Goal: Task Accomplishment & Management: Use online tool/utility

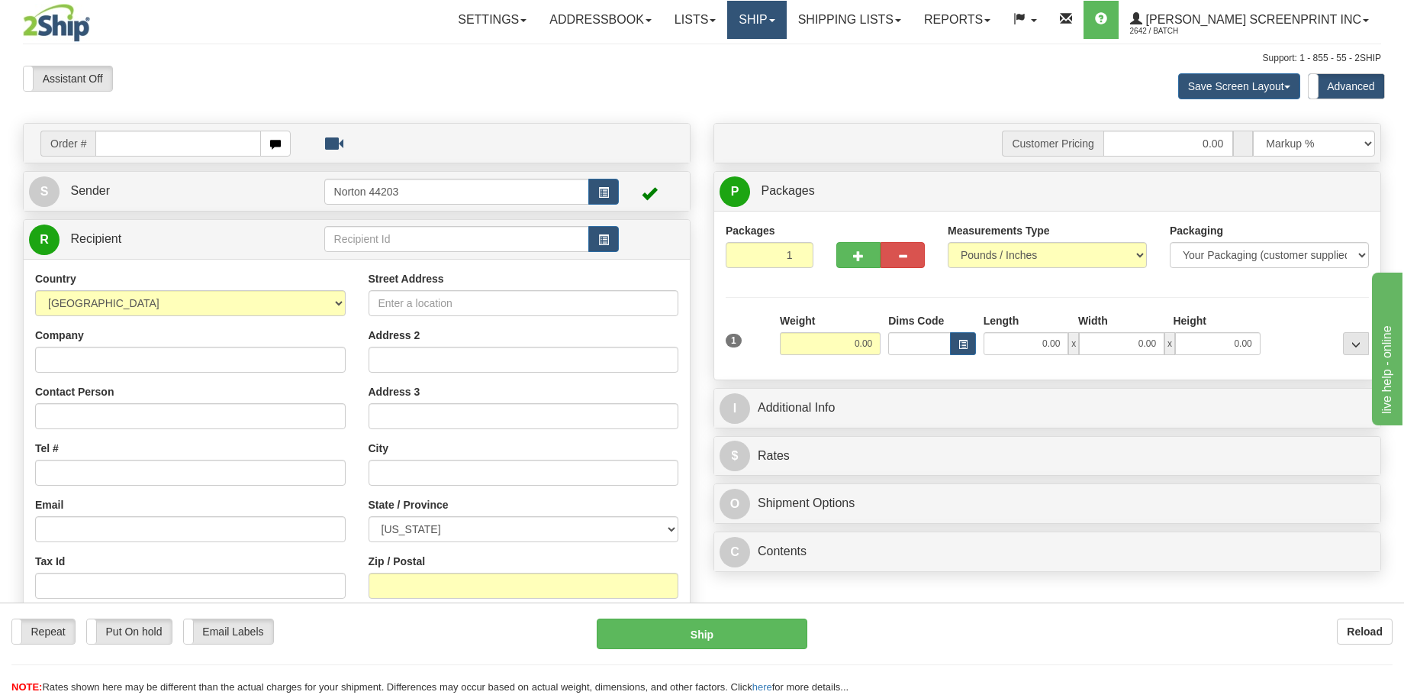
click at [786, 29] on link "Ship" at bounding box center [756, 20] width 59 height 38
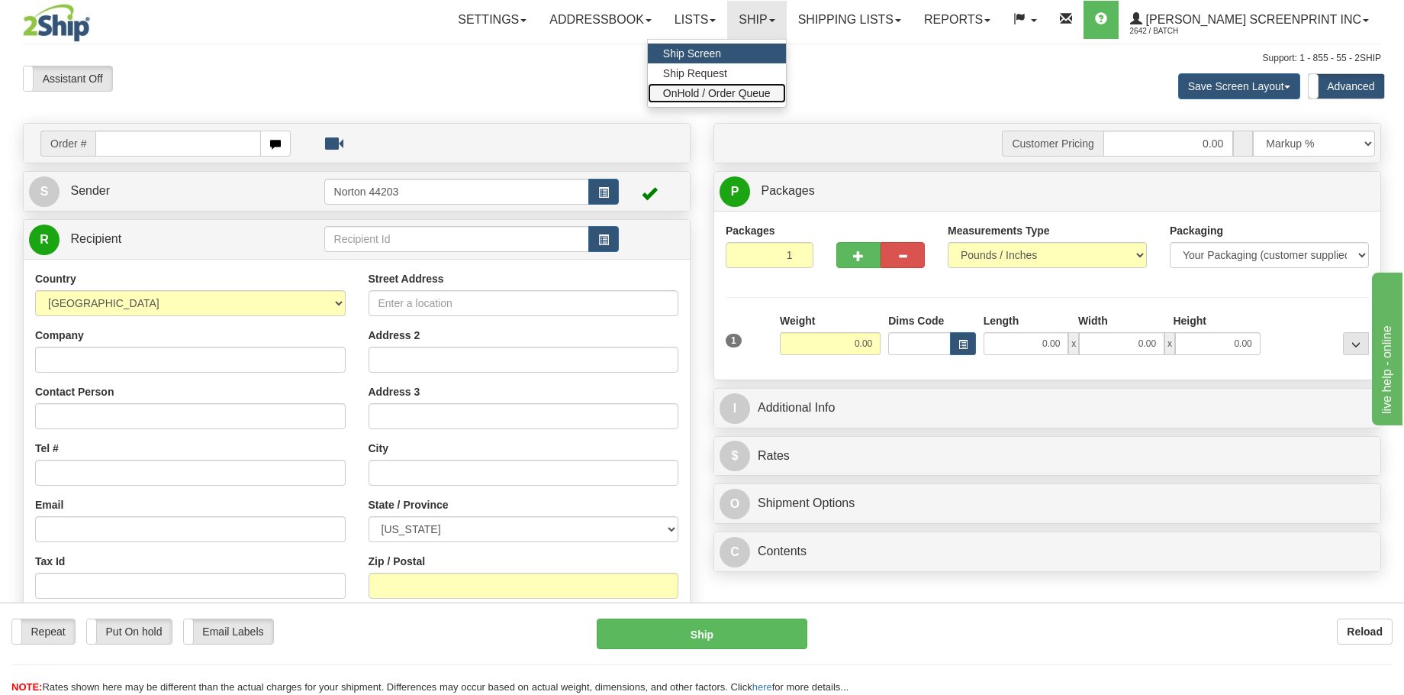
click at [771, 88] on span "OnHold / Order Queue" at bounding box center [717, 93] width 108 height 12
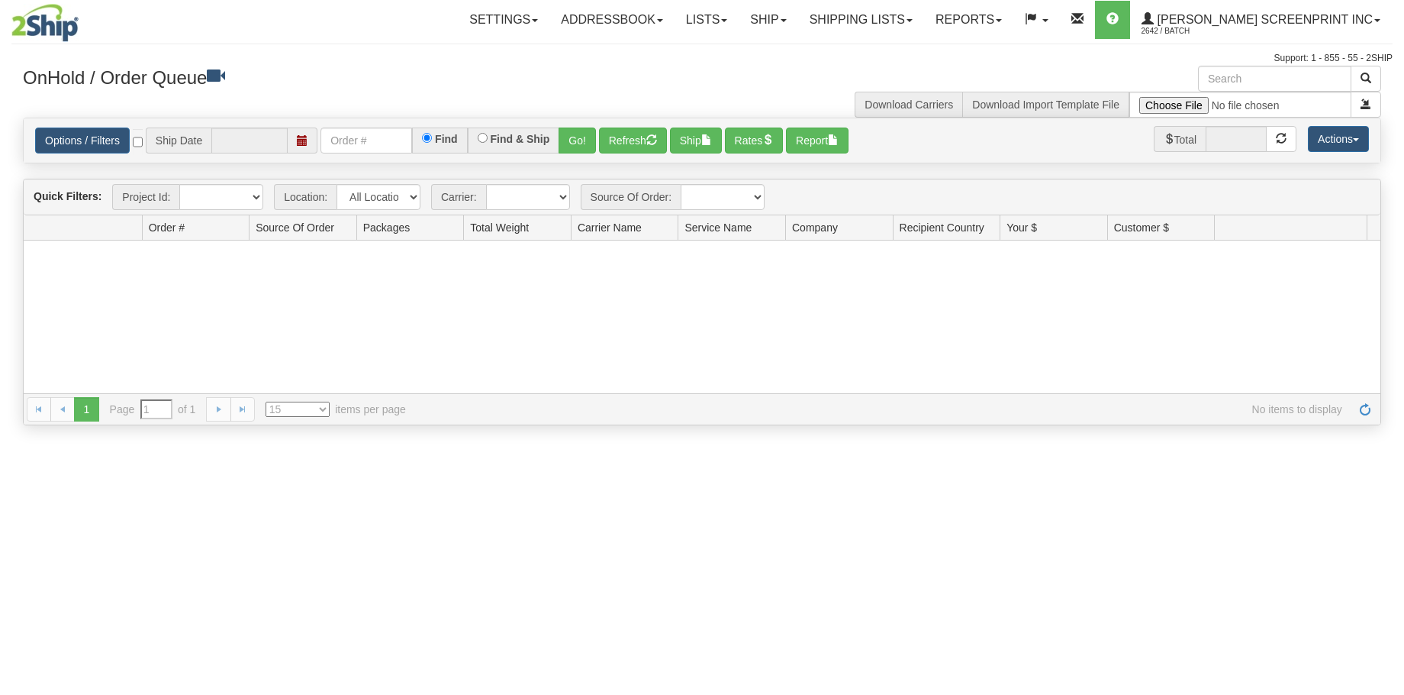
type input "10/13/2025"
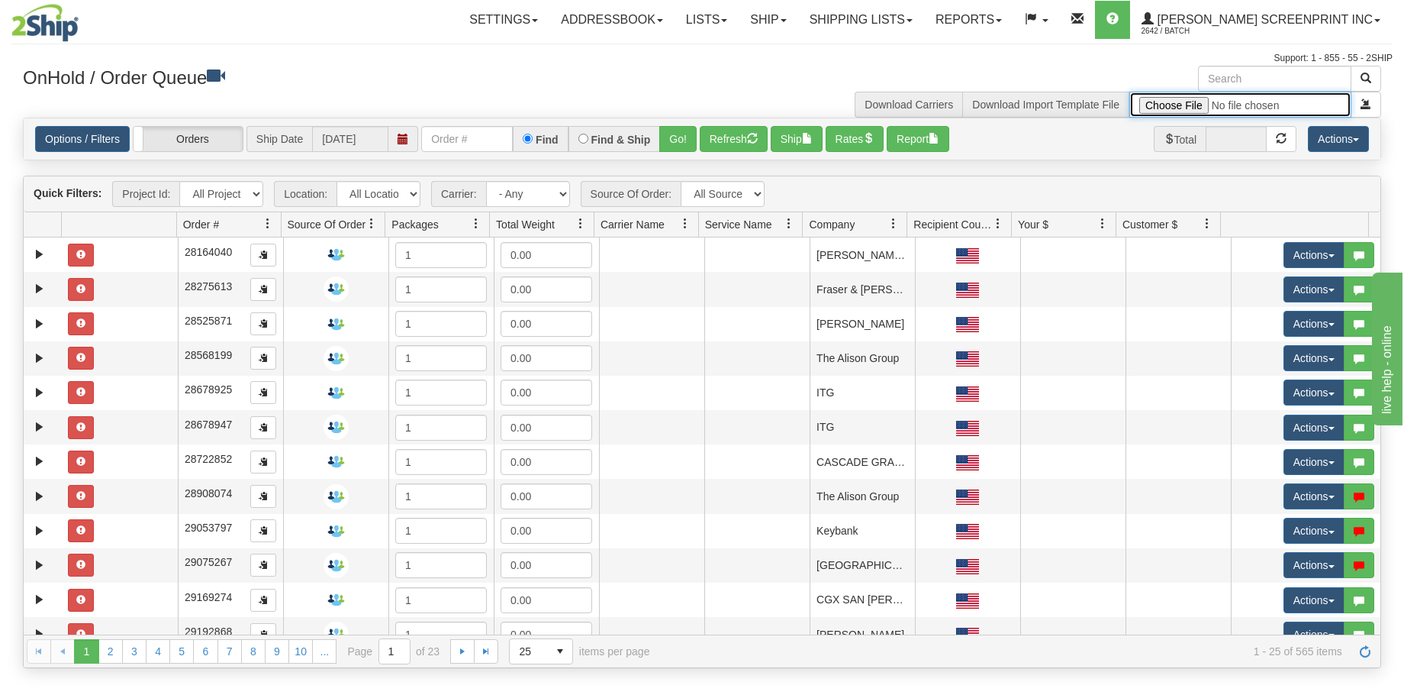
click at [1175, 102] on input "file" at bounding box center [1241, 105] width 222 height 26
type input "C:\fakepath\2509-034 3847-1 FOR 2SHIP.xlsx"
click at [1359, 103] on button "submit" at bounding box center [1366, 105] width 31 height 26
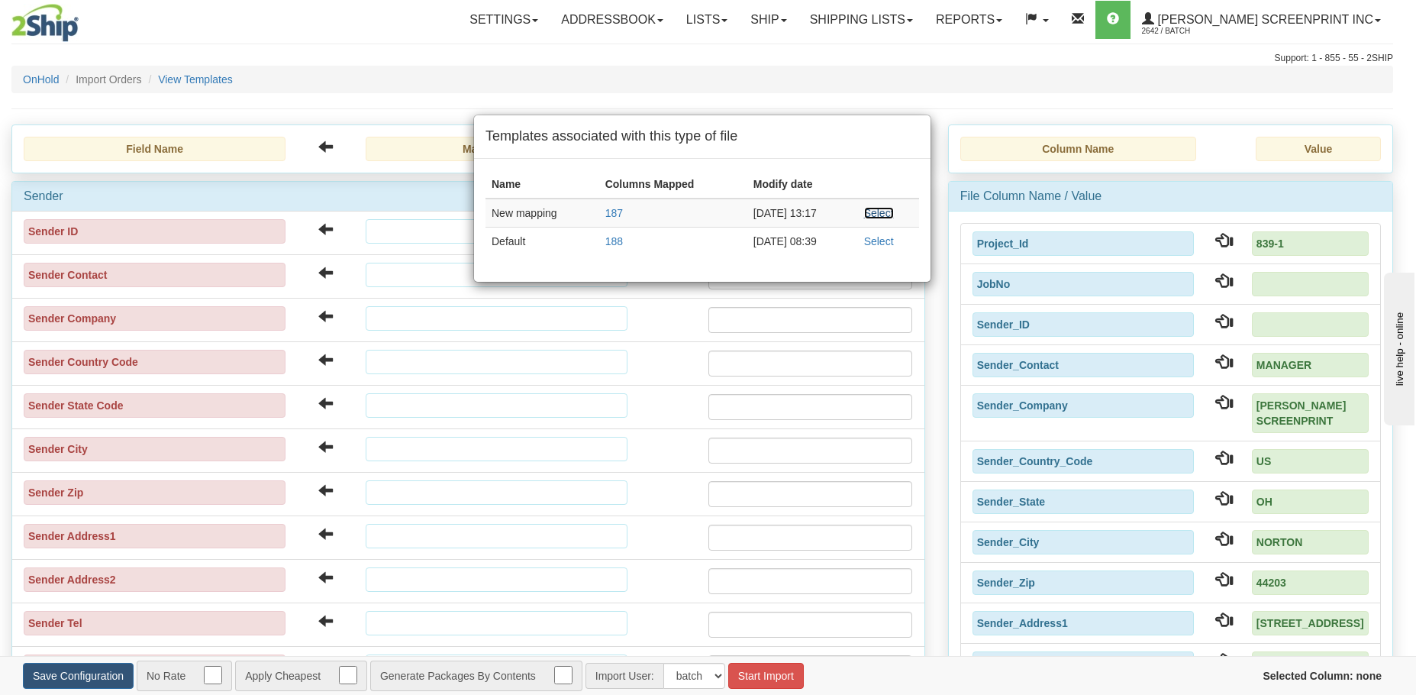
click at [883, 214] on link "Select" at bounding box center [879, 213] width 30 height 12
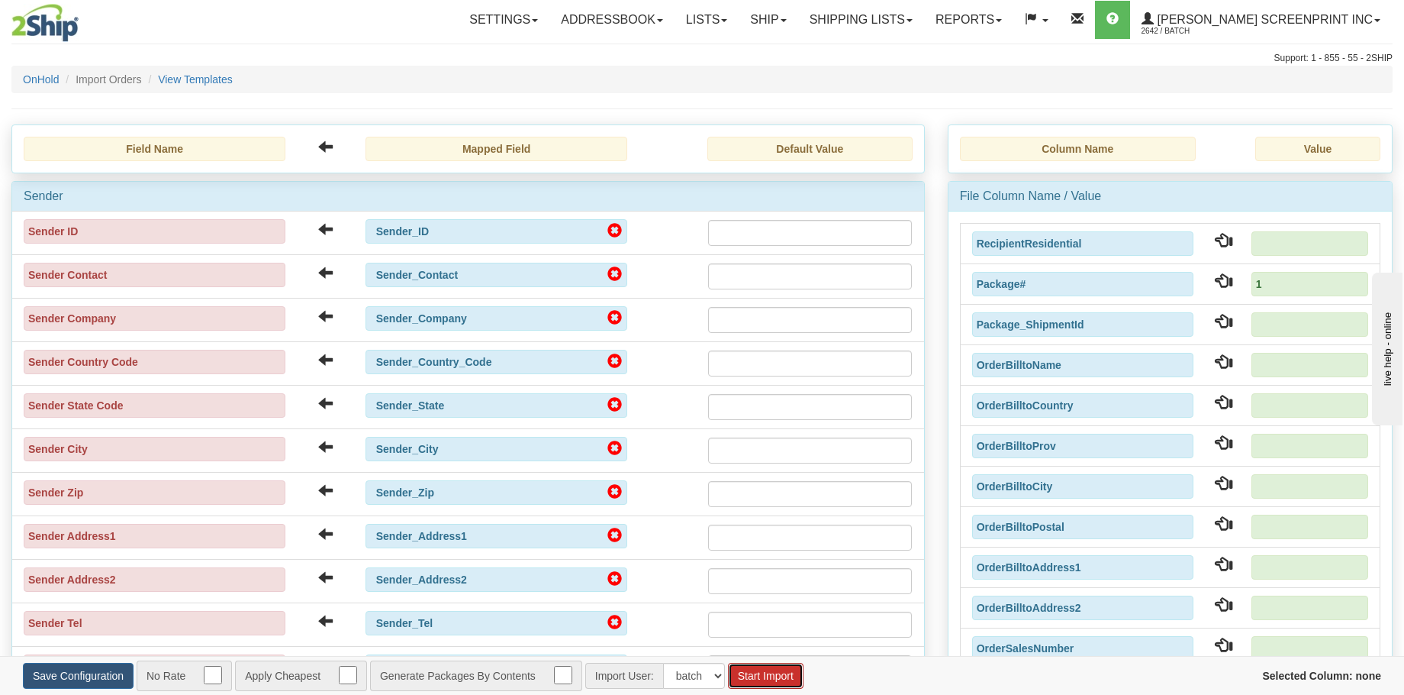
click at [776, 679] on button "Start Import" at bounding box center [766, 675] width 76 height 26
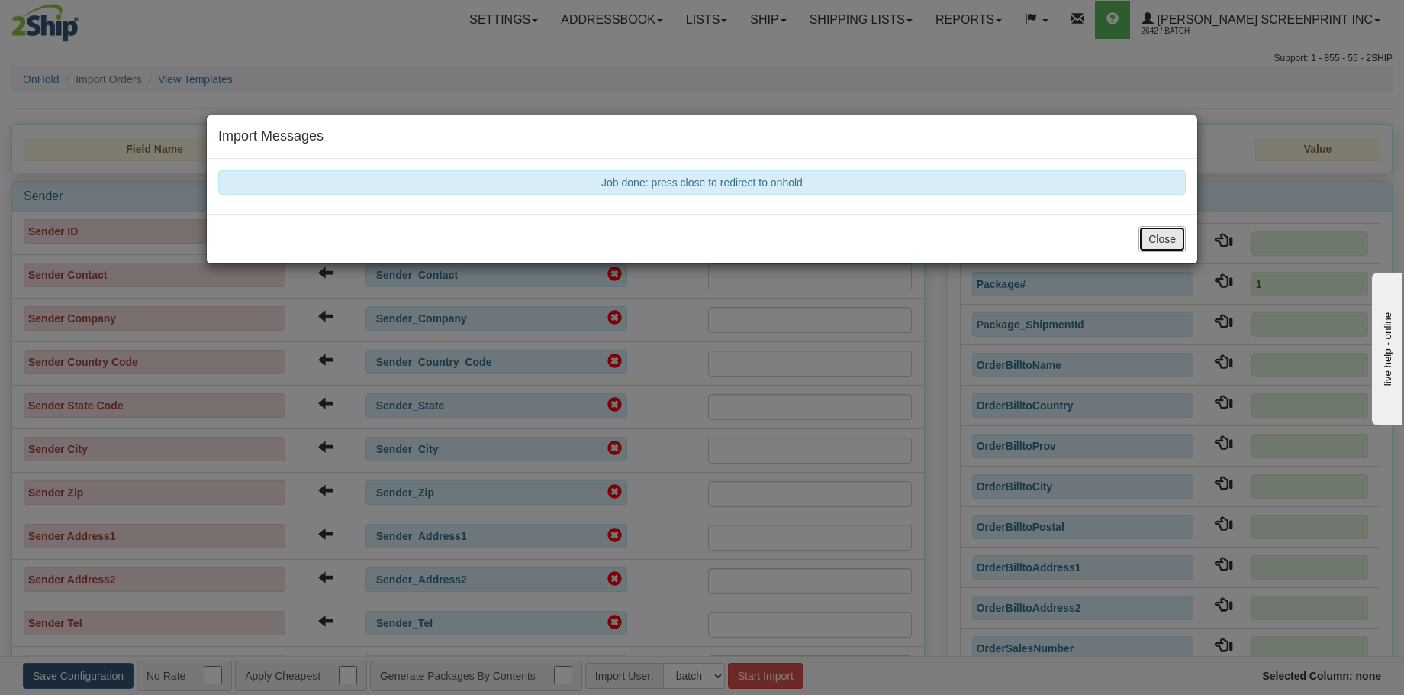
click at [1148, 232] on button "Close" at bounding box center [1162, 239] width 47 height 26
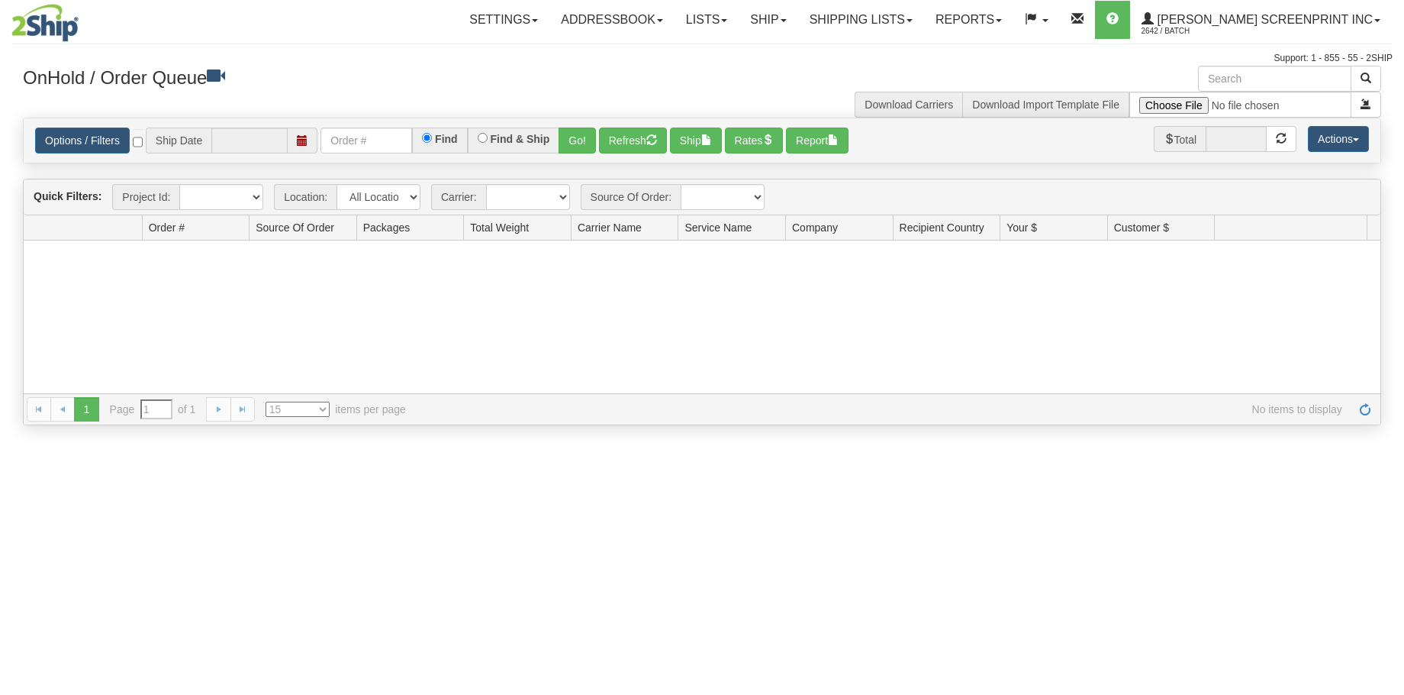
type input "[DATE]"
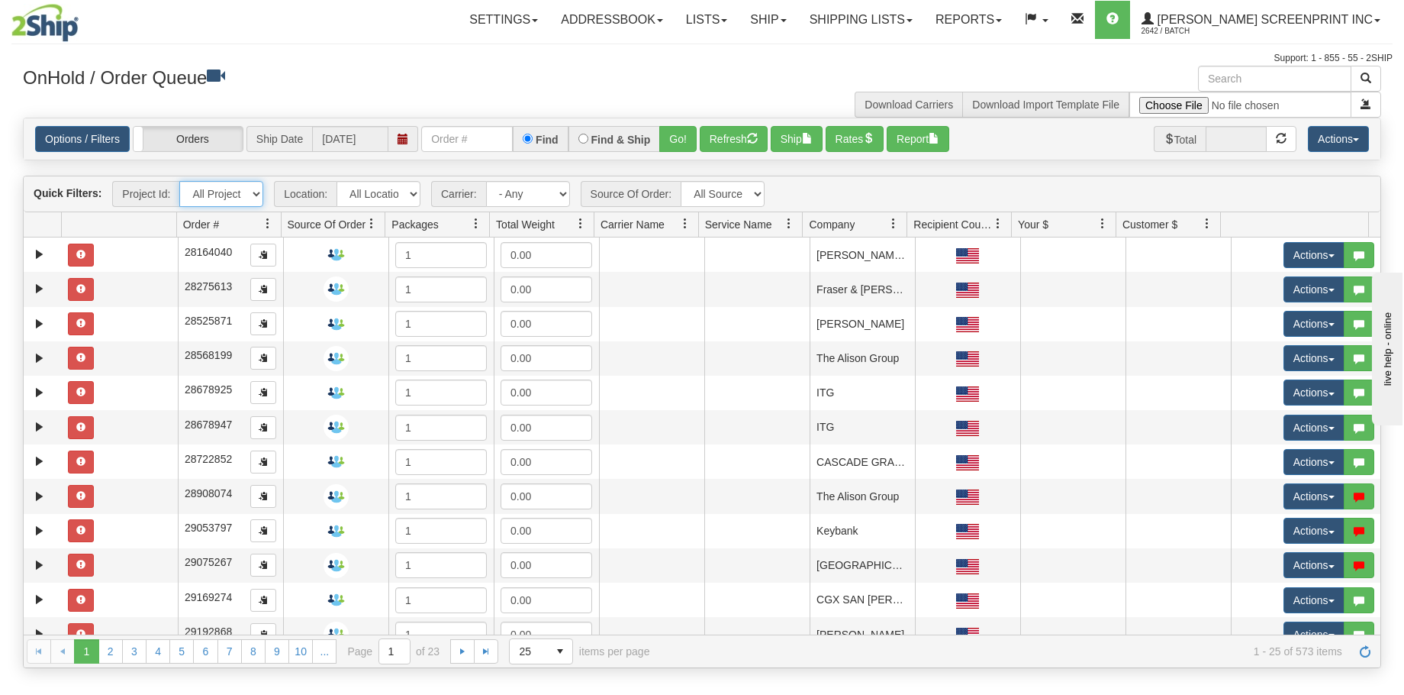
click at [253, 196] on select "All Projects 839-1 Imagine ShipRequests 01.22.2024 ShipRequests 01.31.2025 Ship…" at bounding box center [221, 194] width 84 height 26
select select "839-1"
click at [179, 181] on select "All Projects 839-1 Imagine ShipRequests 01.22.2024 ShipRequests 01.31.2025 Ship…" at bounding box center [221, 194] width 84 height 26
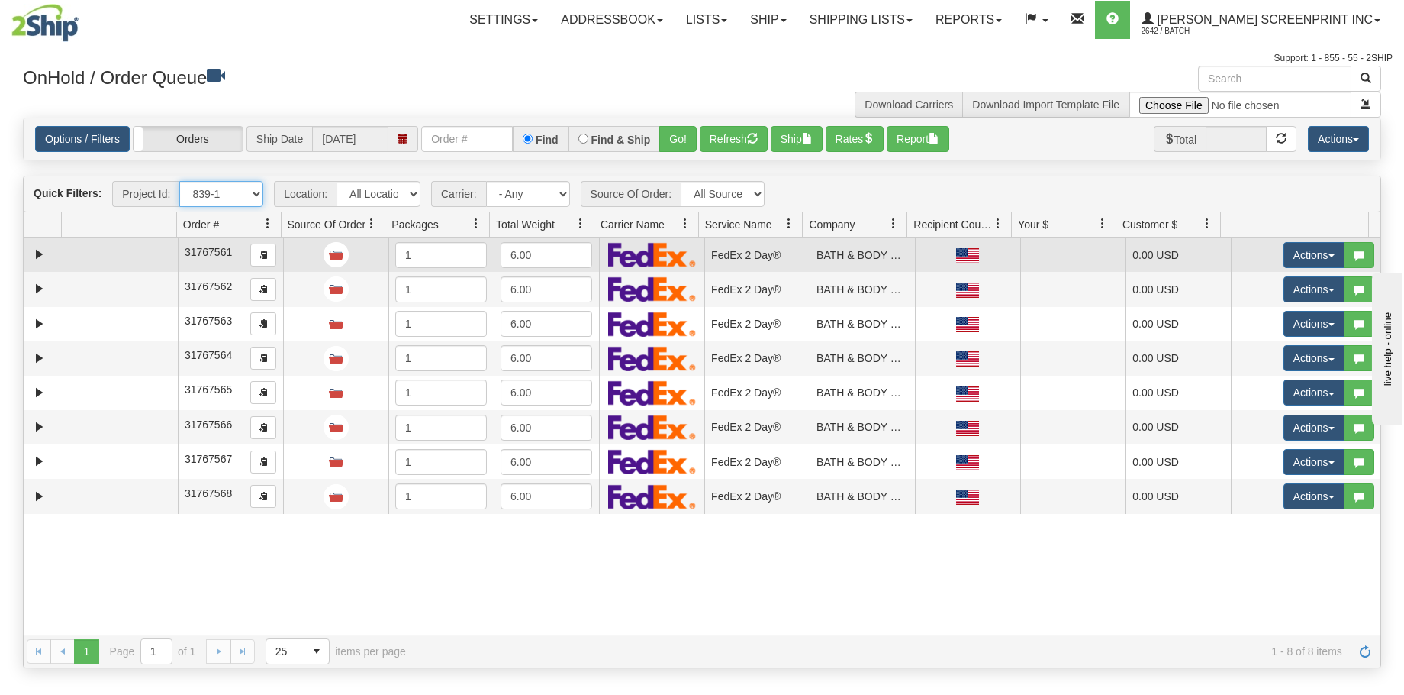
click at [127, 243] on td at bounding box center [120, 254] width 116 height 34
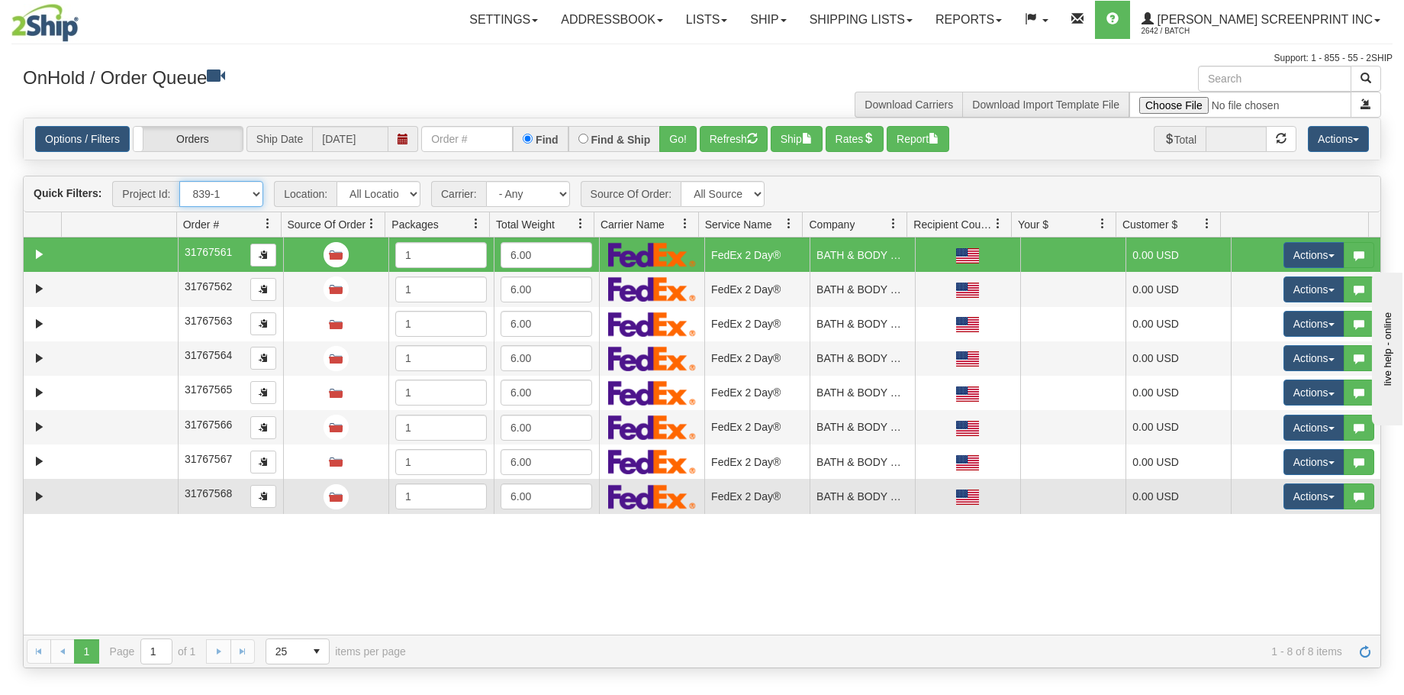
click at [101, 495] on td at bounding box center [120, 496] width 116 height 34
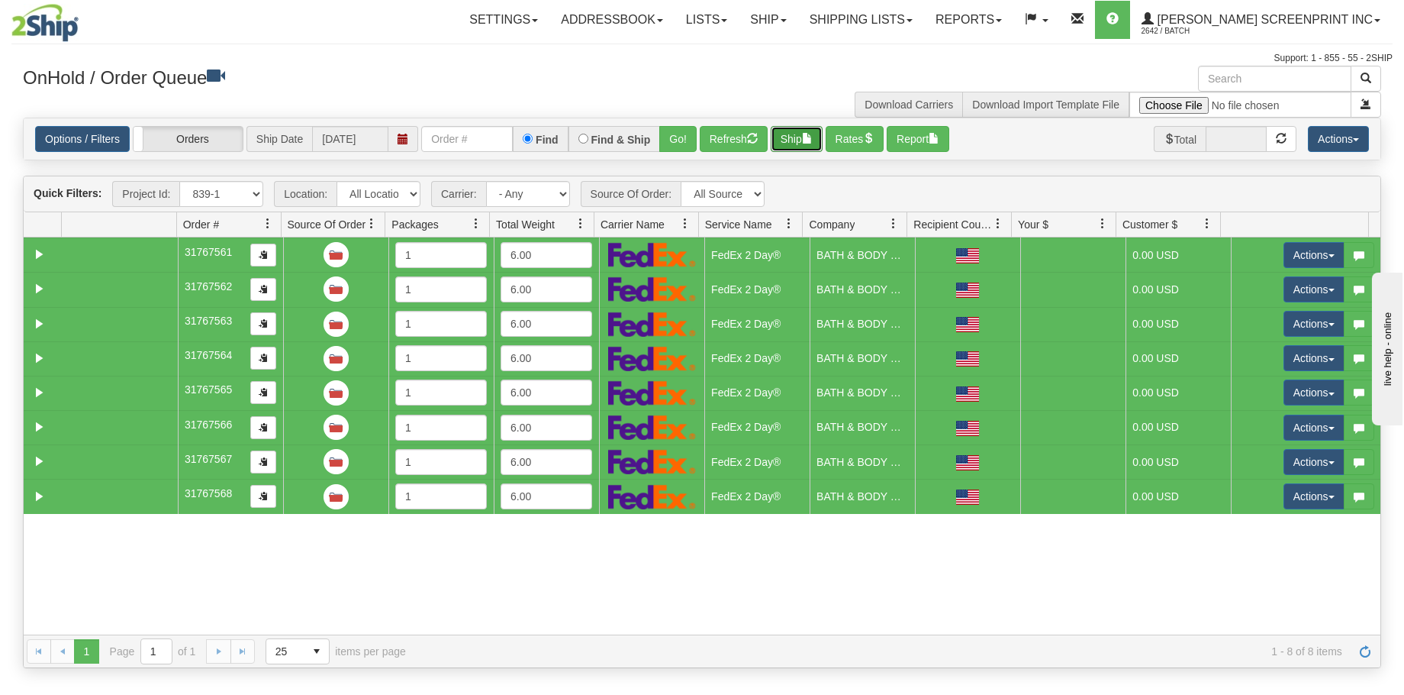
click at [813, 135] on span "button" at bounding box center [807, 138] width 11 height 11
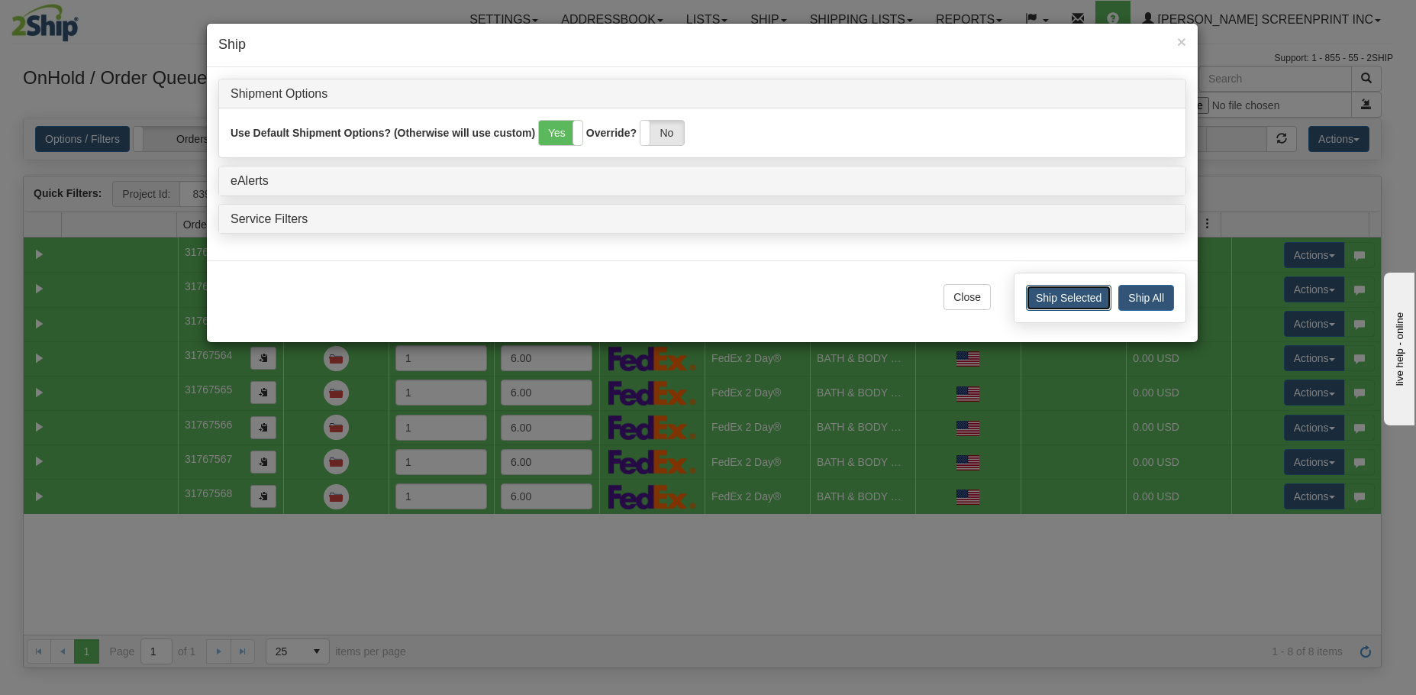
click at [1065, 294] on button "Ship Selected" at bounding box center [1068, 298] width 85 height 26
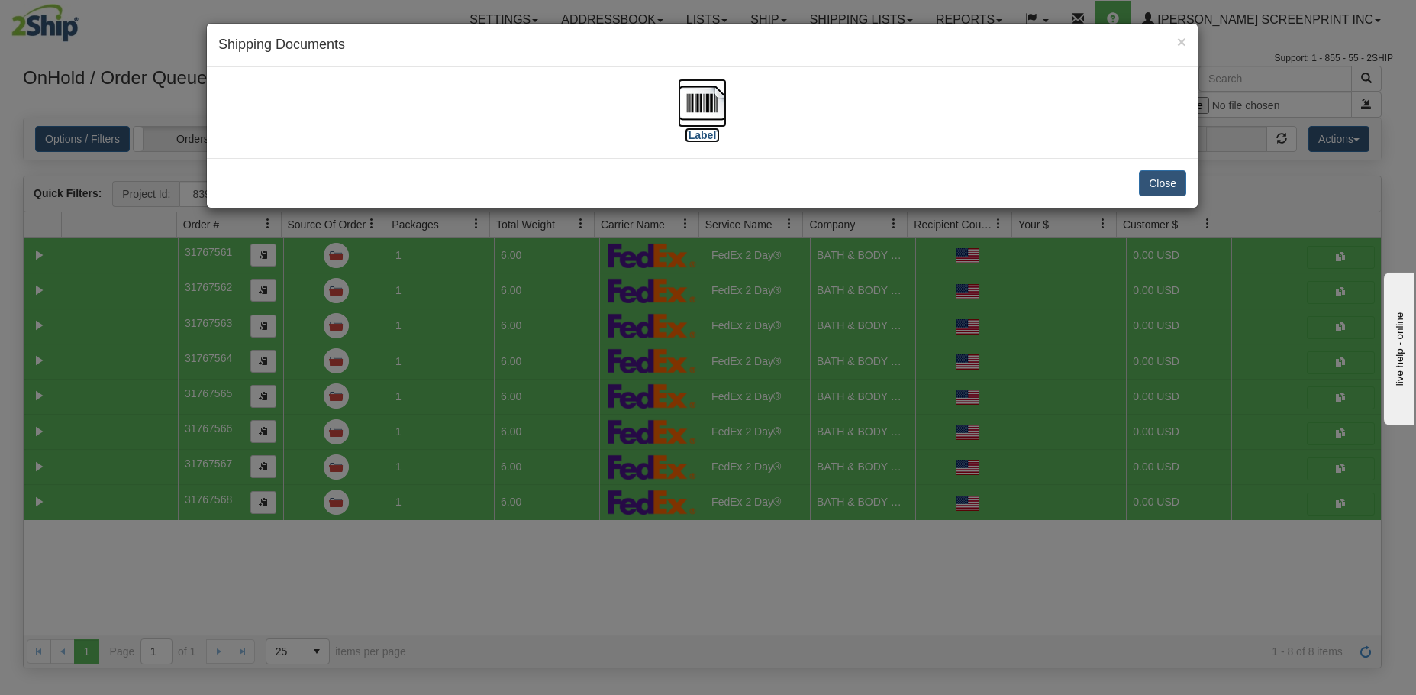
click at [706, 97] on img at bounding box center [702, 103] width 49 height 49
click at [1163, 187] on button "Close" at bounding box center [1162, 183] width 47 height 26
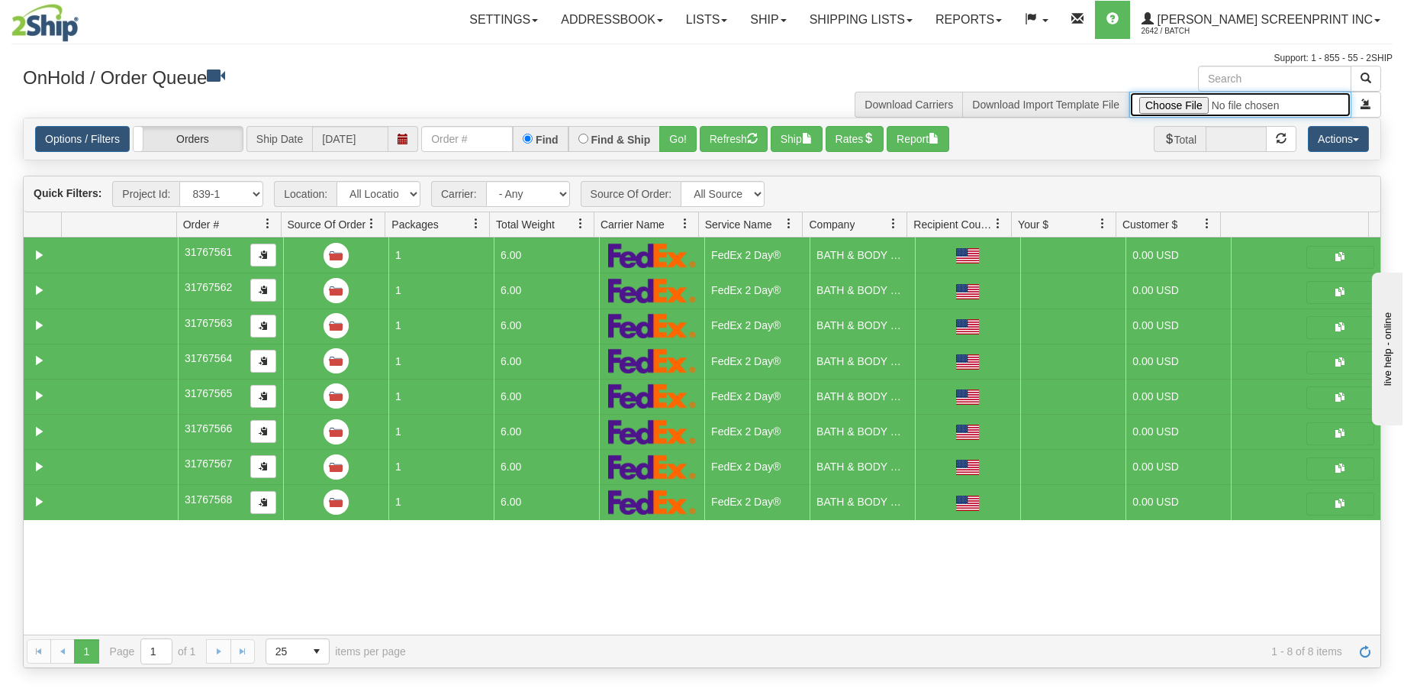
click at [1197, 106] on input "file" at bounding box center [1241, 105] width 222 height 26
type input "C:\fakepath\2509-034 3840-1 FOR 2SHIP.xlsx"
click at [1375, 104] on button "submit" at bounding box center [1366, 105] width 31 height 26
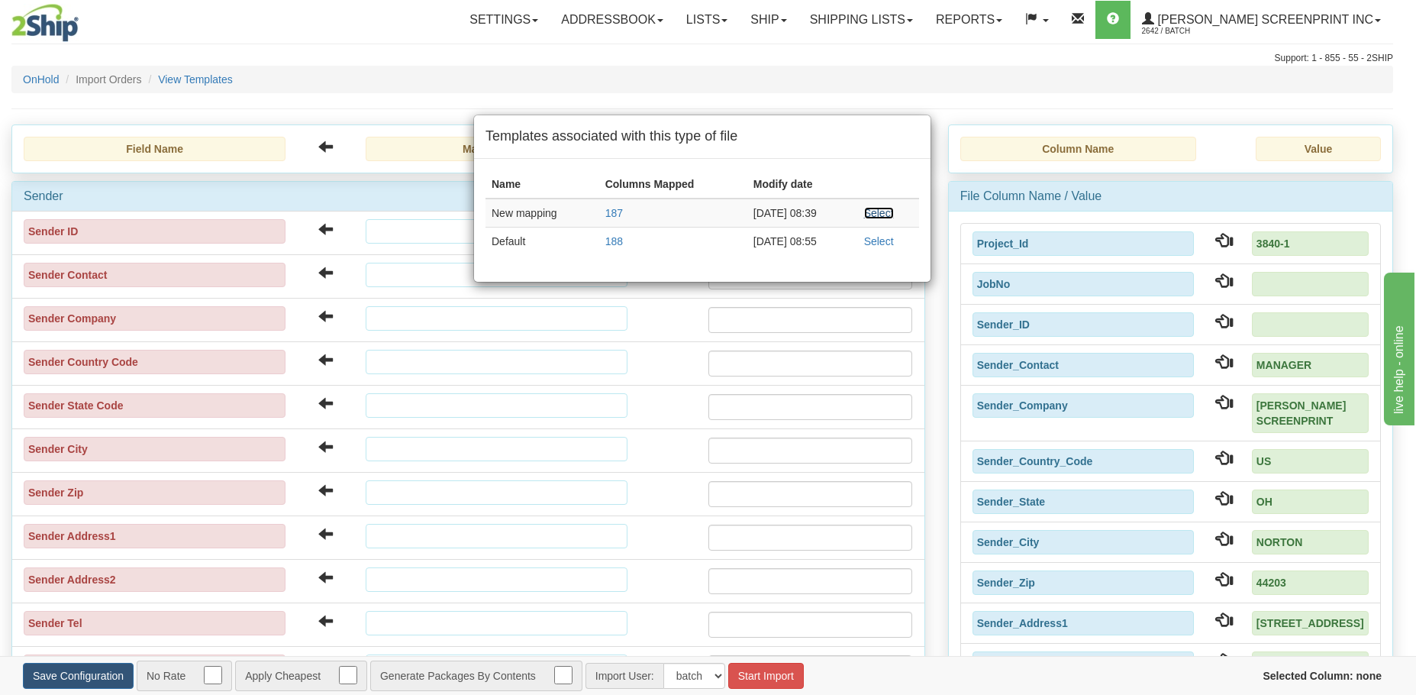
click at [881, 212] on link "Select" at bounding box center [879, 213] width 30 height 12
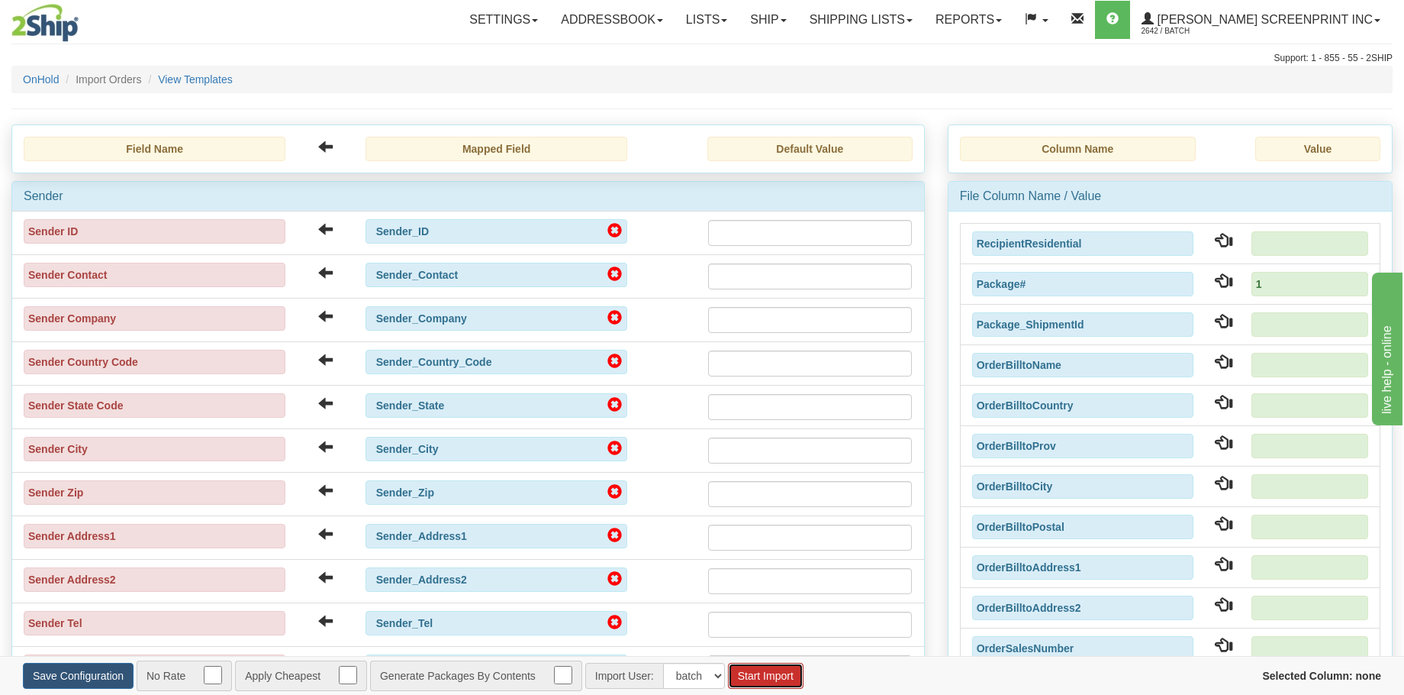
click at [795, 679] on button "Start Import" at bounding box center [766, 675] width 76 height 26
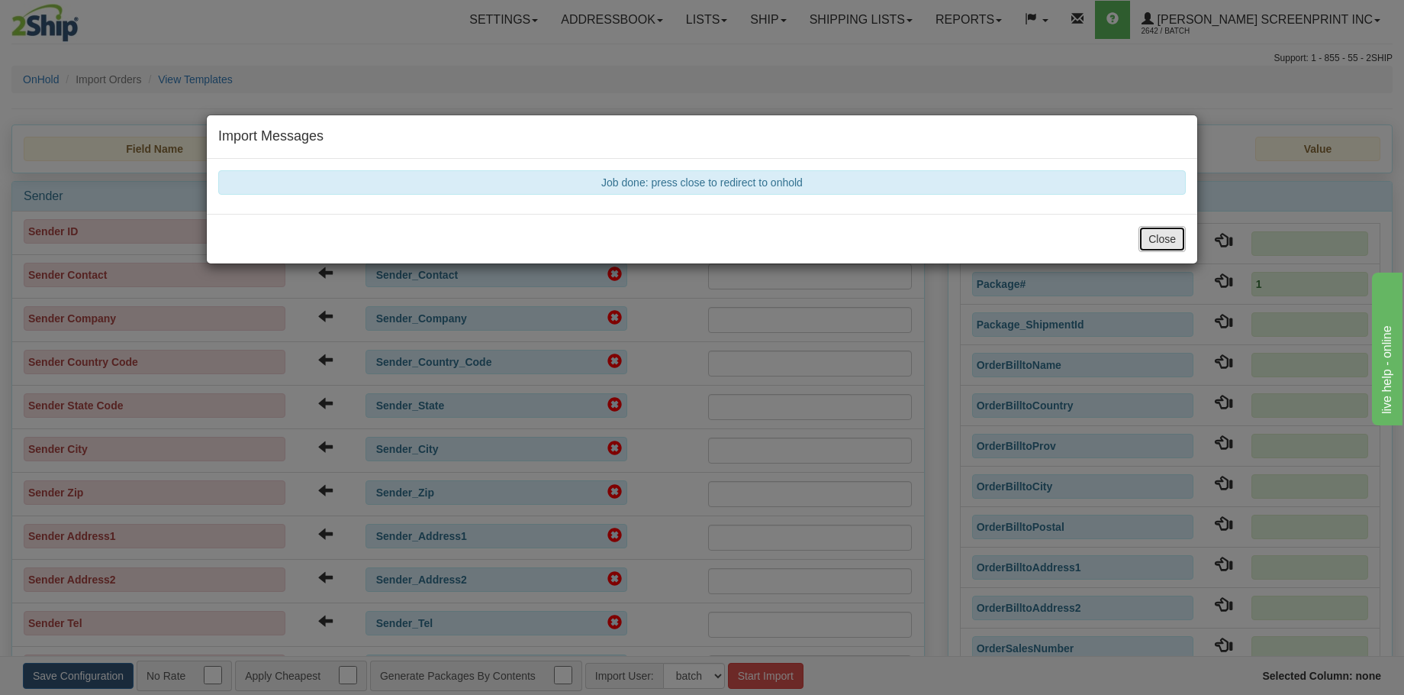
click at [1155, 243] on button "Close" at bounding box center [1162, 239] width 47 height 26
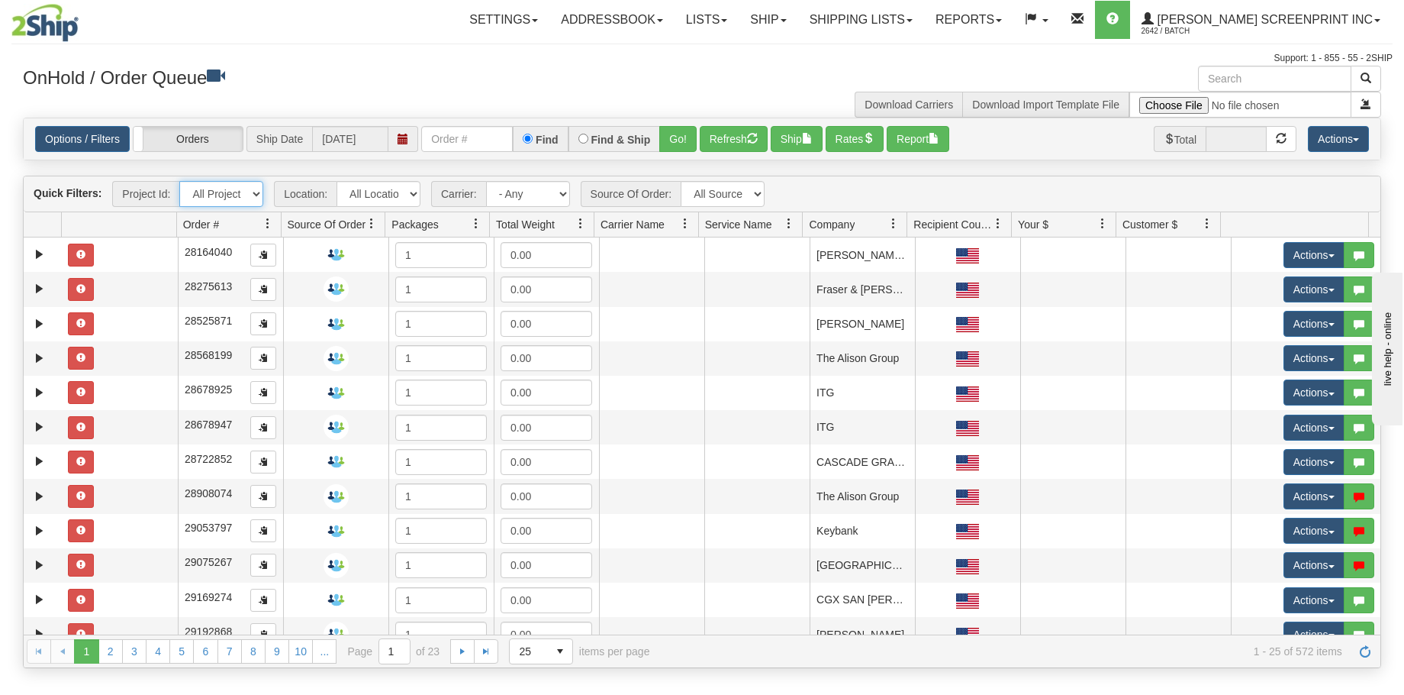
click at [255, 195] on select "All Projects 3840-1 Imagine ShipRequests [DATE] ShipRequests [DATE] ShipRequest…" at bounding box center [221, 194] width 84 height 26
select select "3840-1"
click at [179, 181] on select "All Projects 3840-1 Imagine ShipRequests [DATE] ShipRequests [DATE] ShipRequest…" at bounding box center [221, 194] width 84 height 26
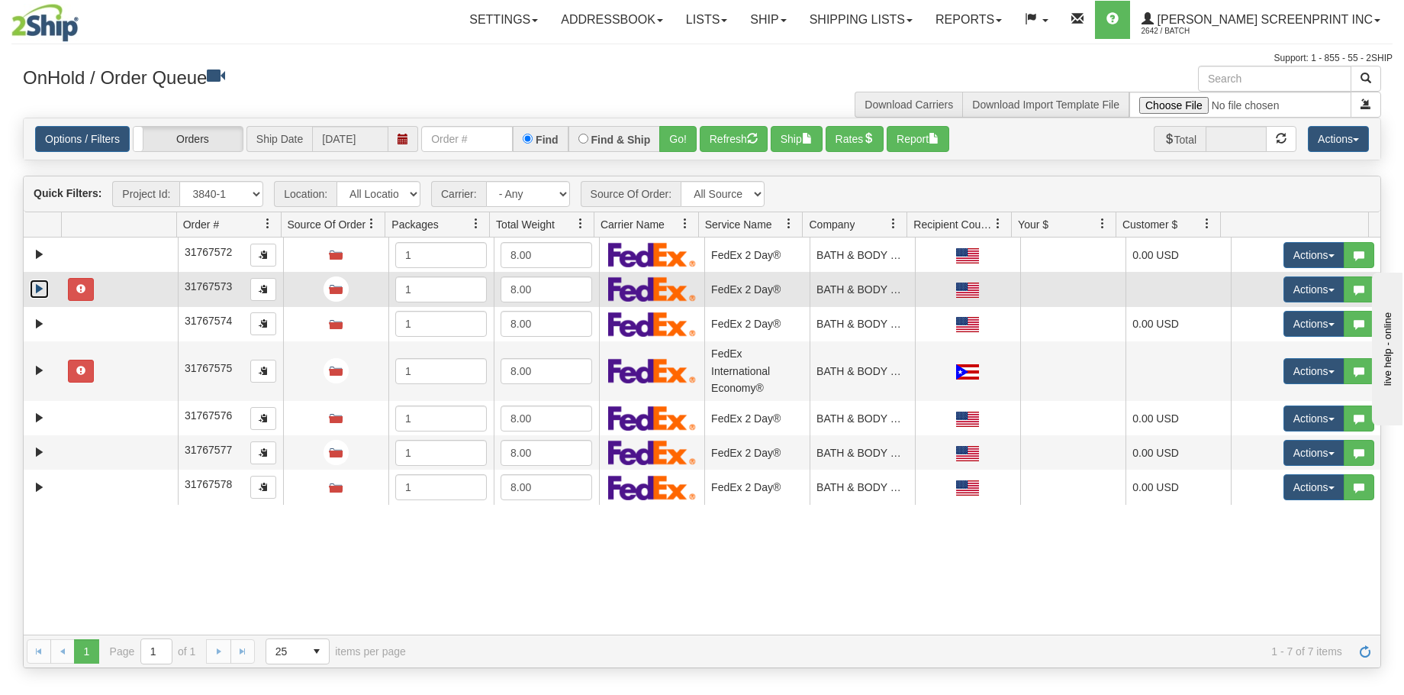
click at [38, 291] on link "Expand" at bounding box center [39, 288] width 19 height 19
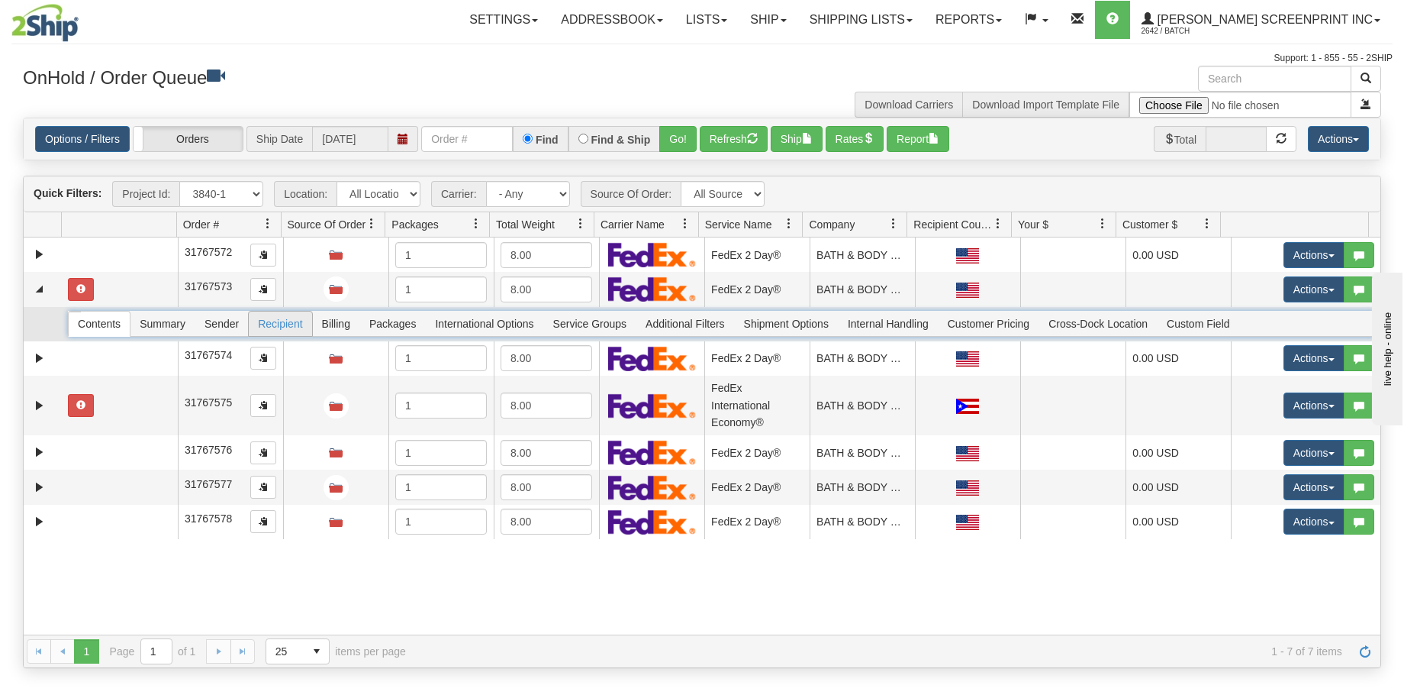
click at [285, 322] on span "Recipient" at bounding box center [280, 323] width 63 height 24
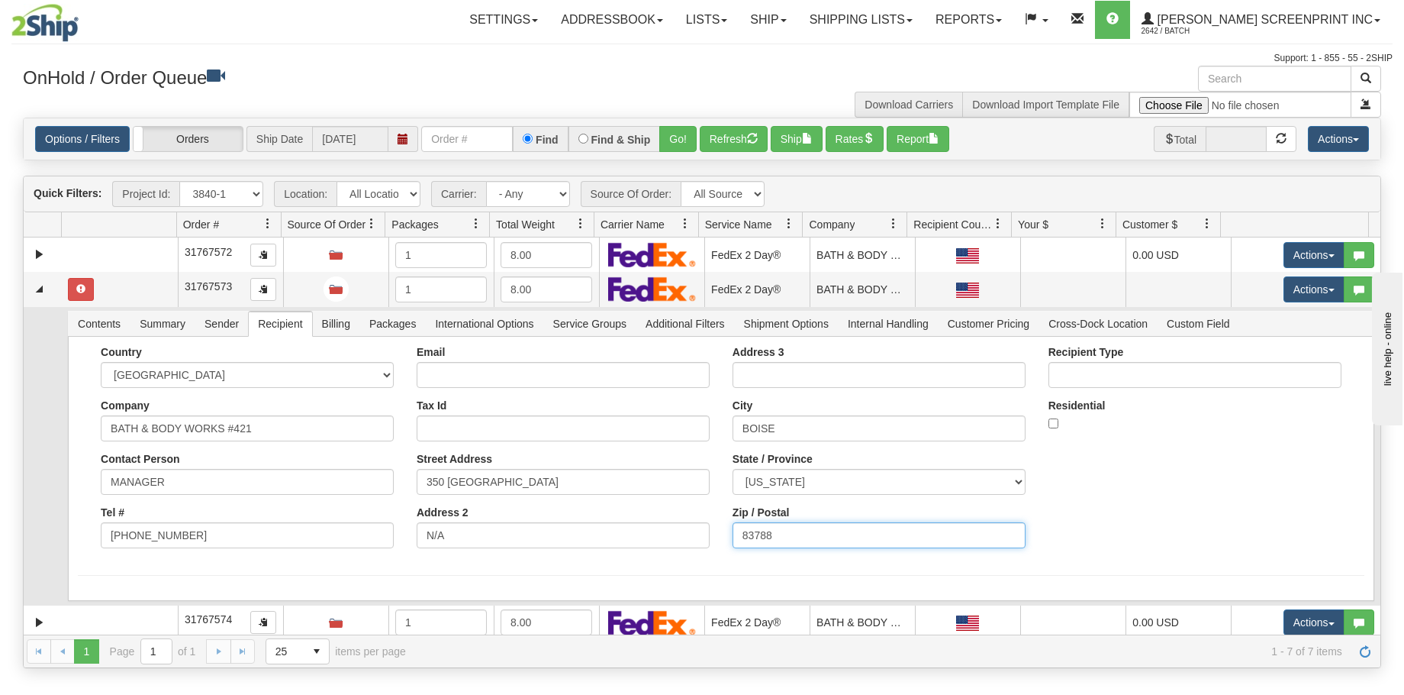
drag, startPoint x: 772, startPoint y: 536, endPoint x: 757, endPoint y: 530, distance: 16.4
click at [757, 530] on input "83788" at bounding box center [879, 535] width 293 height 26
type input "83704"
click at [1195, 459] on div "Country AFGHANISTAN ALAND ISLANDS ALBANIA ALGERIA AMERICAN SAMOA ANDORRA ANGOLA…" at bounding box center [721, 453] width 1287 height 214
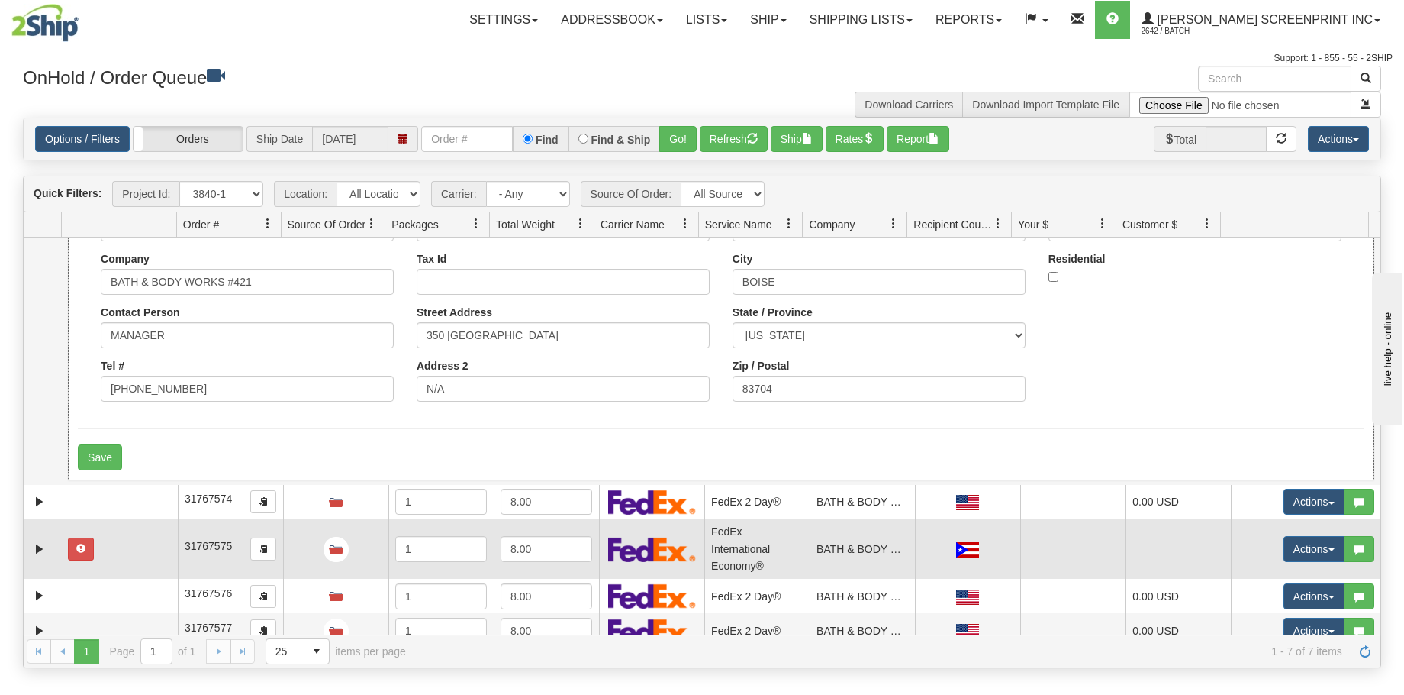
scroll to position [153, 0]
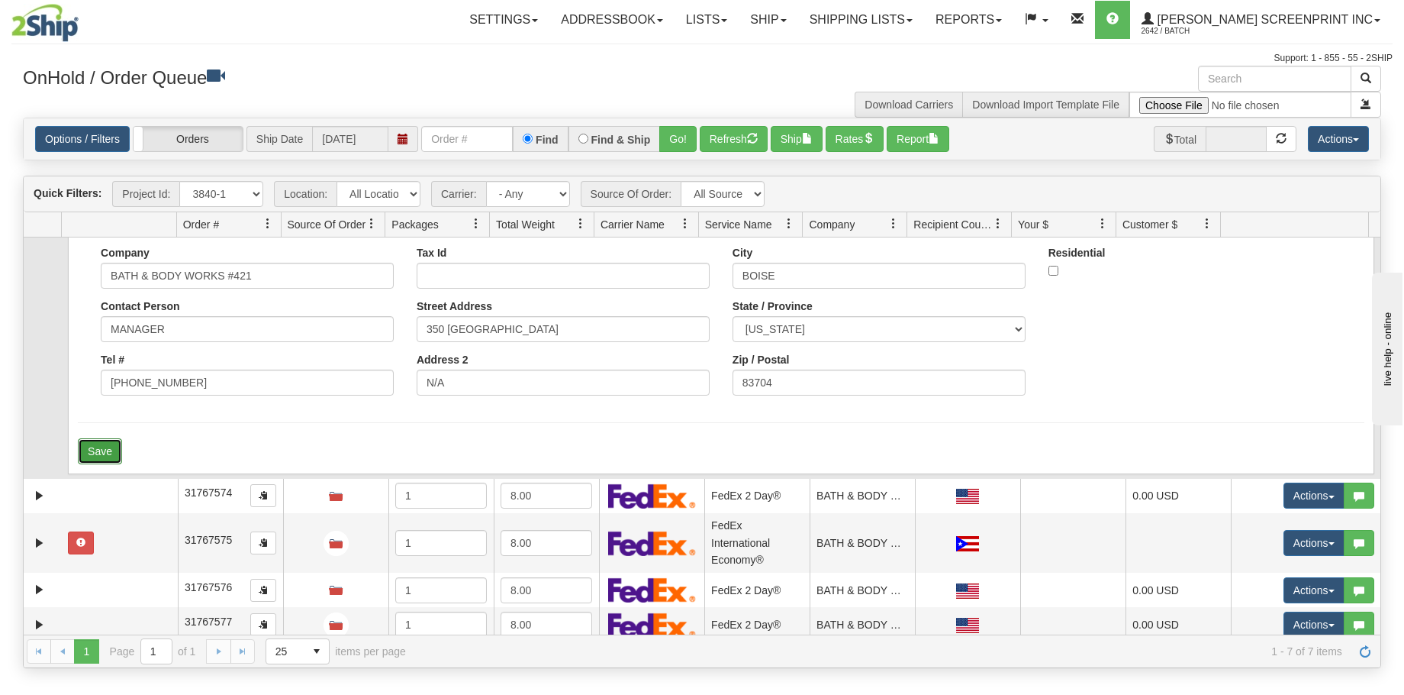
click at [102, 451] on button "Save" at bounding box center [100, 451] width 44 height 26
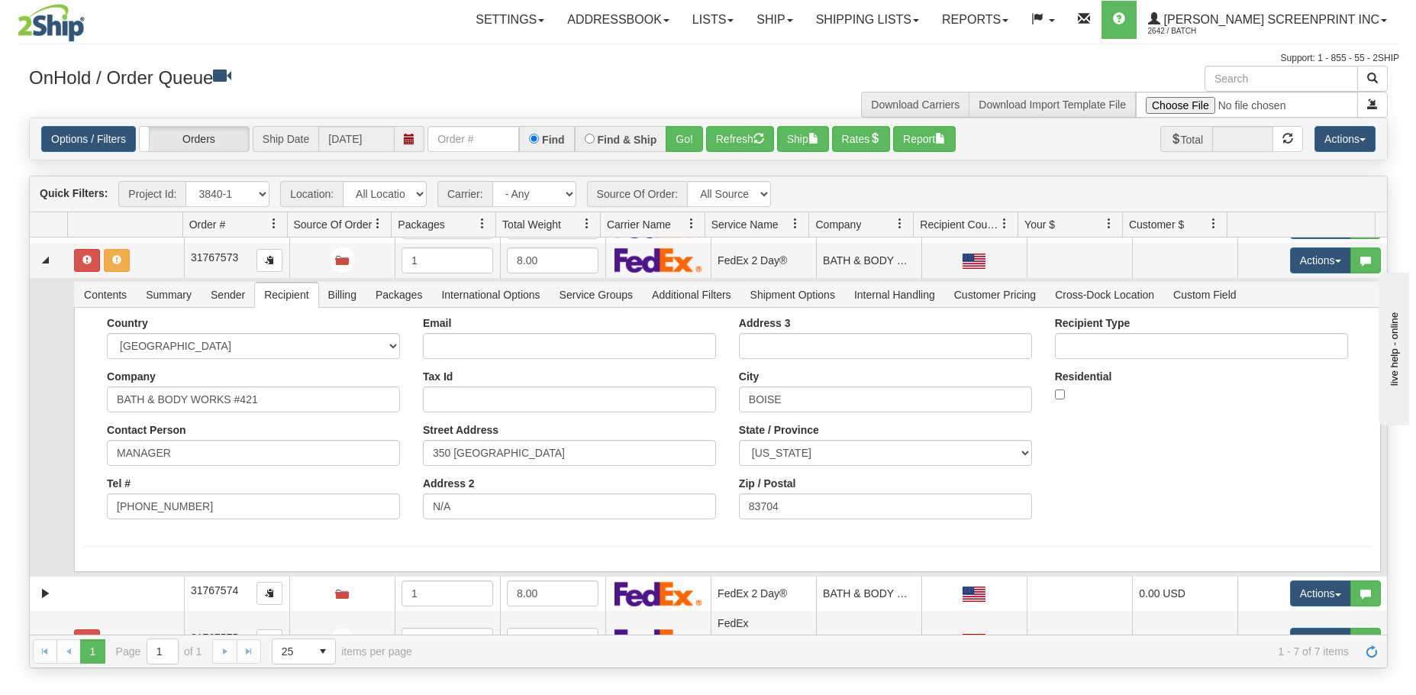
scroll to position [0, 0]
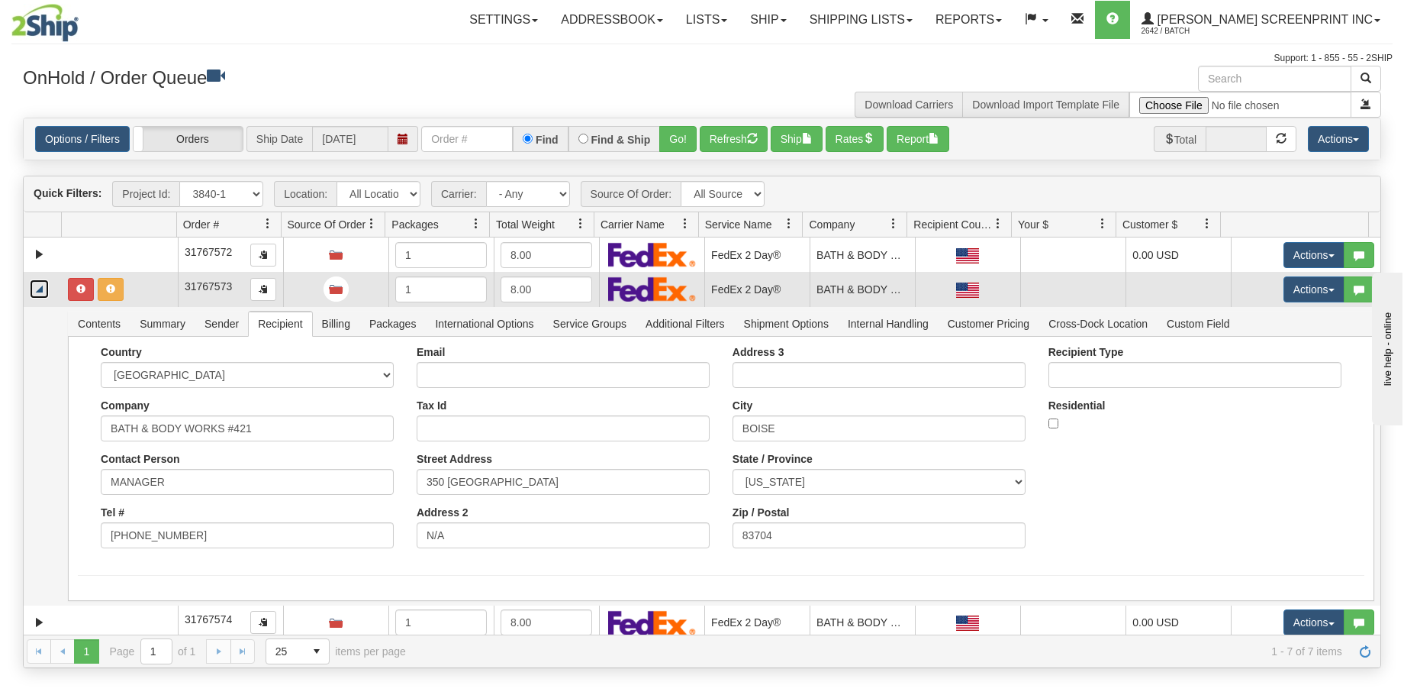
click at [31, 289] on link "Collapse" at bounding box center [39, 288] width 19 height 19
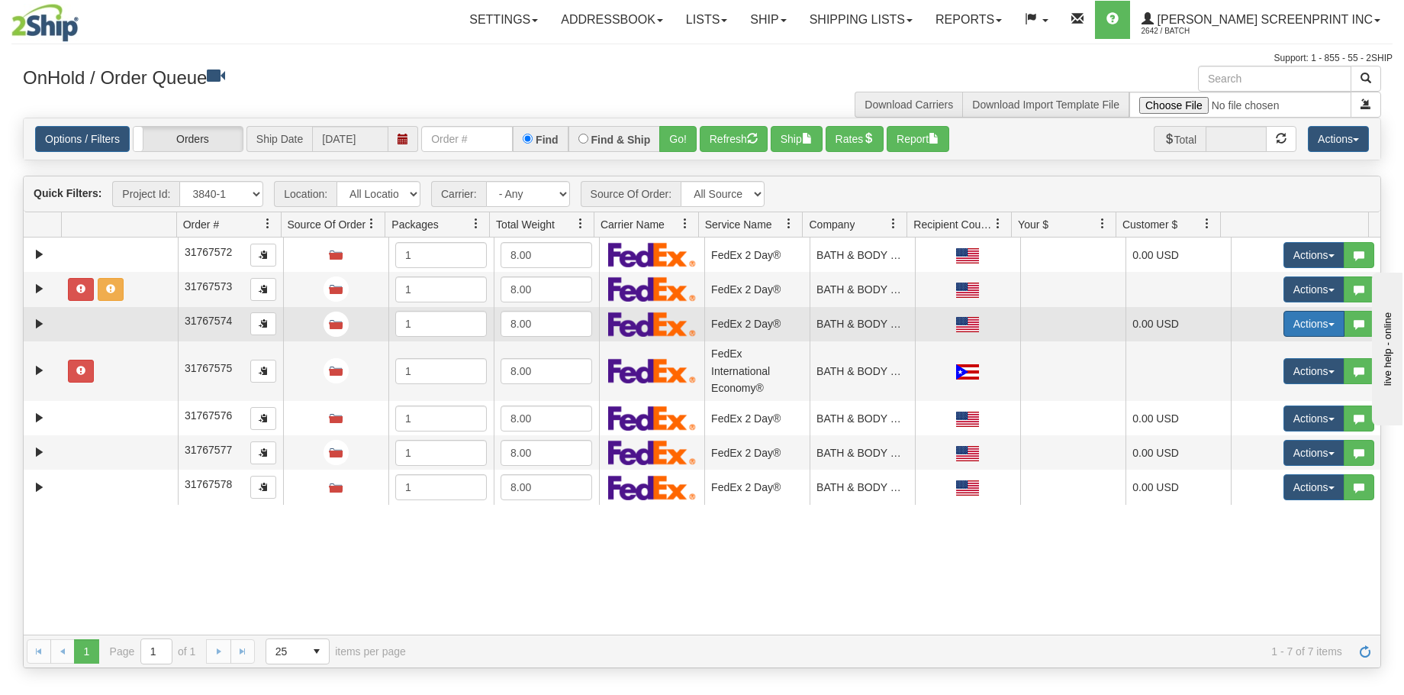
click at [1284, 319] on button "Actions" at bounding box center [1314, 324] width 61 height 26
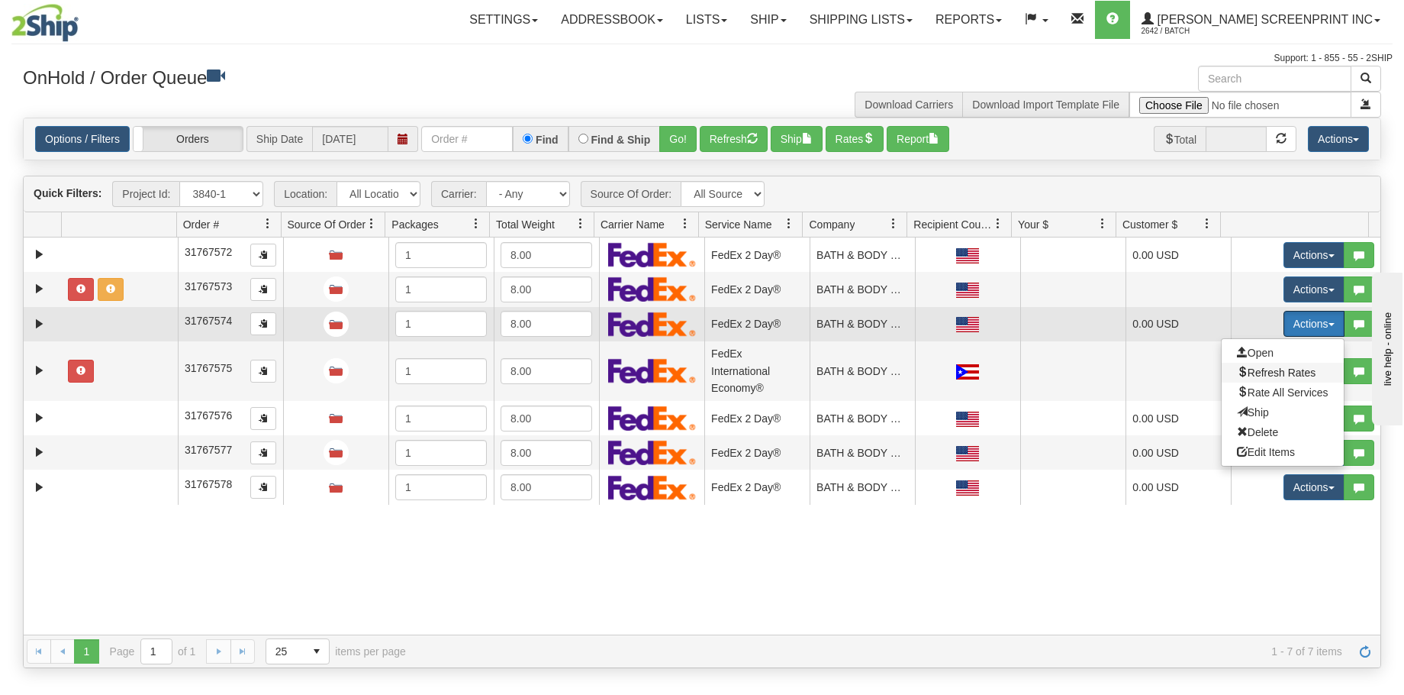
click at [1275, 374] on span "Refresh Rates" at bounding box center [1276, 372] width 79 height 12
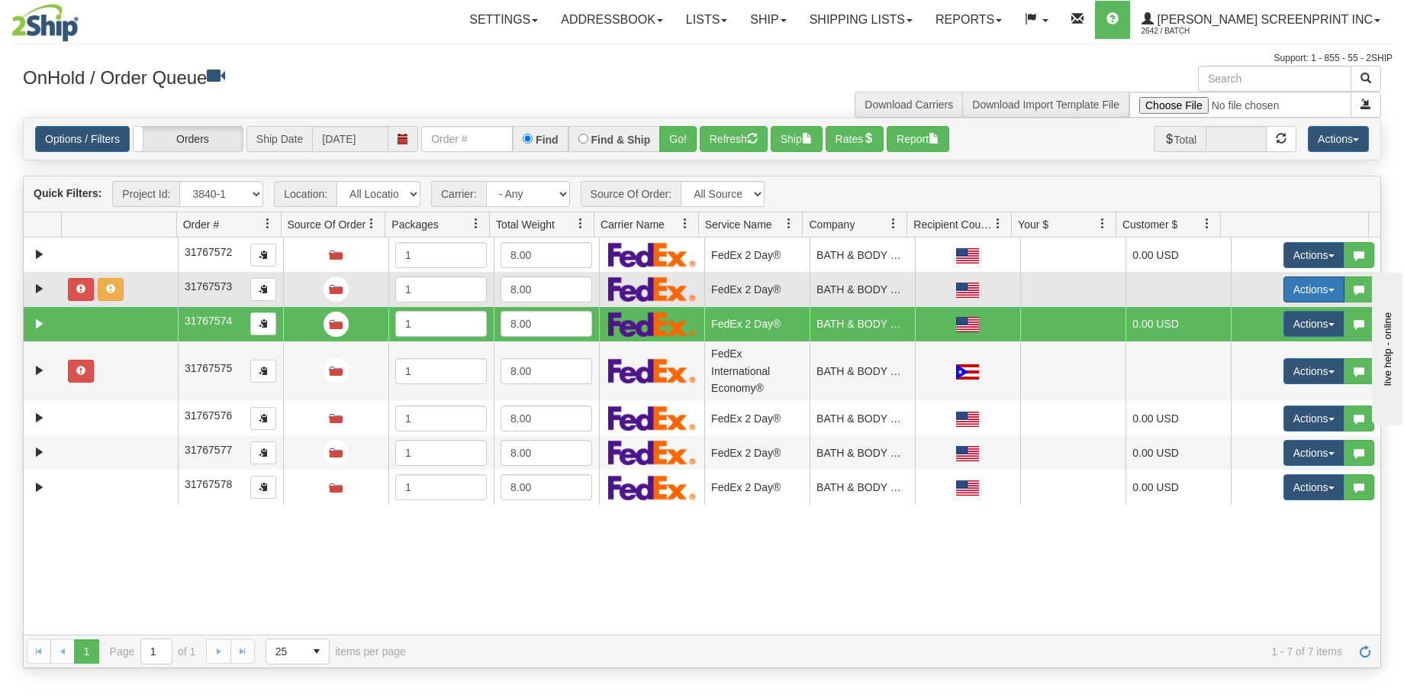
click at [1284, 292] on button "Actions" at bounding box center [1314, 289] width 61 height 26
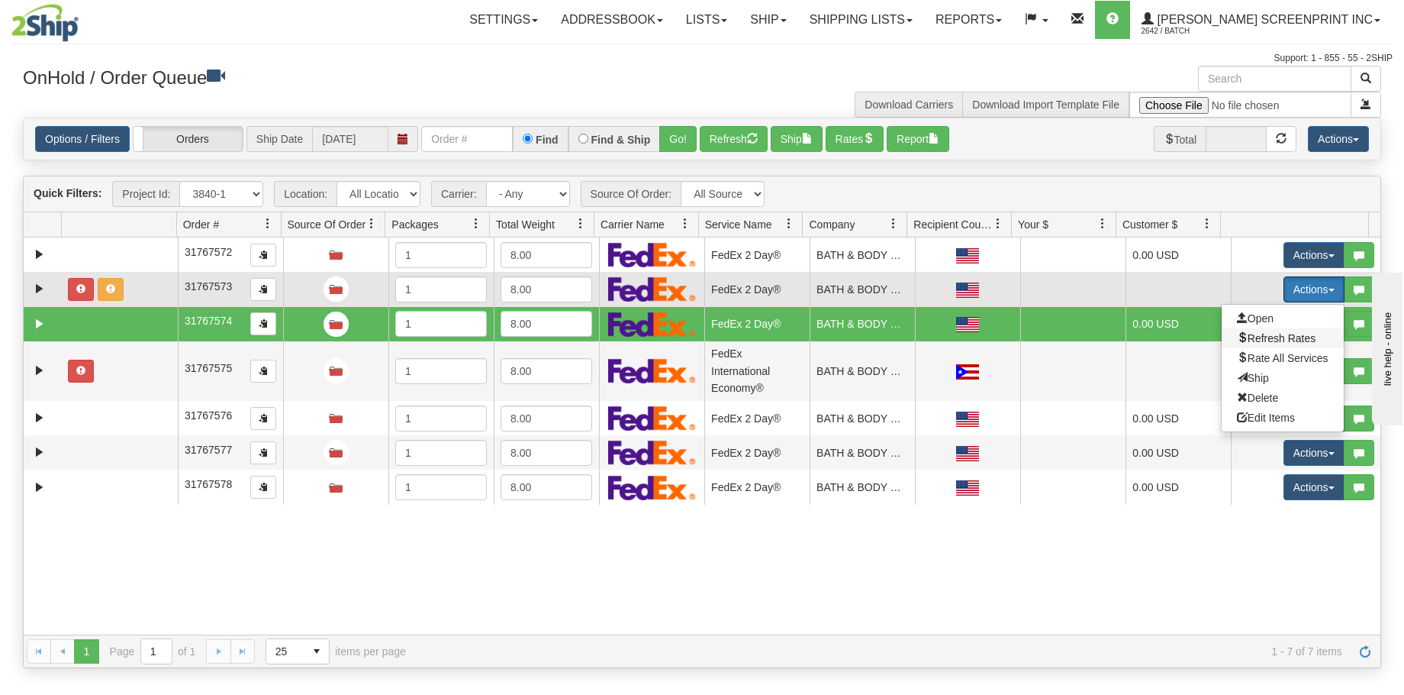
click at [1286, 342] on span "Refresh Rates" at bounding box center [1276, 338] width 79 height 12
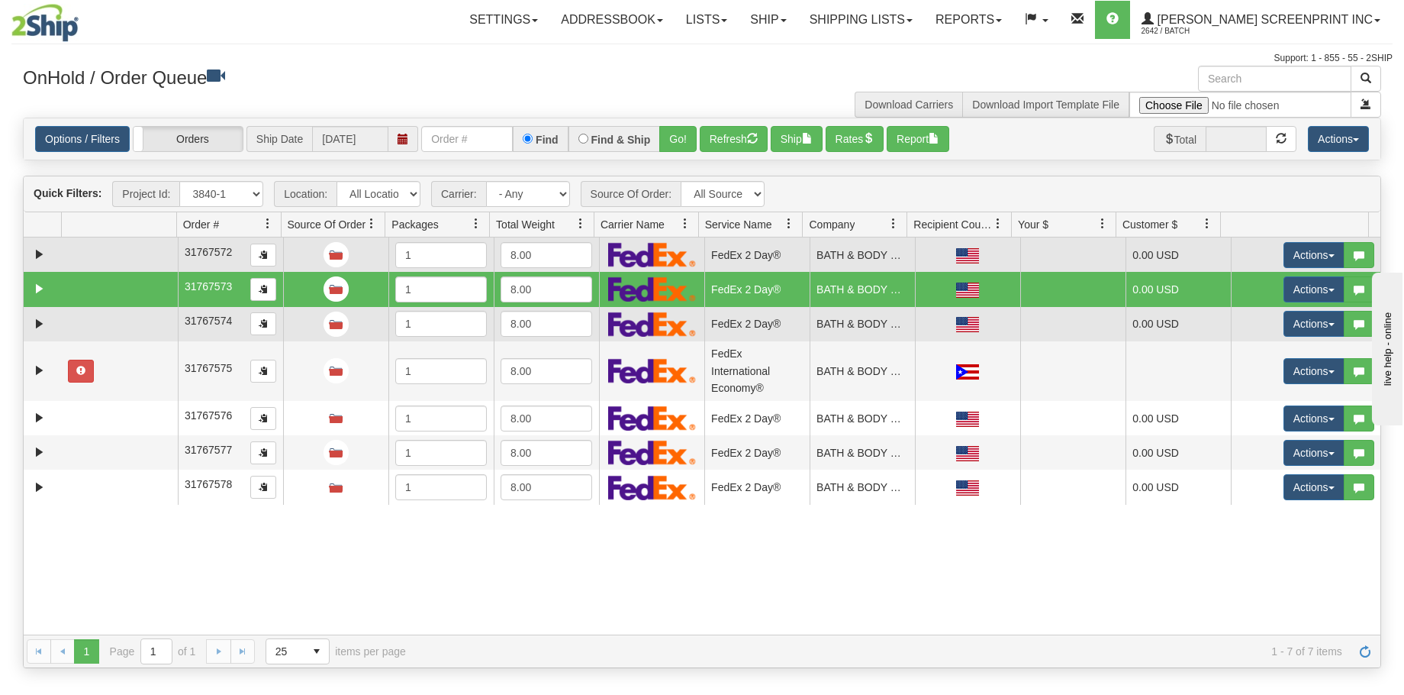
click at [127, 248] on td at bounding box center [120, 254] width 116 height 34
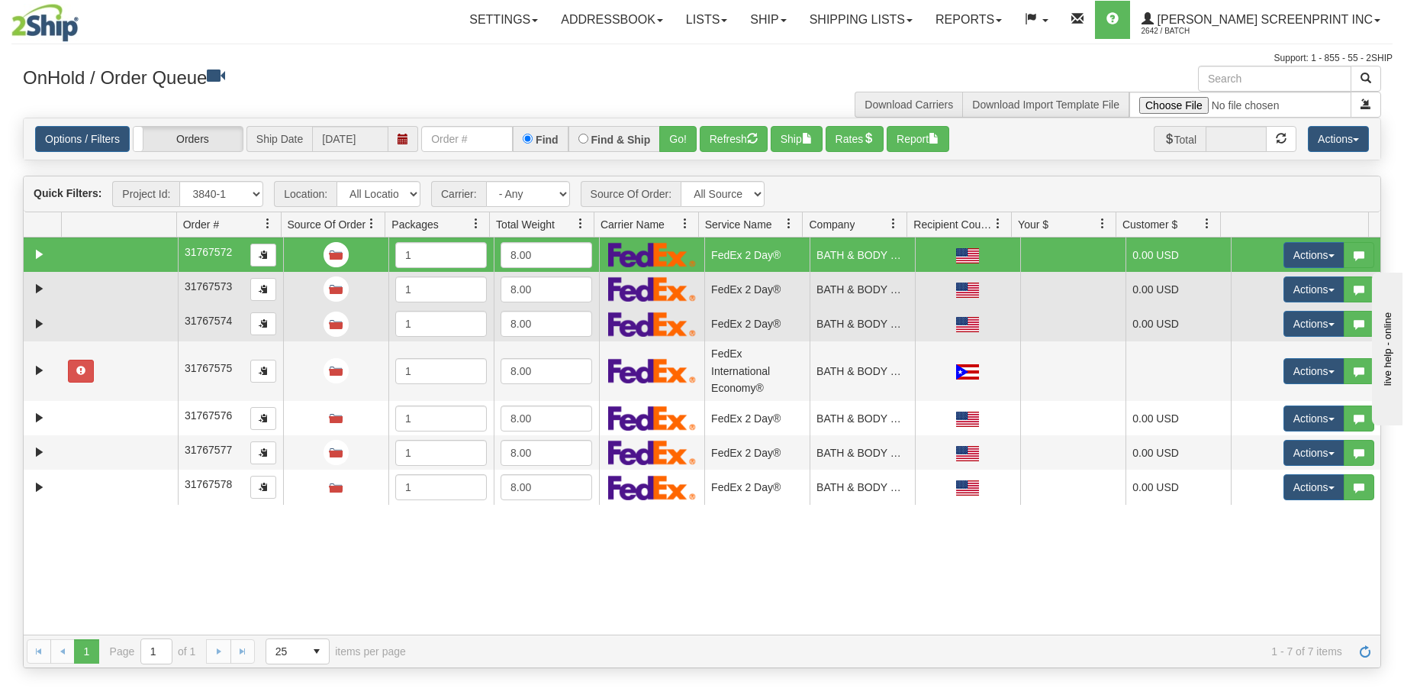
click at [127, 330] on td at bounding box center [120, 324] width 116 height 34
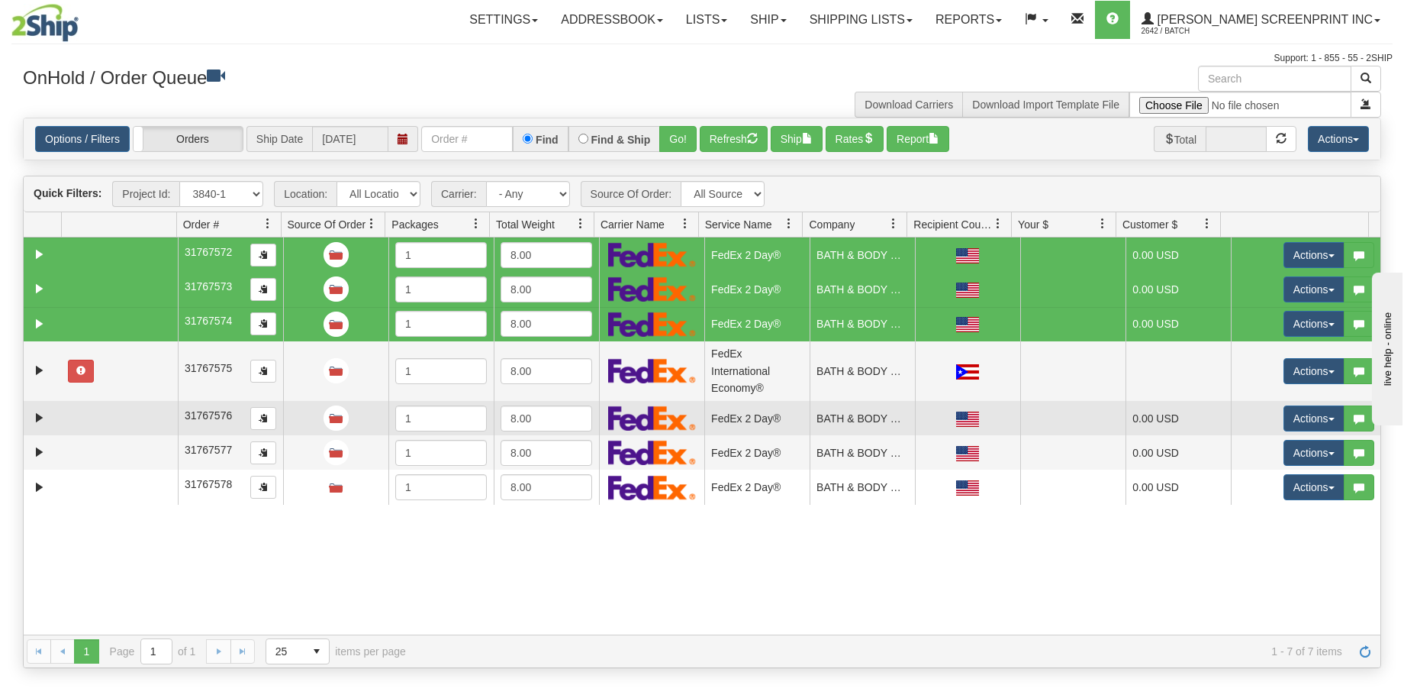
click at [114, 416] on td at bounding box center [120, 418] width 116 height 34
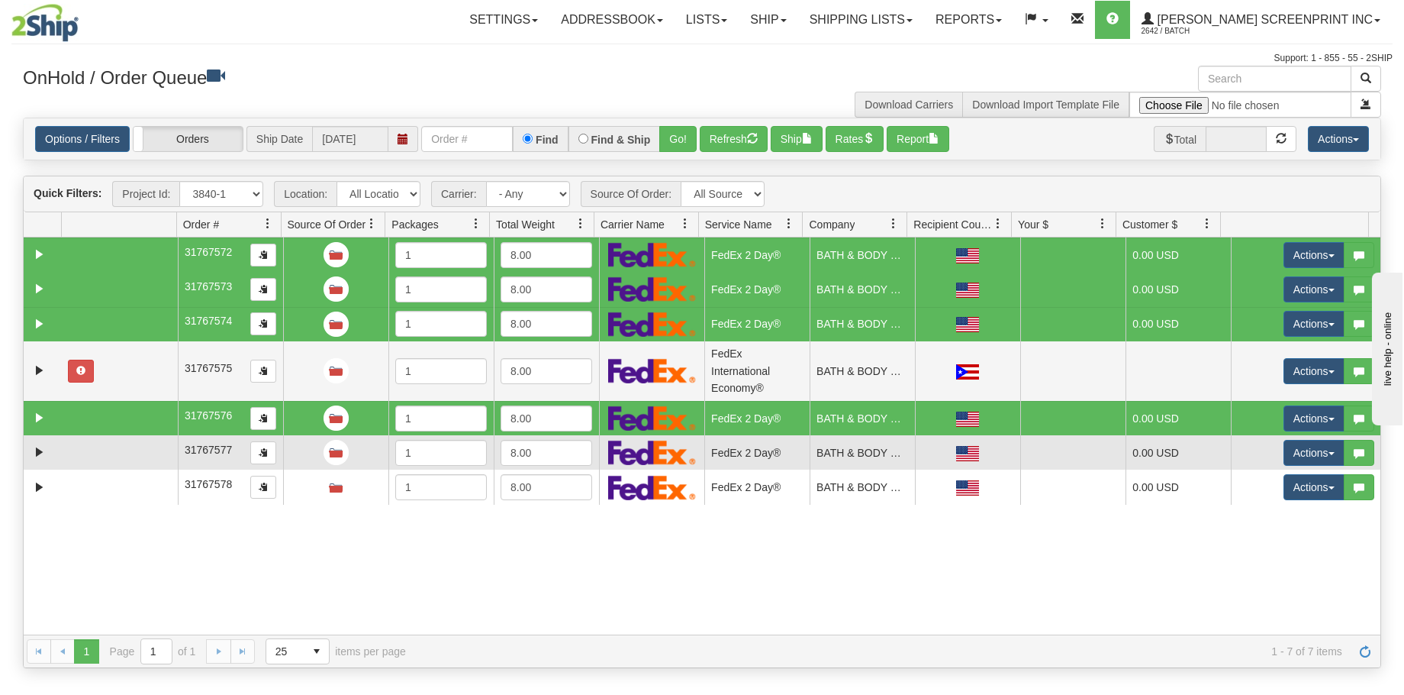
click at [120, 450] on td at bounding box center [120, 452] width 116 height 34
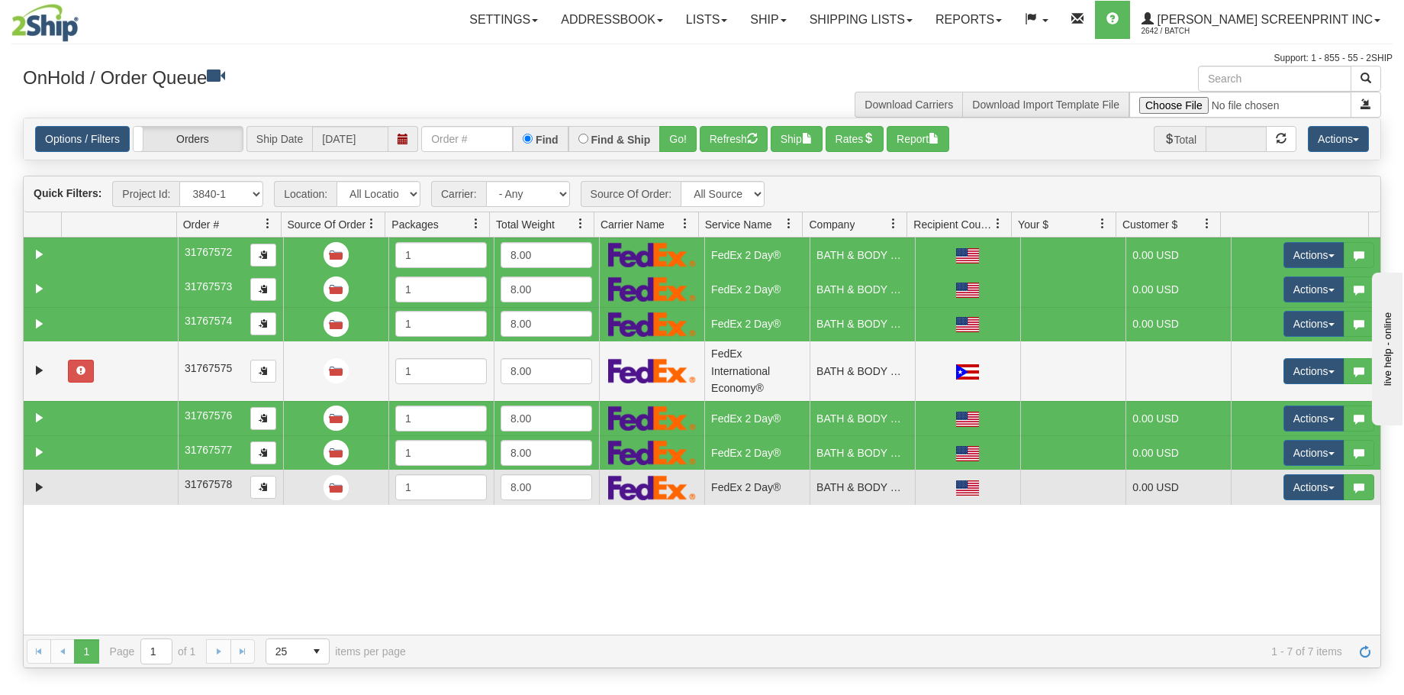
click at [114, 492] on td at bounding box center [120, 486] width 116 height 34
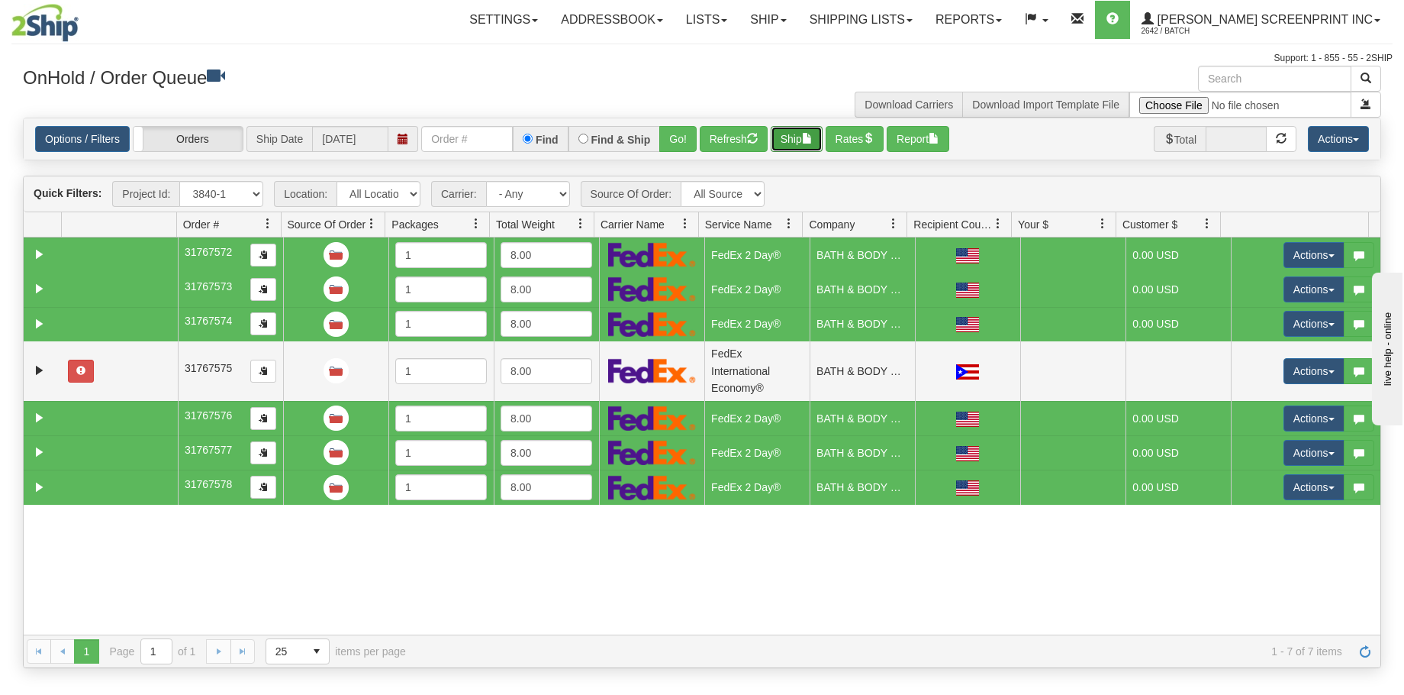
click at [794, 148] on button "Ship" at bounding box center [797, 139] width 52 height 26
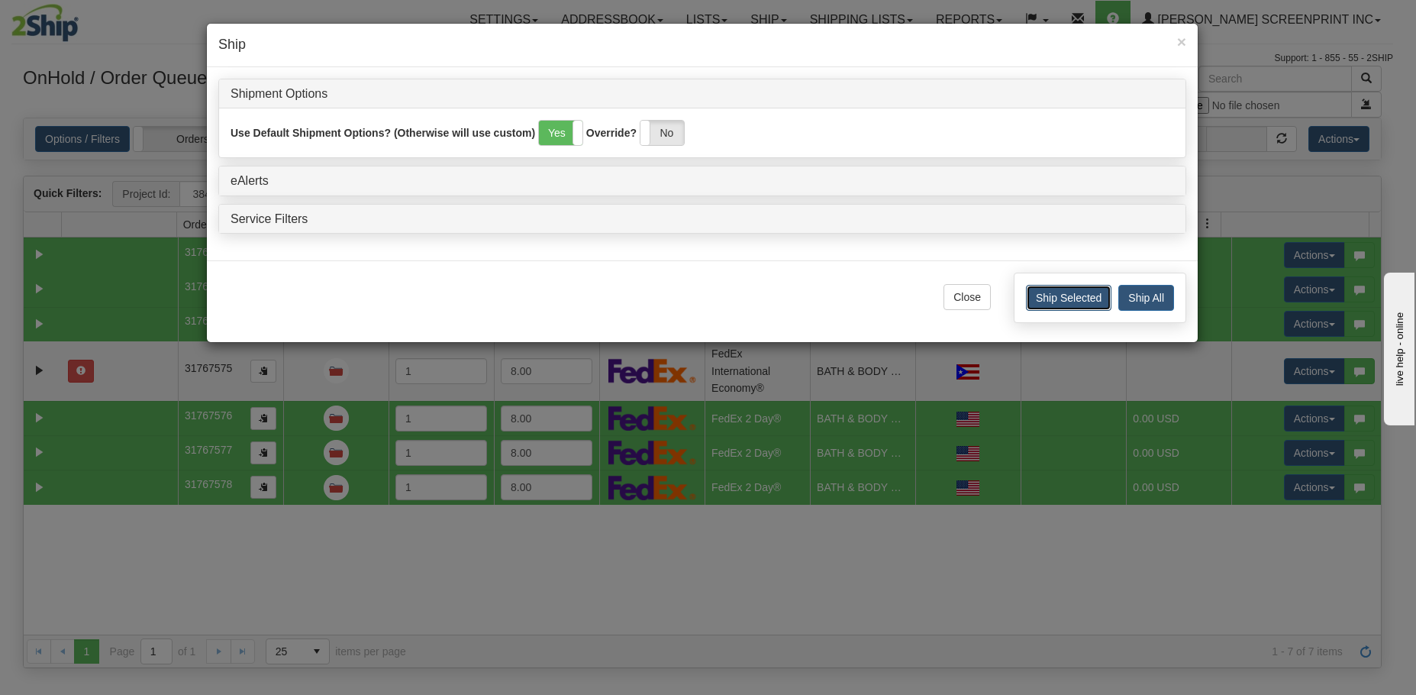
click at [1062, 302] on button "Ship Selected" at bounding box center [1068, 298] width 85 height 26
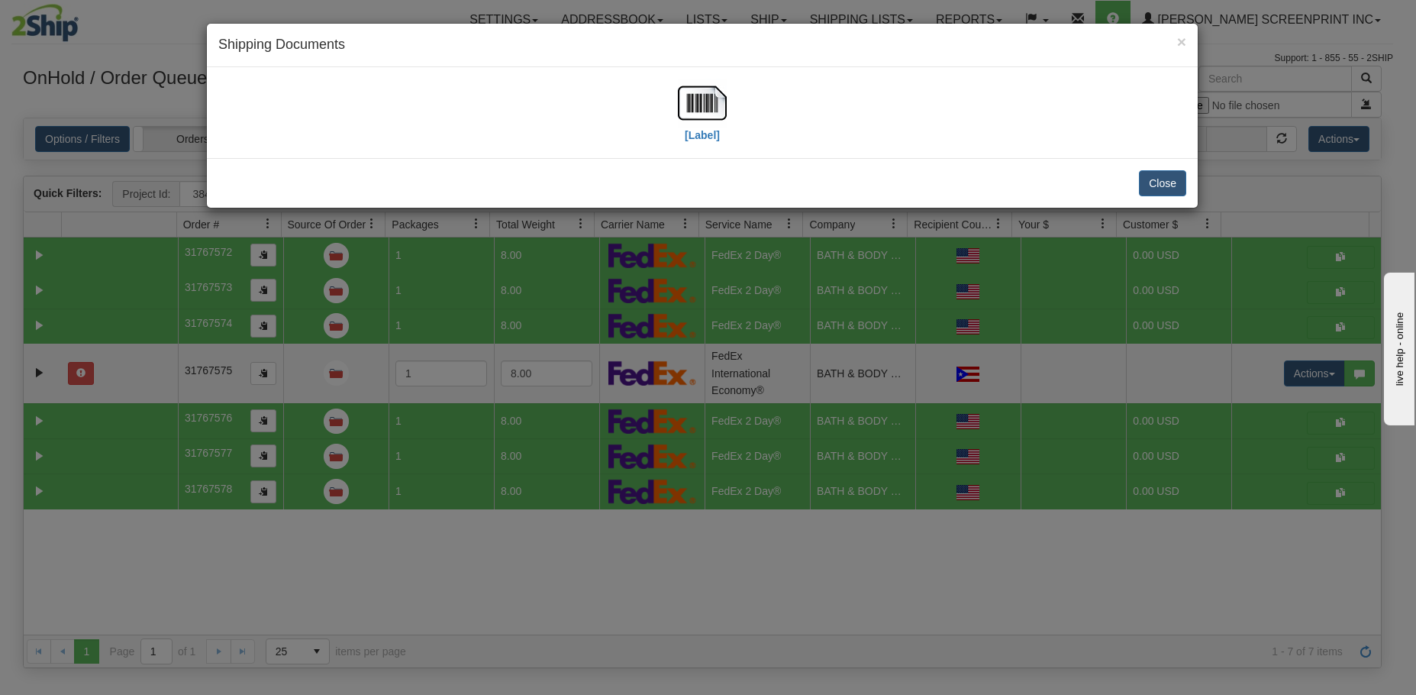
click at [692, 675] on div "× Shipping Documents [Label] Close" at bounding box center [708, 347] width 1416 height 695
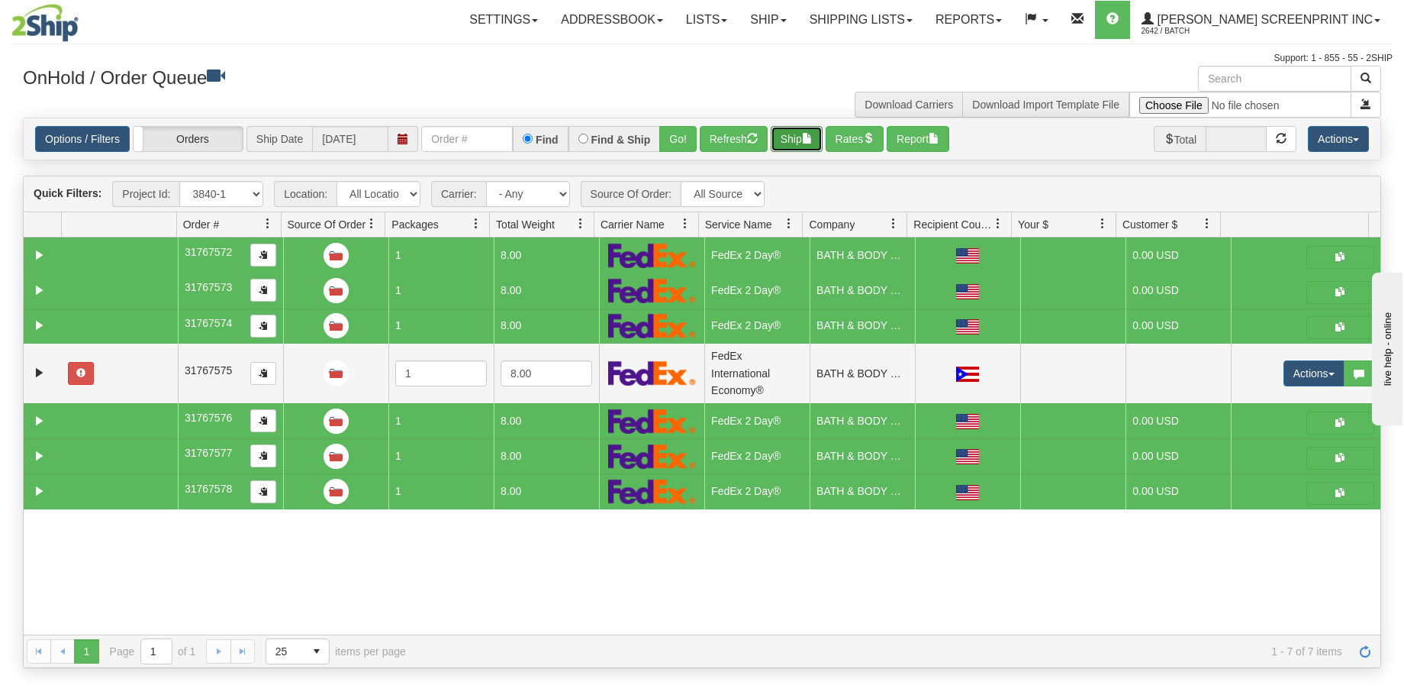
click at [809, 137] on span "button" at bounding box center [807, 138] width 11 height 11
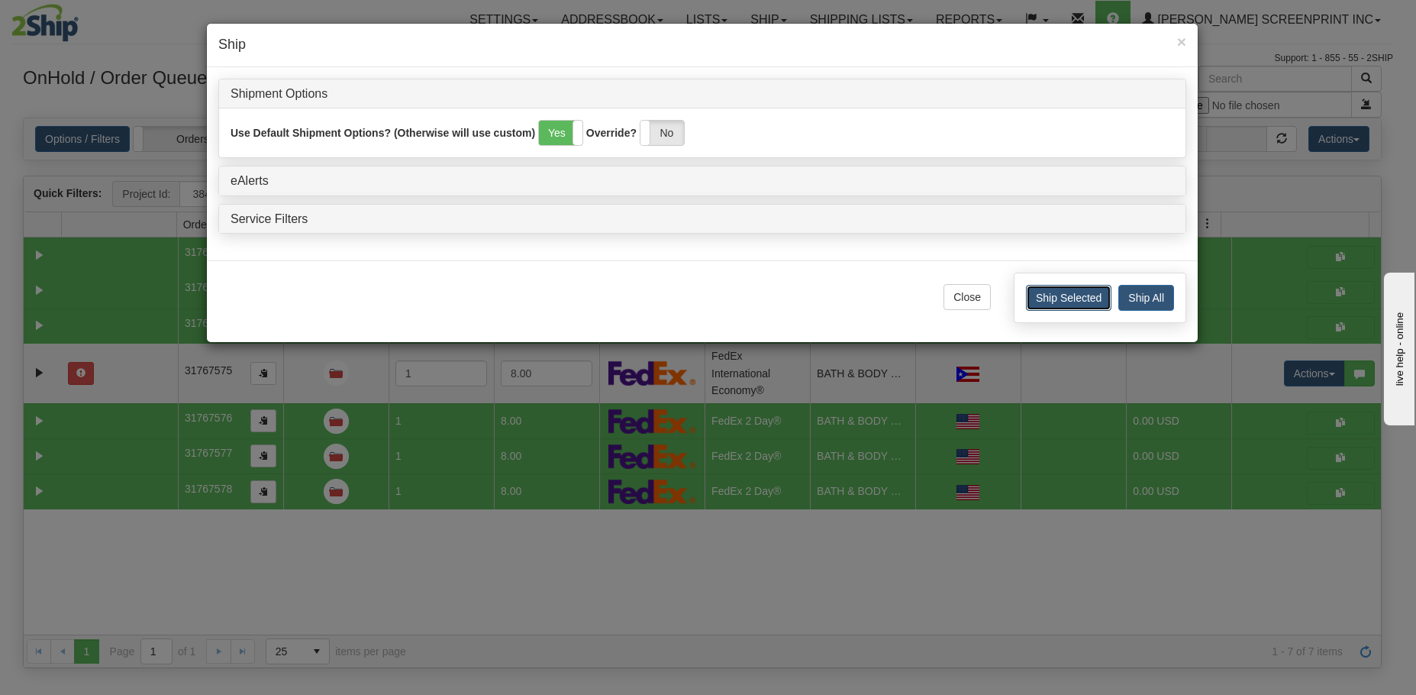
click at [1088, 300] on button "Ship Selected" at bounding box center [1068, 298] width 85 height 26
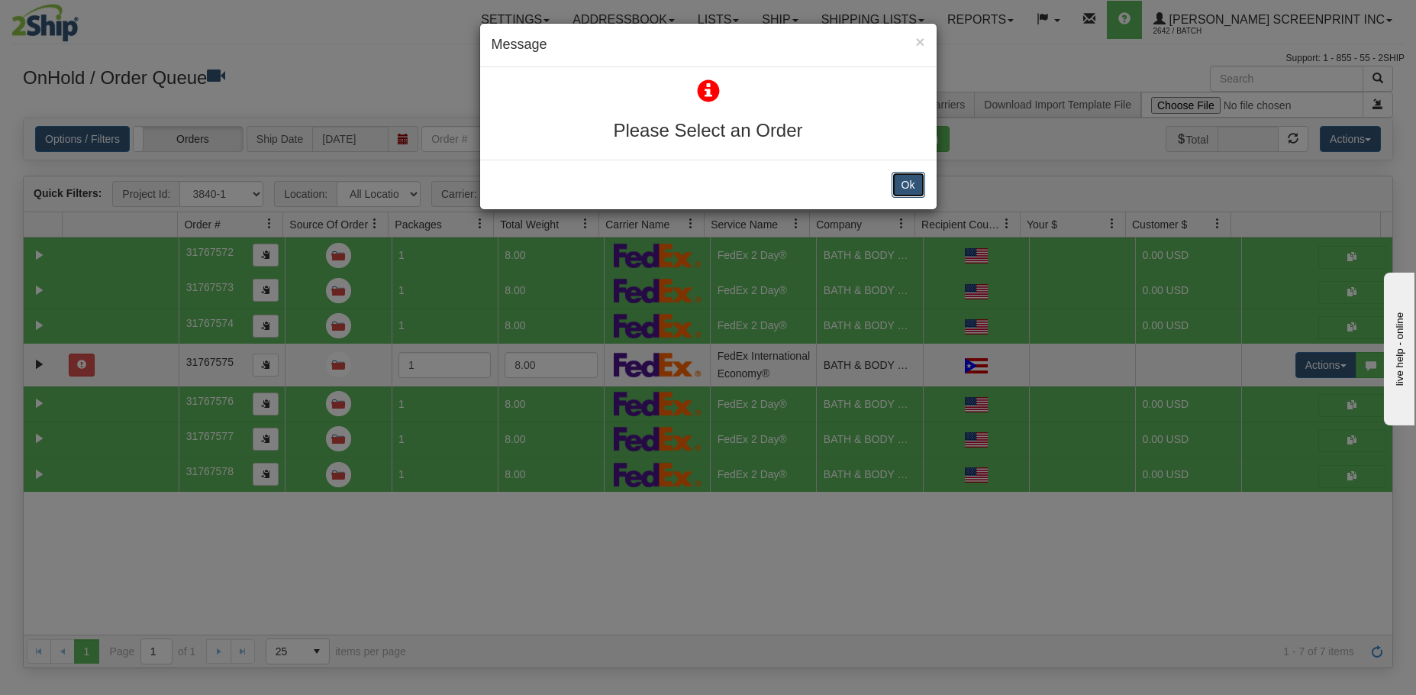
click at [914, 184] on button "Ok" at bounding box center [908, 185] width 34 height 26
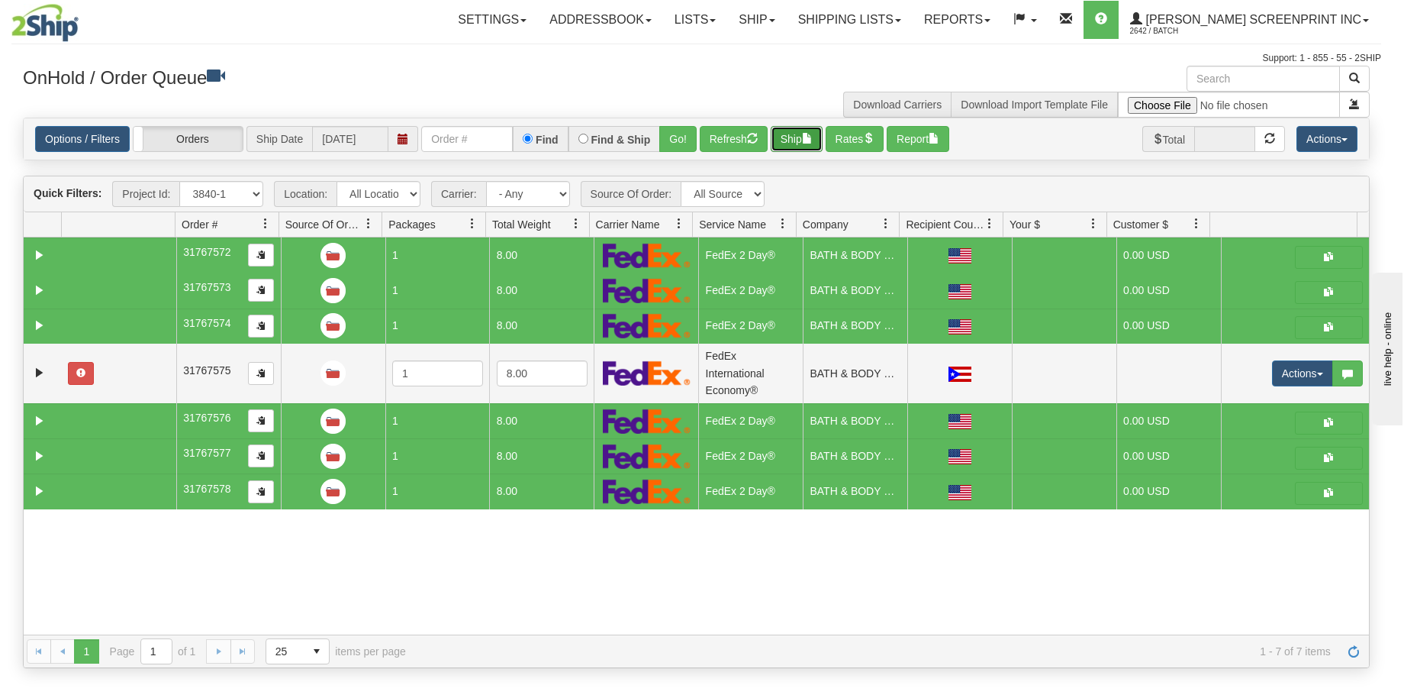
click at [795, 132] on button "Ship" at bounding box center [797, 139] width 52 height 26
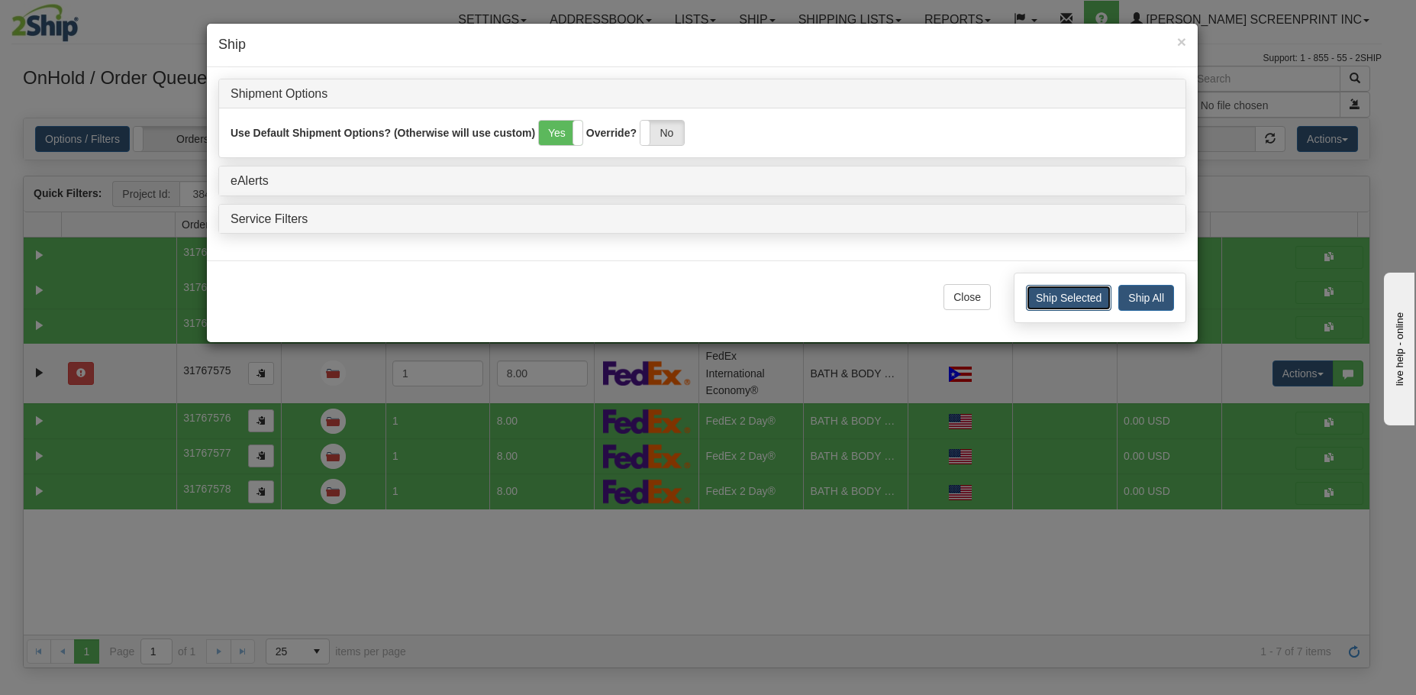
click at [1057, 295] on button "Ship Selected" at bounding box center [1068, 298] width 85 height 26
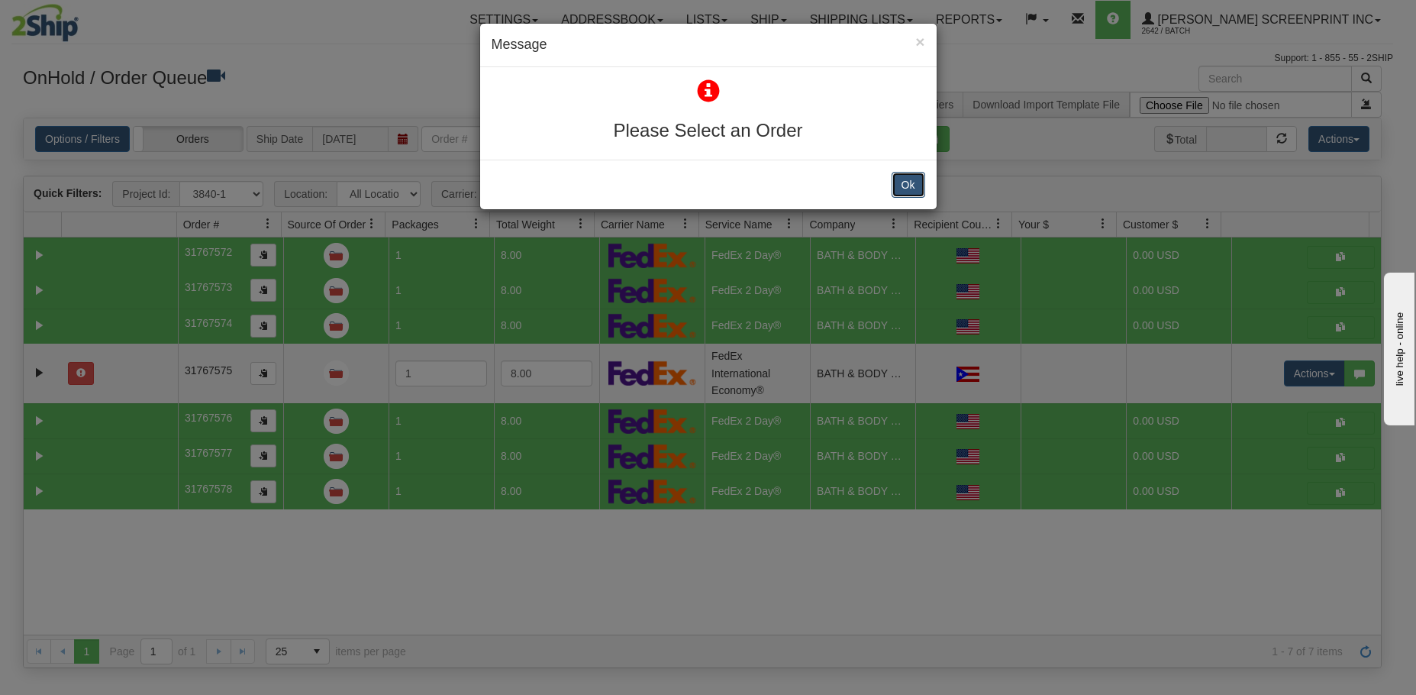
click at [898, 182] on button "Ok" at bounding box center [908, 185] width 34 height 26
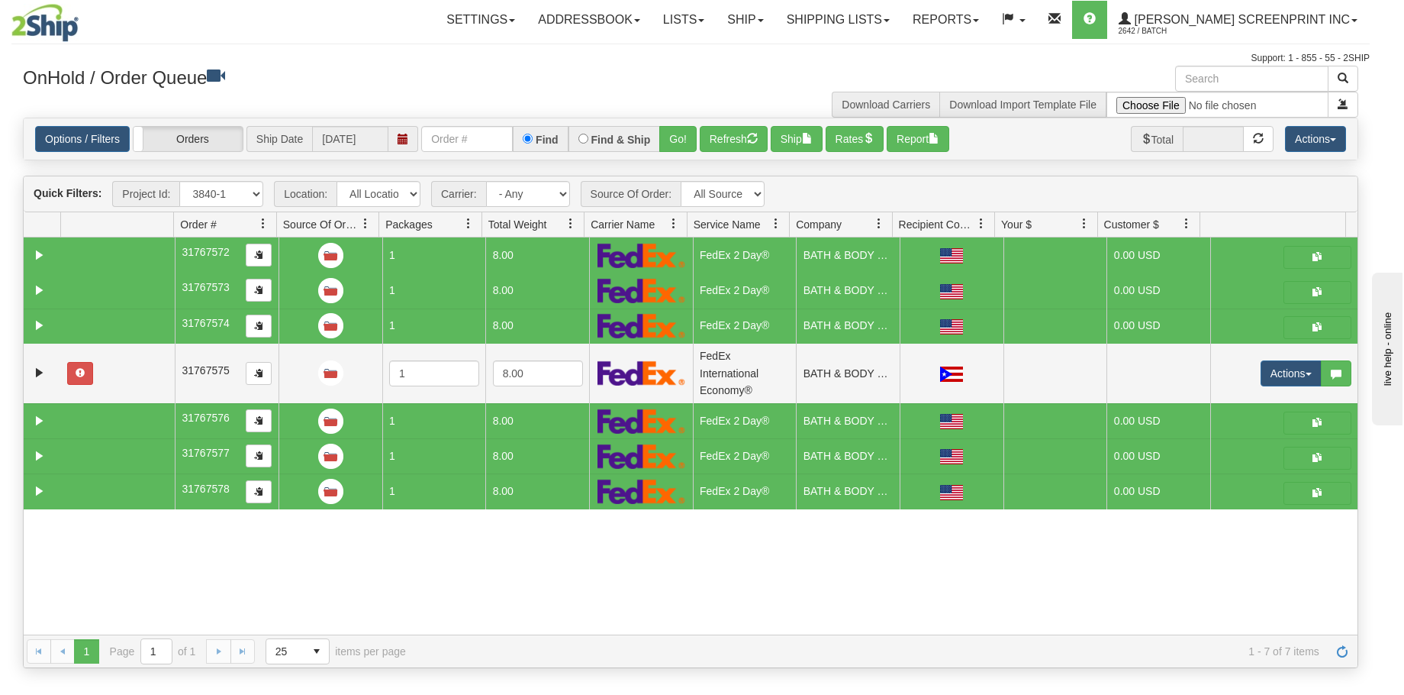
click at [126, 256] on td at bounding box center [118, 254] width 114 height 35
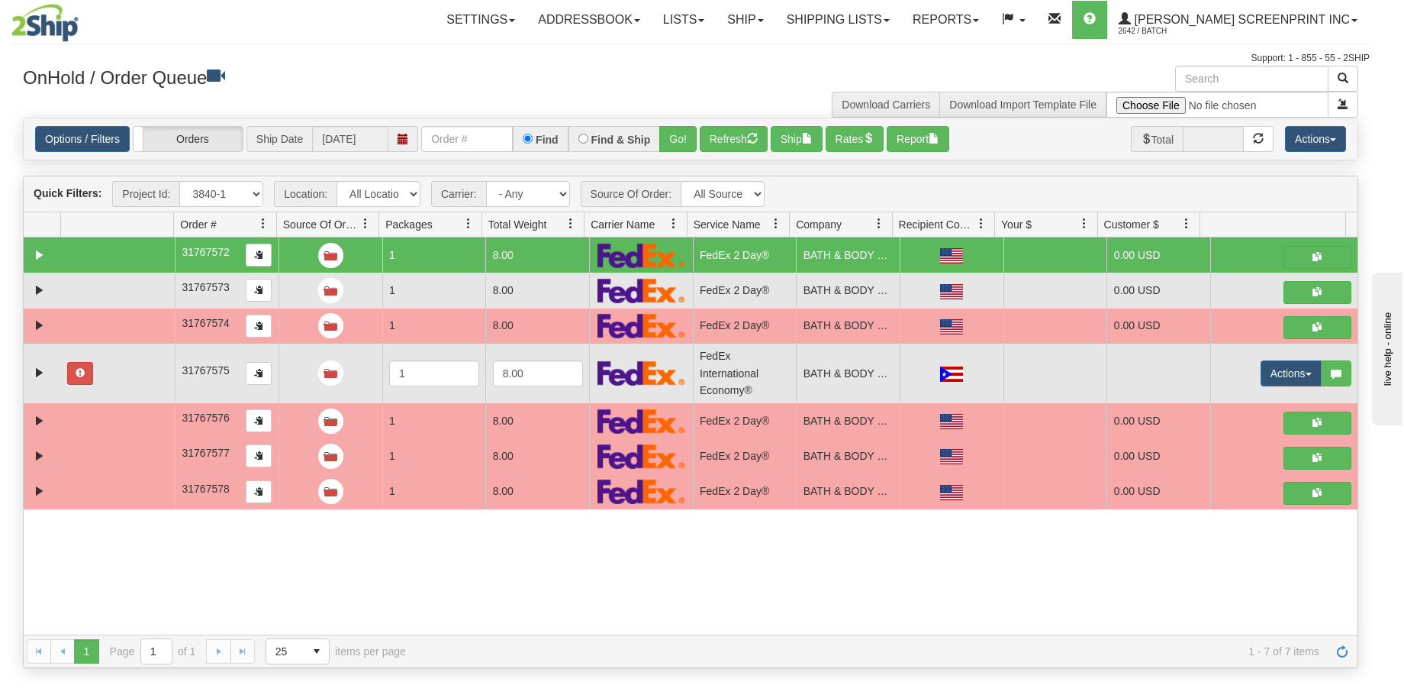
click at [152, 365] on td at bounding box center [118, 373] width 114 height 60
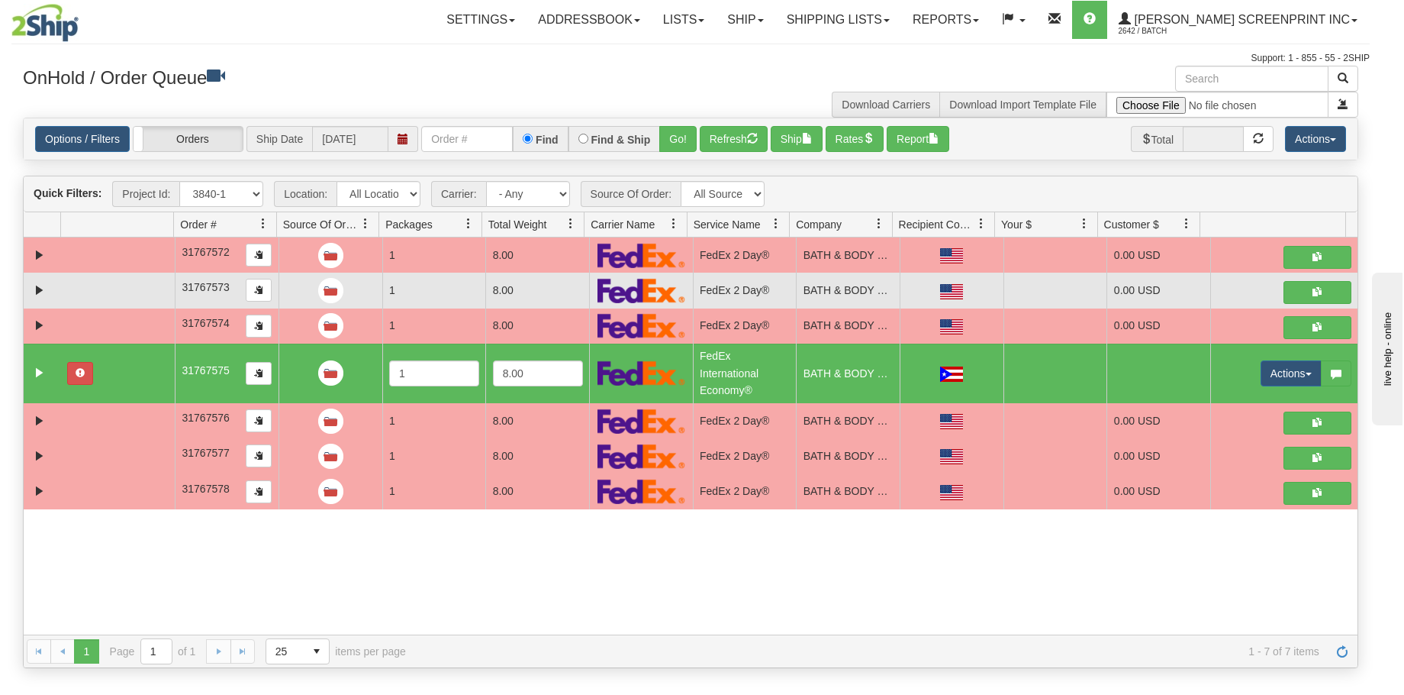
click at [1070, 179] on div "Quick Filters: Project Id: All Projects 3840-1 Imagine ShipRequests 01.22.2024 …" at bounding box center [691, 194] width 1334 height 36
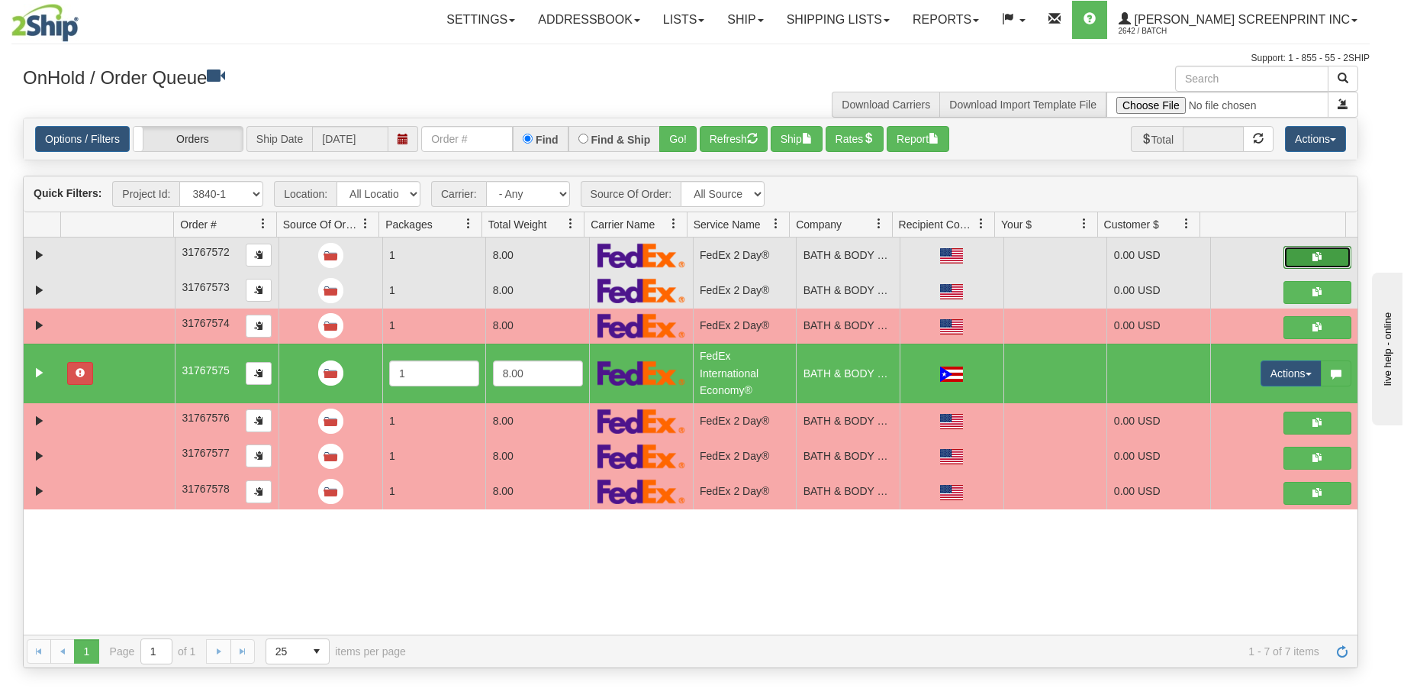
drag, startPoint x: 146, startPoint y: 246, endPoint x: 1301, endPoint y: 253, distance: 1154.8
click at [1301, 253] on button "button" at bounding box center [1318, 257] width 68 height 23
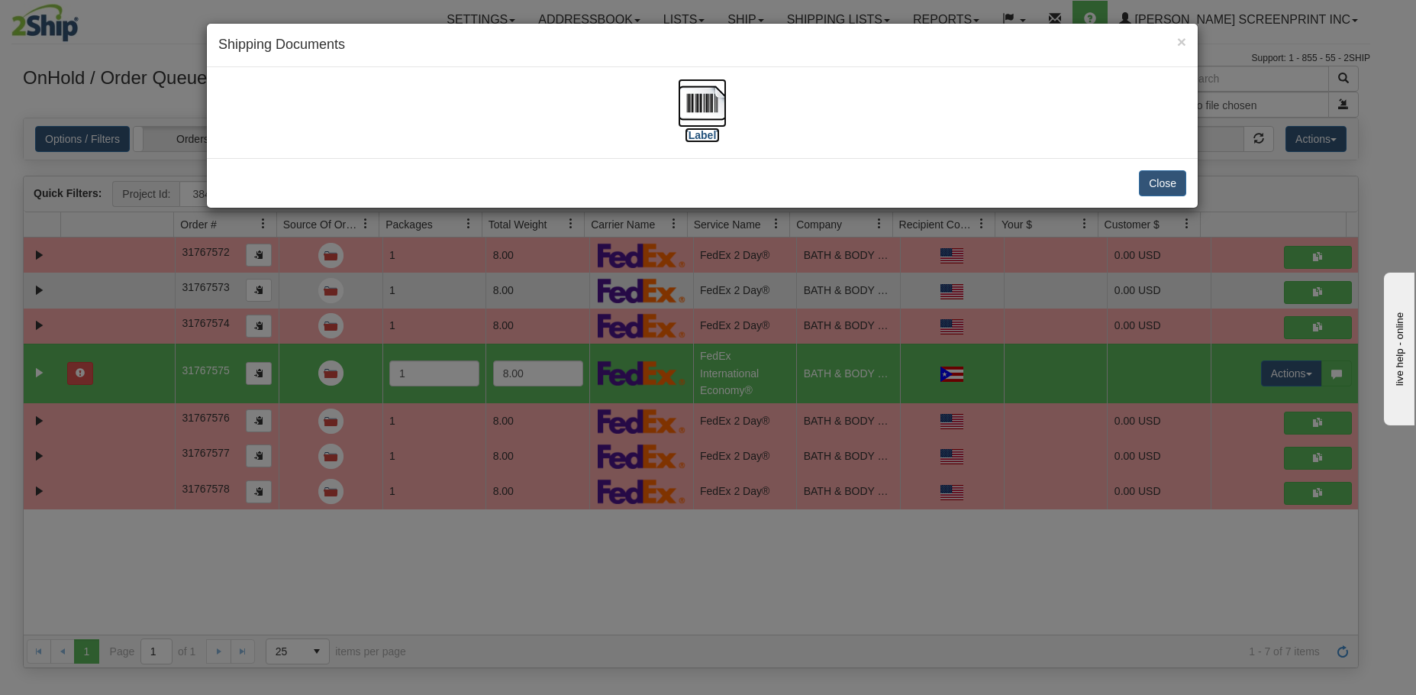
click at [712, 114] on img at bounding box center [702, 103] width 49 height 49
click at [1180, 184] on button "Close" at bounding box center [1162, 183] width 47 height 26
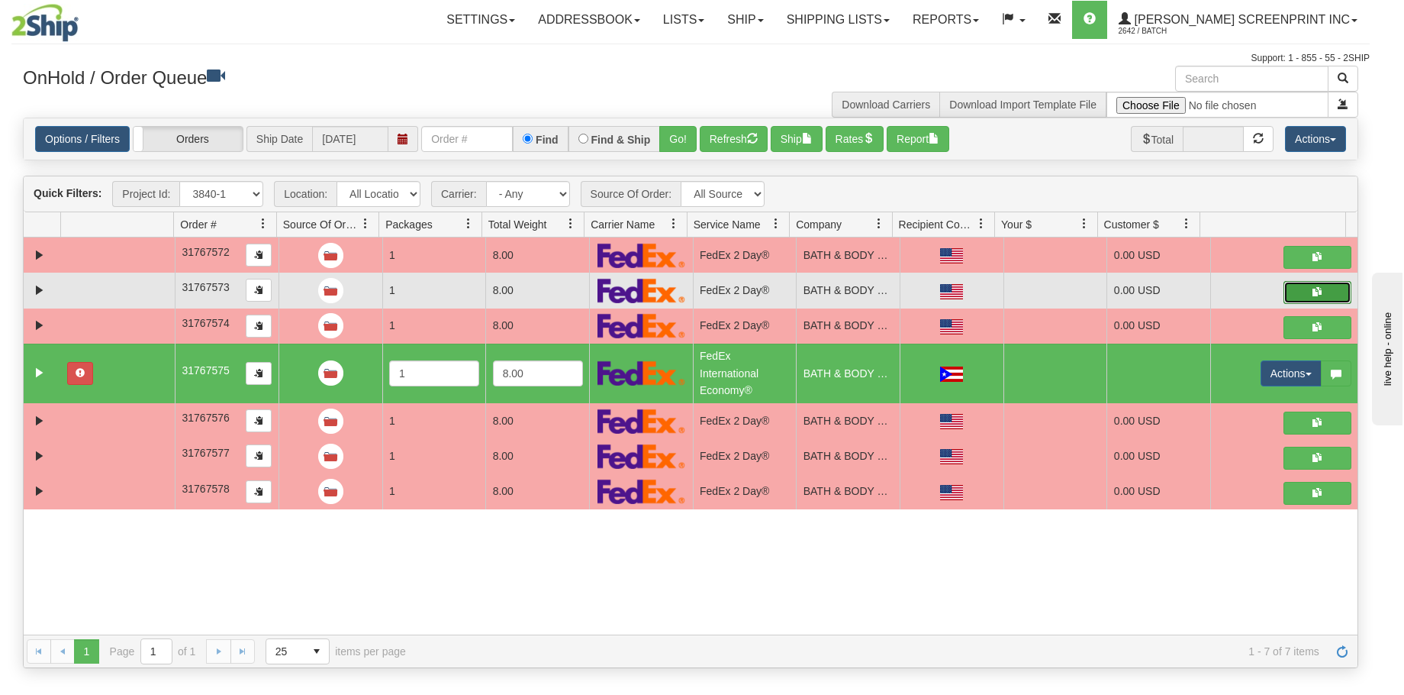
click at [1323, 292] on button "button" at bounding box center [1318, 292] width 68 height 23
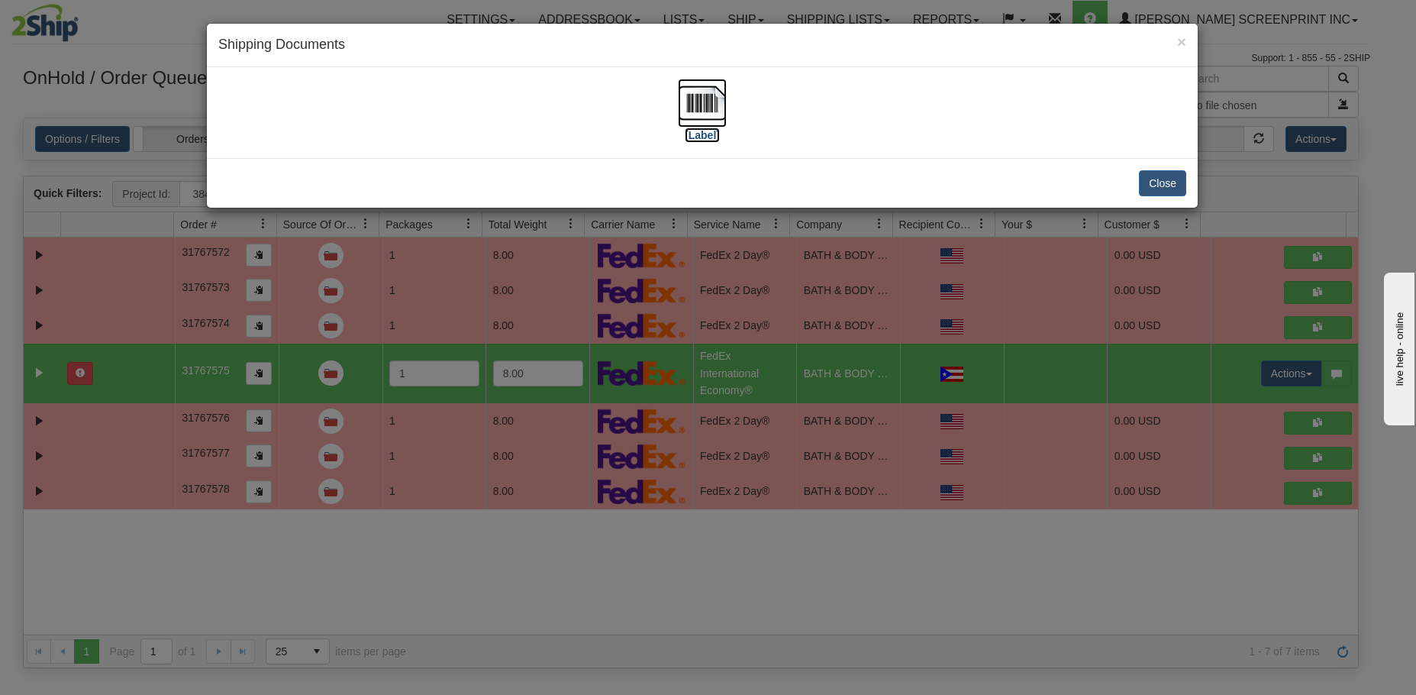
click at [710, 99] on img at bounding box center [702, 103] width 49 height 49
click at [1332, 320] on div "× Shipping Documents [Label] Close" at bounding box center [708, 347] width 1416 height 695
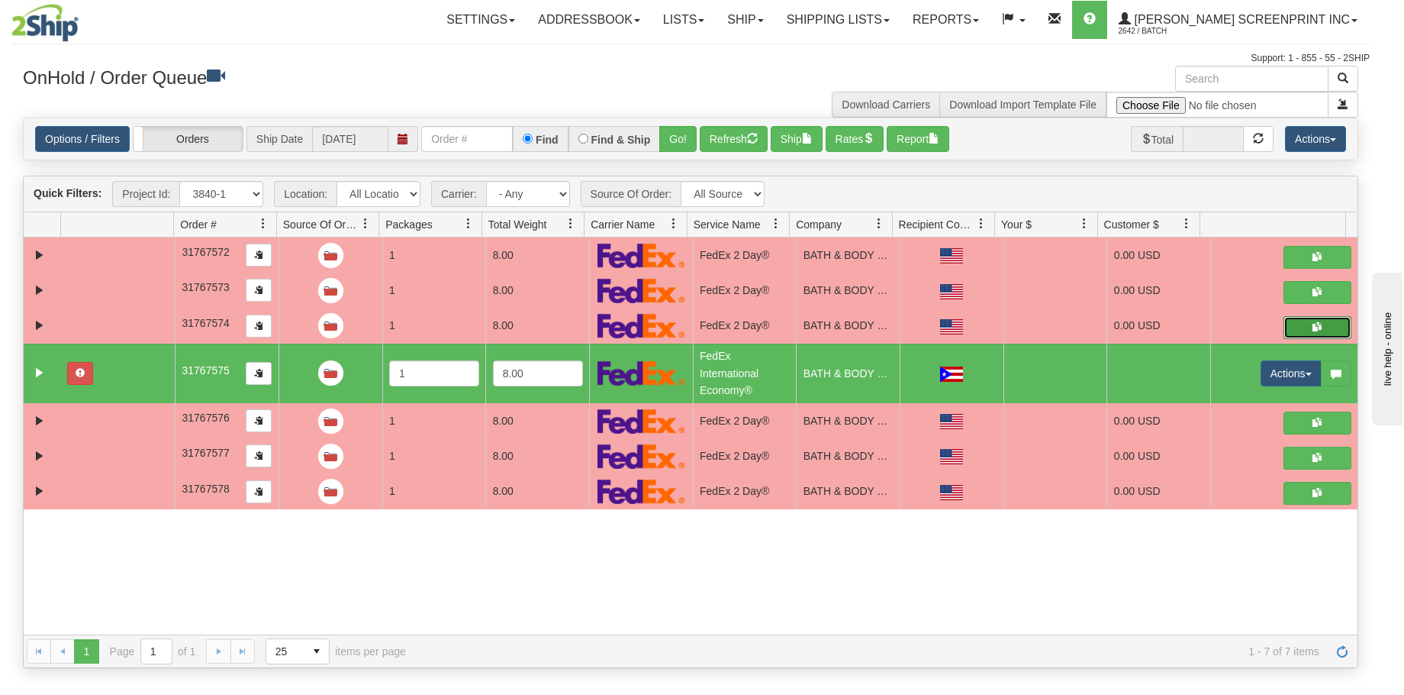
click at [1327, 328] on button "button" at bounding box center [1318, 327] width 68 height 23
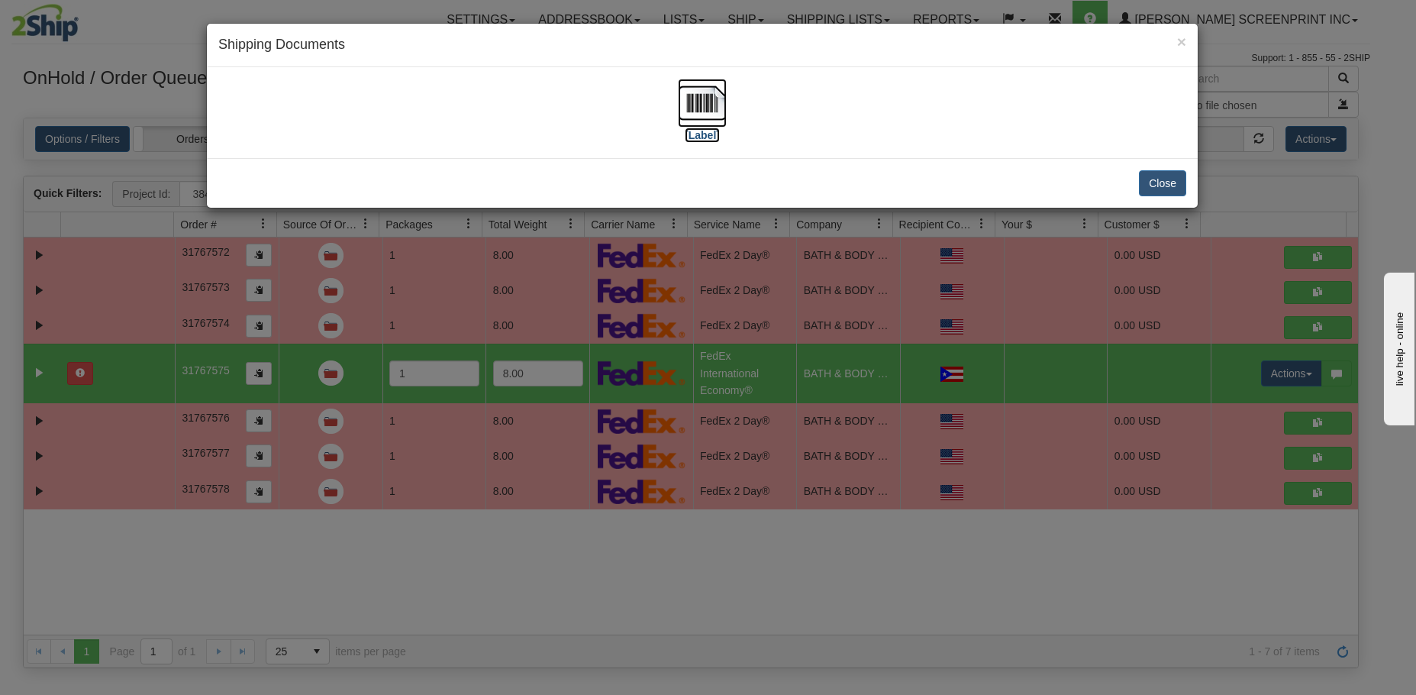
click at [708, 112] on img at bounding box center [702, 103] width 49 height 49
click at [1307, 425] on div "× Shipping Documents [Label] Close" at bounding box center [708, 347] width 1416 height 695
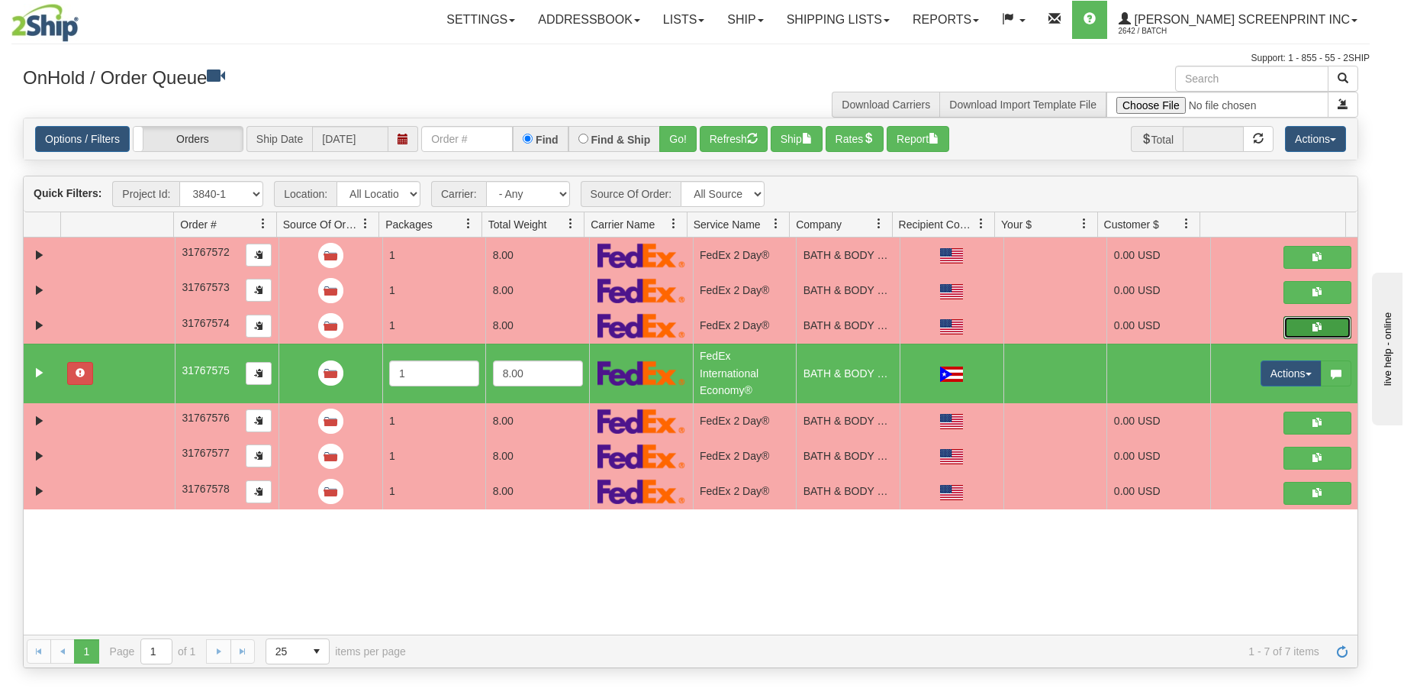
click at [1313, 425] on span "button" at bounding box center [1317, 421] width 9 height 9
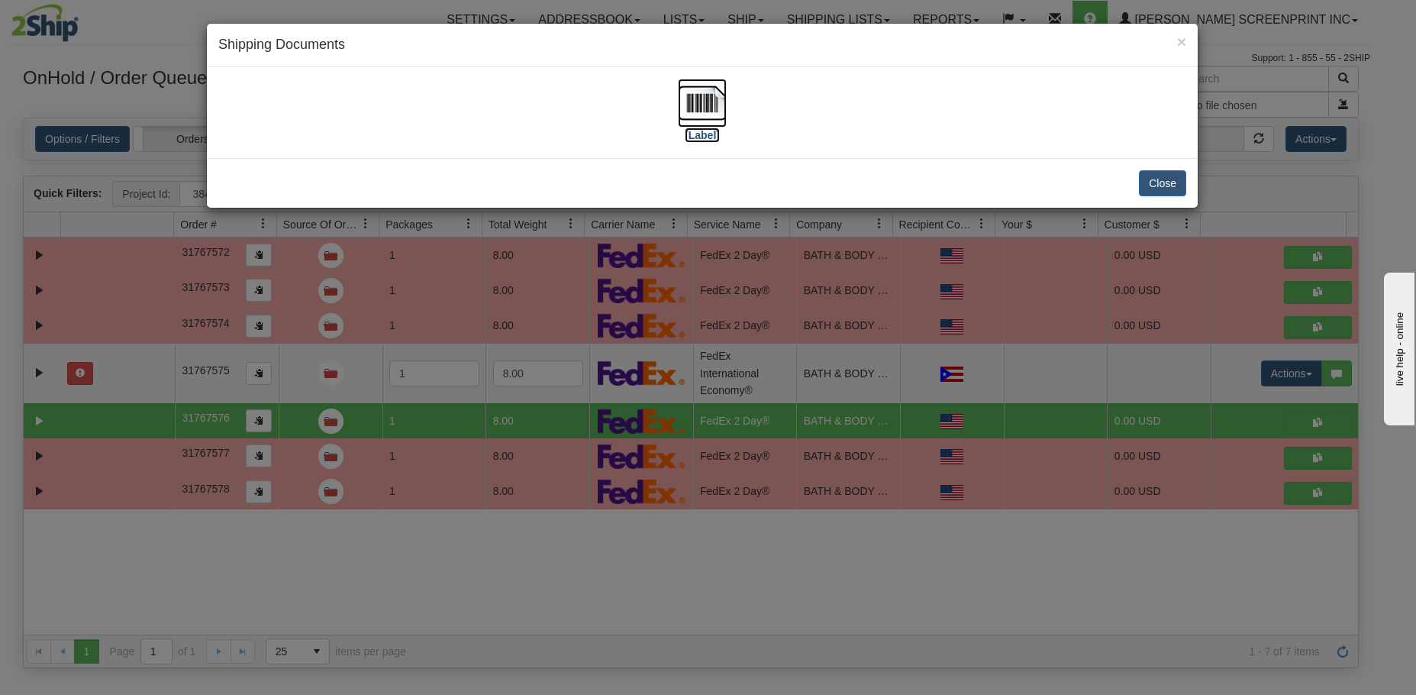
click at [699, 114] on img at bounding box center [702, 103] width 49 height 49
click at [1328, 458] on div "× Shipping Documents [Label] Close" at bounding box center [708, 347] width 1416 height 695
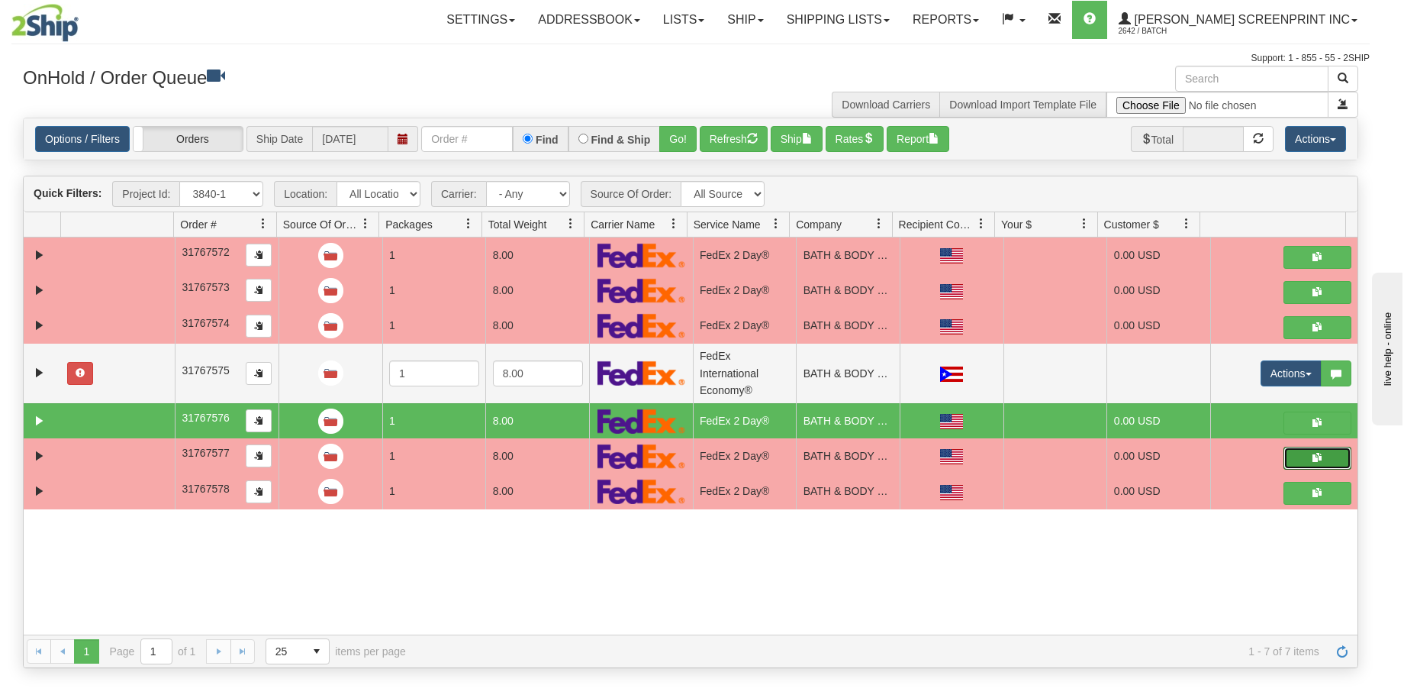
click at [1328, 458] on button "button" at bounding box center [1318, 457] width 68 height 23
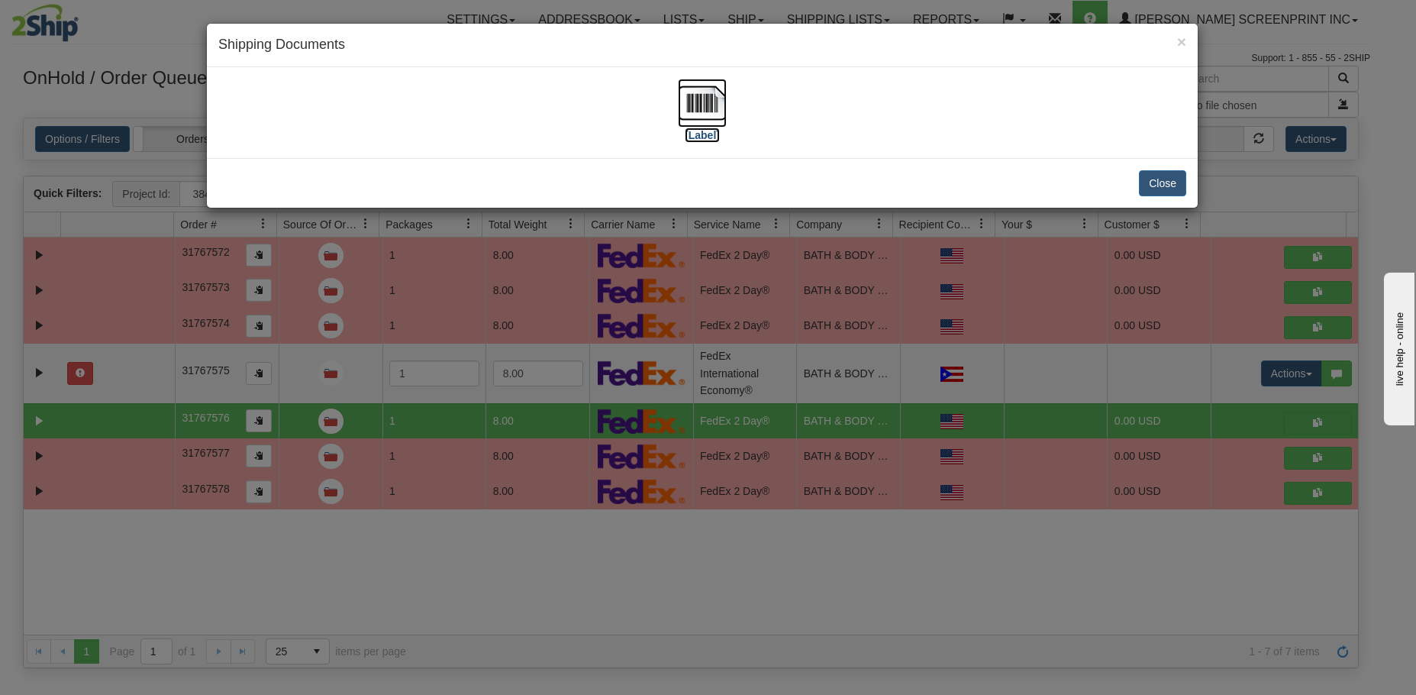
click at [711, 110] on img at bounding box center [702, 103] width 49 height 49
click at [1322, 458] on div "× Shipping Documents [Label] Close" at bounding box center [708, 347] width 1416 height 695
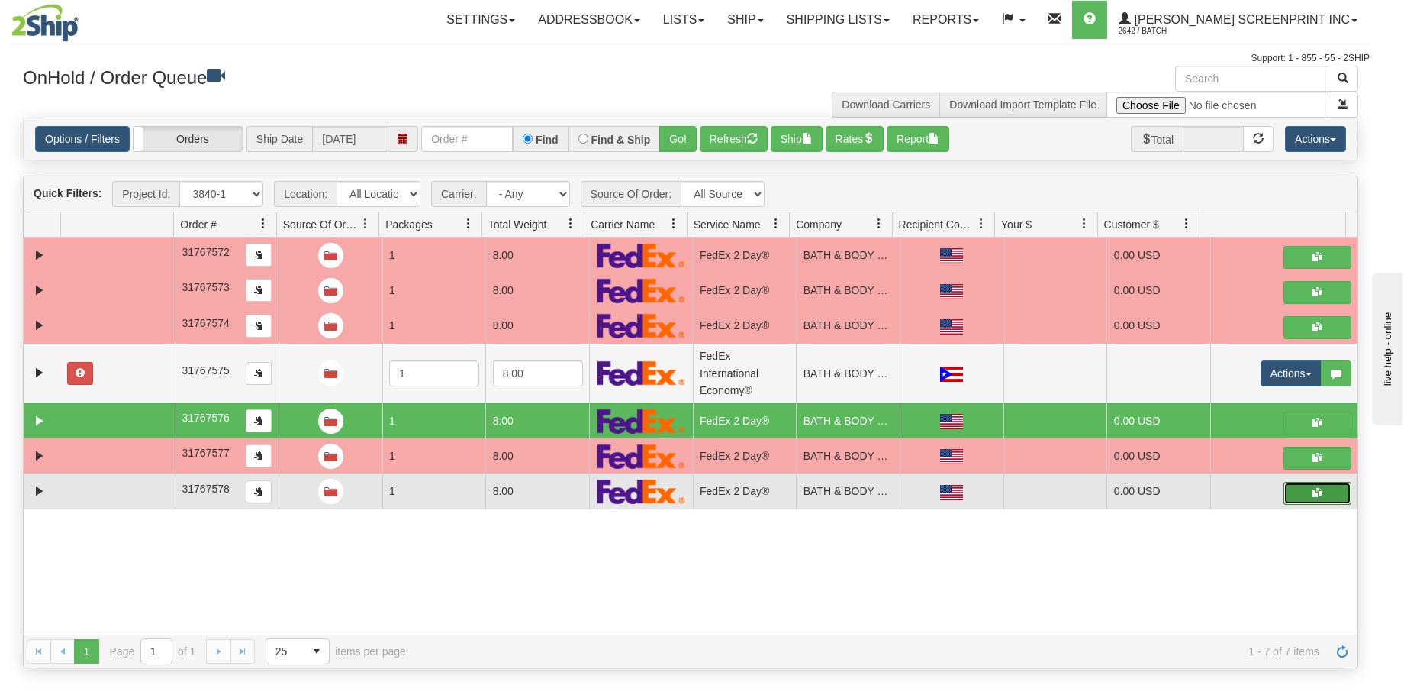
click at [1301, 498] on button "button" at bounding box center [1318, 493] width 68 height 23
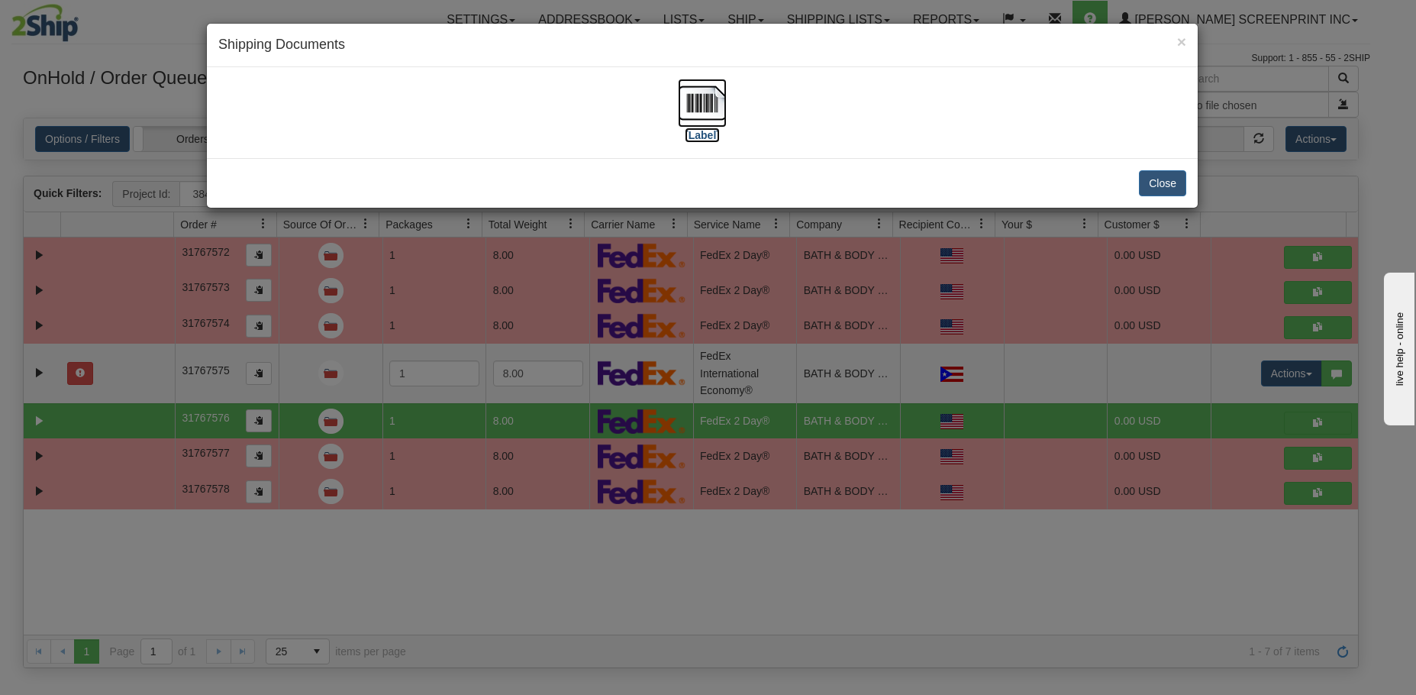
click at [720, 107] on img at bounding box center [702, 103] width 49 height 49
click at [1161, 186] on button "Close" at bounding box center [1162, 183] width 47 height 26
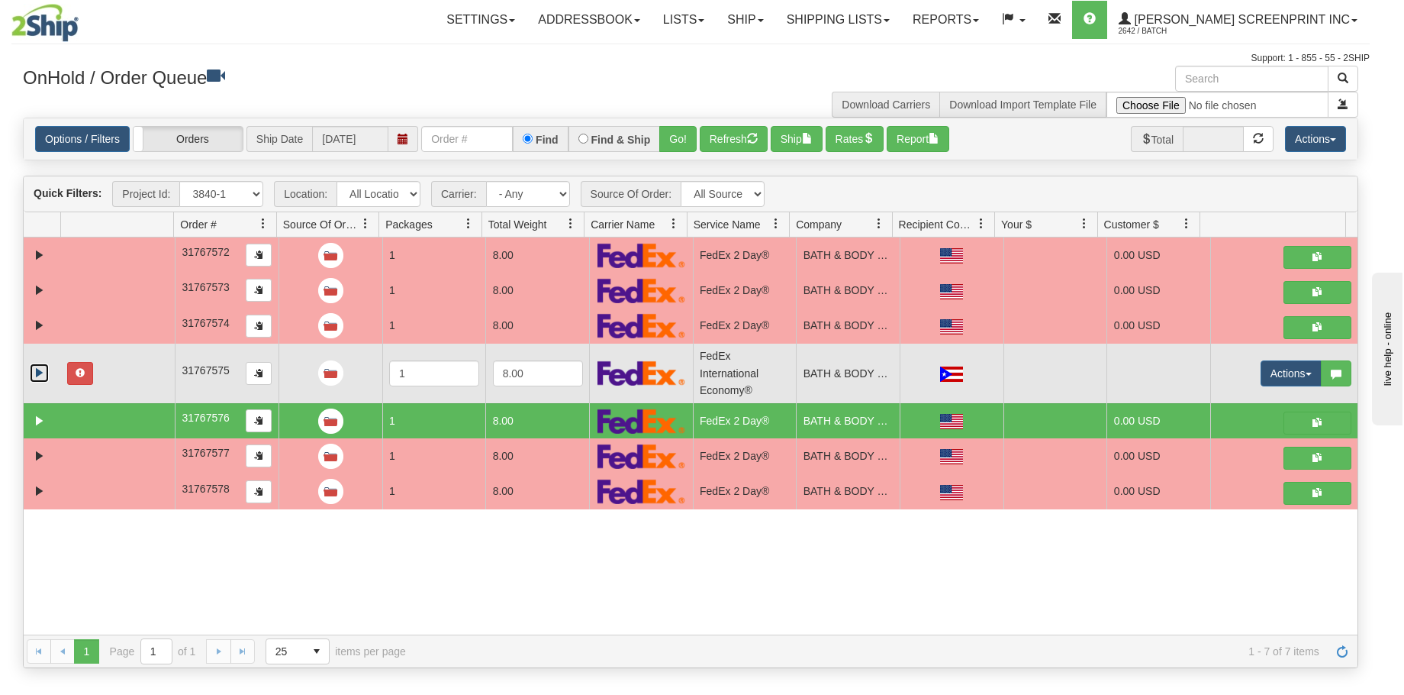
click at [37, 379] on link "Expand" at bounding box center [39, 372] width 19 height 19
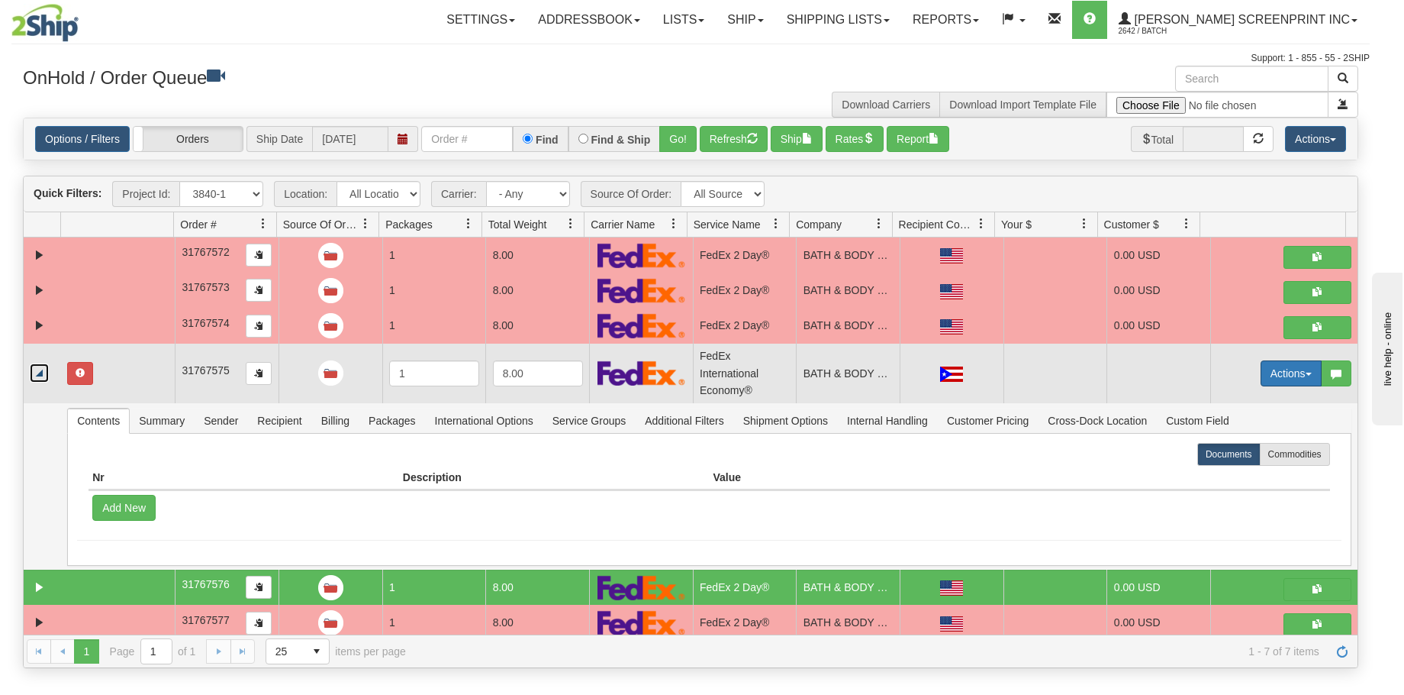
click at [1306, 373] on span "button" at bounding box center [1309, 373] width 6 height 3
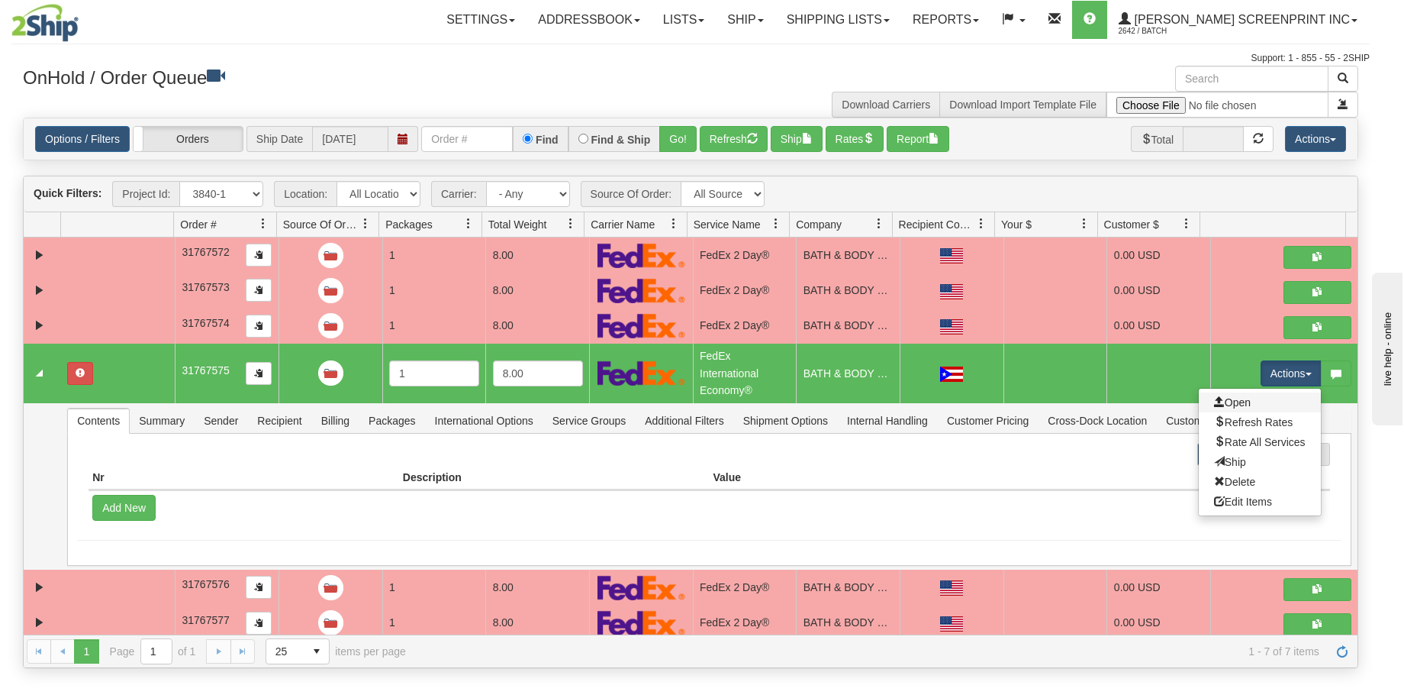
click at [1271, 405] on link "Open" at bounding box center [1260, 402] width 122 height 20
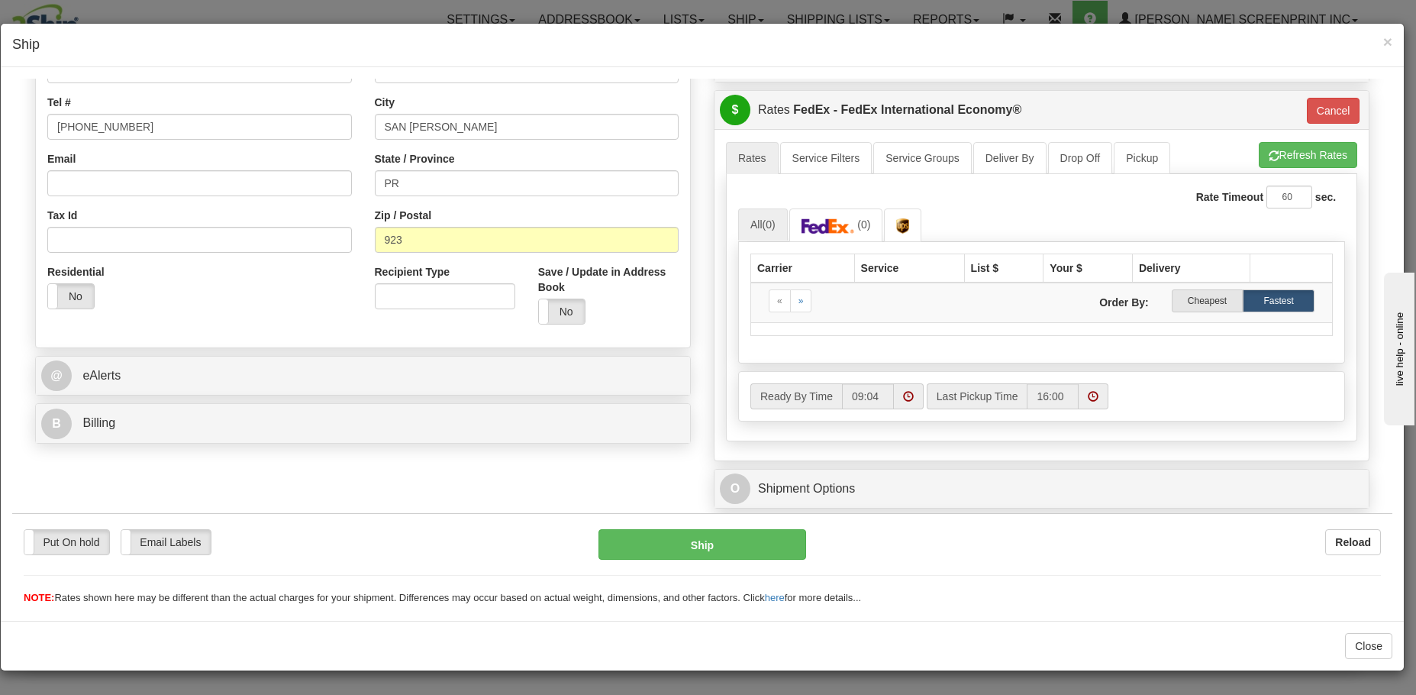
scroll to position [360, 0]
click at [851, 230] on img at bounding box center [827, 223] width 53 height 15
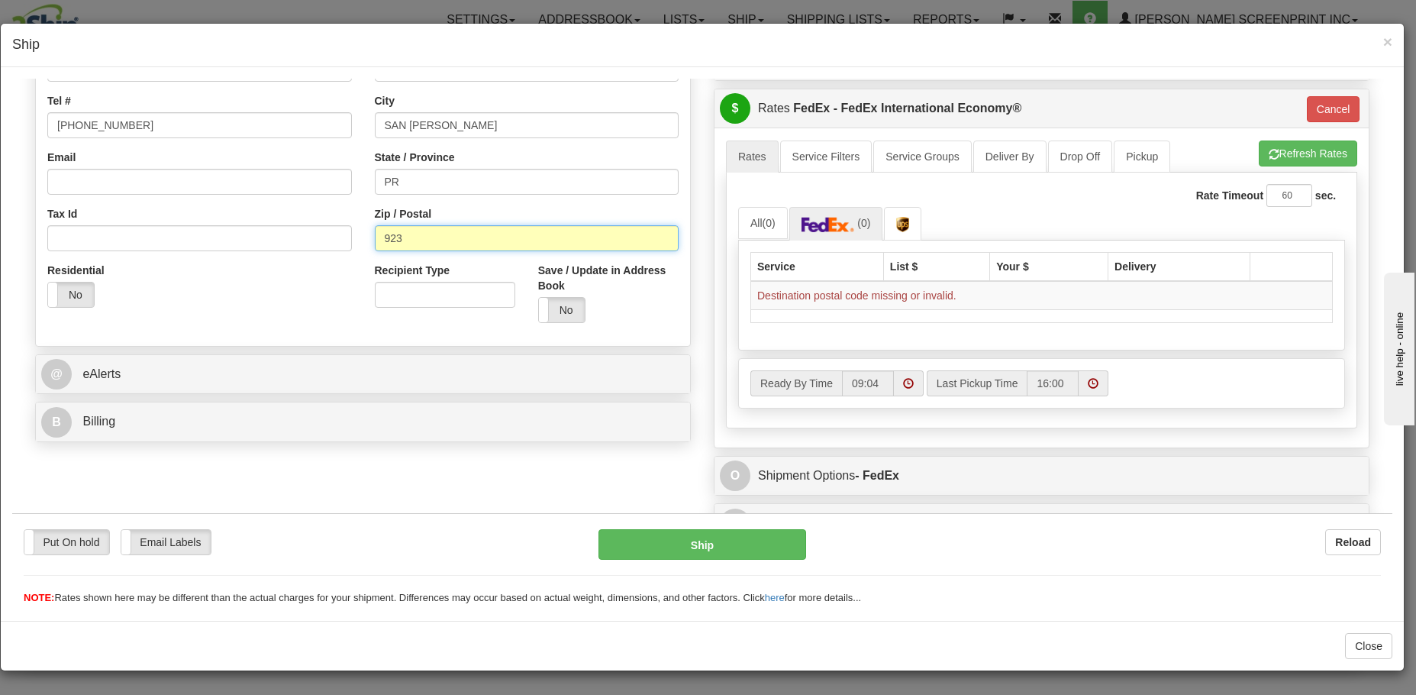
click at [378, 239] on input "923" at bounding box center [527, 237] width 305 height 26
type input "00923"
click button "Delete" at bounding box center [12, 78] width 0 height 0
type input "03"
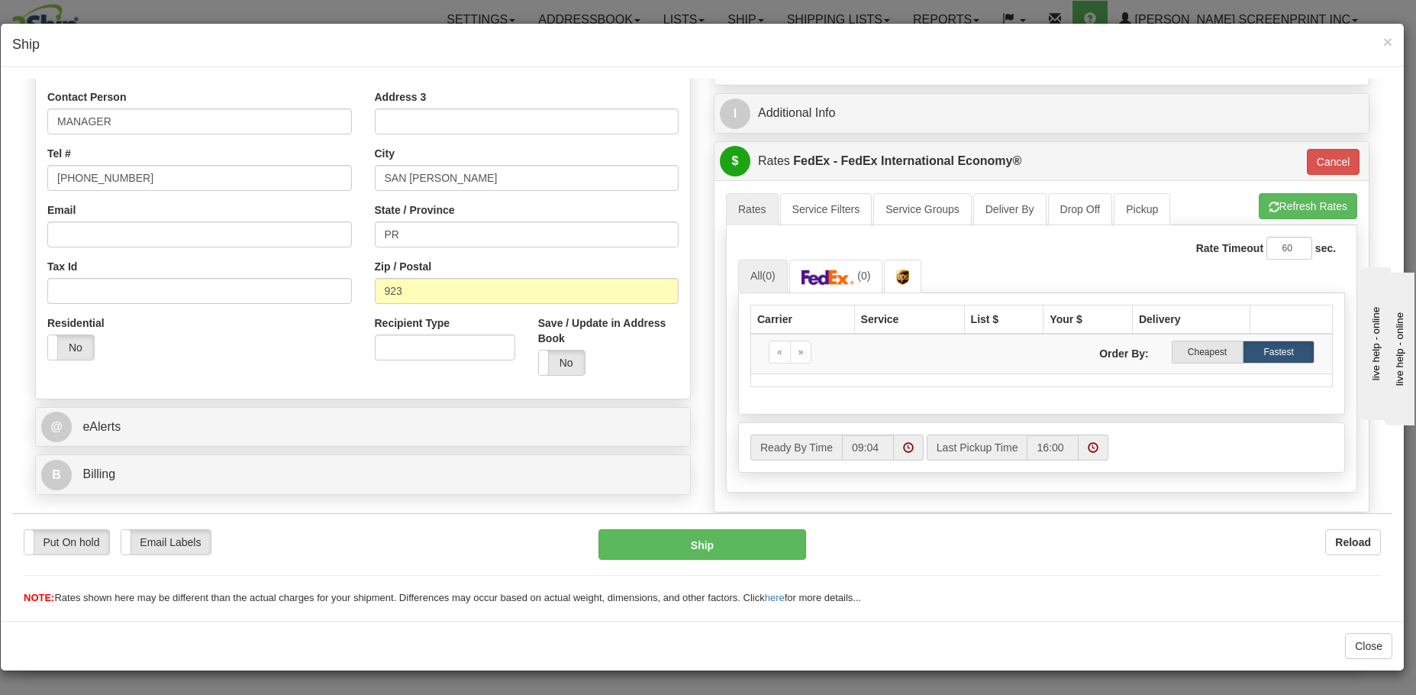
scroll to position [382, 0]
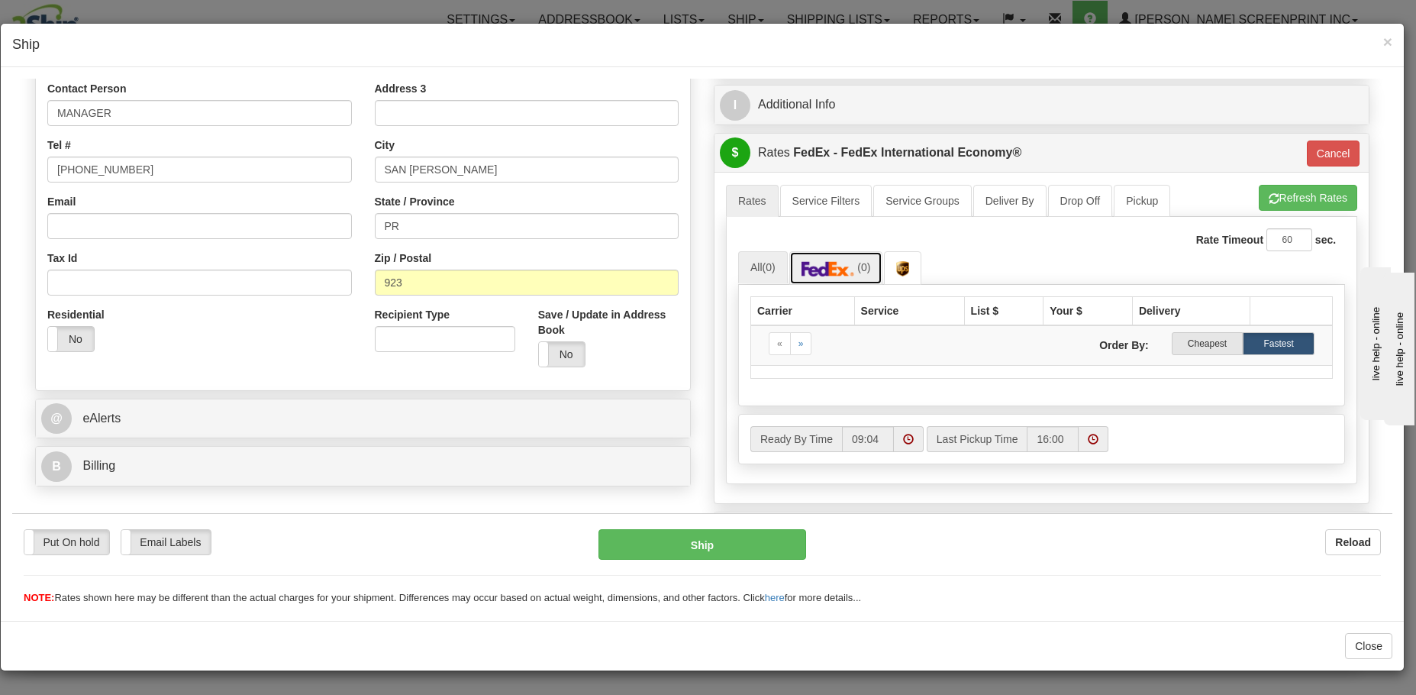
click at [864, 265] on span "(0)" at bounding box center [863, 266] width 13 height 12
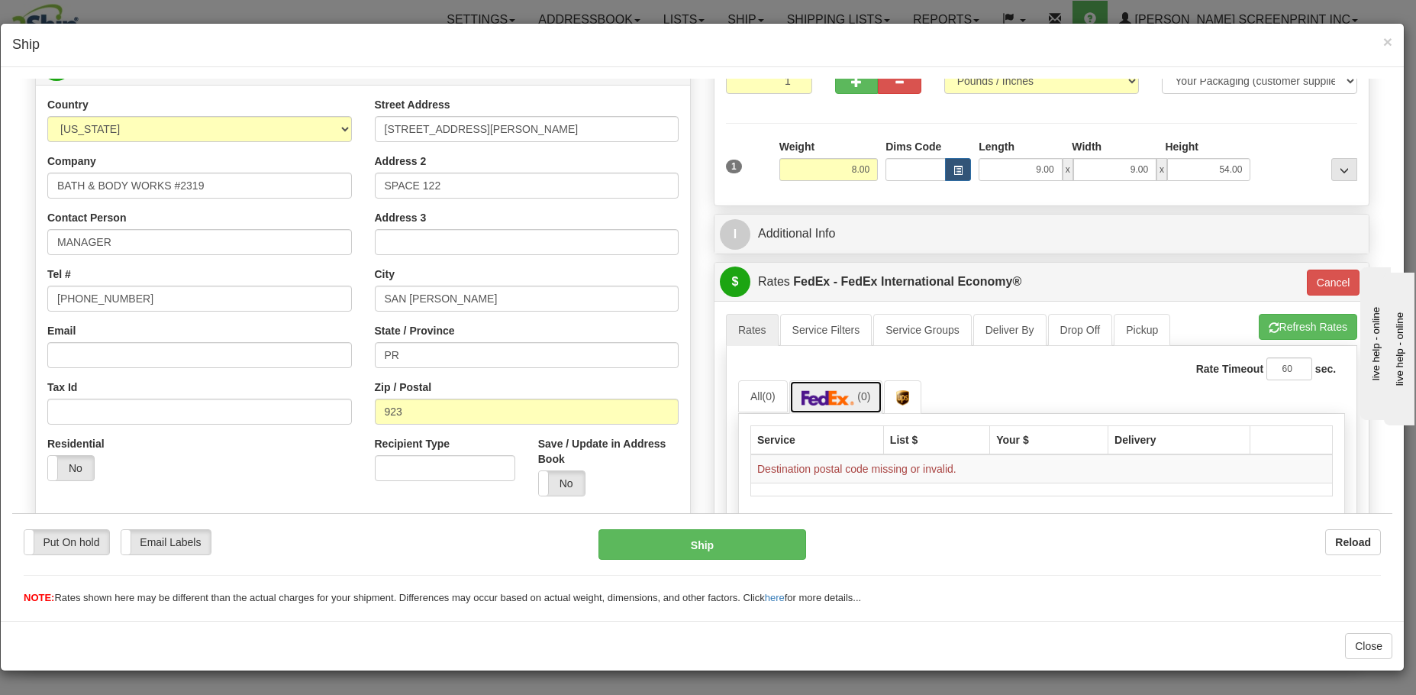
scroll to position [229, 0]
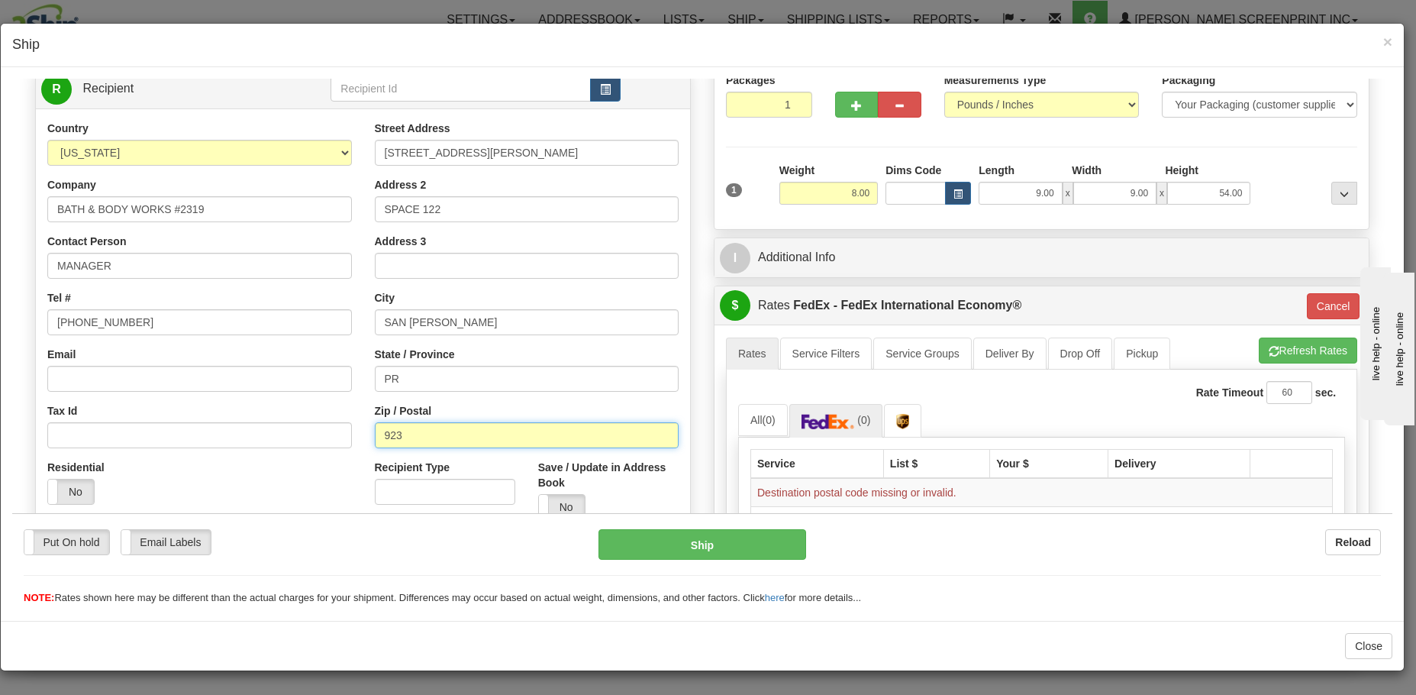
click at [375, 428] on input "923" at bounding box center [527, 434] width 305 height 26
type input "00923"
click button "Delete" at bounding box center [12, 78] width 0 height 0
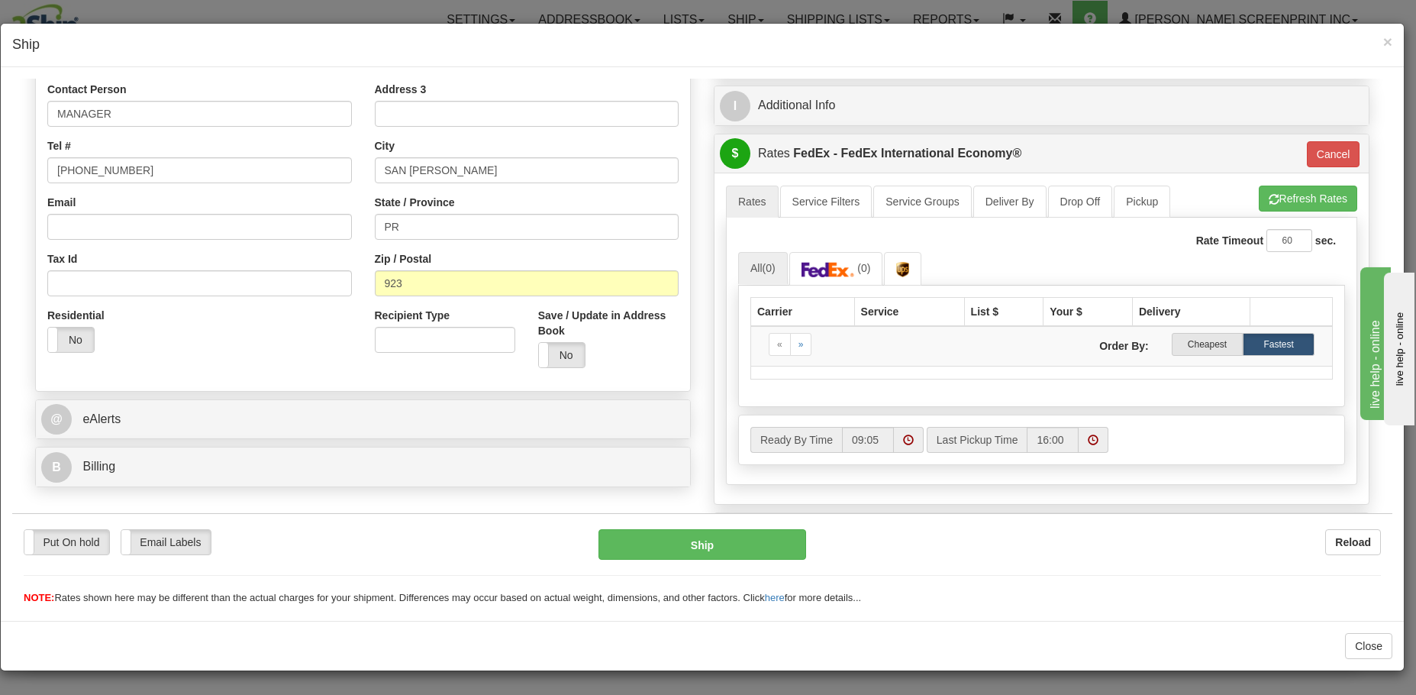
scroll to position [382, 0]
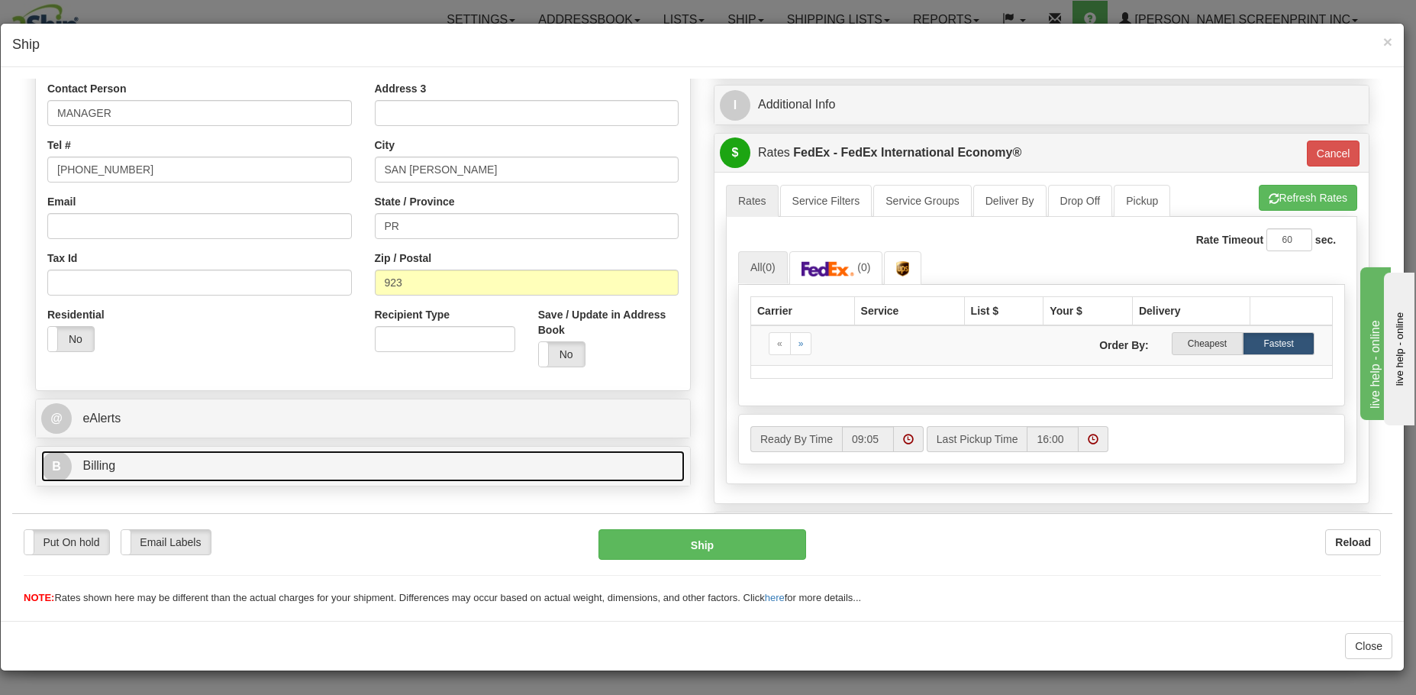
click at [484, 468] on link "B Billing" at bounding box center [362, 465] width 643 height 31
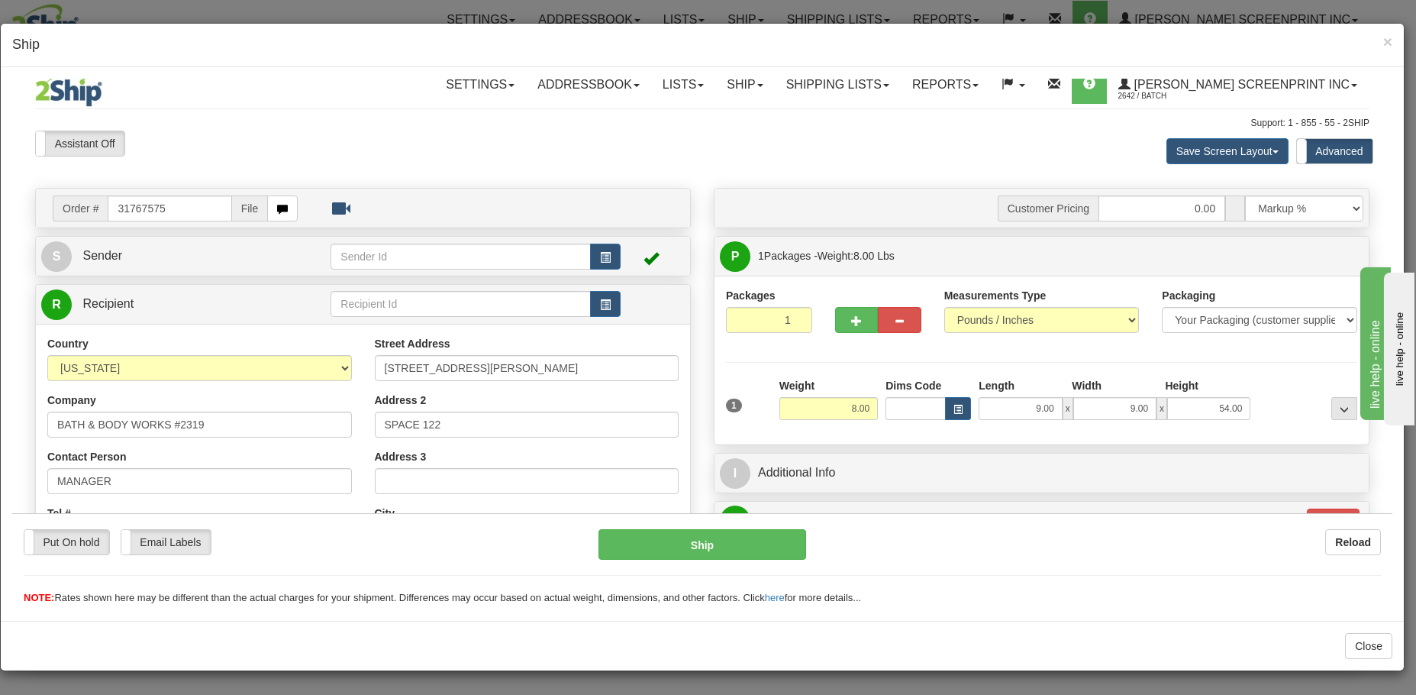
scroll to position [0, 0]
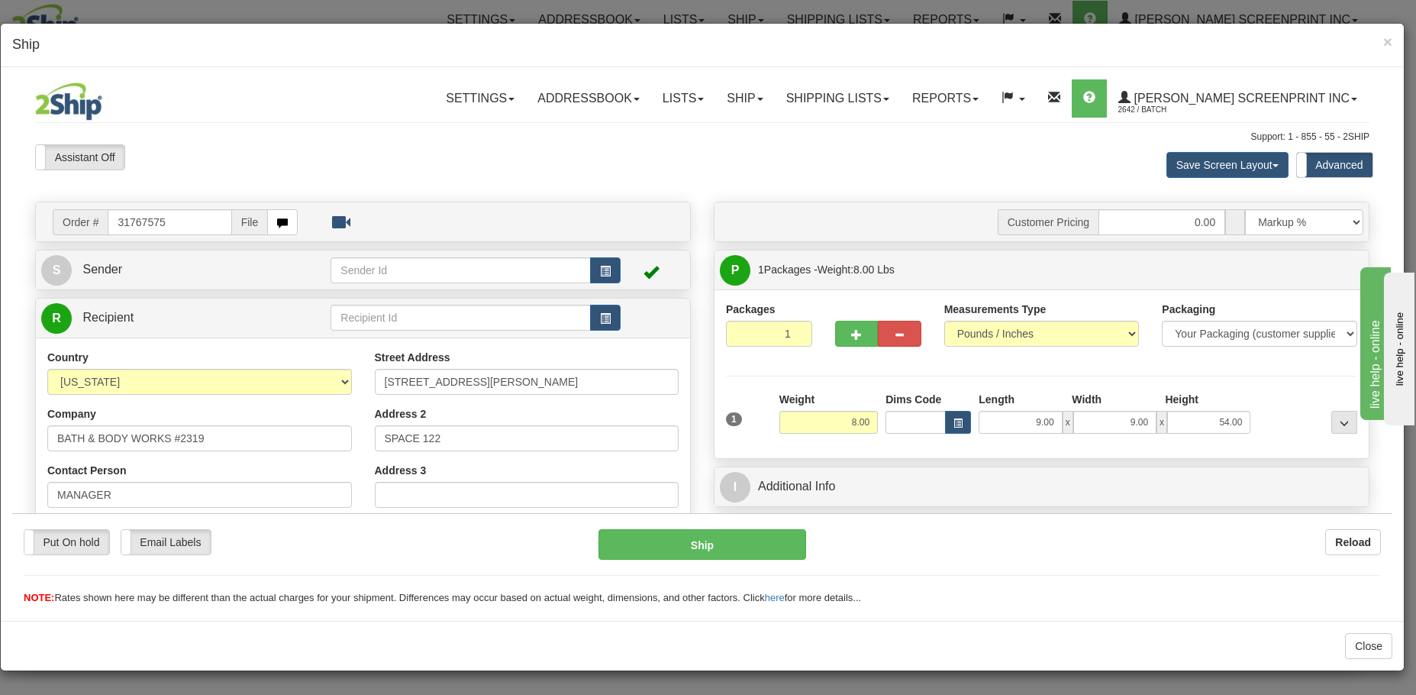
click at [636, 274] on td at bounding box center [653, 268] width 64 height 31
click at [259, 266] on link "S Sender" at bounding box center [185, 268] width 289 height 31
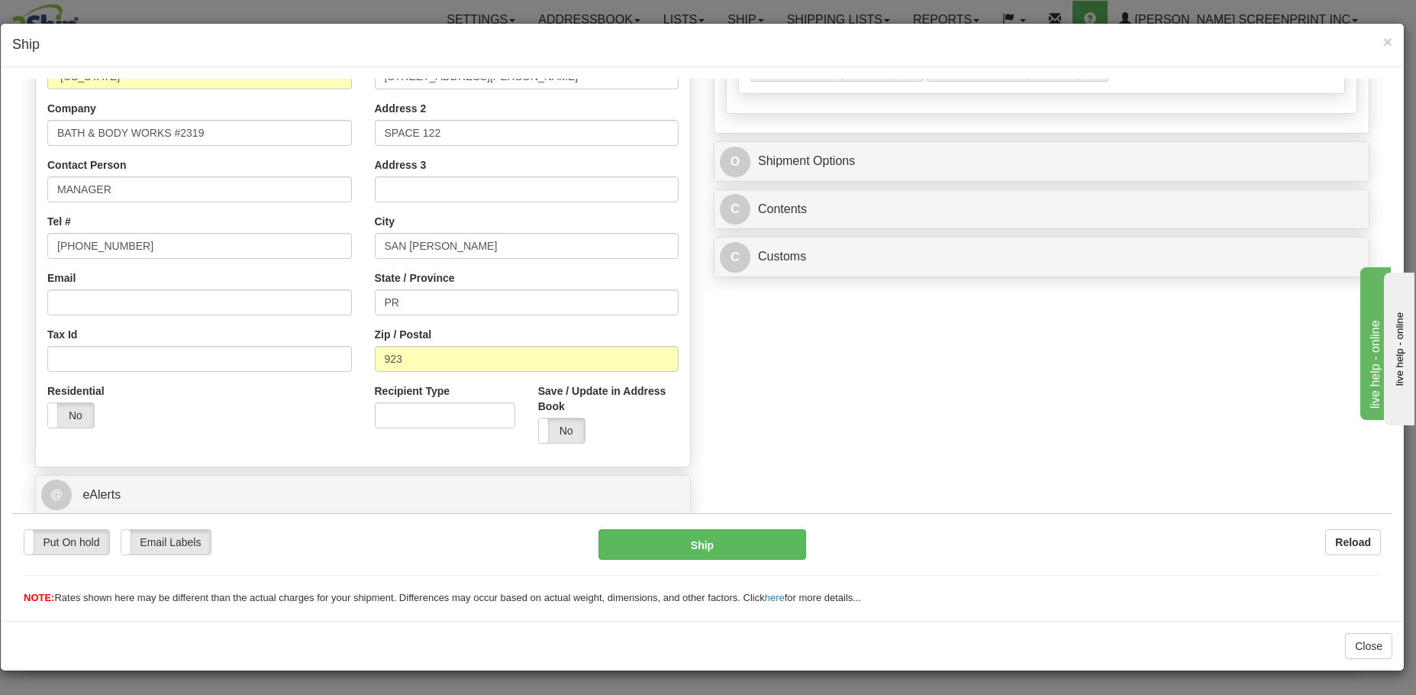
scroll to position [763, 0]
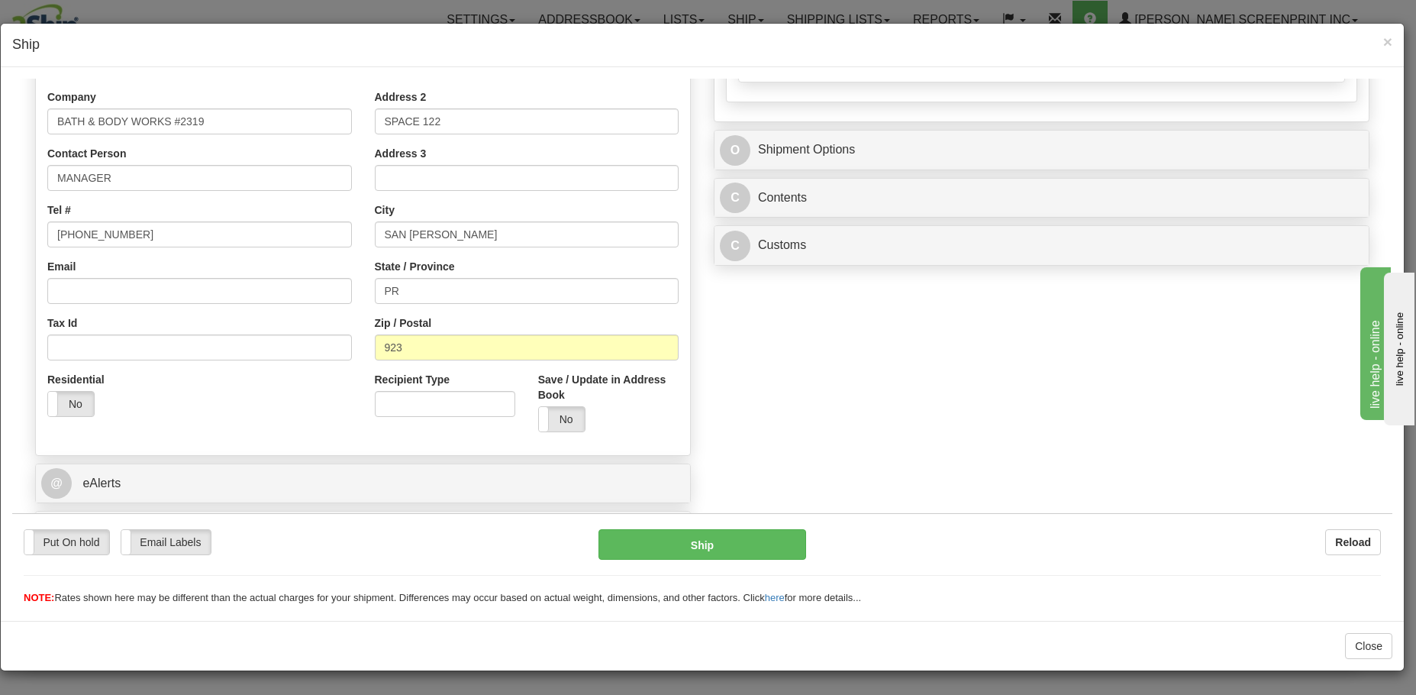
click at [1163, 391] on div "Order # 31767575 File S Sender" at bounding box center [702, 94] width 1357 height 1314
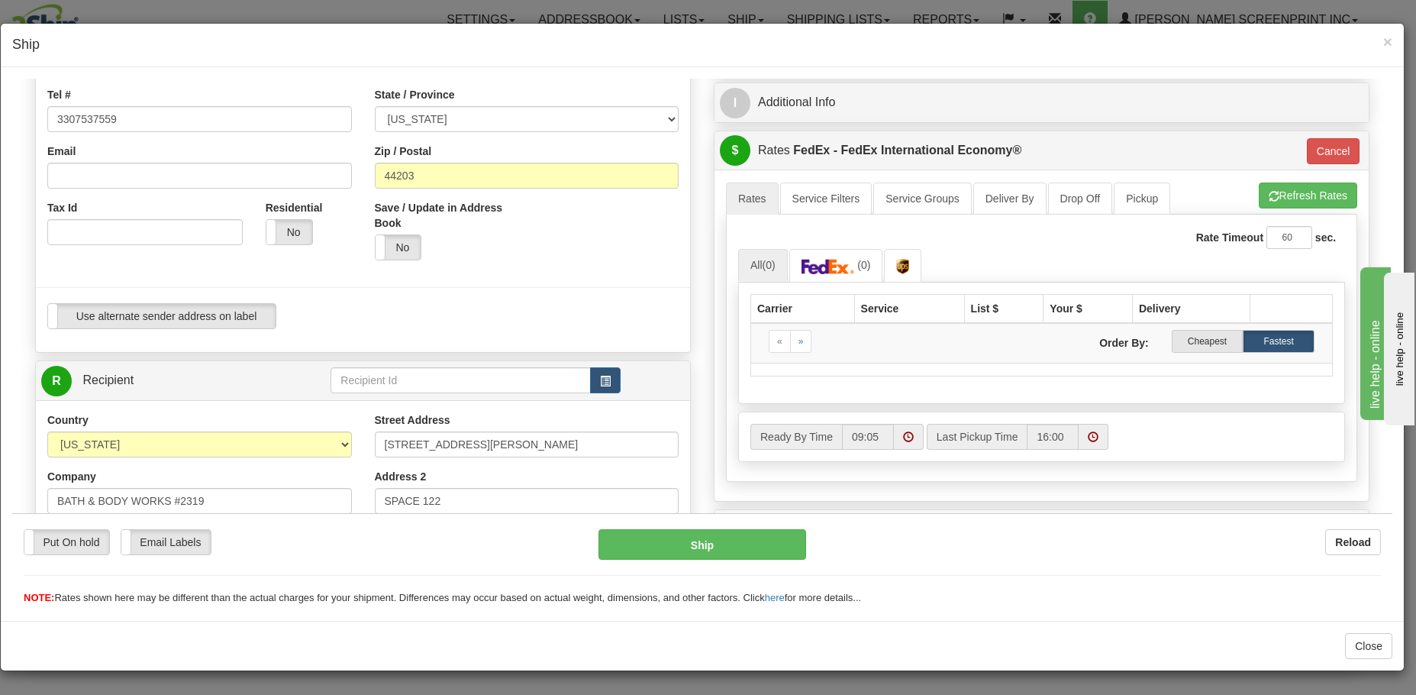
scroll to position [382, 0]
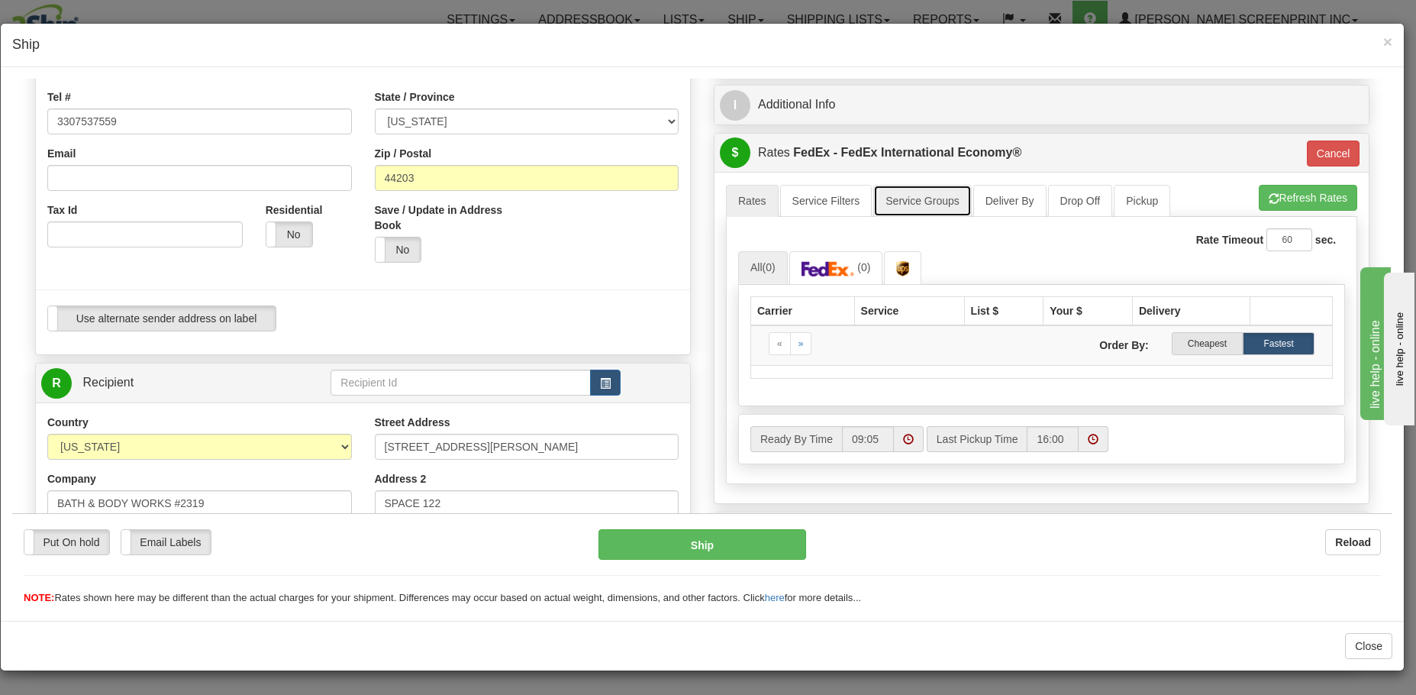
click at [916, 206] on link "Service Groups" at bounding box center [922, 200] width 98 height 32
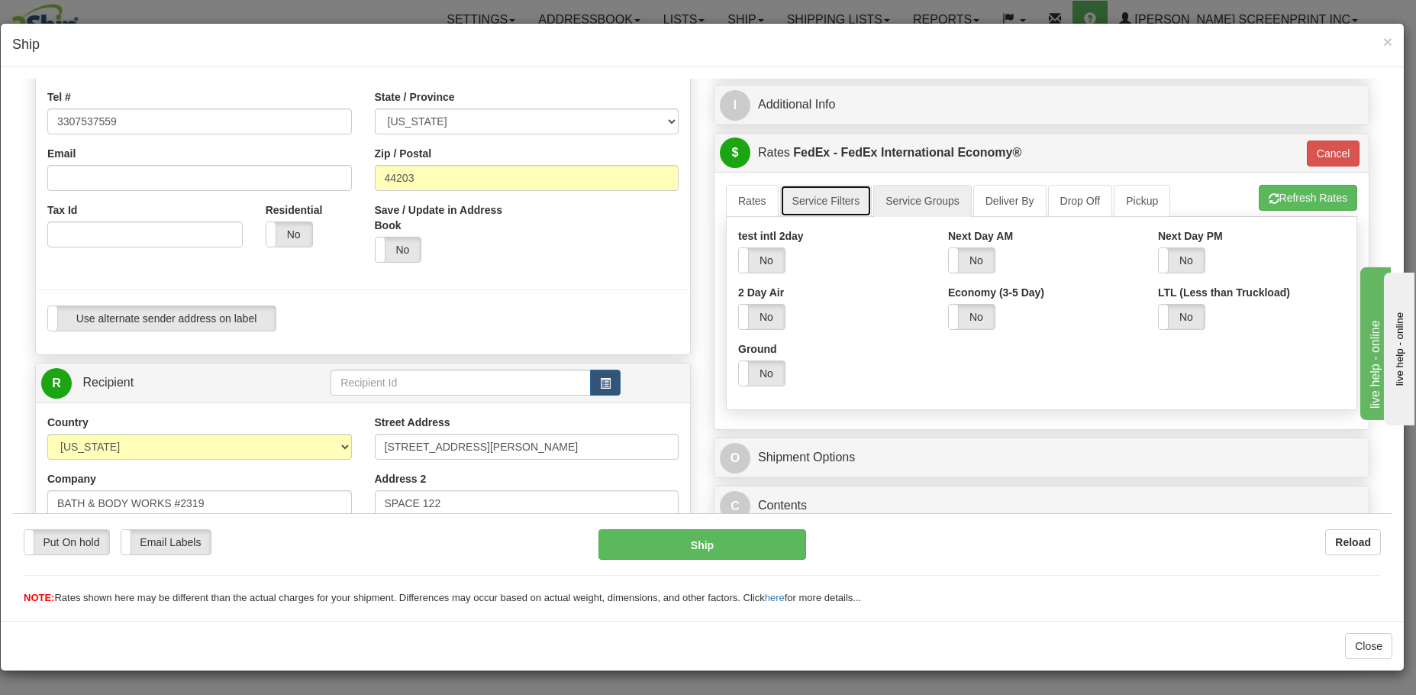
click at [840, 200] on link "Service Filters" at bounding box center [826, 200] width 92 height 32
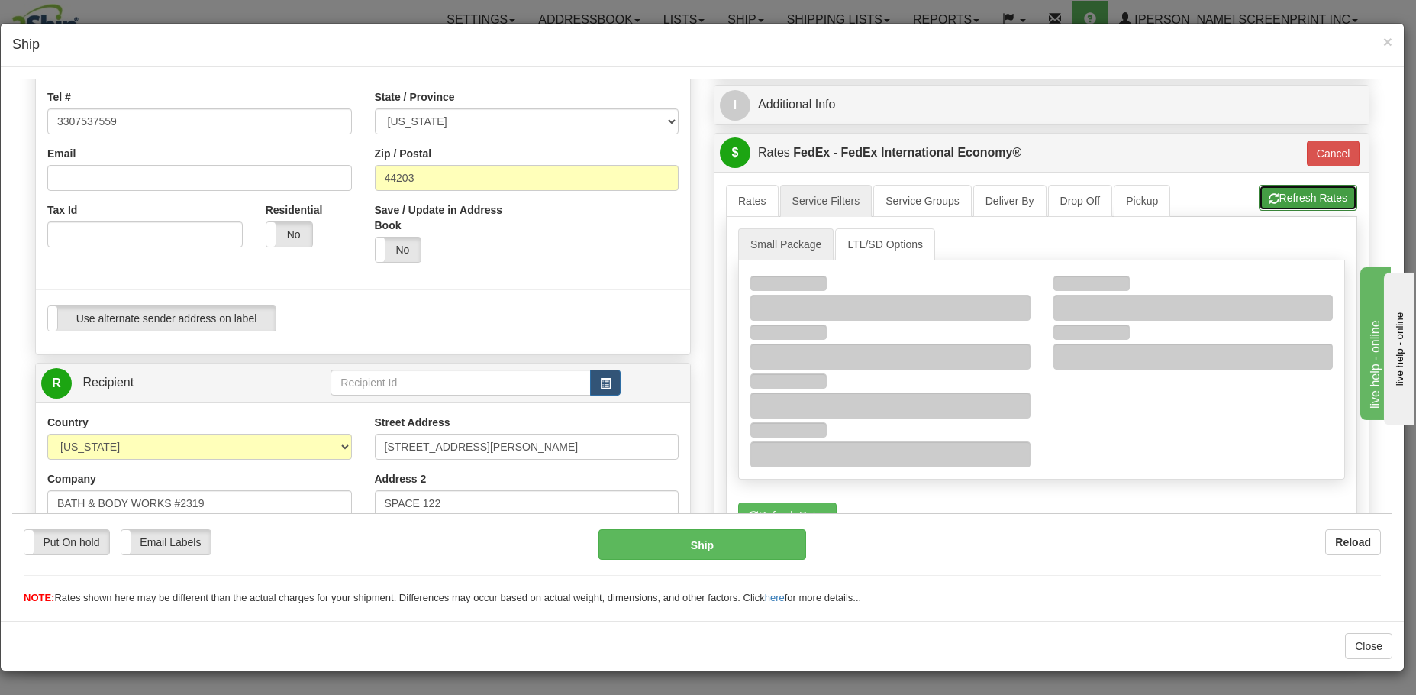
click at [1301, 194] on button "Refresh Rates" at bounding box center [1308, 197] width 98 height 26
type input "03"
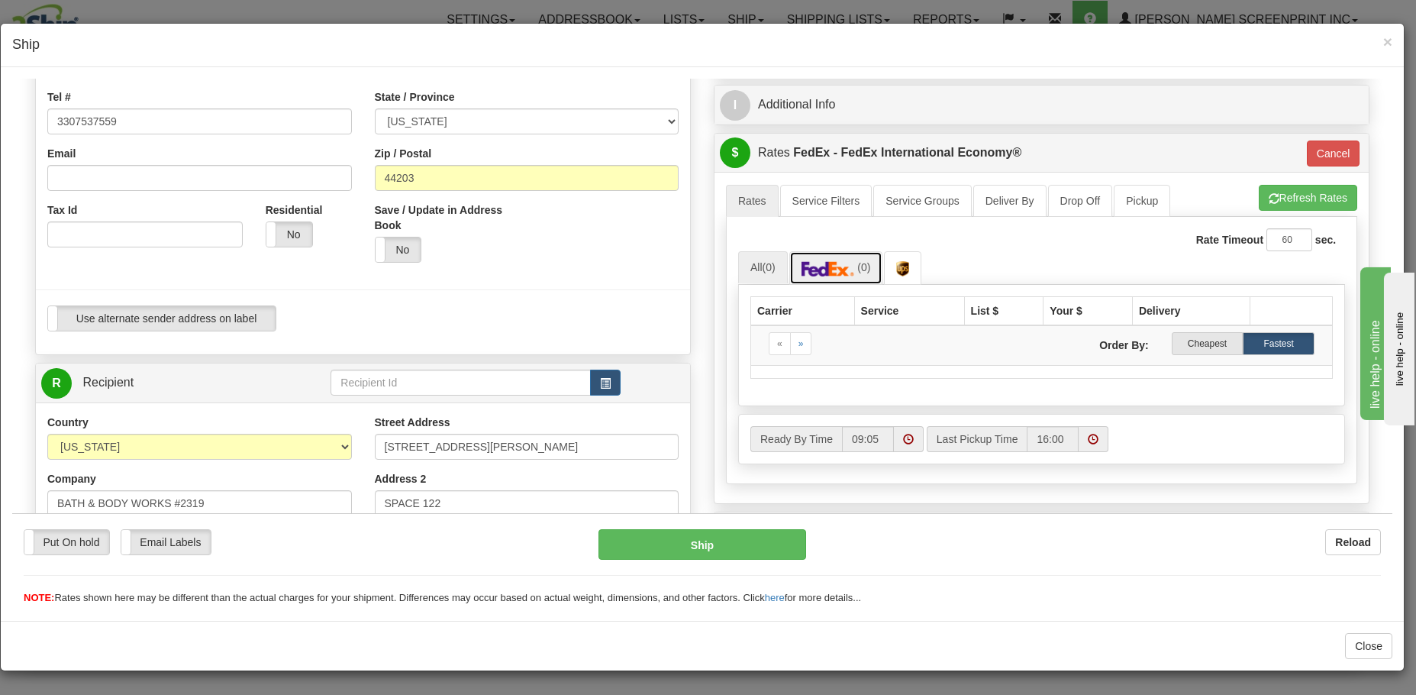
click at [831, 265] on img at bounding box center [827, 267] width 53 height 15
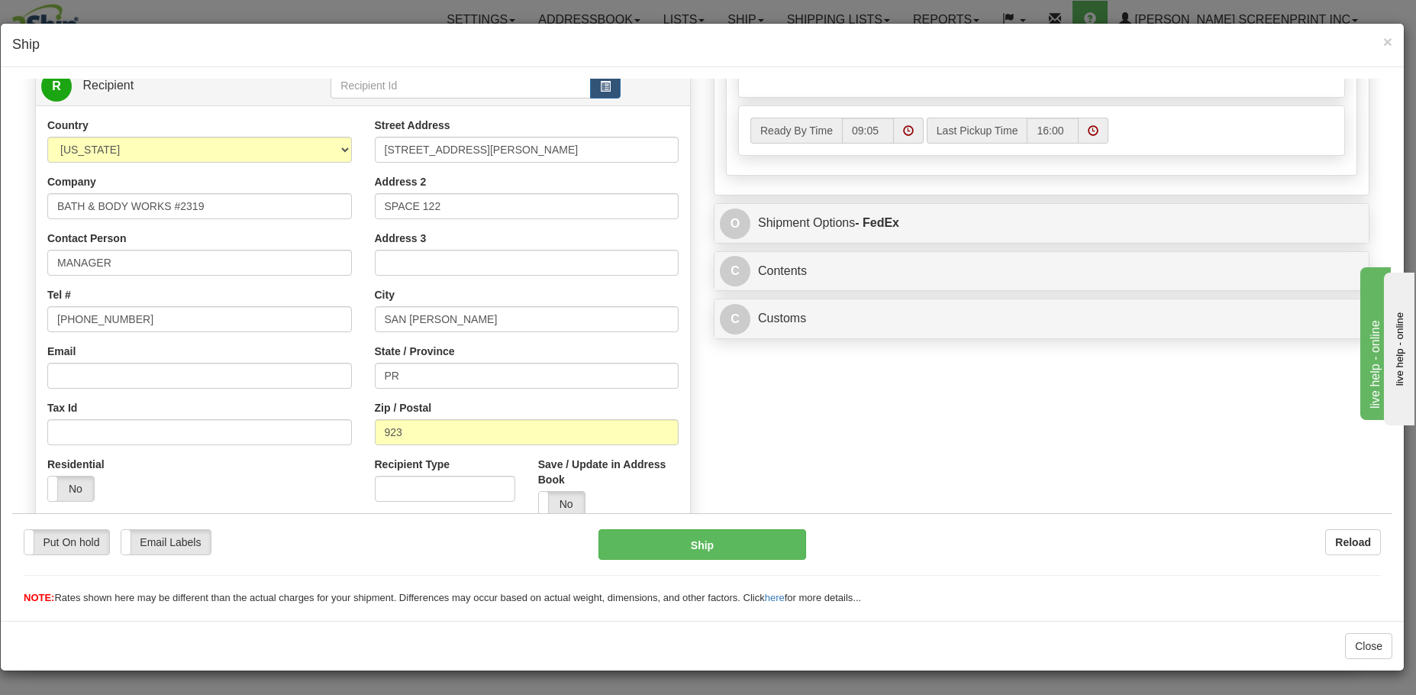
scroll to position [687, 0]
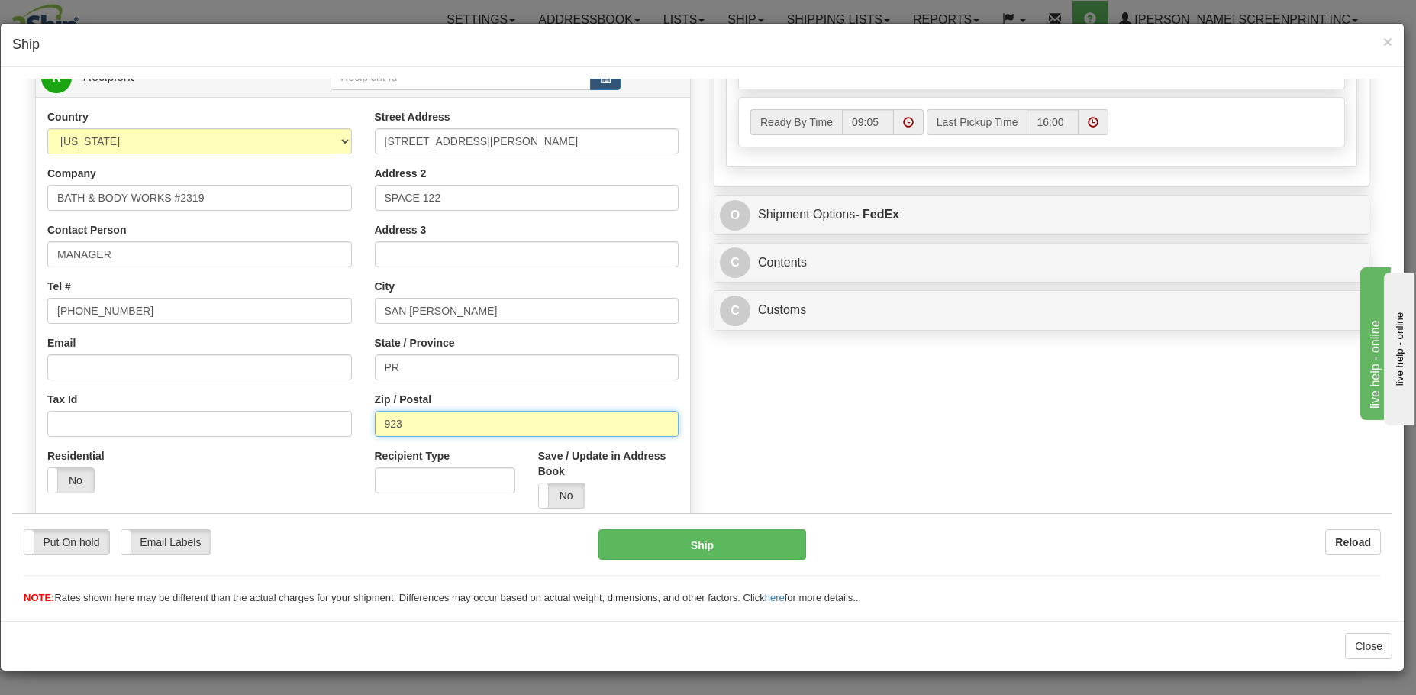
click at [379, 422] on input "923" at bounding box center [527, 423] width 305 height 26
type input "00923"
click button "Delete" at bounding box center [12, 78] width 0 height 0
type input "03"
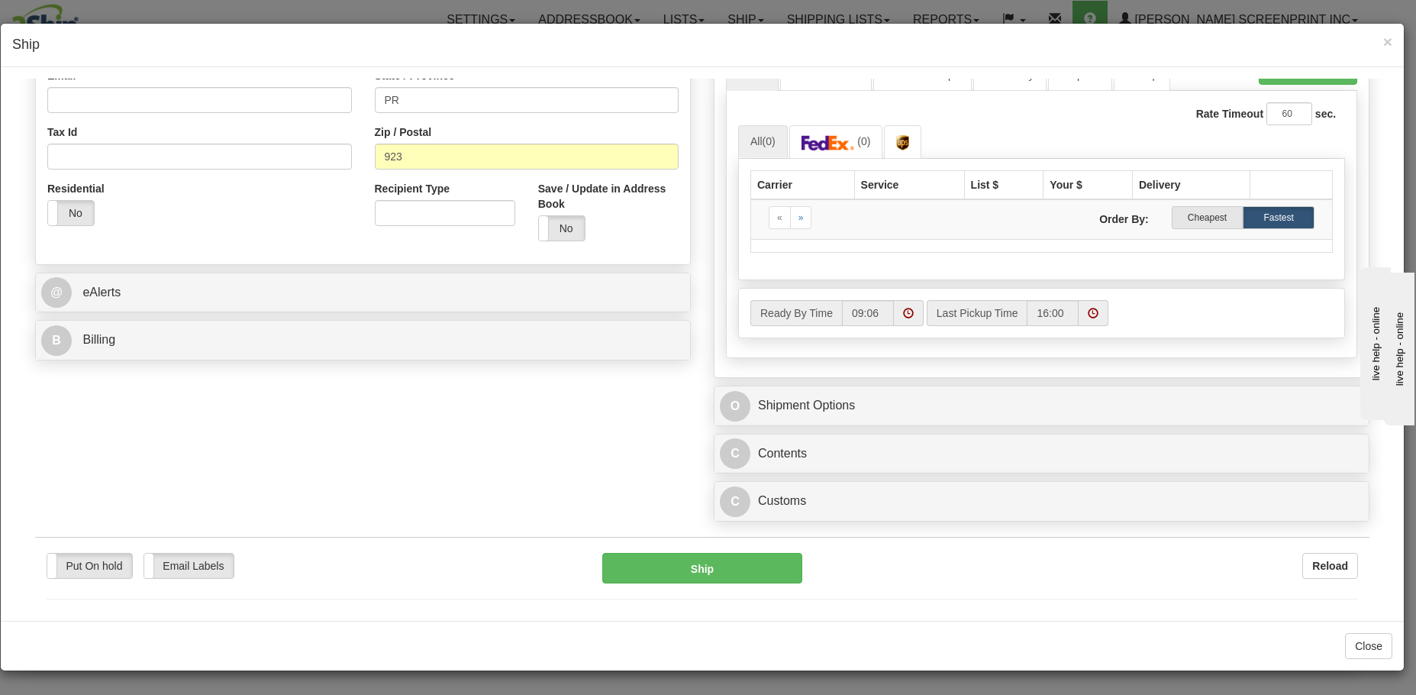
scroll to position [534, 0]
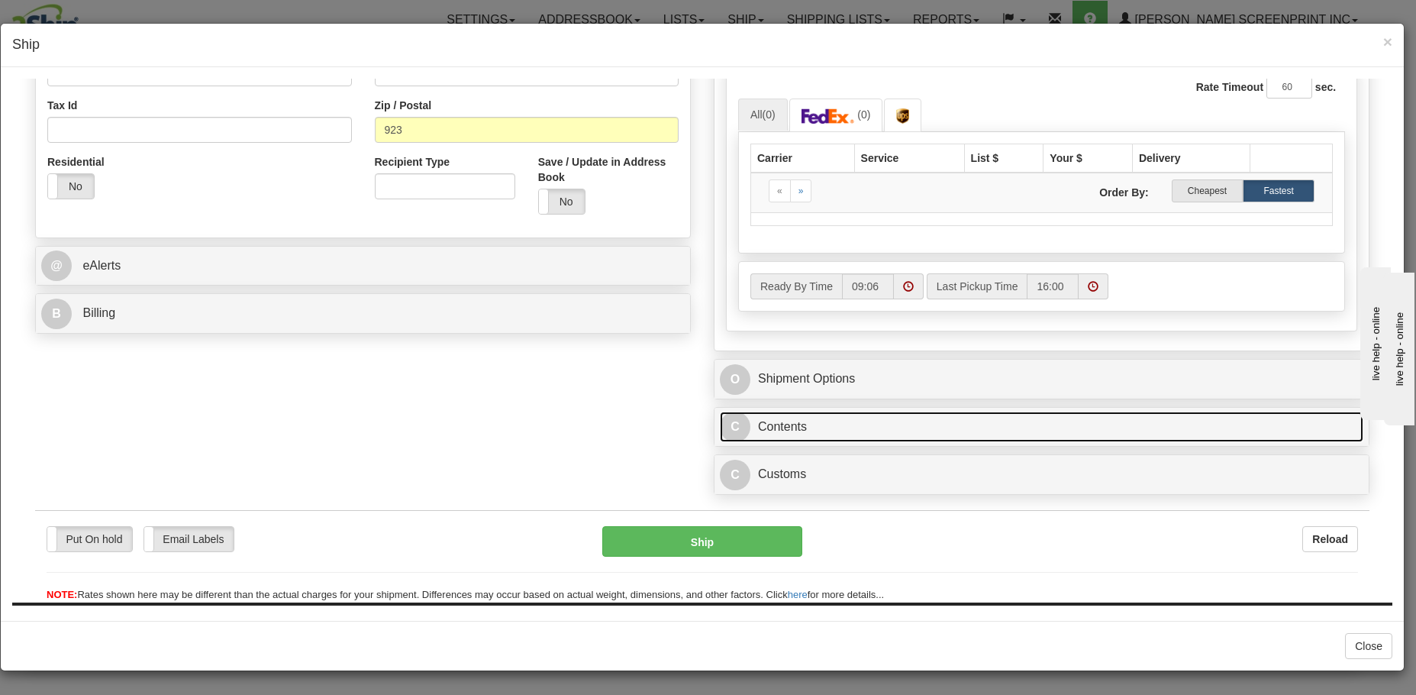
click at [835, 425] on link "C Contents" at bounding box center [1041, 426] width 643 height 31
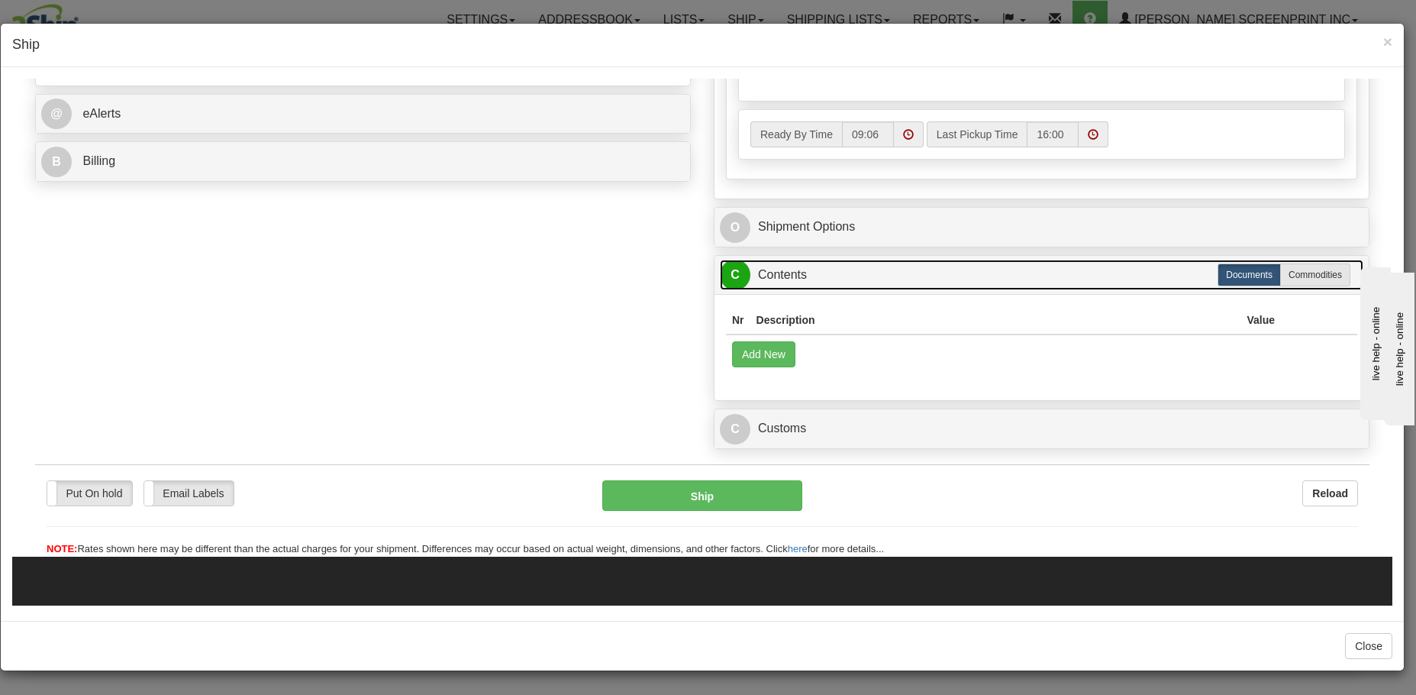
scroll to position [687, 0]
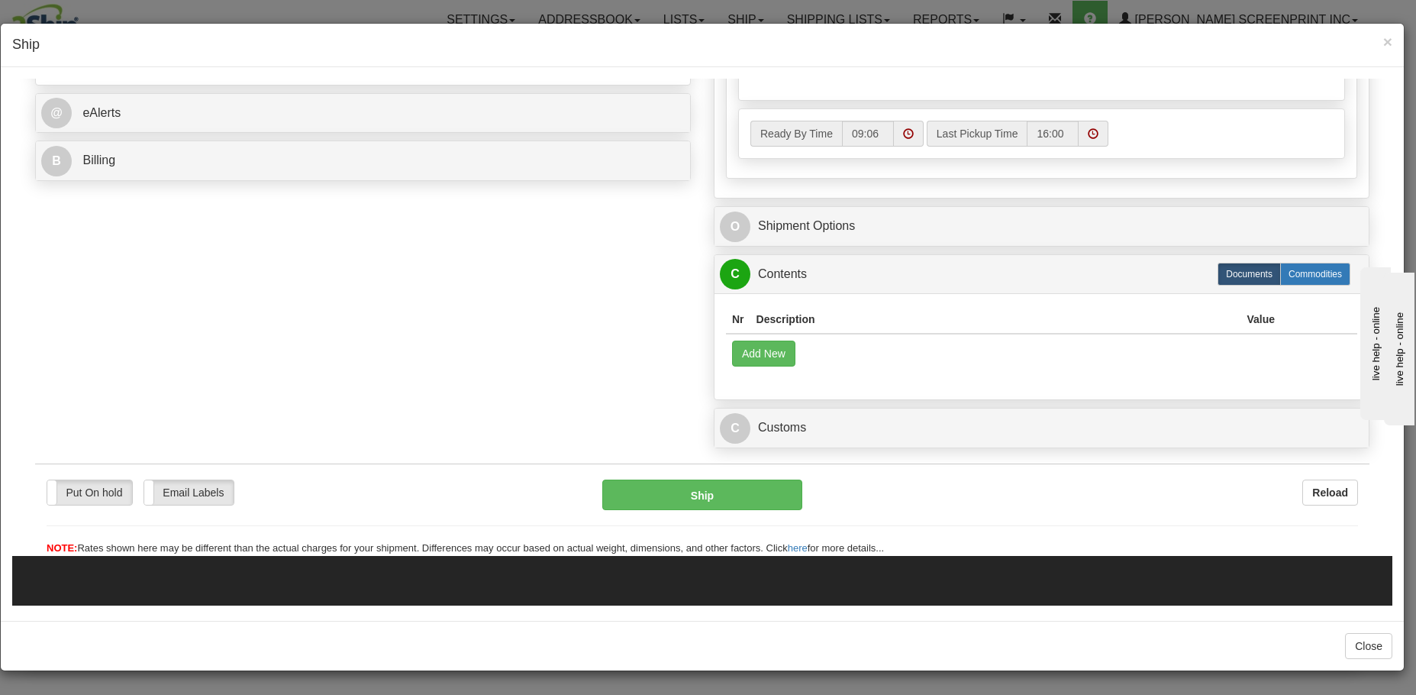
click at [1326, 272] on label "Commodities" at bounding box center [1315, 273] width 70 height 23
radio input "true"
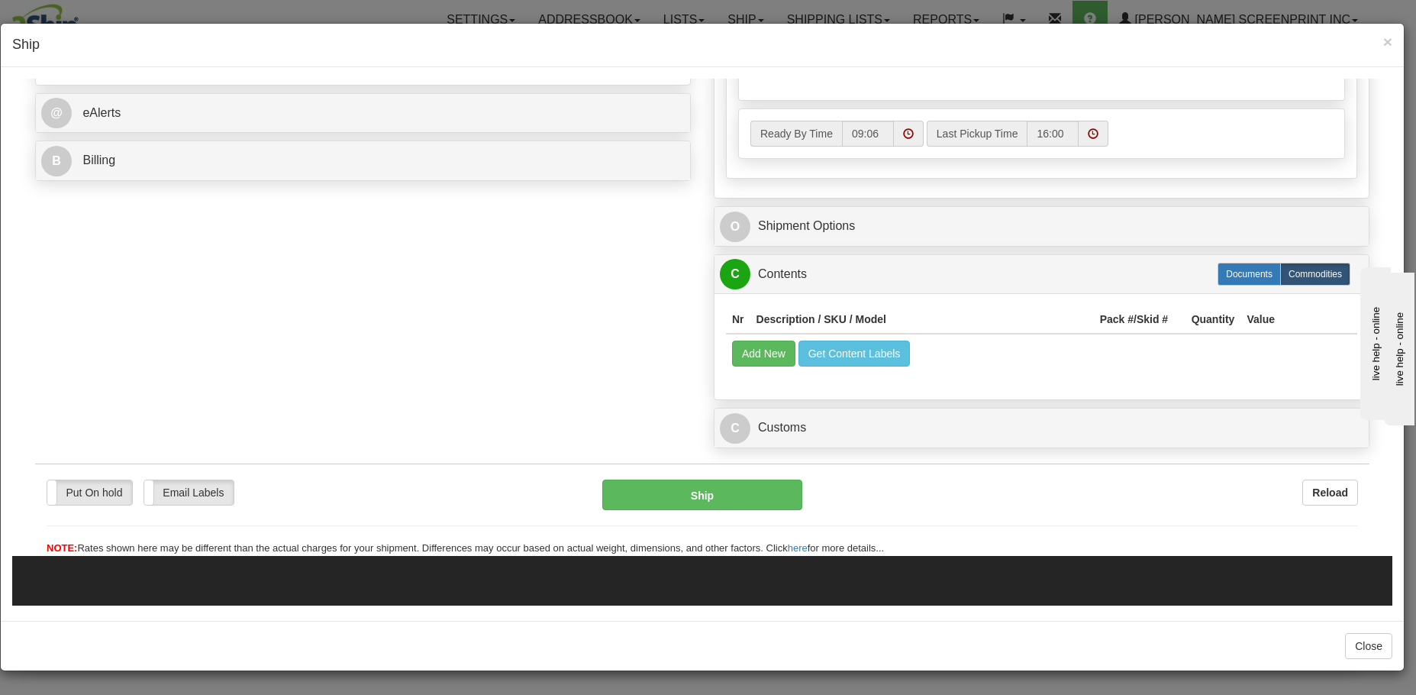
click at [1241, 279] on label "Documents" at bounding box center [1248, 273] width 63 height 23
radio input "true"
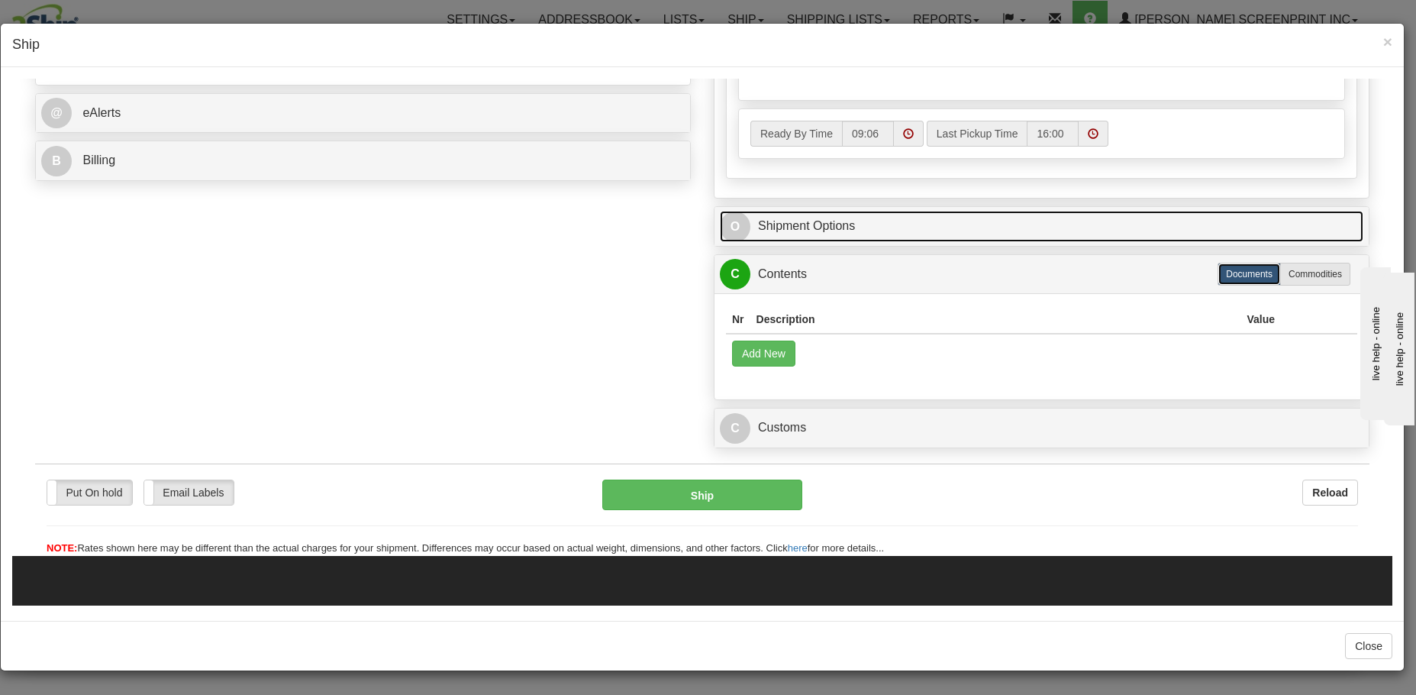
click at [791, 232] on link "O Shipment Options" at bounding box center [1041, 225] width 643 height 31
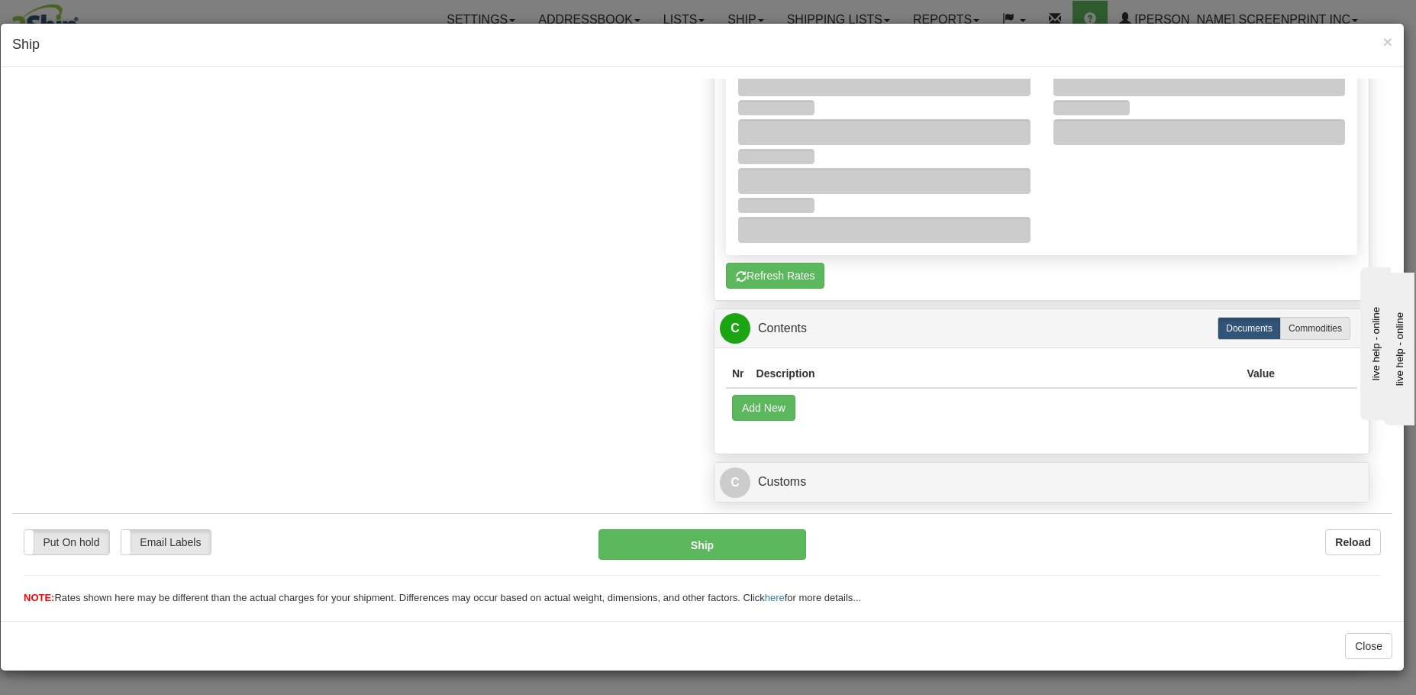
scroll to position [916, 0]
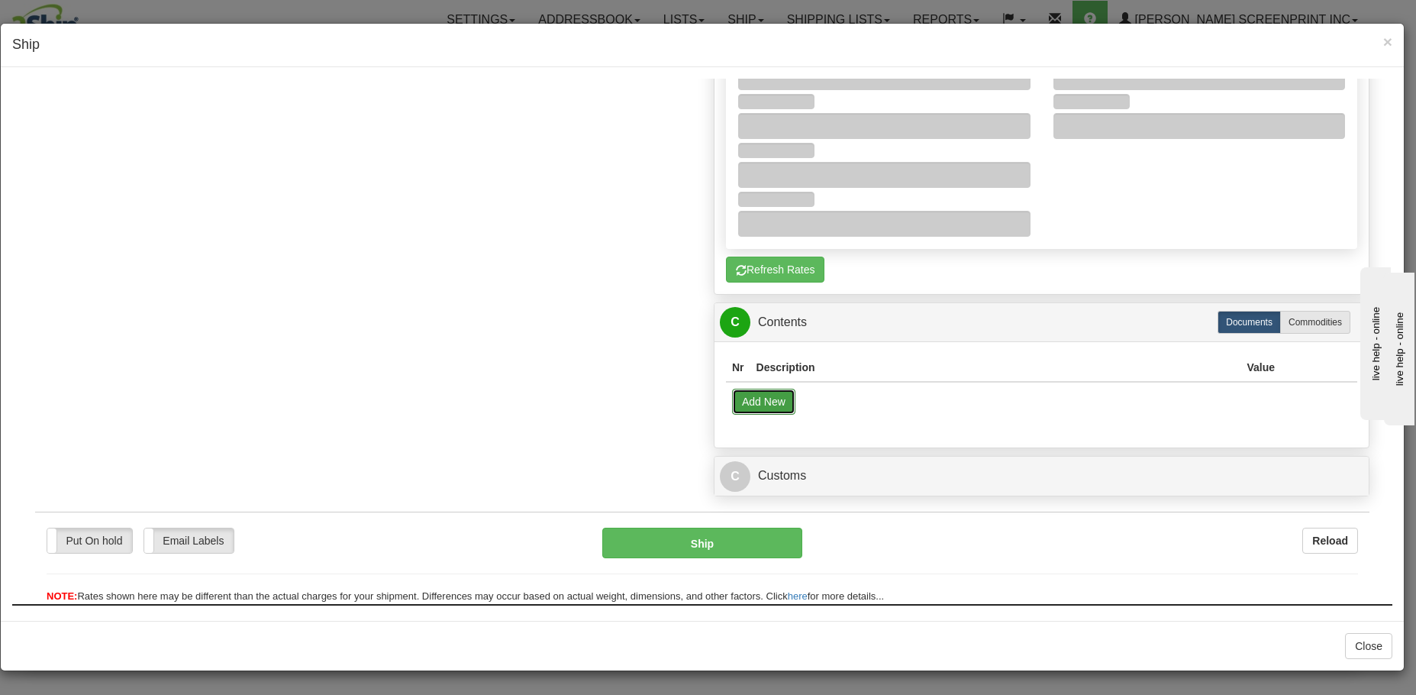
click at [772, 401] on button "Add New" at bounding box center [763, 401] width 63 height 26
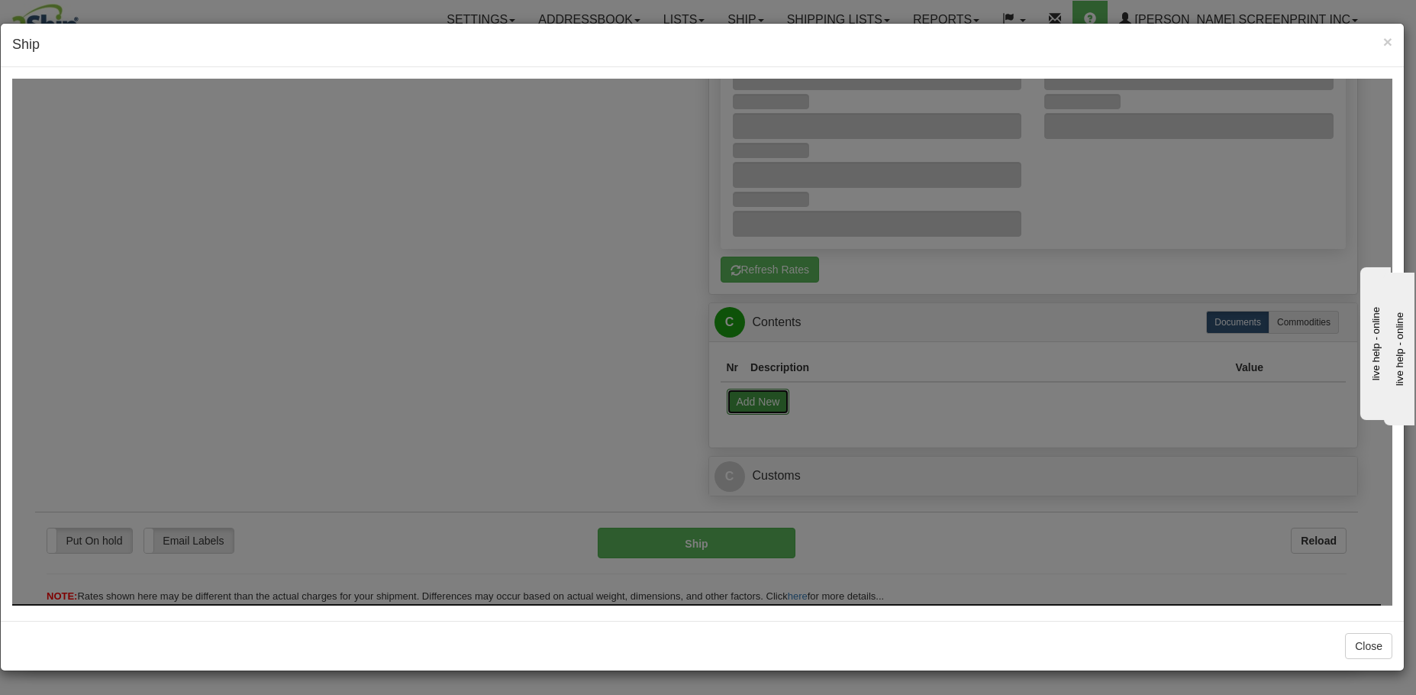
select select "US"
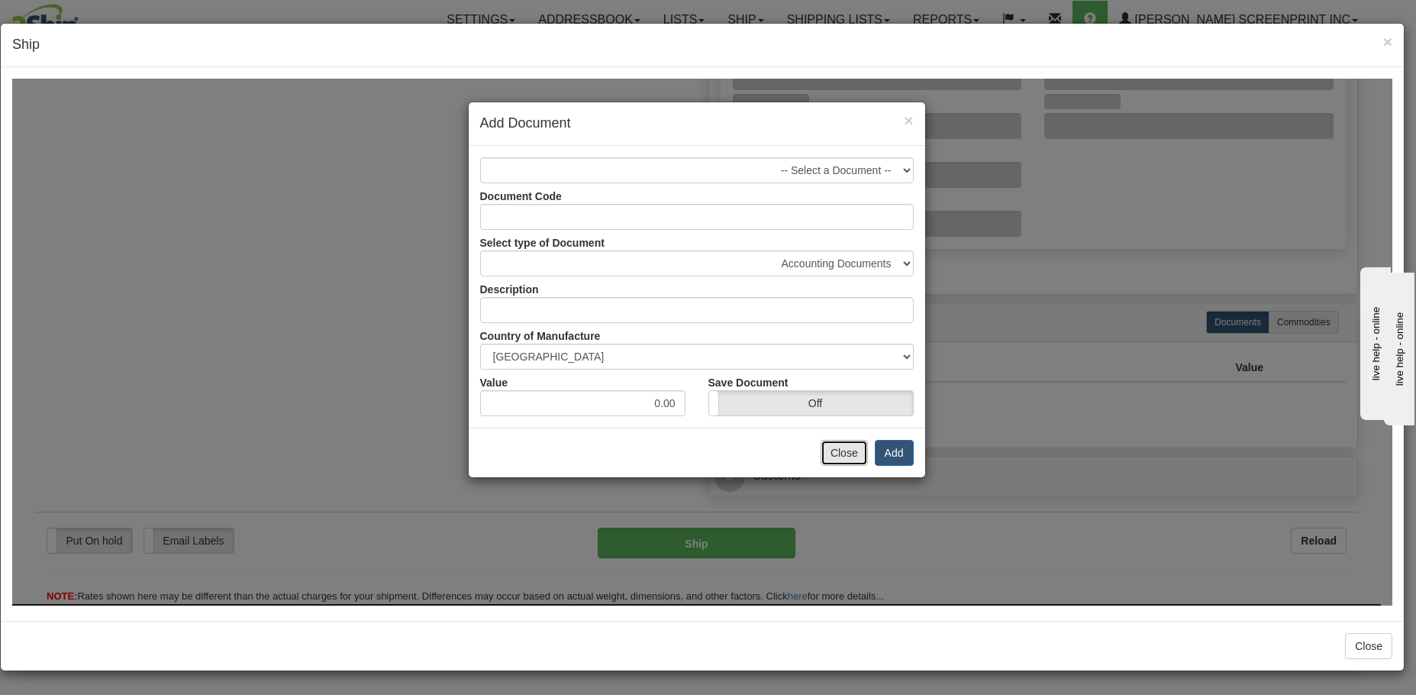
click at [837, 446] on button "Close" at bounding box center [843, 452] width 47 height 26
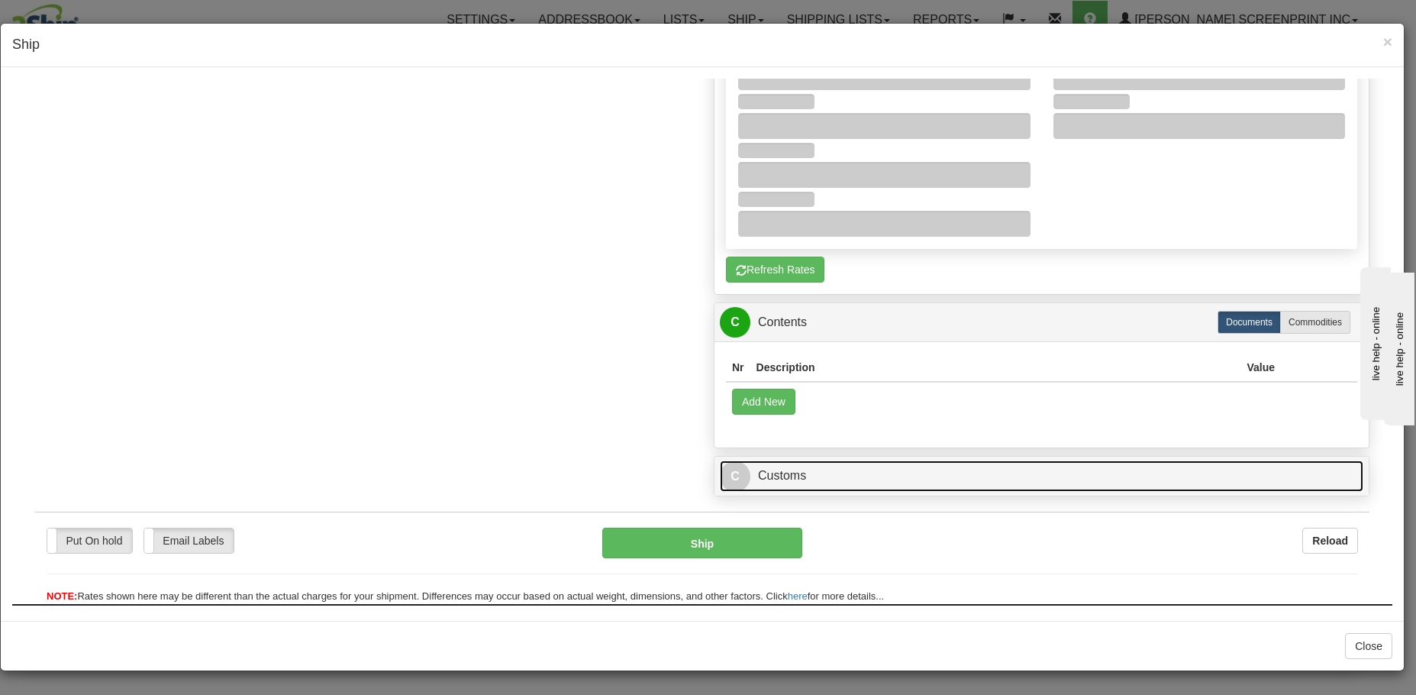
click at [1005, 482] on link "C Customs" at bounding box center [1041, 474] width 643 height 31
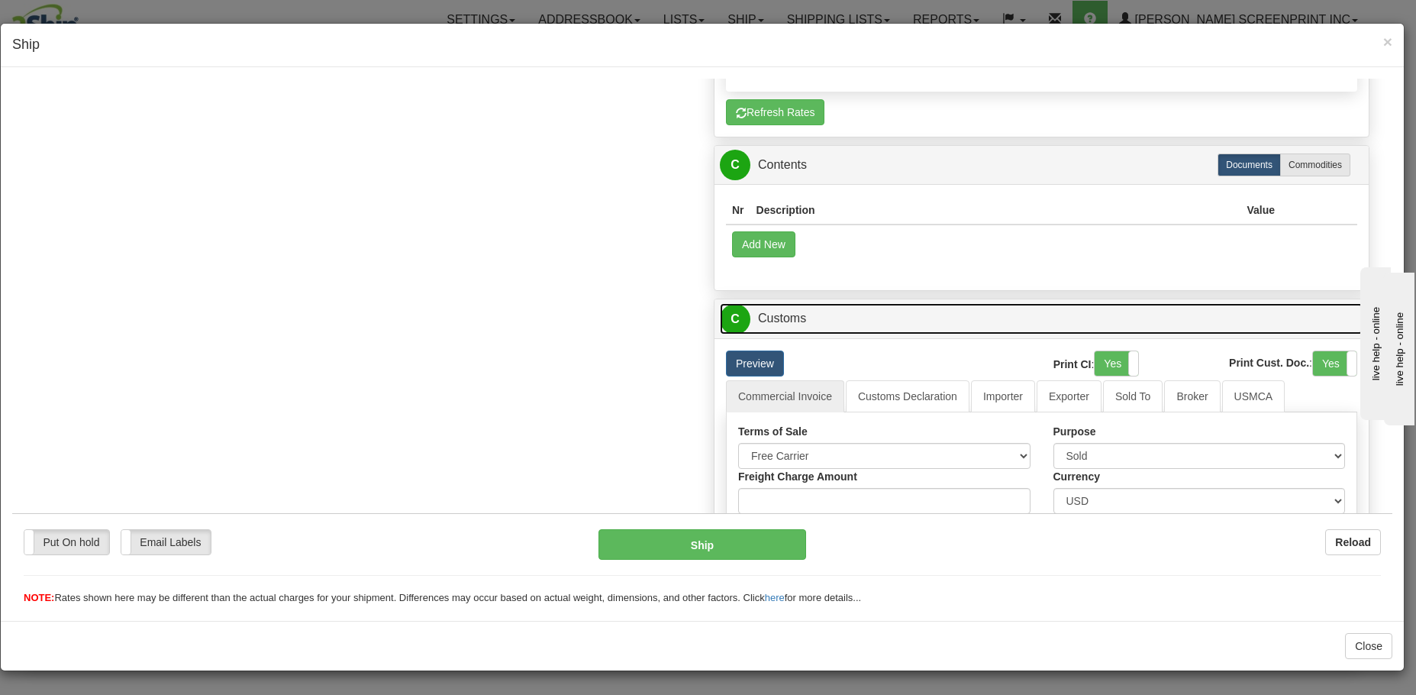
scroll to position [1374, 0]
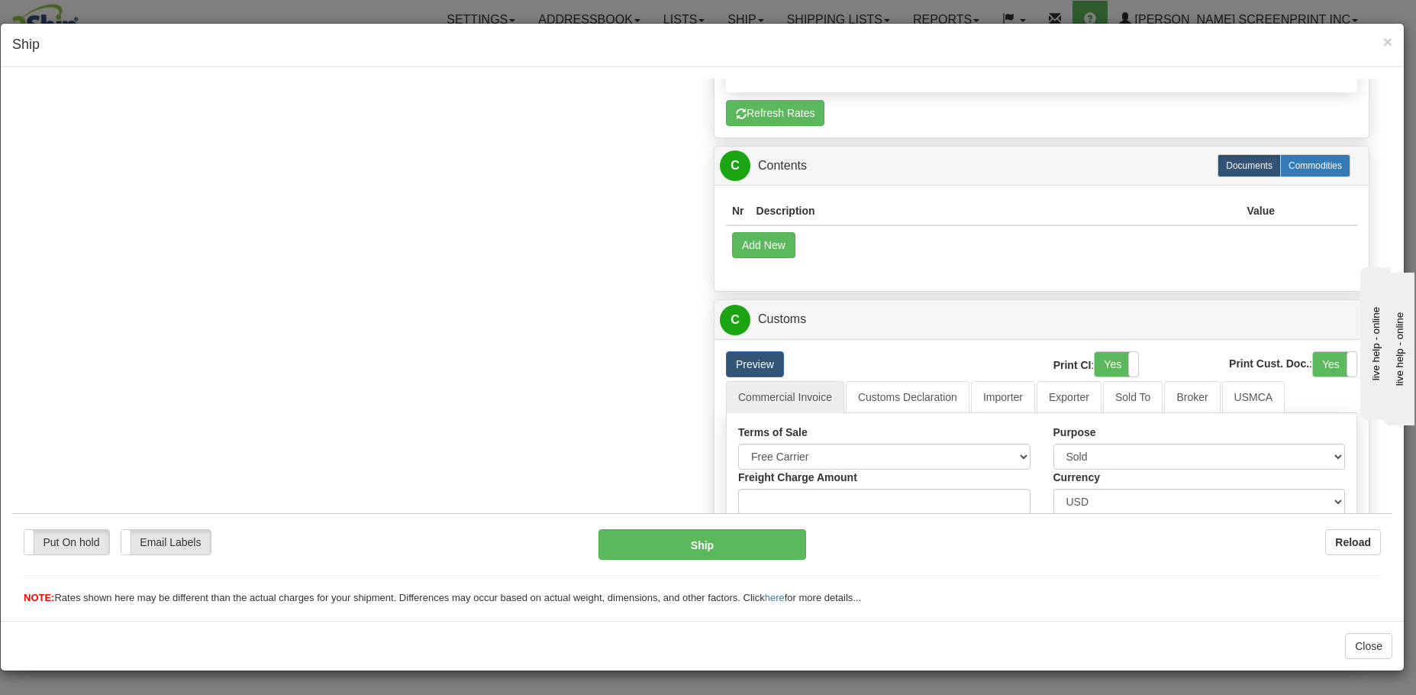
click at [1314, 165] on label "Commodities" at bounding box center [1315, 164] width 70 height 23
radio input "true"
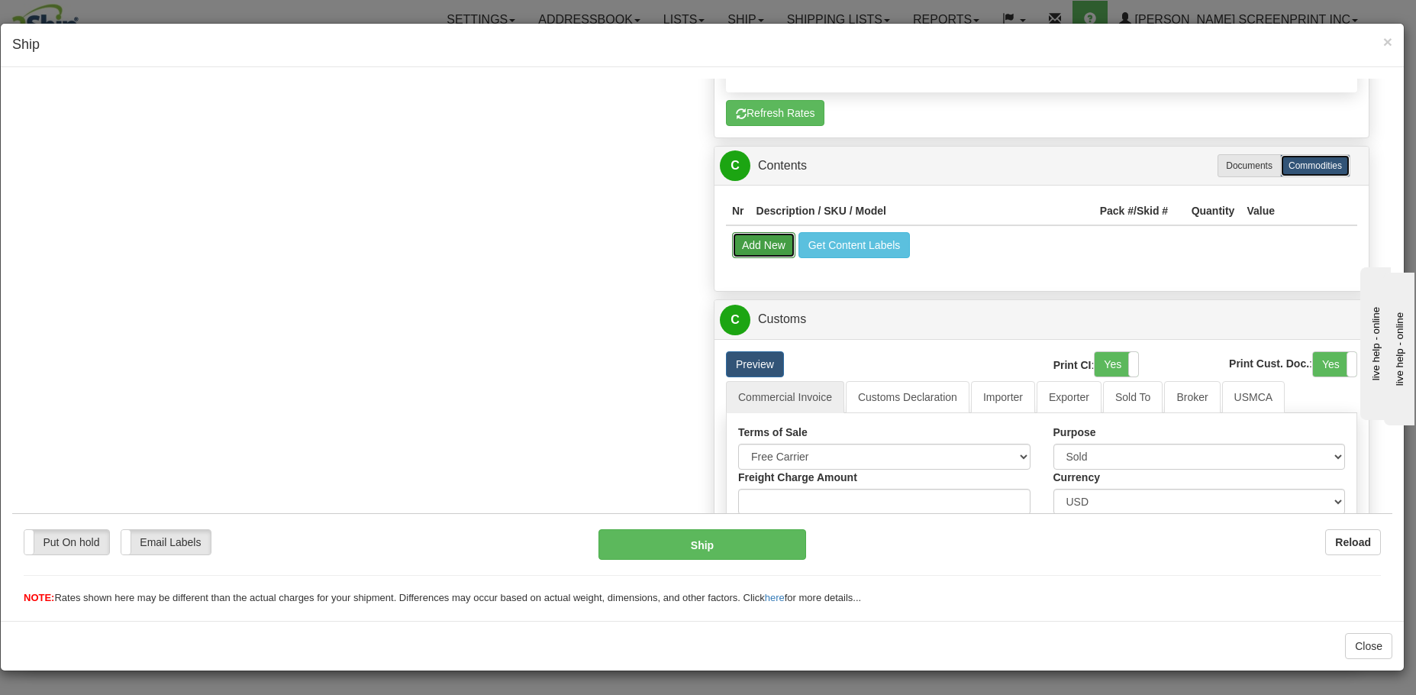
click at [755, 249] on button "Add New" at bounding box center [763, 244] width 63 height 26
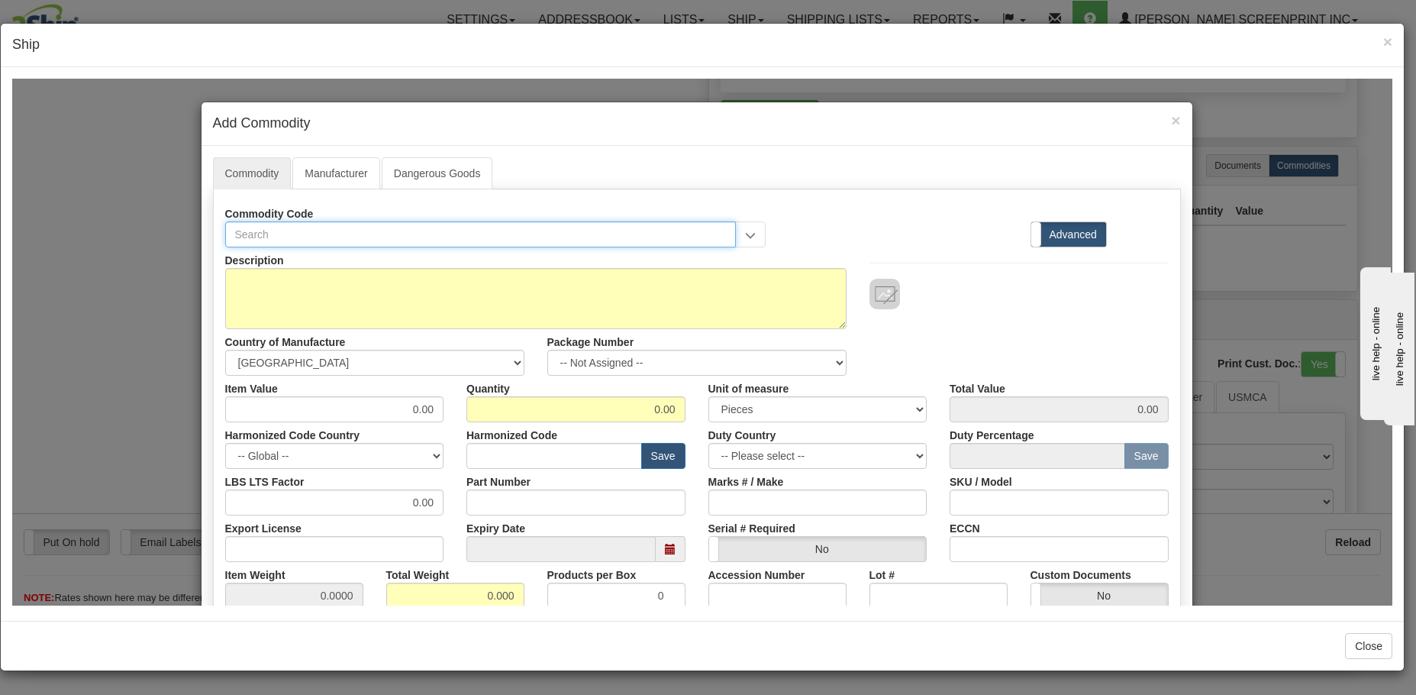
click at [284, 236] on input "text" at bounding box center [480, 234] width 511 height 26
type input "3923"
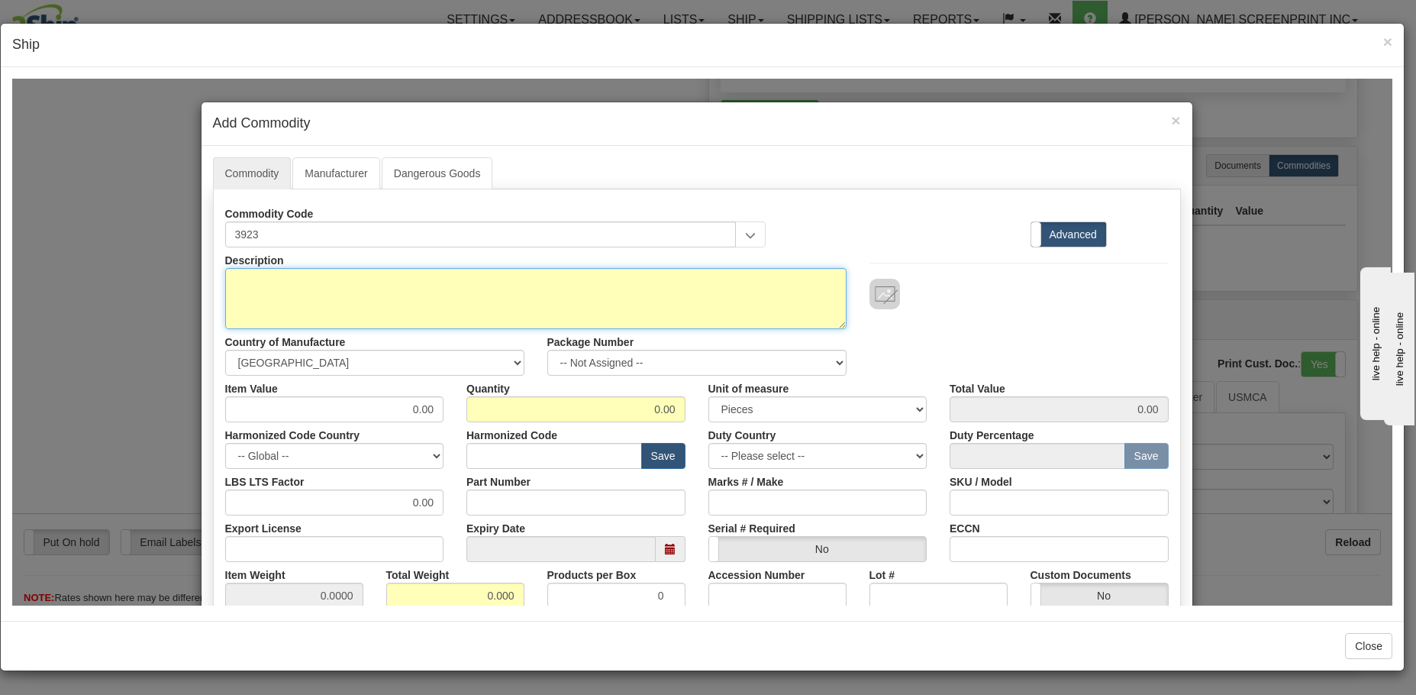
click at [356, 285] on textarea "Description" at bounding box center [535, 297] width 621 height 61
type textarea "Plastic articles"
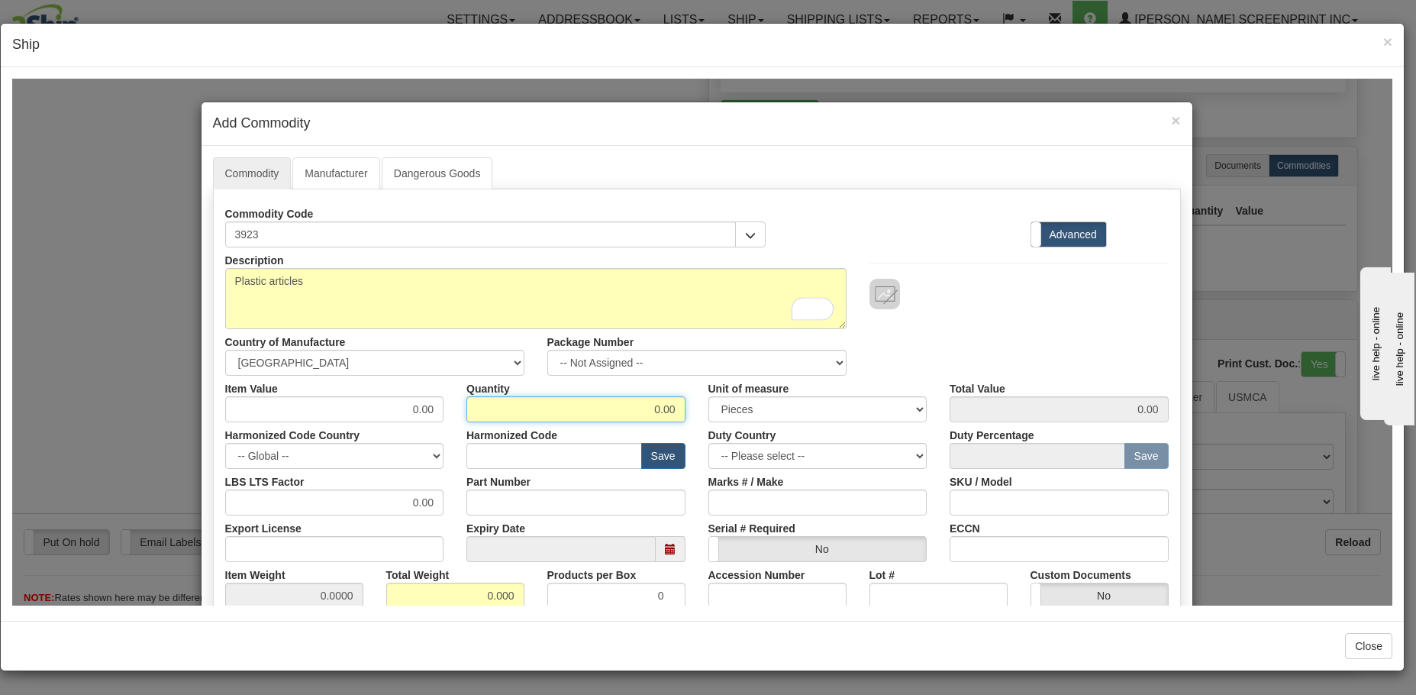
drag, startPoint x: 561, startPoint y: 416, endPoint x: 704, endPoint y: 411, distance: 142.8
click at [704, 411] on div "Item Value 0.00 Quantity 0.00 Unit of measure 3 Thousand Square Inches Adjustme…" at bounding box center [697, 398] width 966 height 47
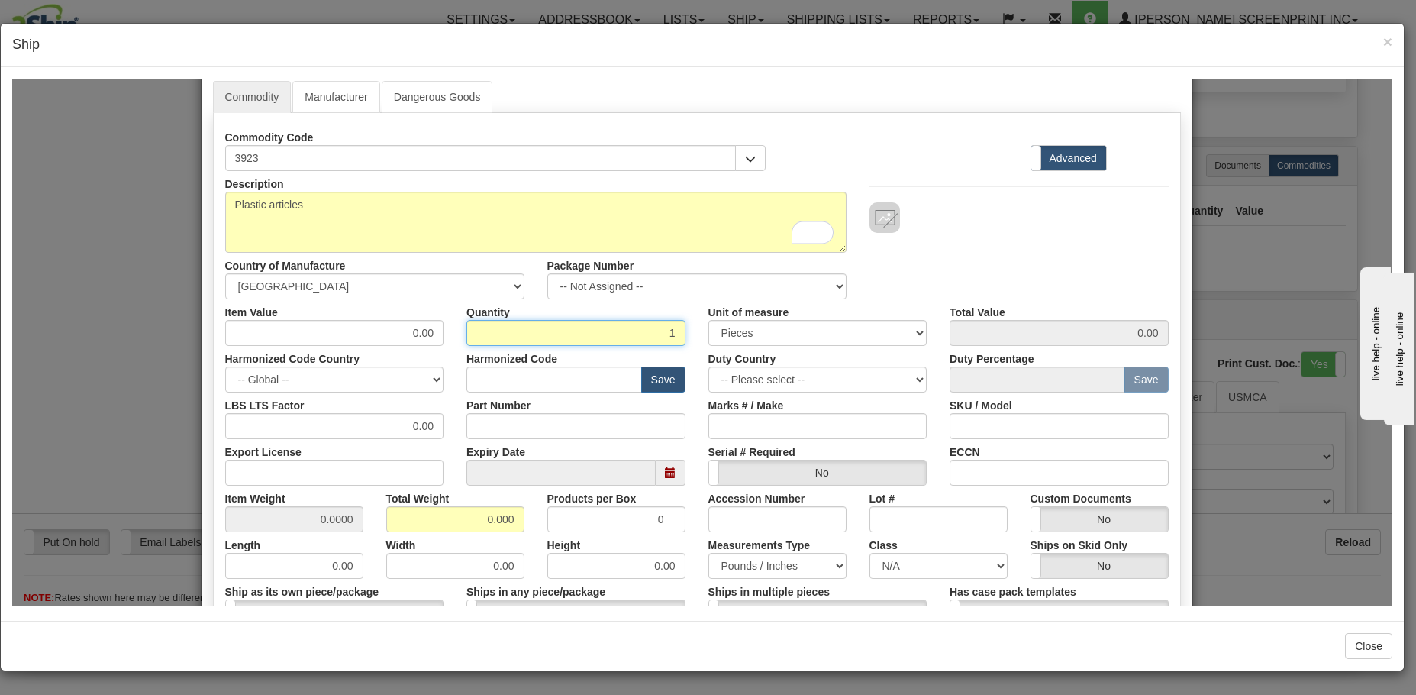
scroll to position [153, 0]
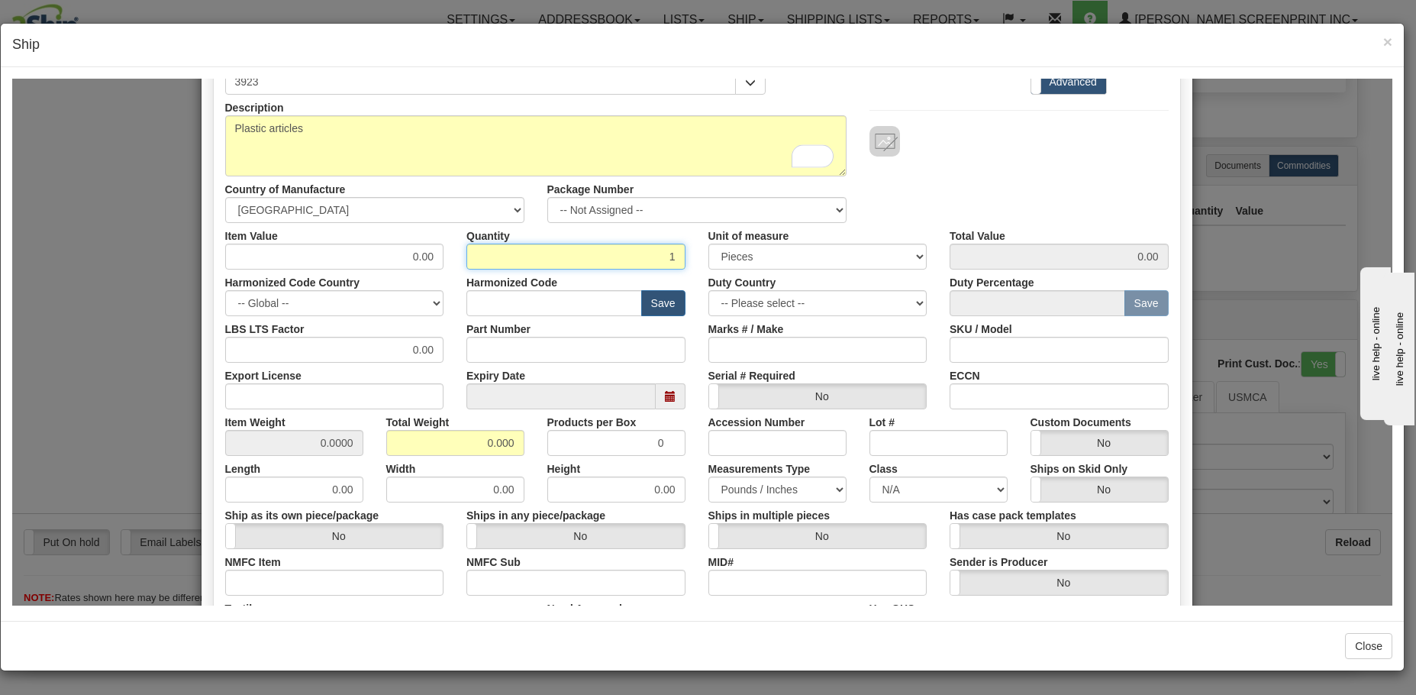
type input "1"
drag, startPoint x: 468, startPoint y: 440, endPoint x: 523, endPoint y: 443, distance: 55.0
click at [523, 443] on div "Total Weight 0.000" at bounding box center [455, 431] width 161 height 47
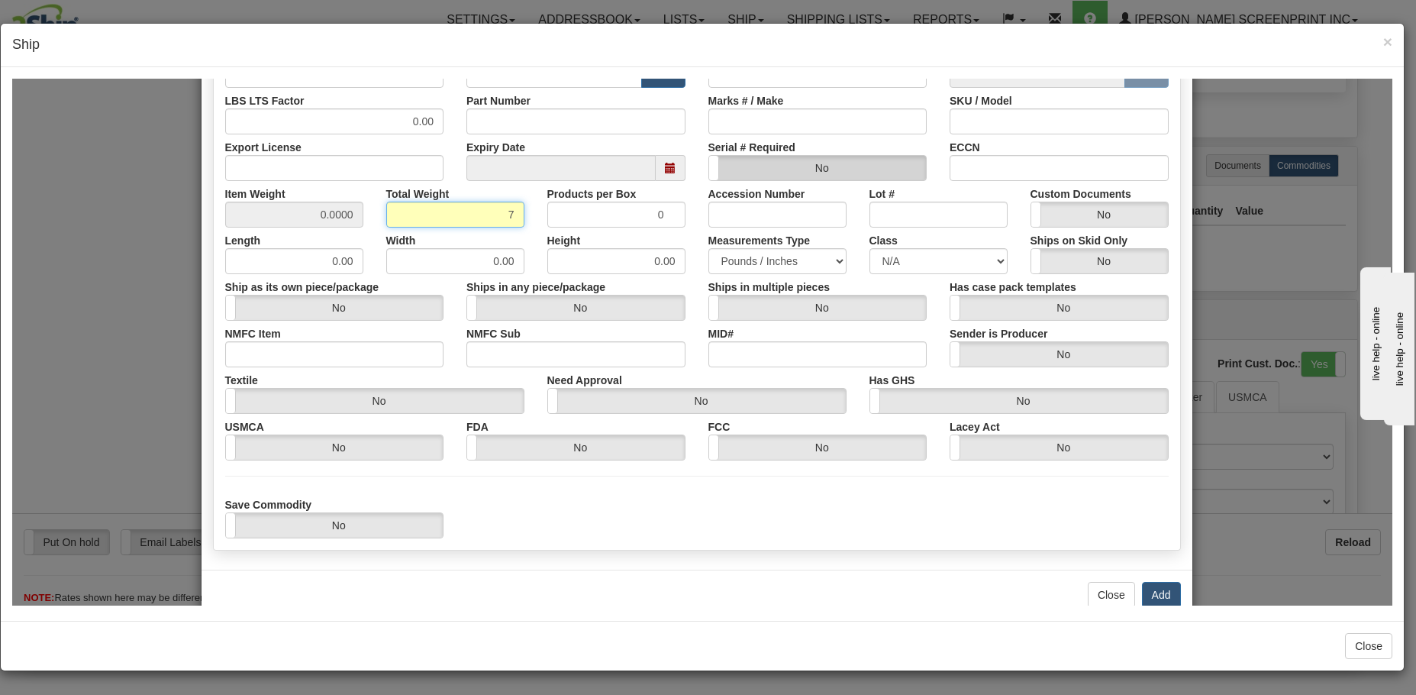
scroll to position [382, 0]
type input "7"
type input "7.0000"
click at [1156, 588] on button "Add" at bounding box center [1161, 593] width 39 height 26
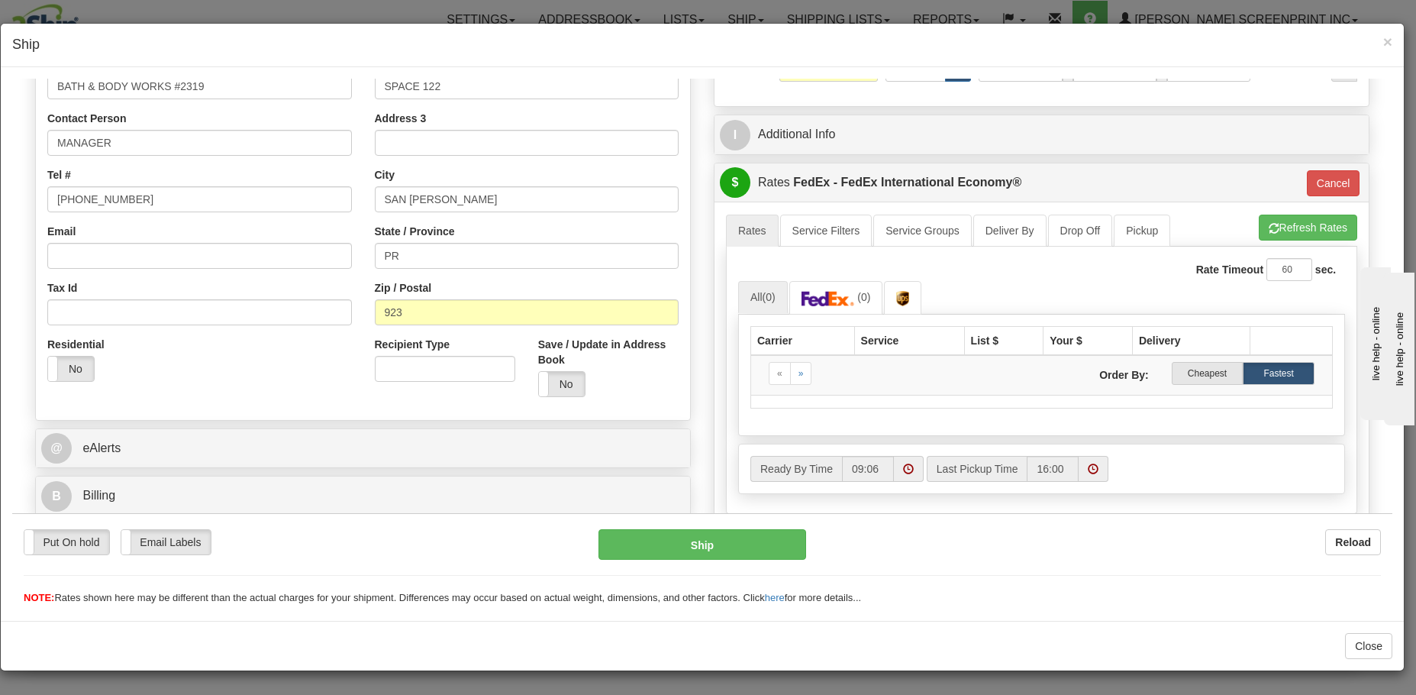
scroll to position [305, 0]
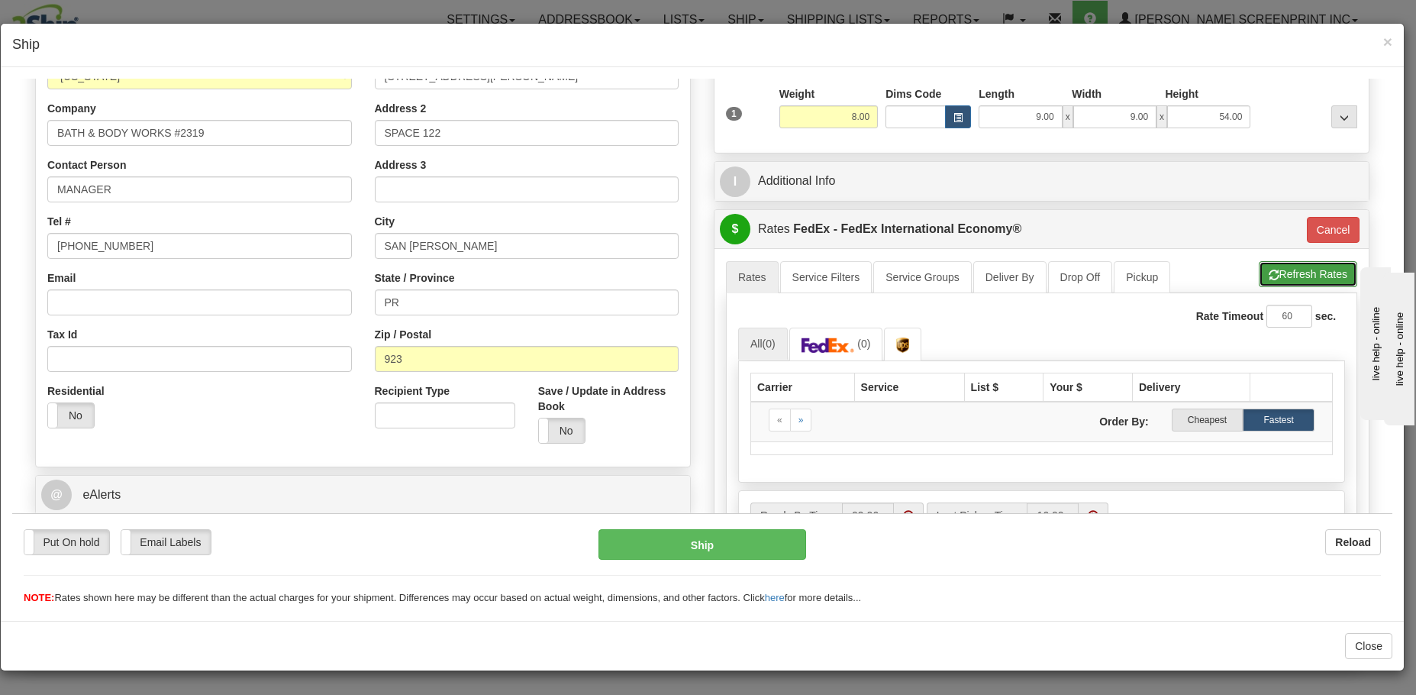
click at [1291, 276] on button "Refresh Rates" at bounding box center [1308, 273] width 98 height 26
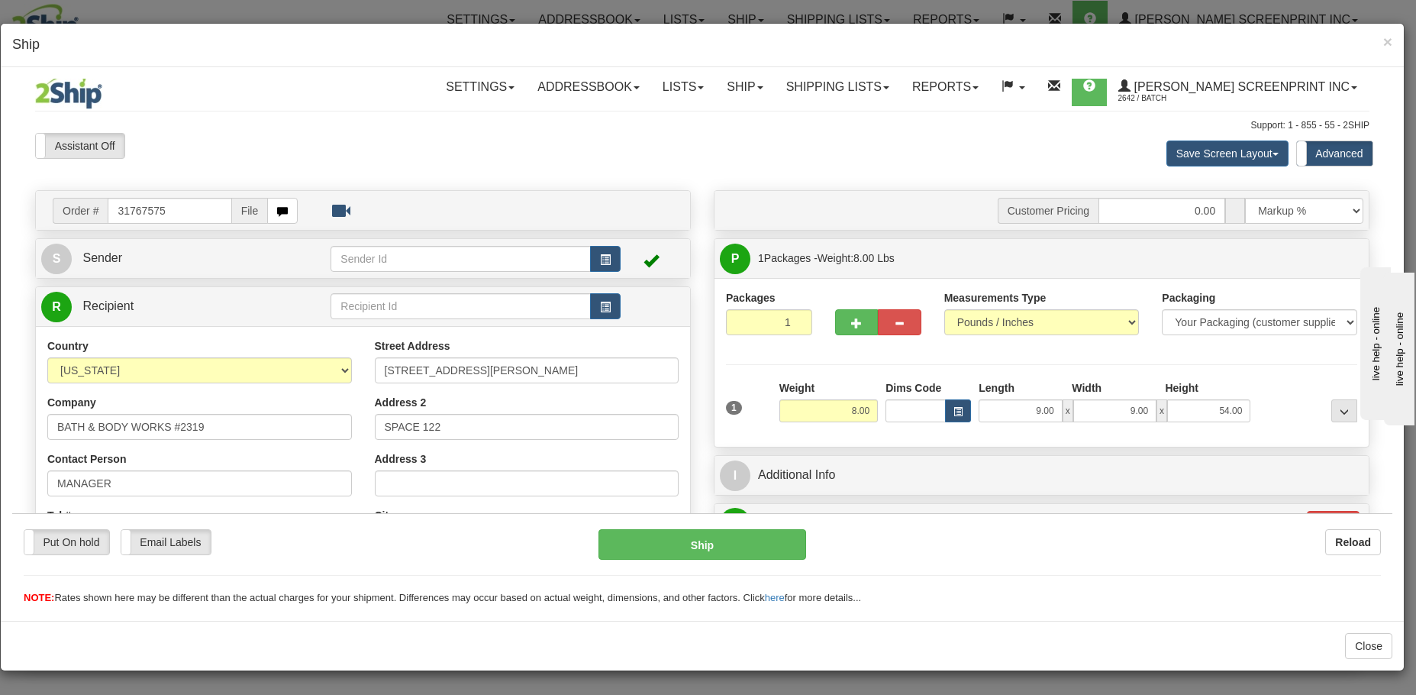
scroll to position [0, 0]
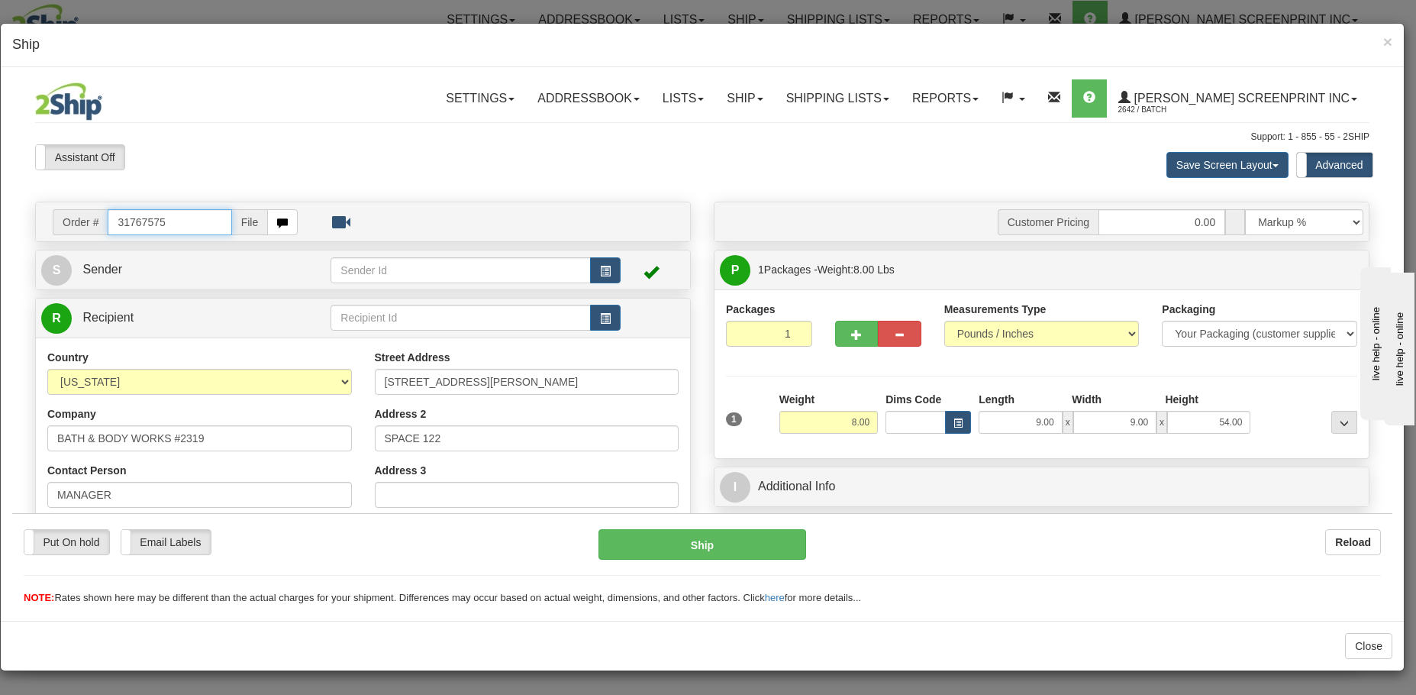
drag, startPoint x: 189, startPoint y: 222, endPoint x: 92, endPoint y: 222, distance: 96.9
click at [92, 222] on div "Order # 31767575 File" at bounding box center [175, 221] width 245 height 26
click at [1404, 437] on div "live help - online" at bounding box center [1433, 437] width 130 height 11
click at [1101, 263] on icon "Chat attention grabber" at bounding box center [1101, 263] width 0 height 0
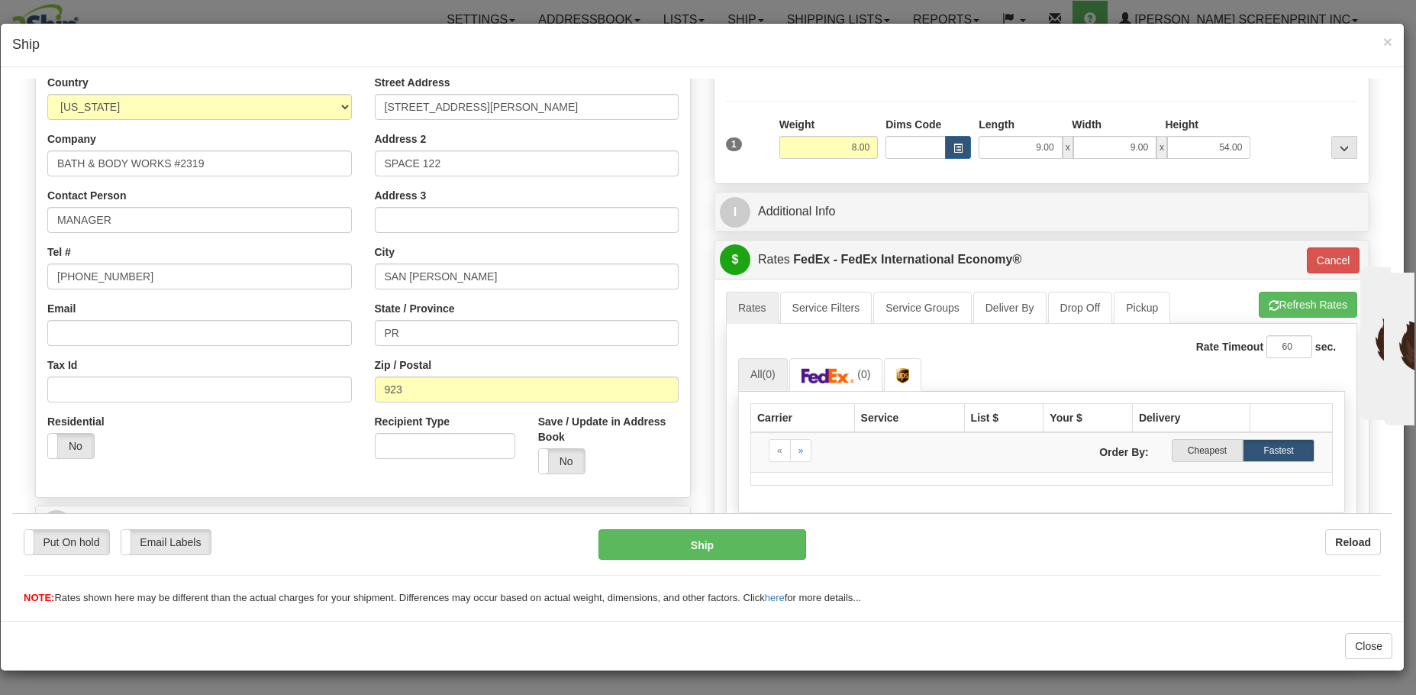
scroll to position [458, 0]
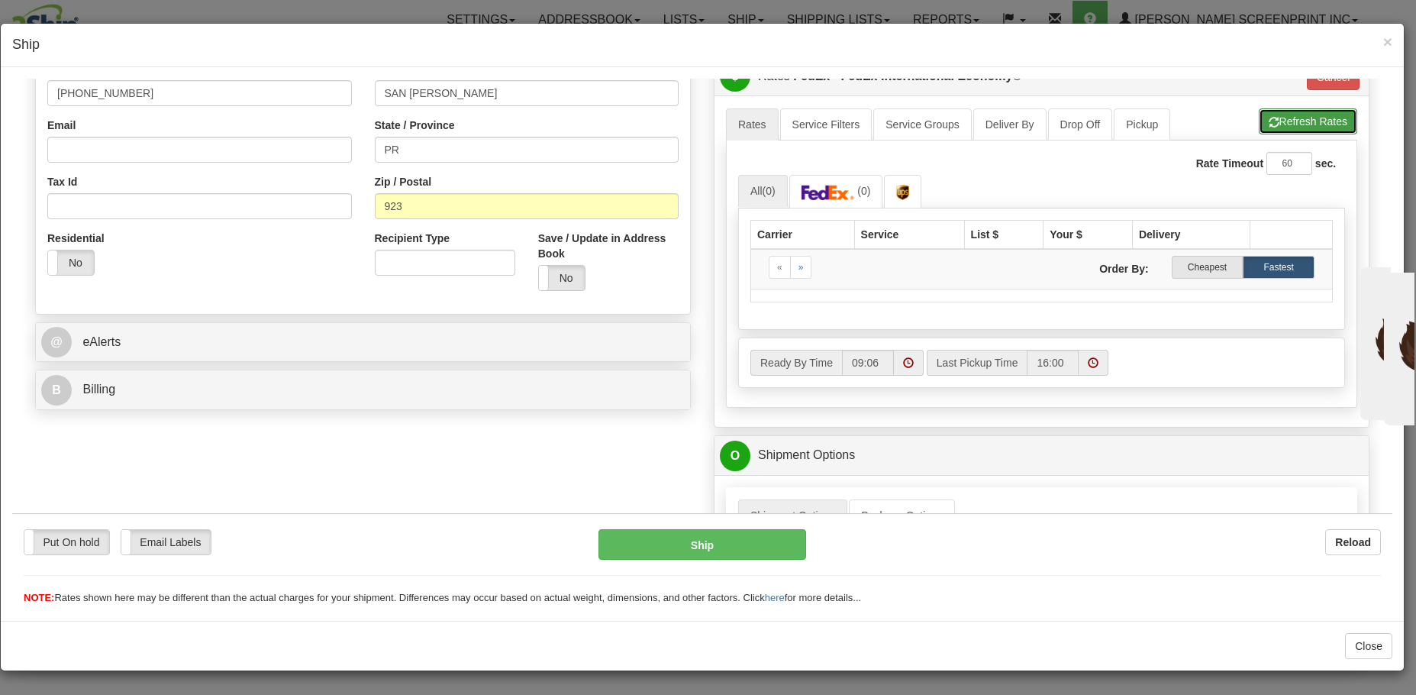
click at [1289, 119] on button "Refresh Rates" at bounding box center [1308, 121] width 98 height 26
type input "03"
click at [828, 186] on img at bounding box center [827, 191] width 53 height 15
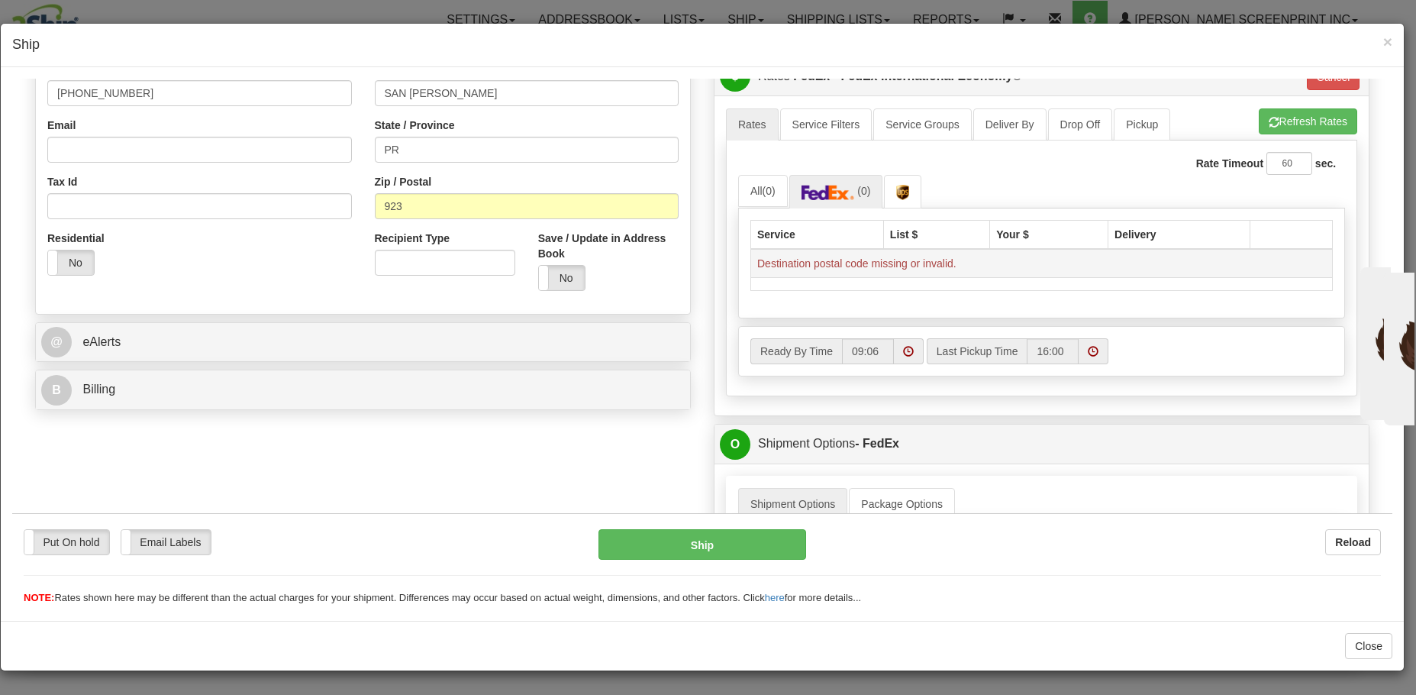
click at [862, 261] on td "Destination postal code missing or invalid." at bounding box center [1042, 262] width 582 height 29
click at [742, 183] on link "All (0)" at bounding box center [763, 190] width 50 height 32
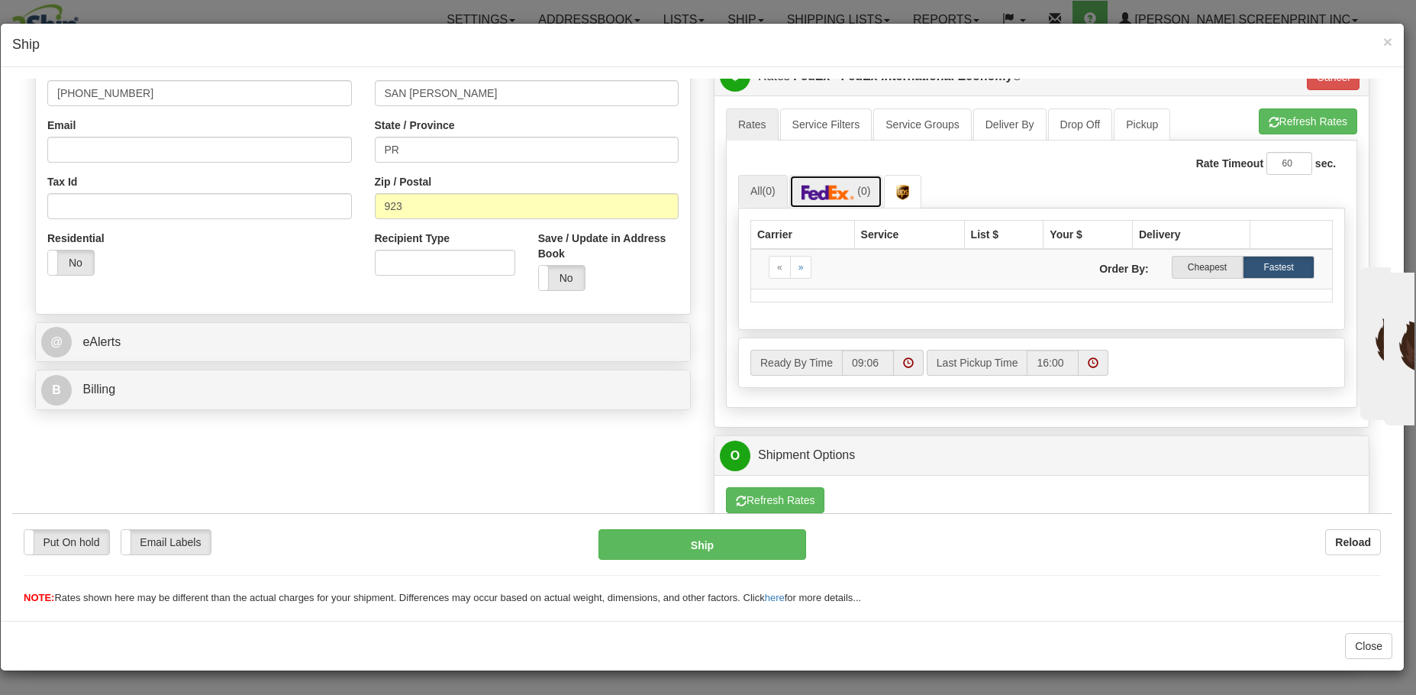
click at [817, 193] on img at bounding box center [827, 191] width 53 height 15
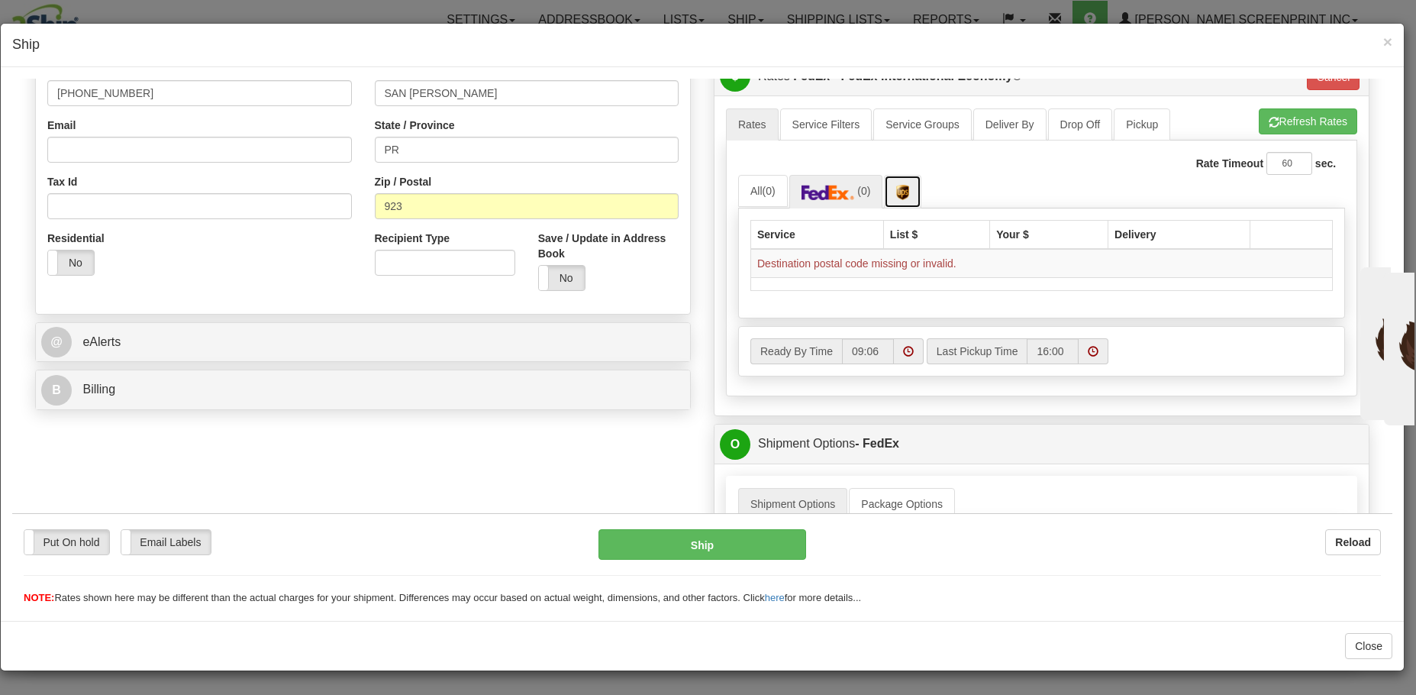
click at [901, 189] on img at bounding box center [902, 191] width 13 height 15
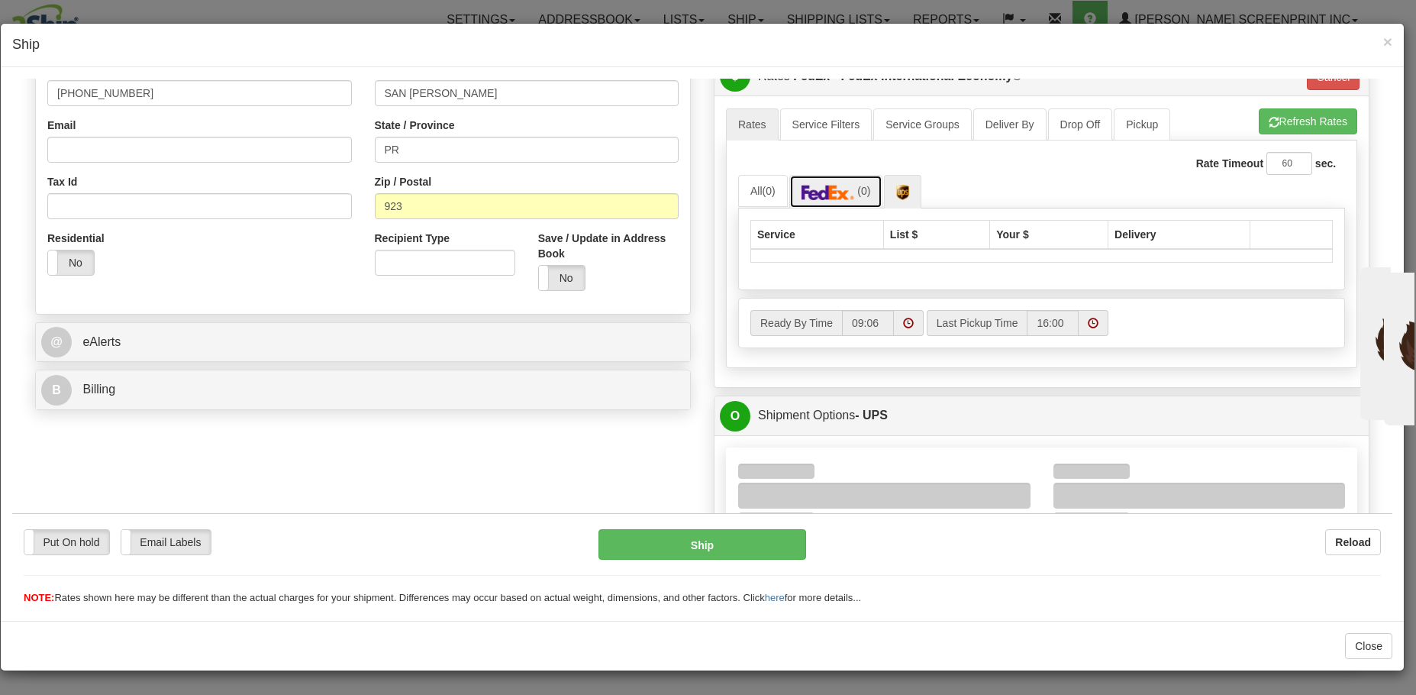
click at [857, 191] on span "(0)" at bounding box center [863, 190] width 13 height 12
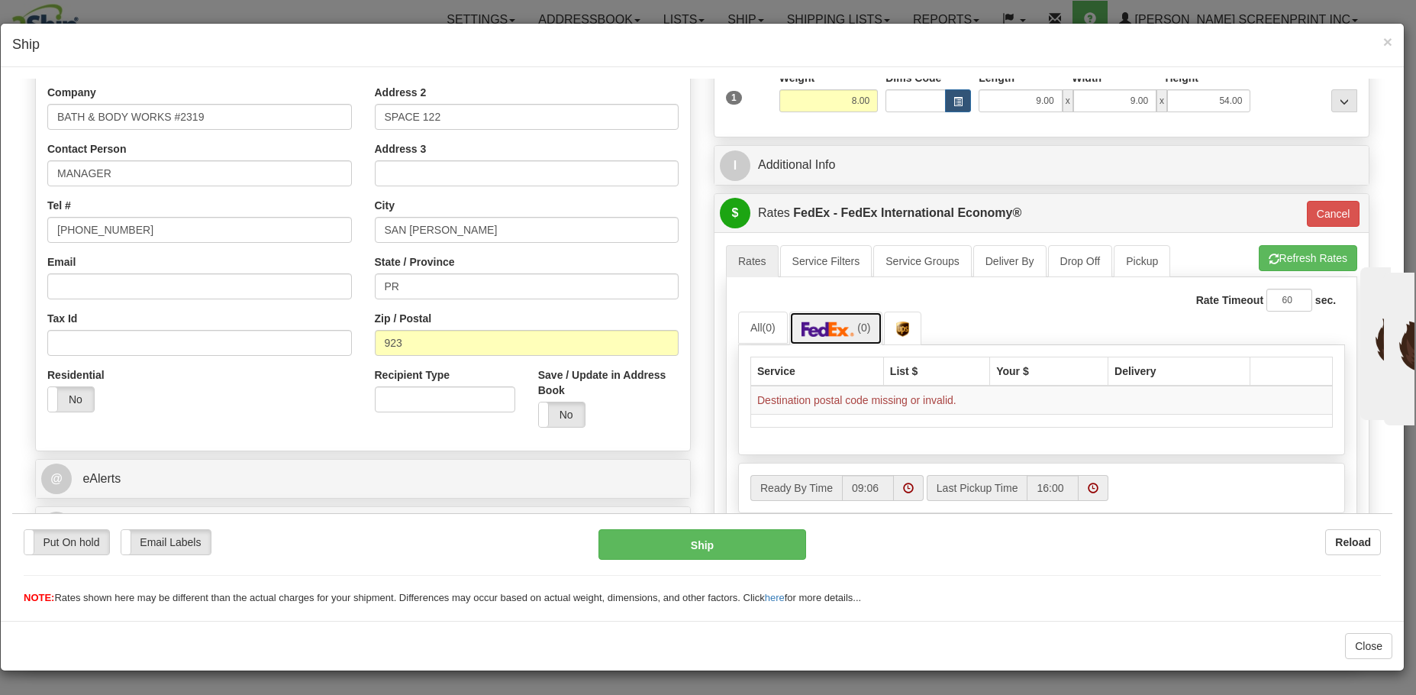
scroll to position [305, 0]
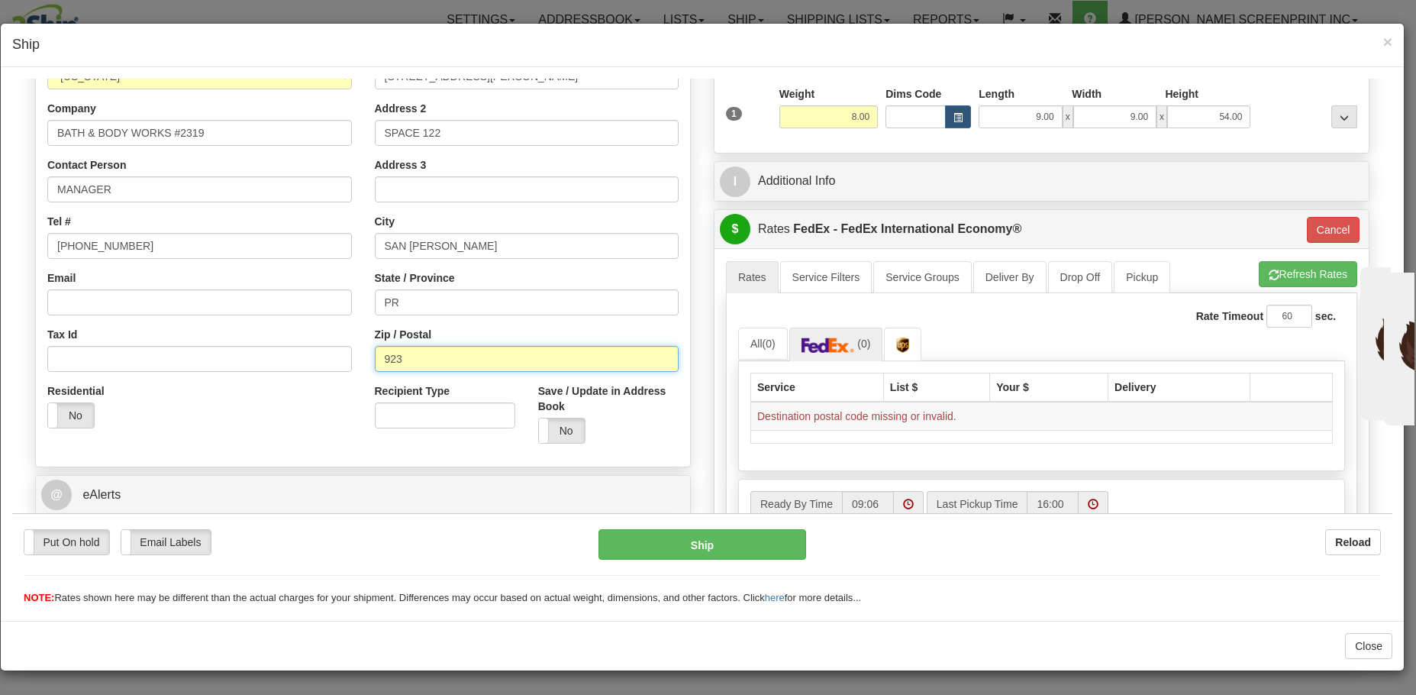
click at [376, 347] on input "923" at bounding box center [527, 358] width 305 height 26
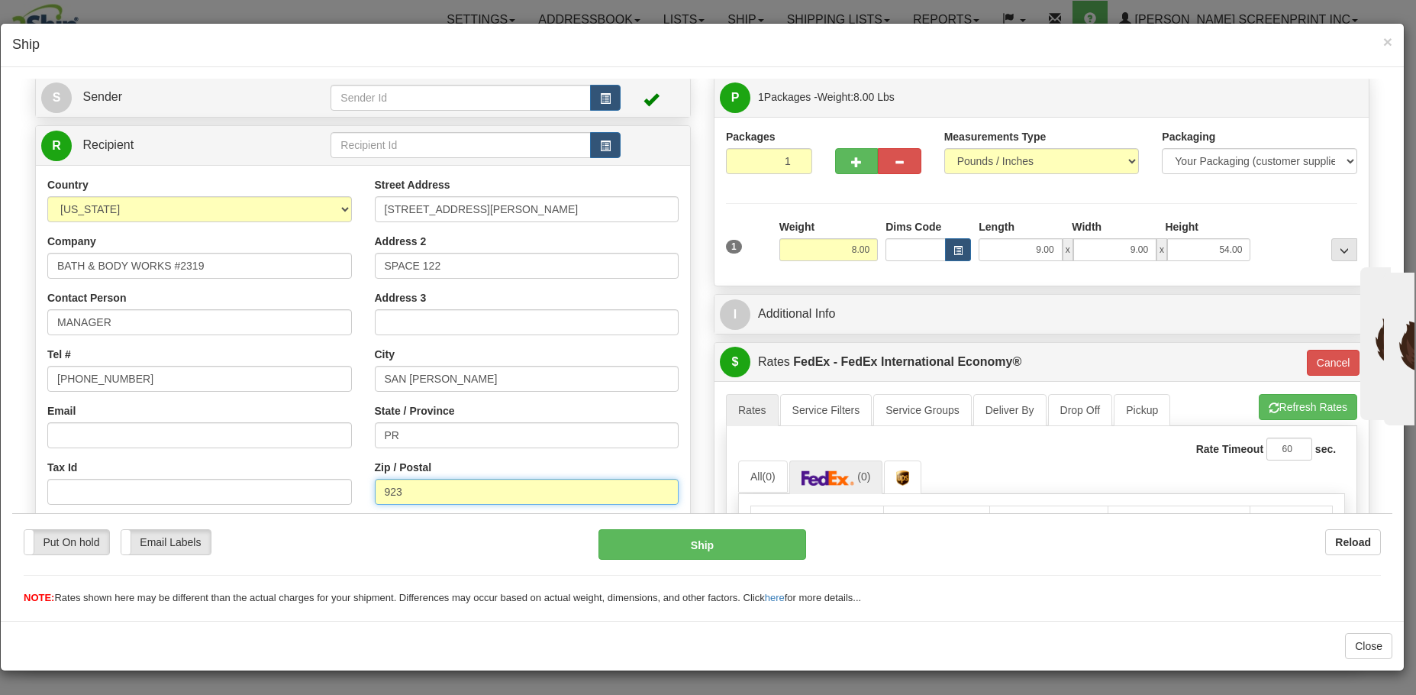
scroll to position [153, 0]
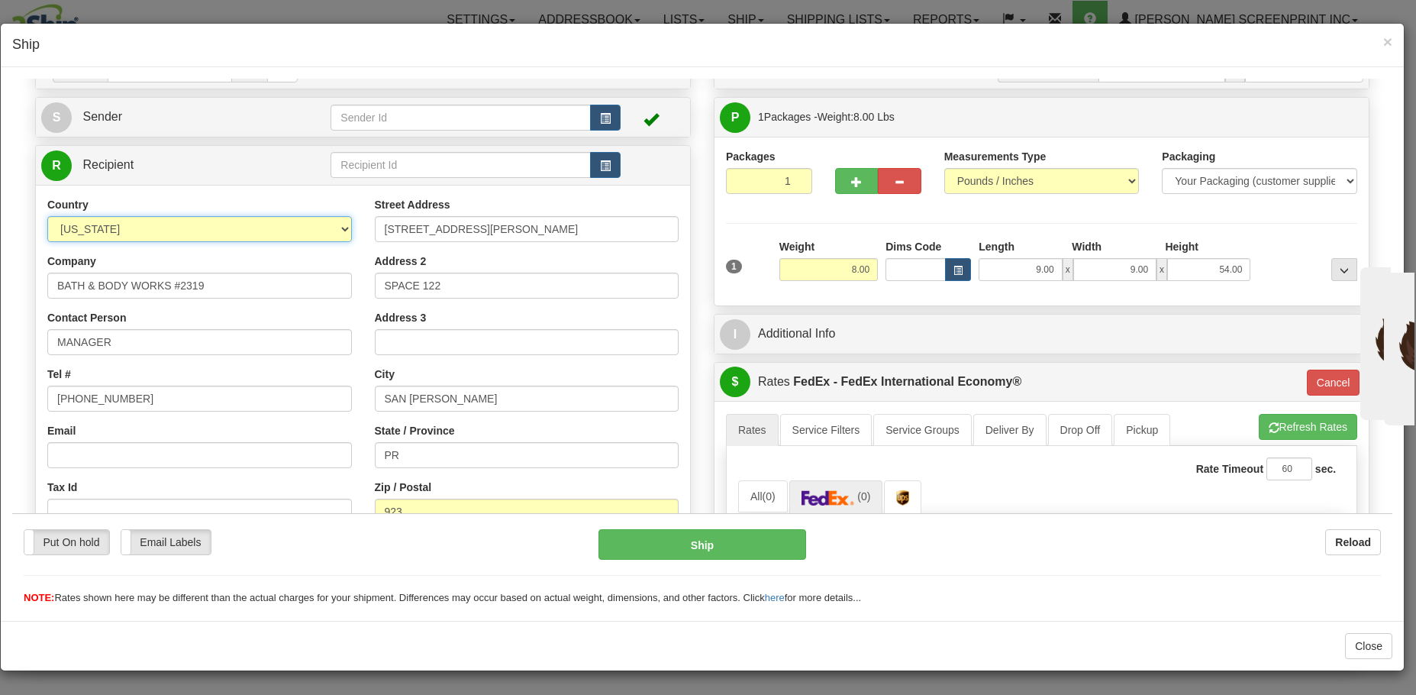
click at [335, 231] on select "AFGHANISTAN ALAND ISLANDS ALBANIA ALGERIA AMERICAN SAMOA ANDORRA ANGOLA ANGUILL…" at bounding box center [199, 228] width 305 height 26
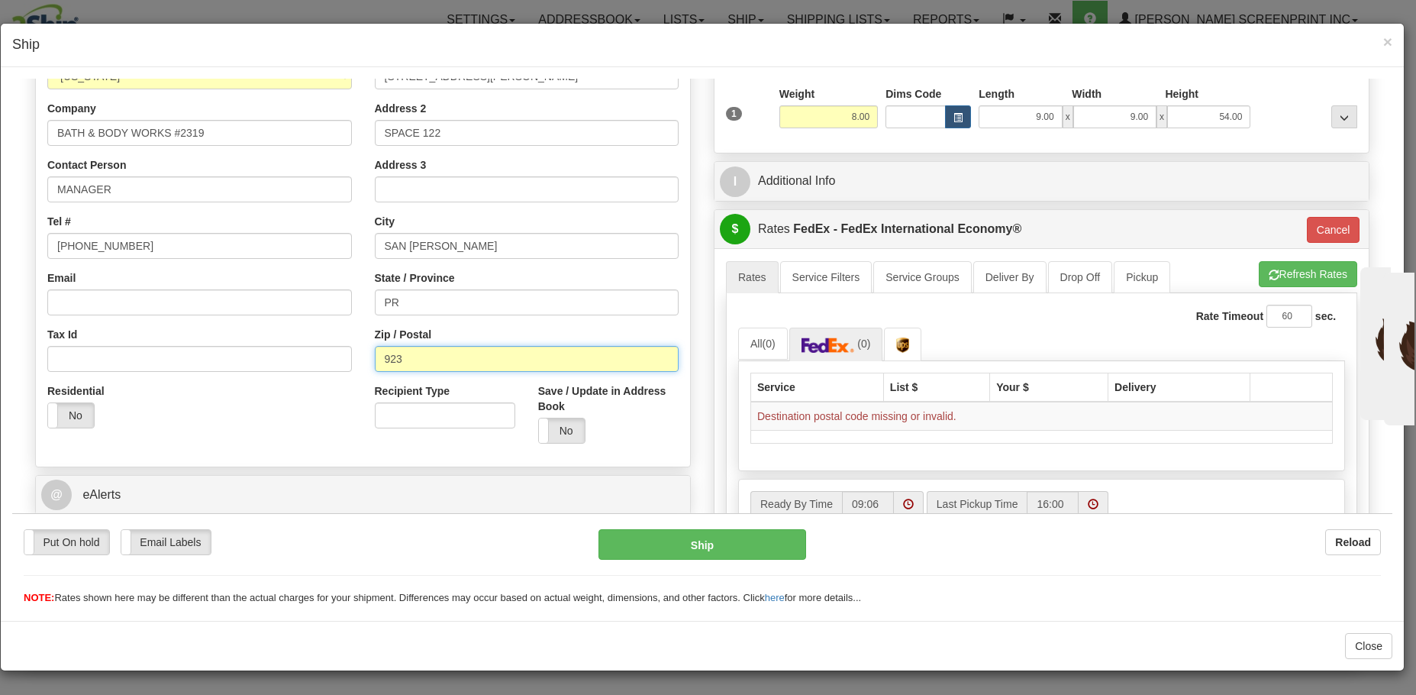
click at [382, 362] on input "923" at bounding box center [527, 358] width 305 height 26
type input "00923"
click button "Delete" at bounding box center [12, 78] width 0 height 0
type input "03"
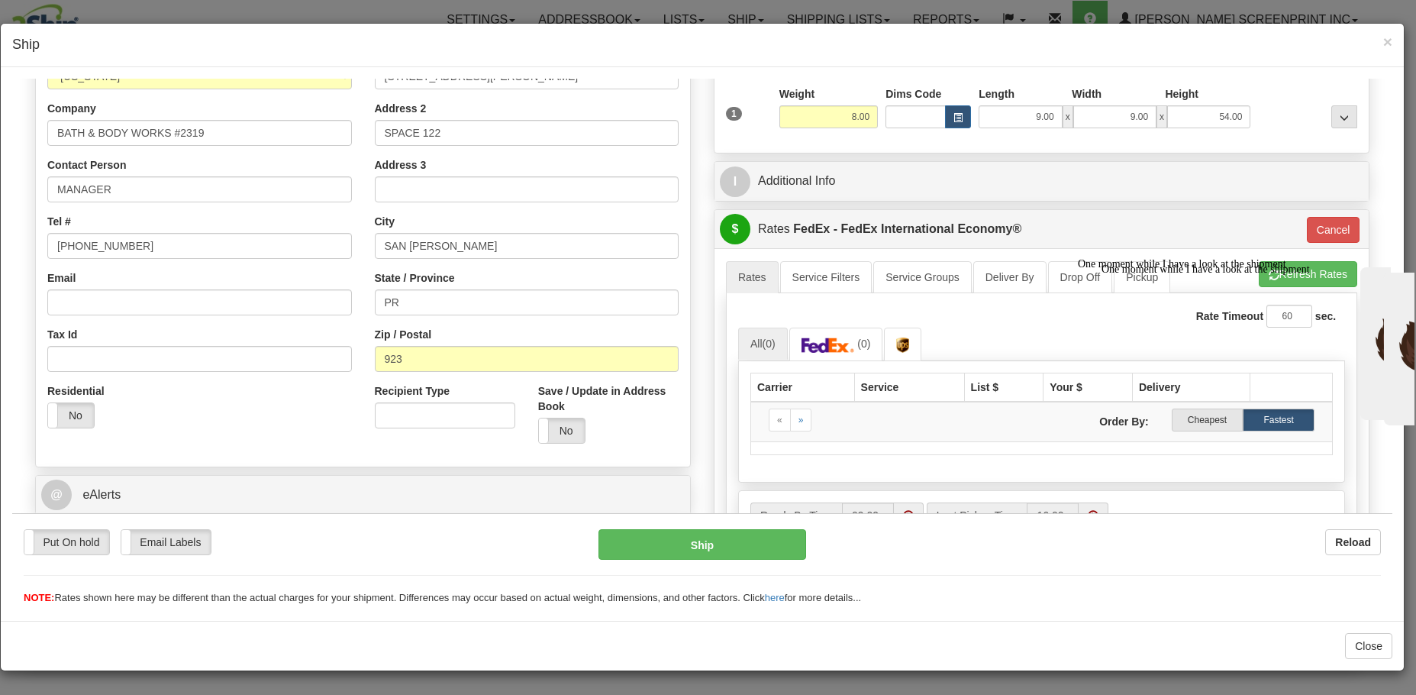
click at [1172, 275] on span "One moment while I have a look at the shipment" at bounding box center [1205, 268] width 208 height 11
click at [411, 349] on input "923" at bounding box center [527, 358] width 305 height 26
type input "924"
click button "Delete" at bounding box center [12, 78] width 0 height 0
type input "03"
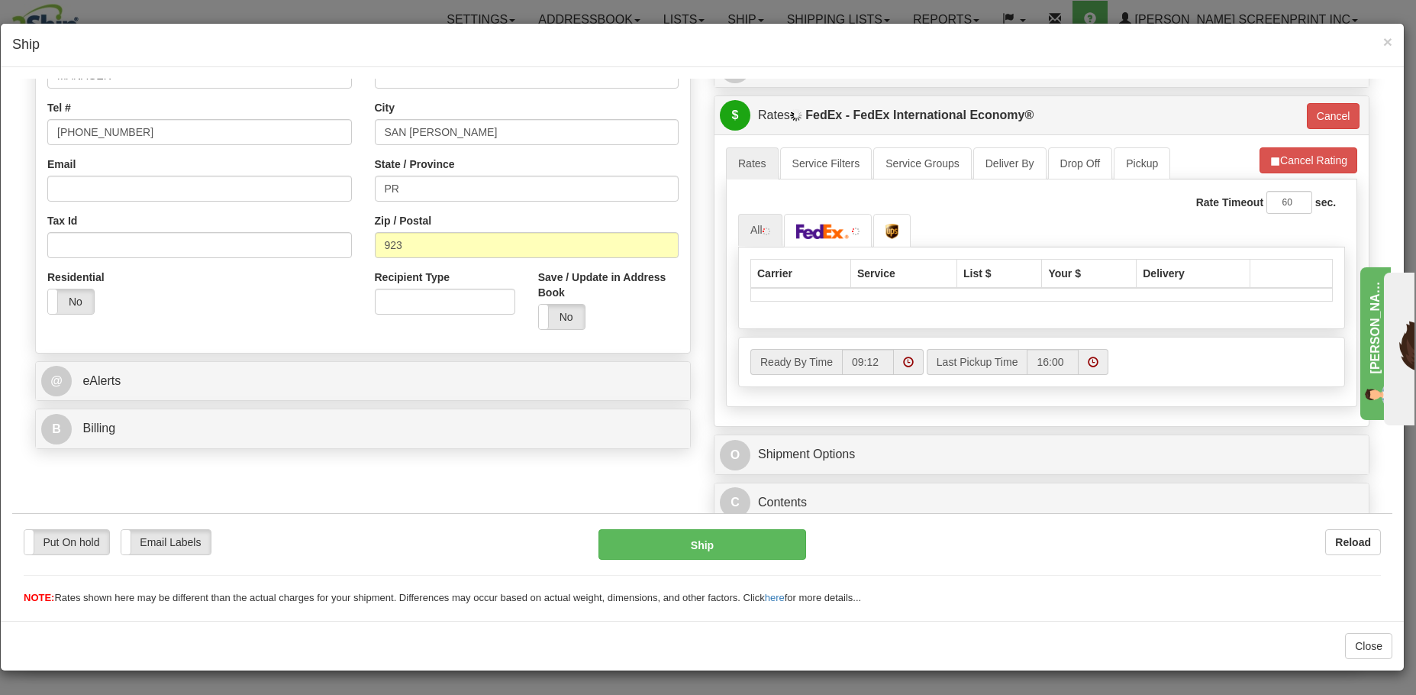
scroll to position [458, 0]
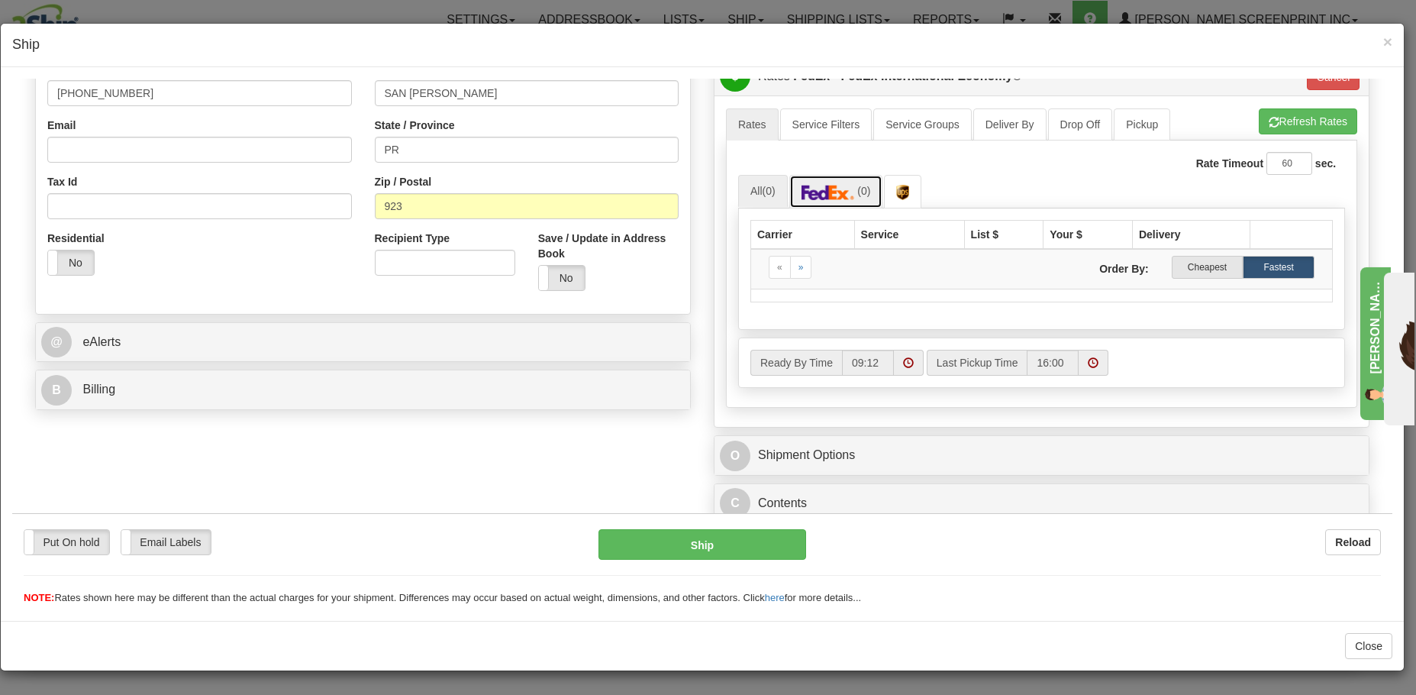
click at [852, 195] on link "(0)" at bounding box center [836, 190] width 94 height 33
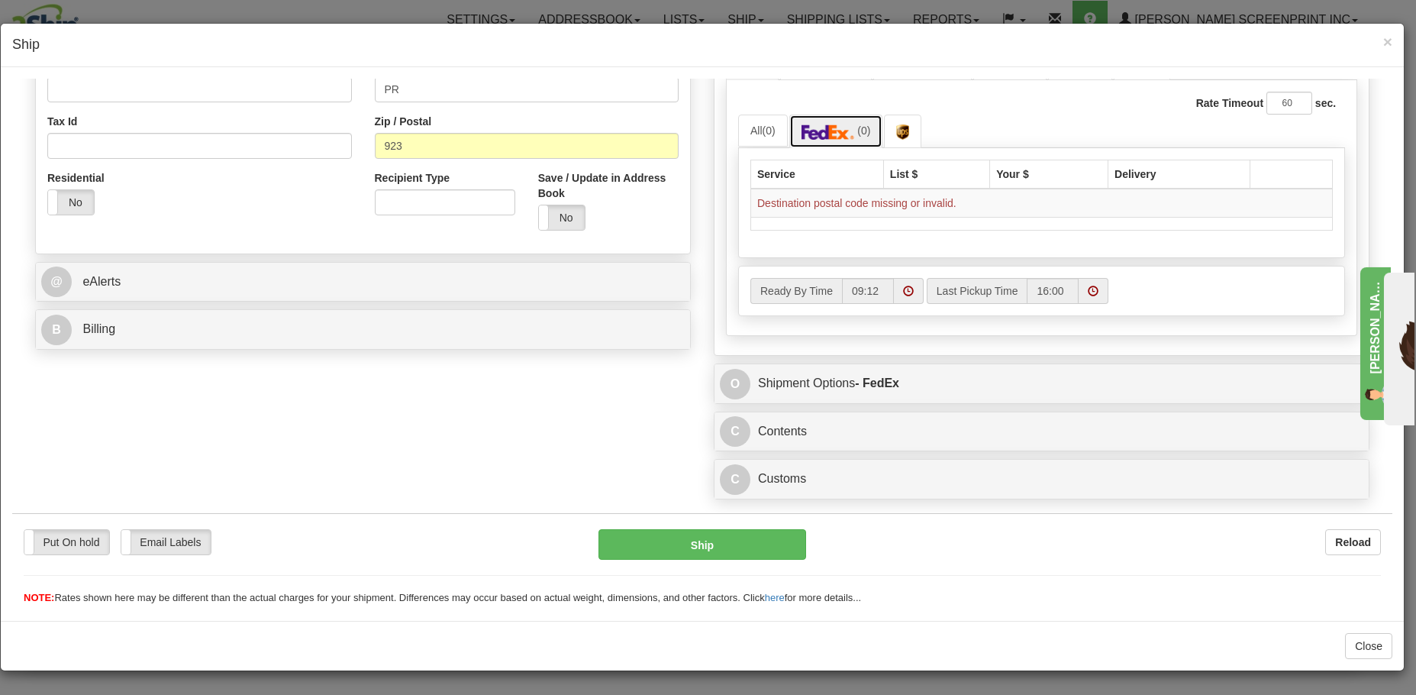
scroll to position [519, 0]
click at [1378, 649] on button "Close" at bounding box center [1368, 646] width 47 height 26
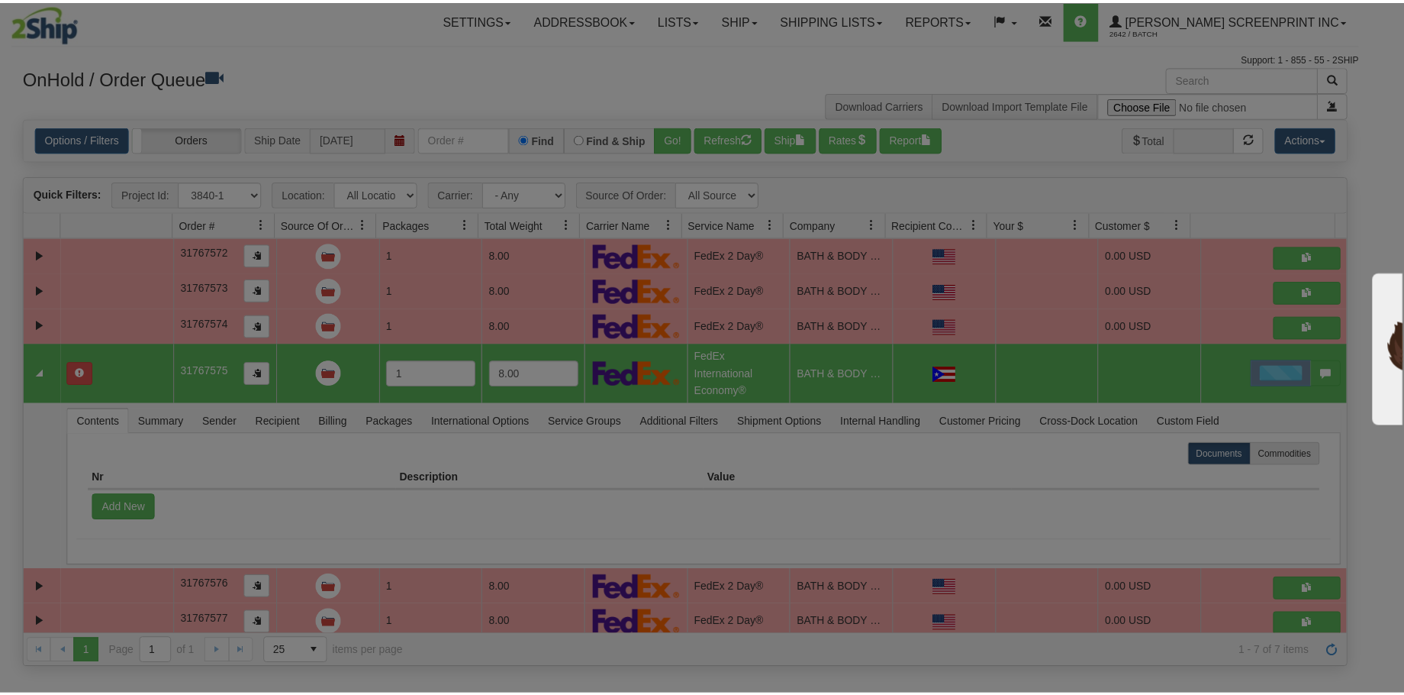
scroll to position [0, 0]
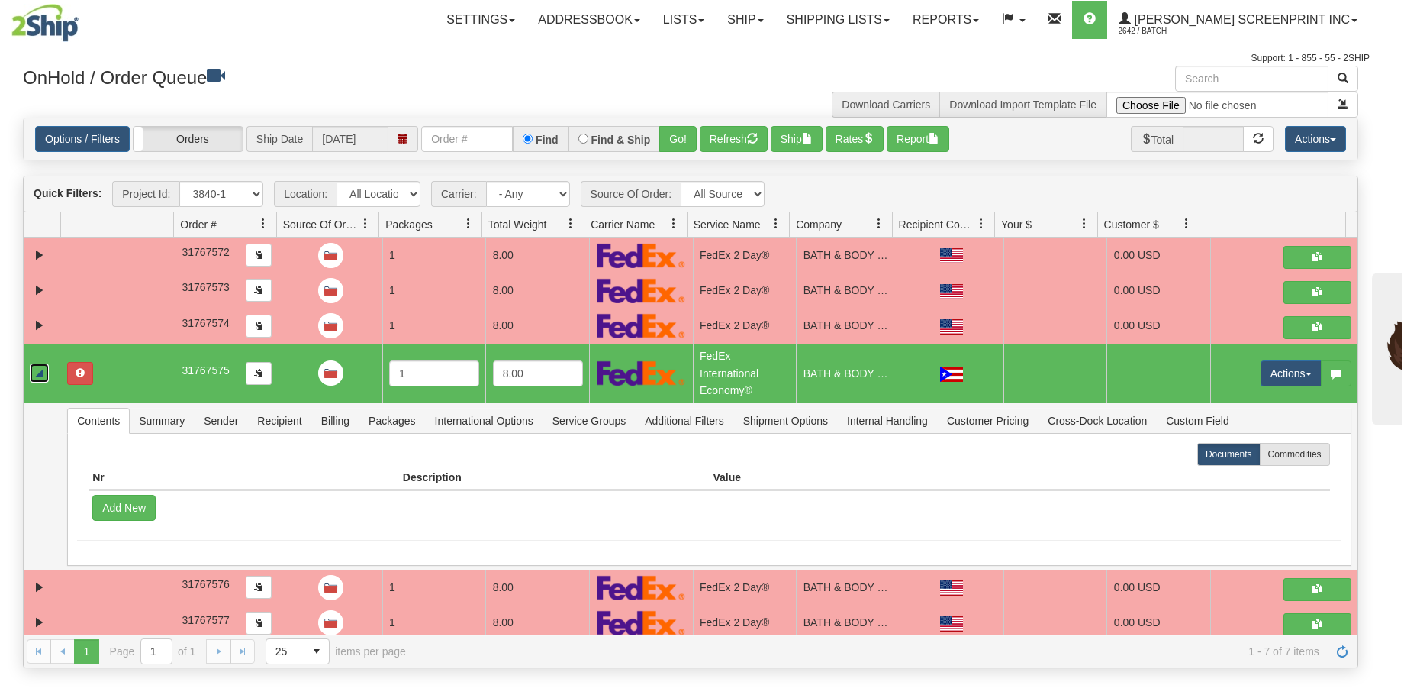
click at [39, 371] on link "Collapse" at bounding box center [39, 372] width 19 height 19
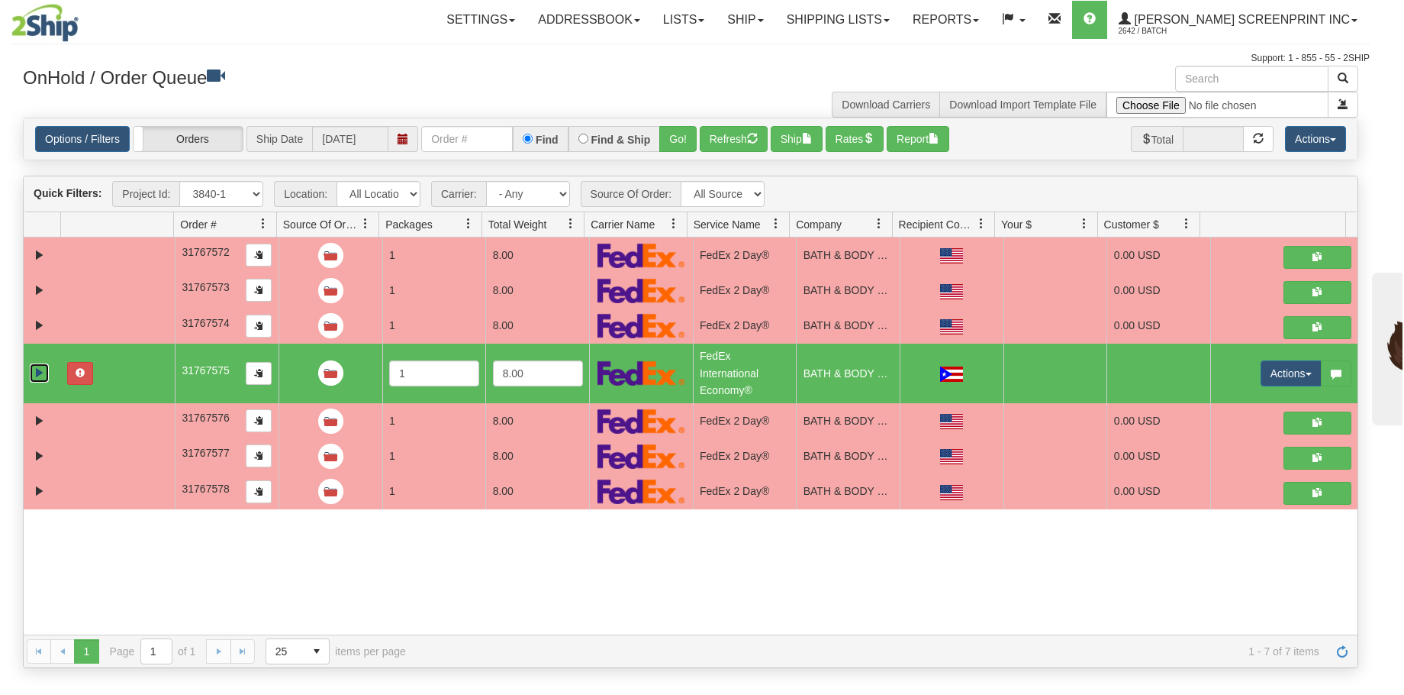
click at [39, 371] on link "Expand" at bounding box center [39, 372] width 19 height 19
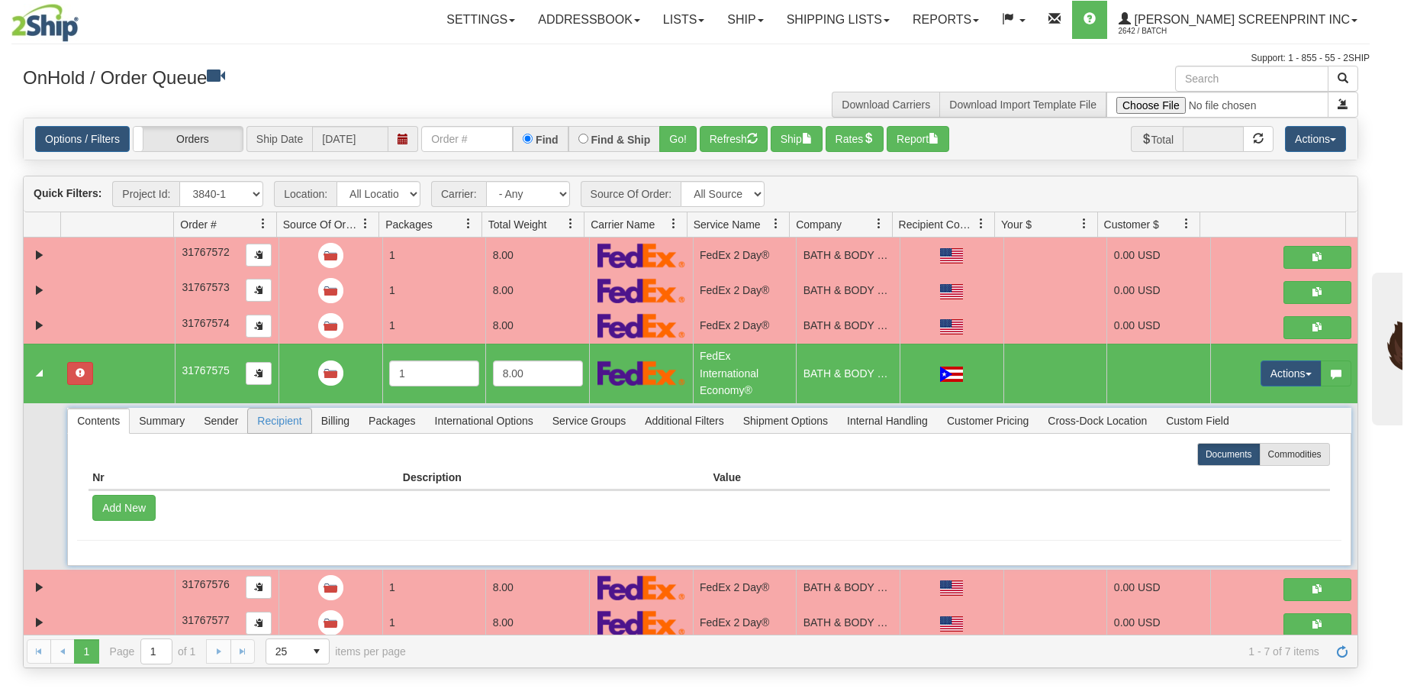
click at [293, 419] on span "Recipient" at bounding box center [279, 420] width 63 height 24
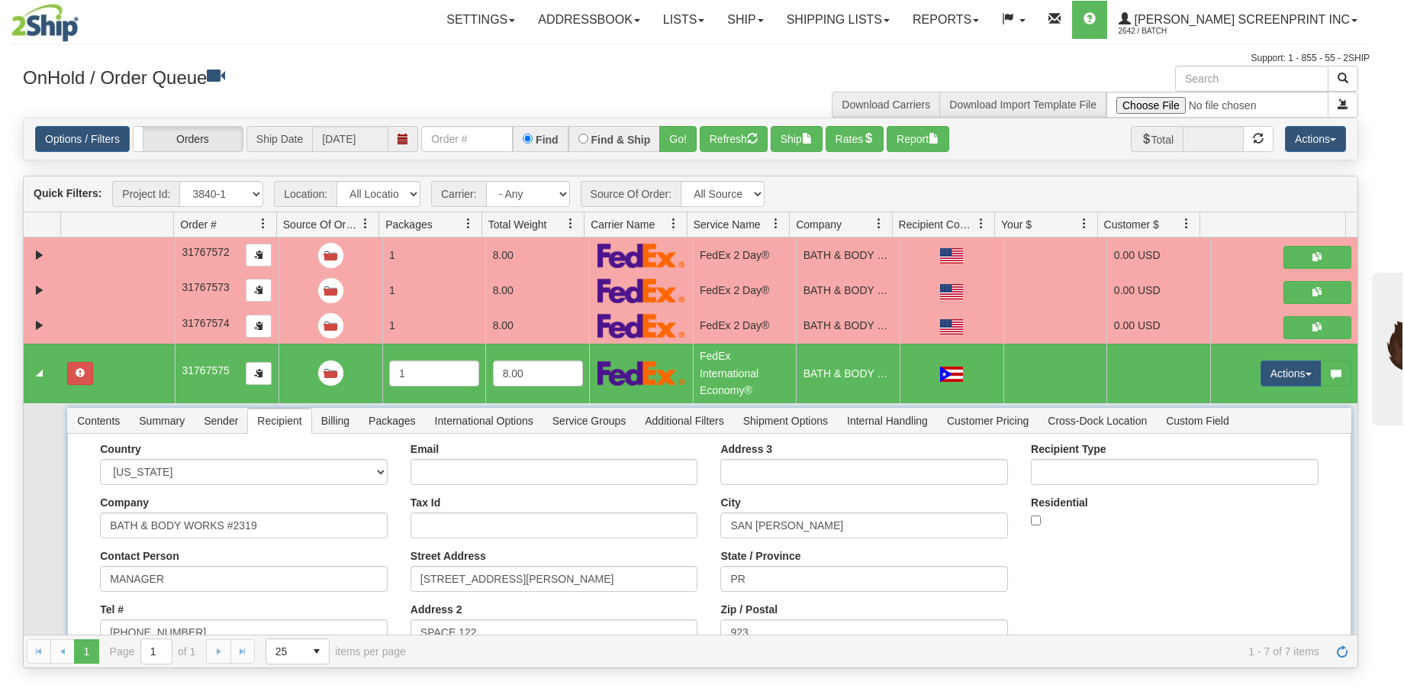
scroll to position [76, 0]
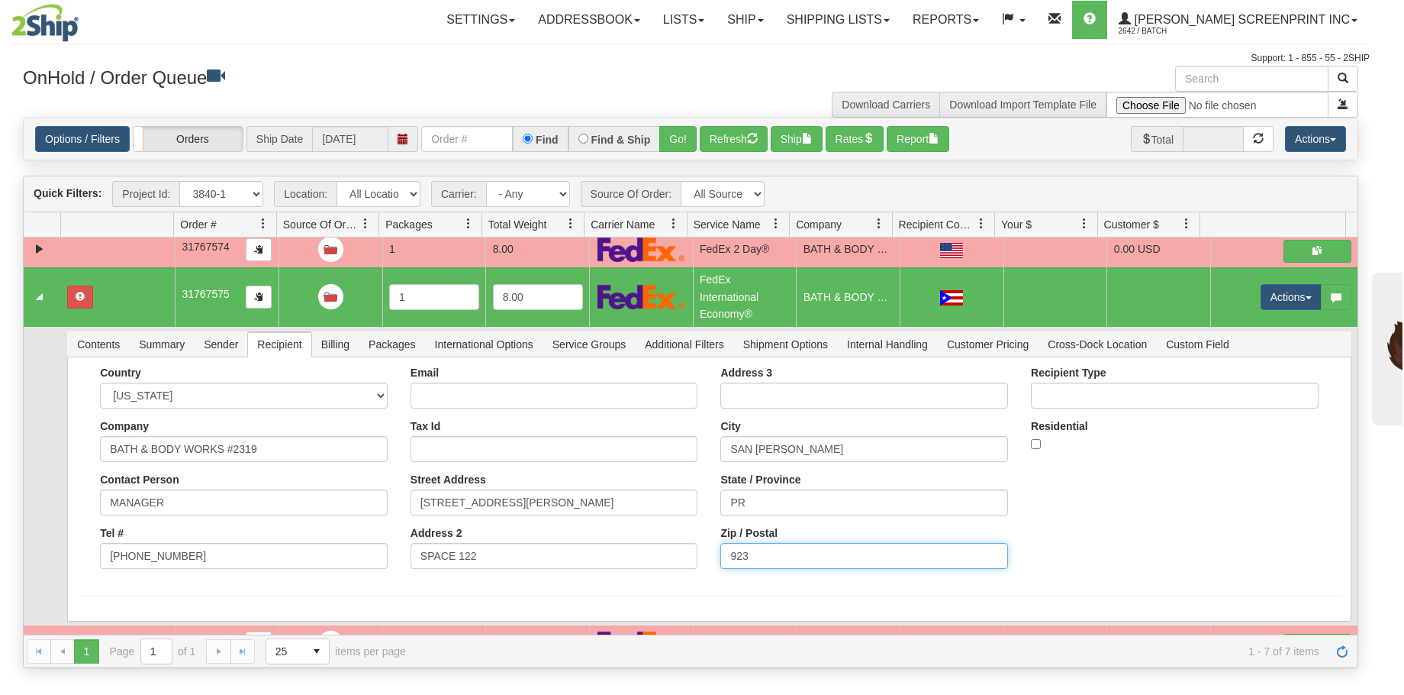
click at [721, 556] on input "923" at bounding box center [864, 556] width 288 height 26
type input "00923"
click at [0, 0] on button "Save" at bounding box center [0, 0] width 0 height 0
click at [1288, 301] on button "Actions" at bounding box center [1291, 297] width 61 height 26
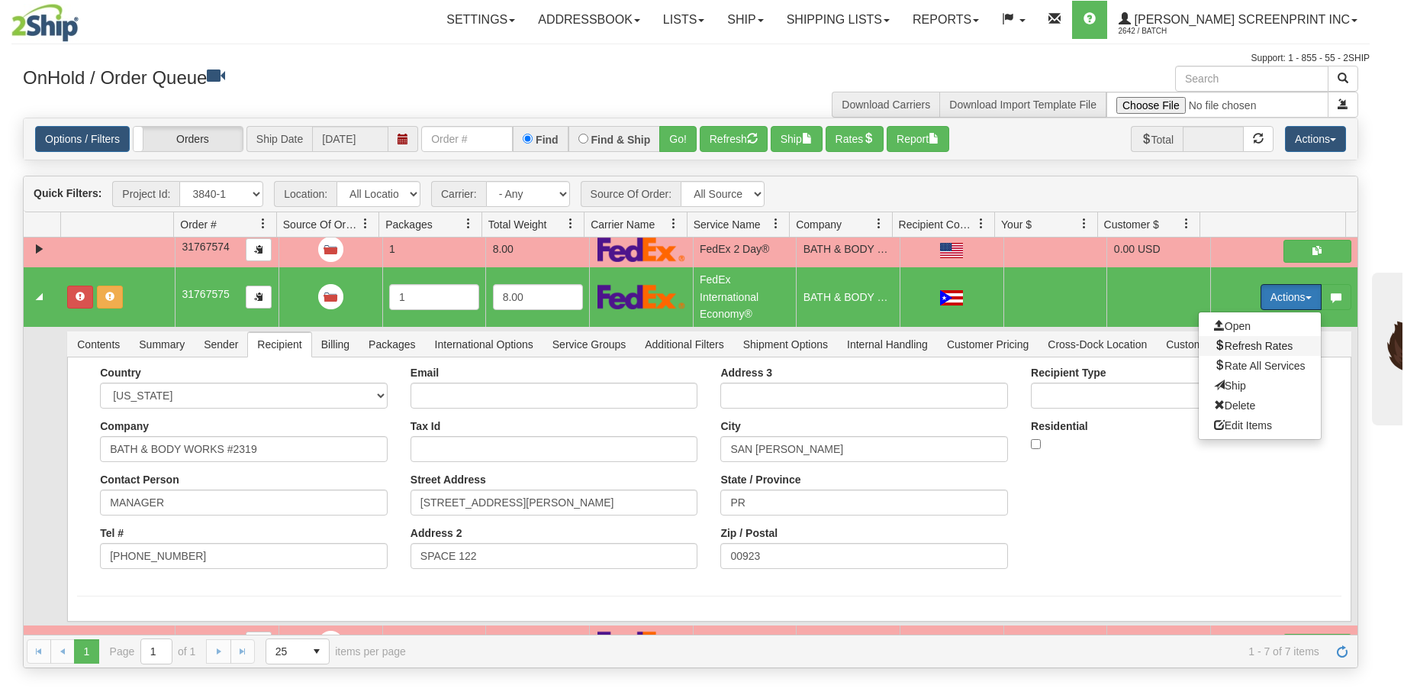
click at [1239, 342] on span "Refresh Rates" at bounding box center [1253, 346] width 79 height 12
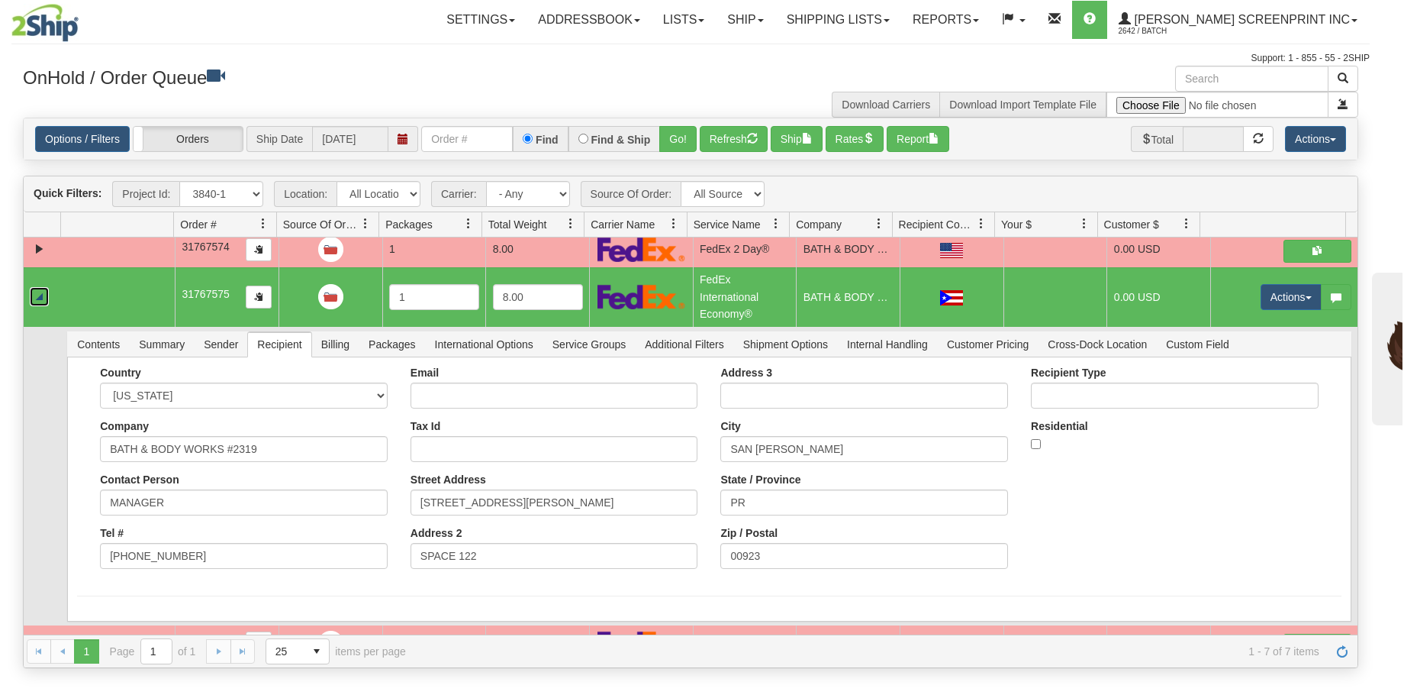
click at [44, 299] on link "Collapse" at bounding box center [39, 296] width 19 height 19
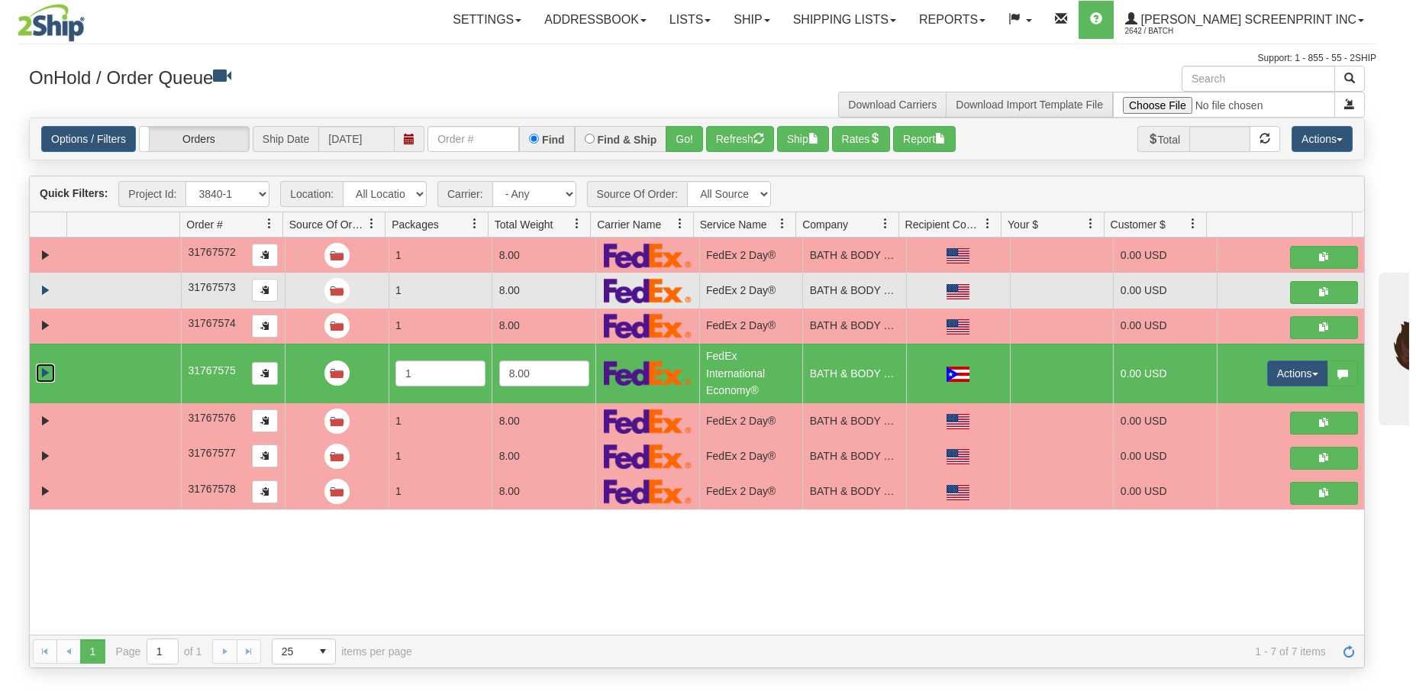
scroll to position [0, 0]
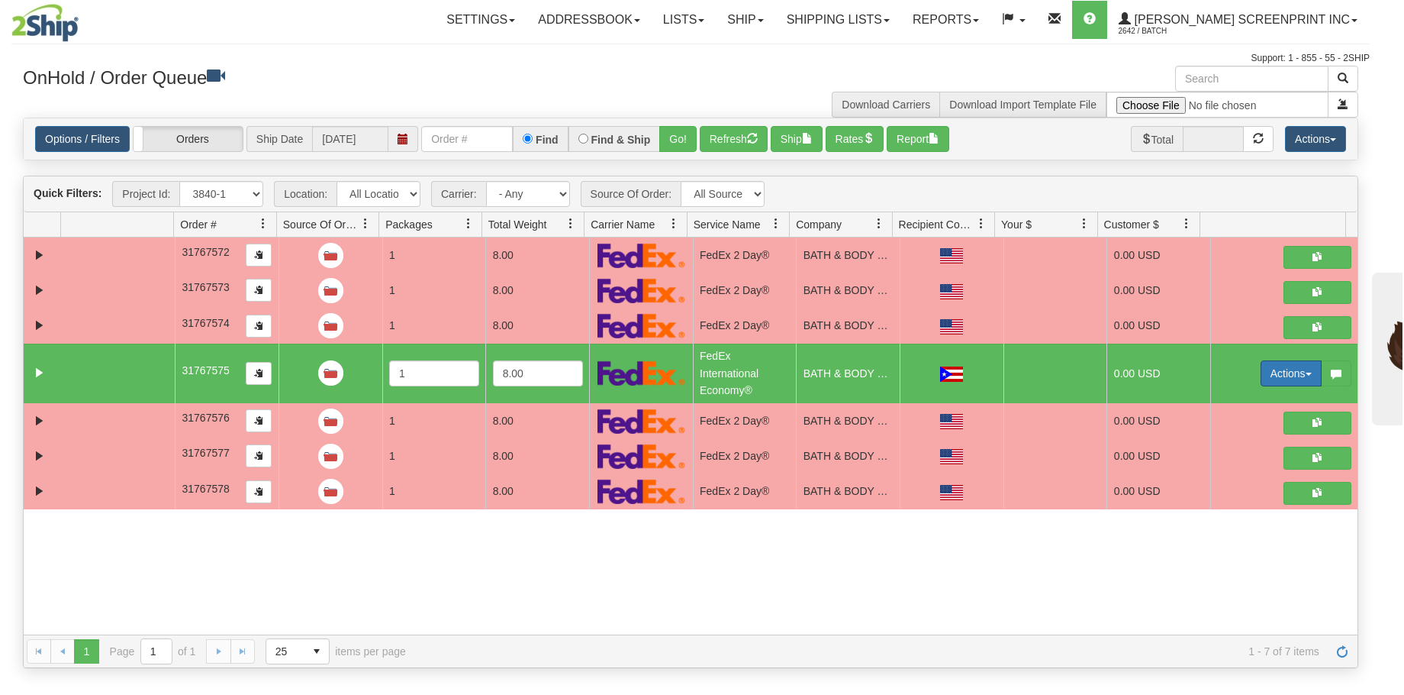
click at [1261, 373] on button "Actions" at bounding box center [1291, 373] width 61 height 26
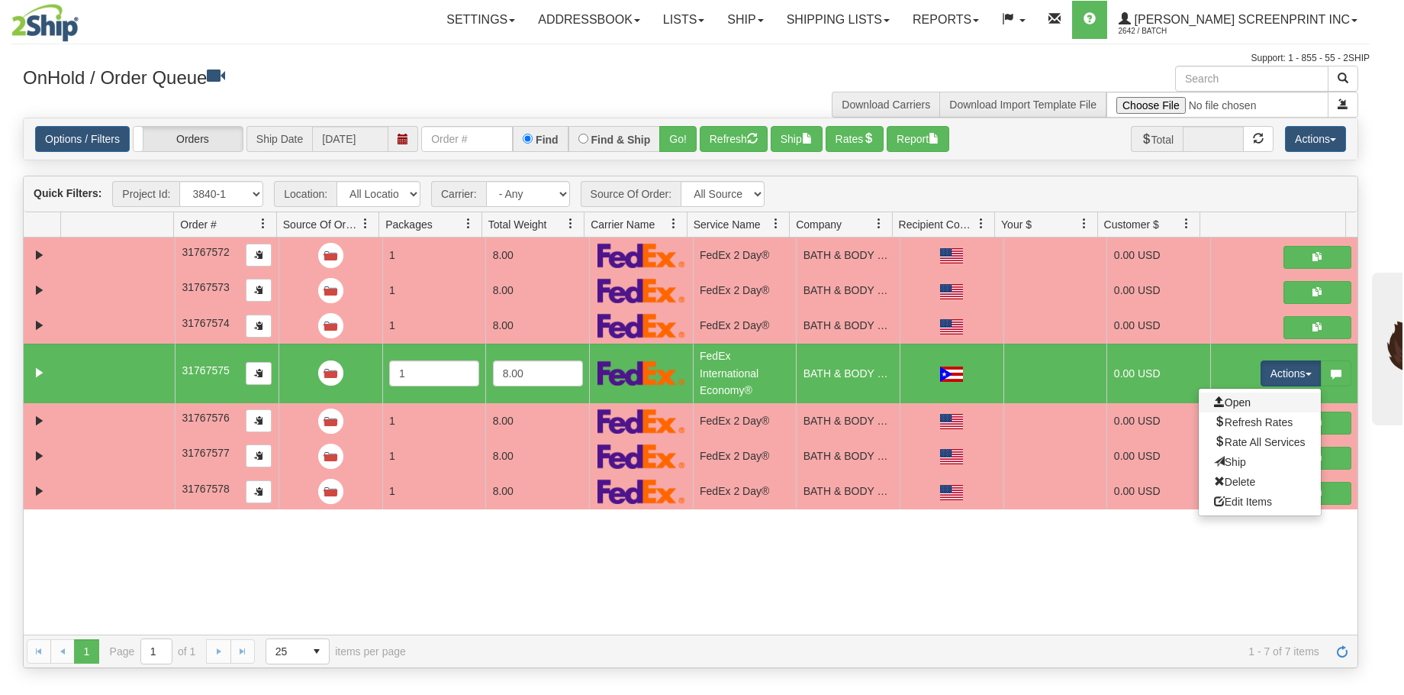
click at [1245, 398] on link "Open" at bounding box center [1260, 402] width 122 height 20
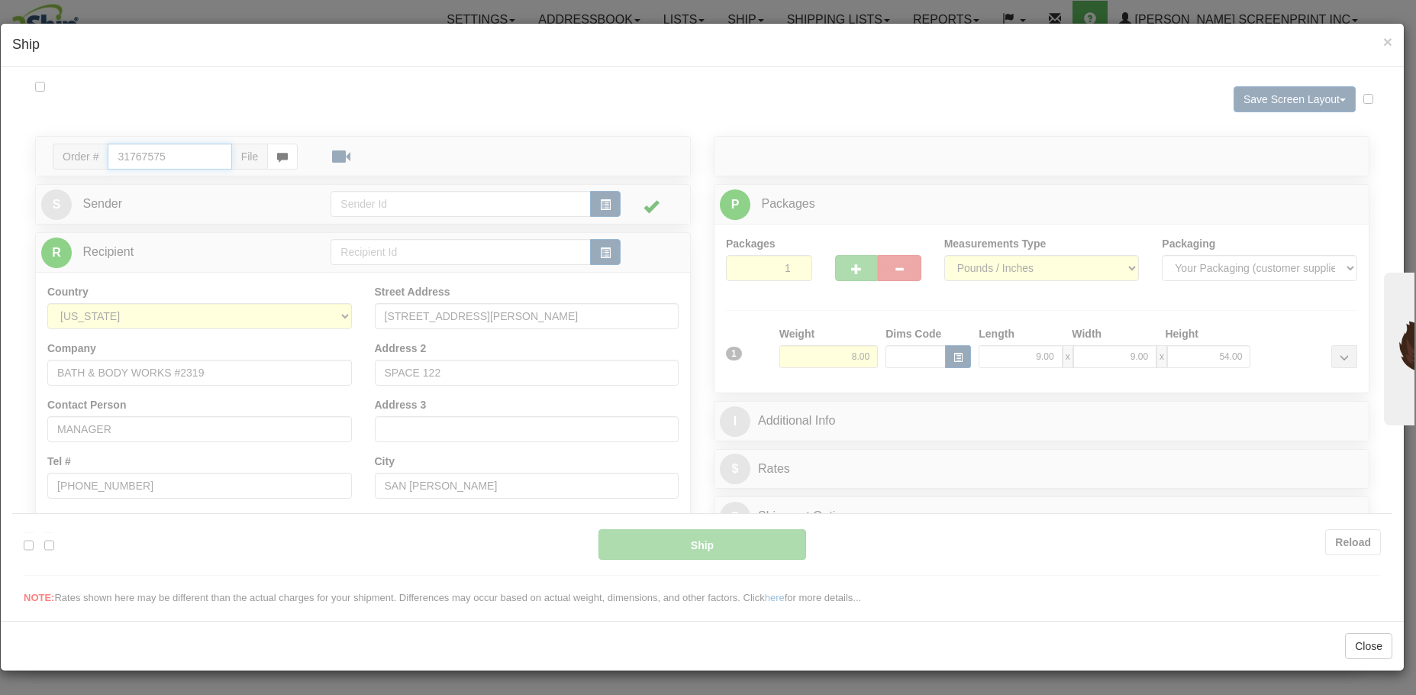
type input "03"
type input "09:13"
type input "16:00"
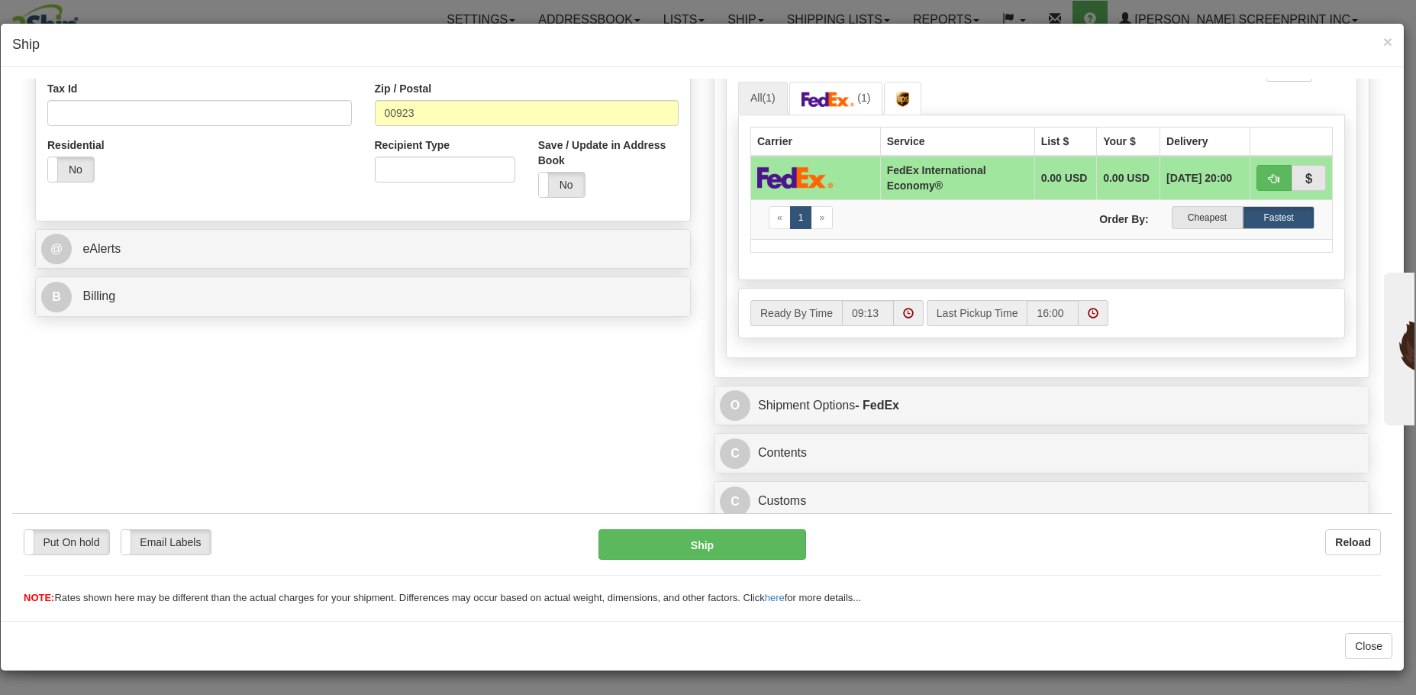
scroll to position [487, 0]
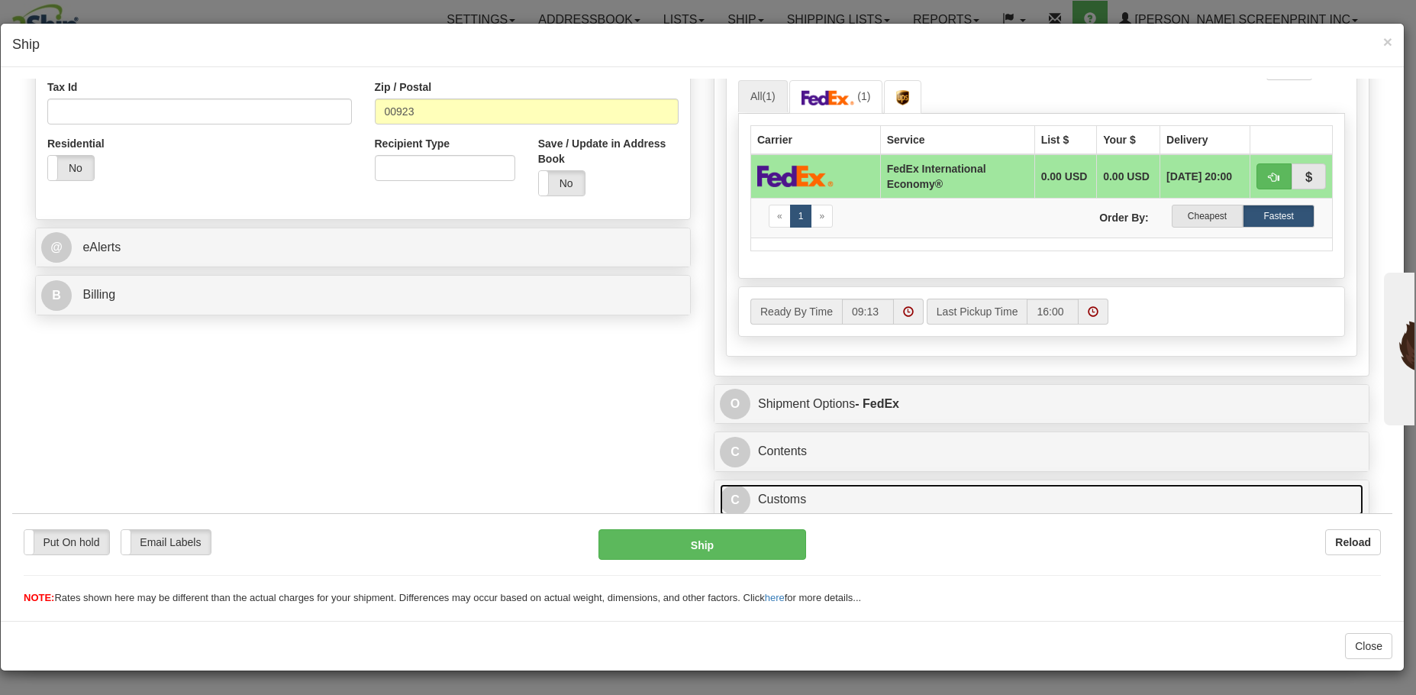
click at [1062, 486] on link "C Customs" at bounding box center [1041, 498] width 643 height 31
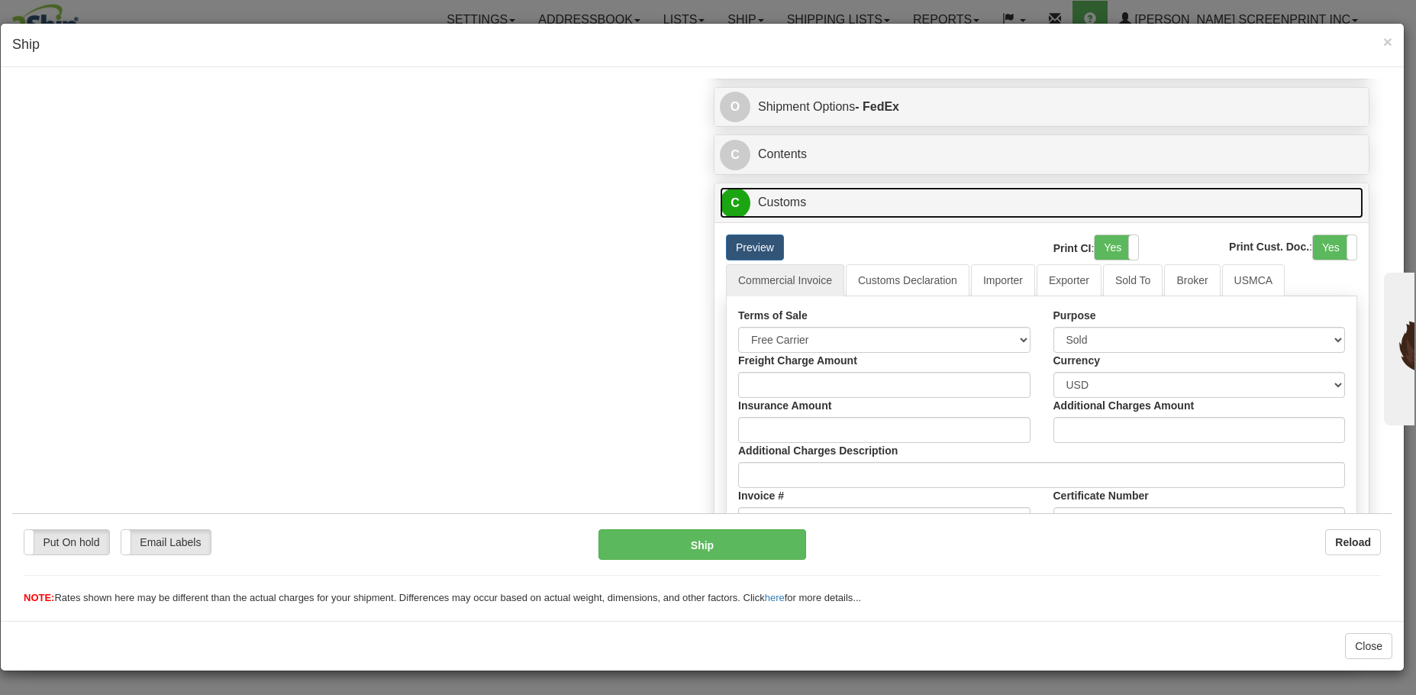
scroll to position [804, 0]
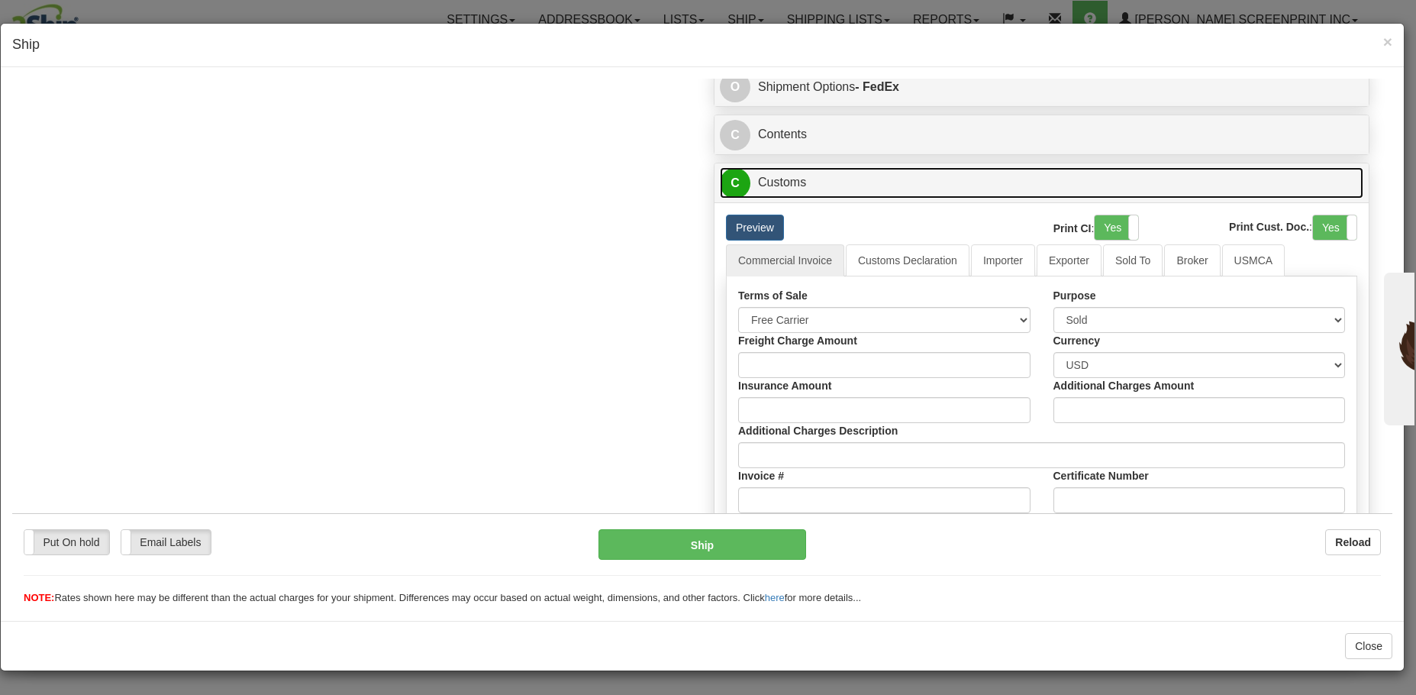
drag, startPoint x: 1385, startPoint y: 256, endPoint x: 81, endPoint y: 90, distance: 1314.1
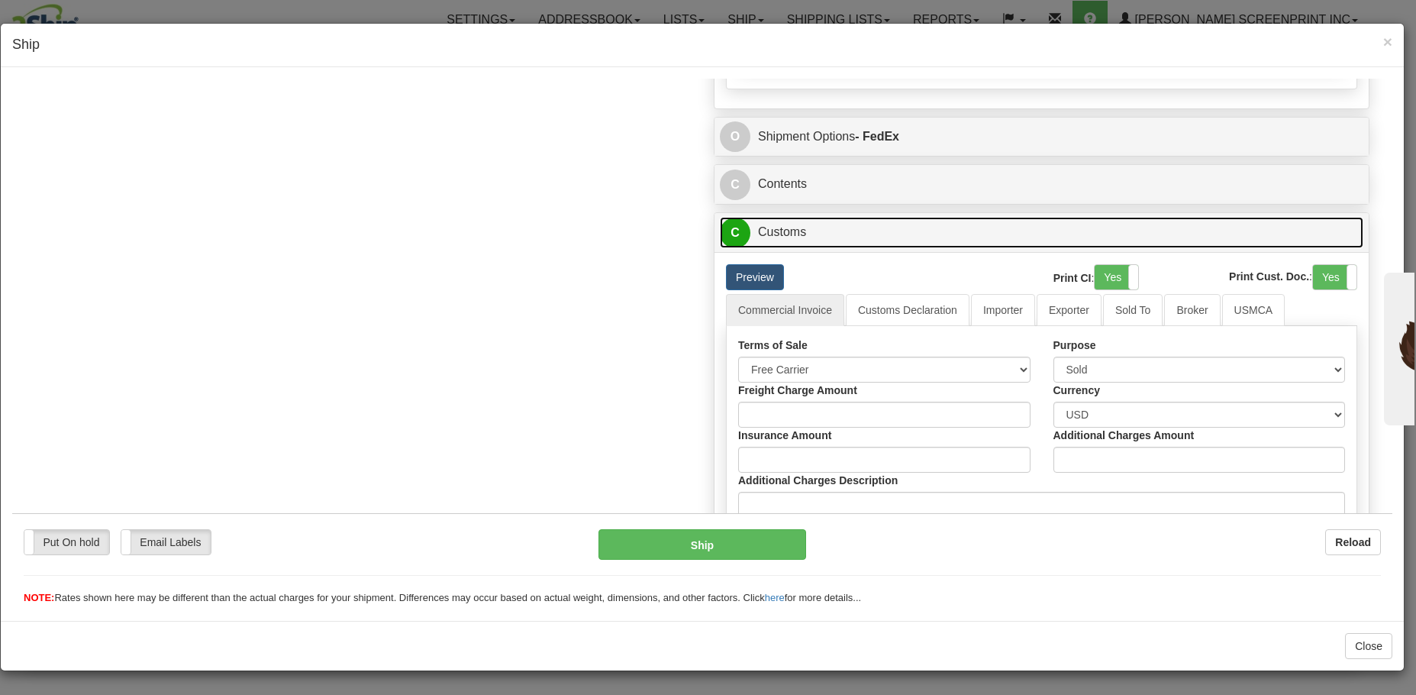
scroll to position [762, 0]
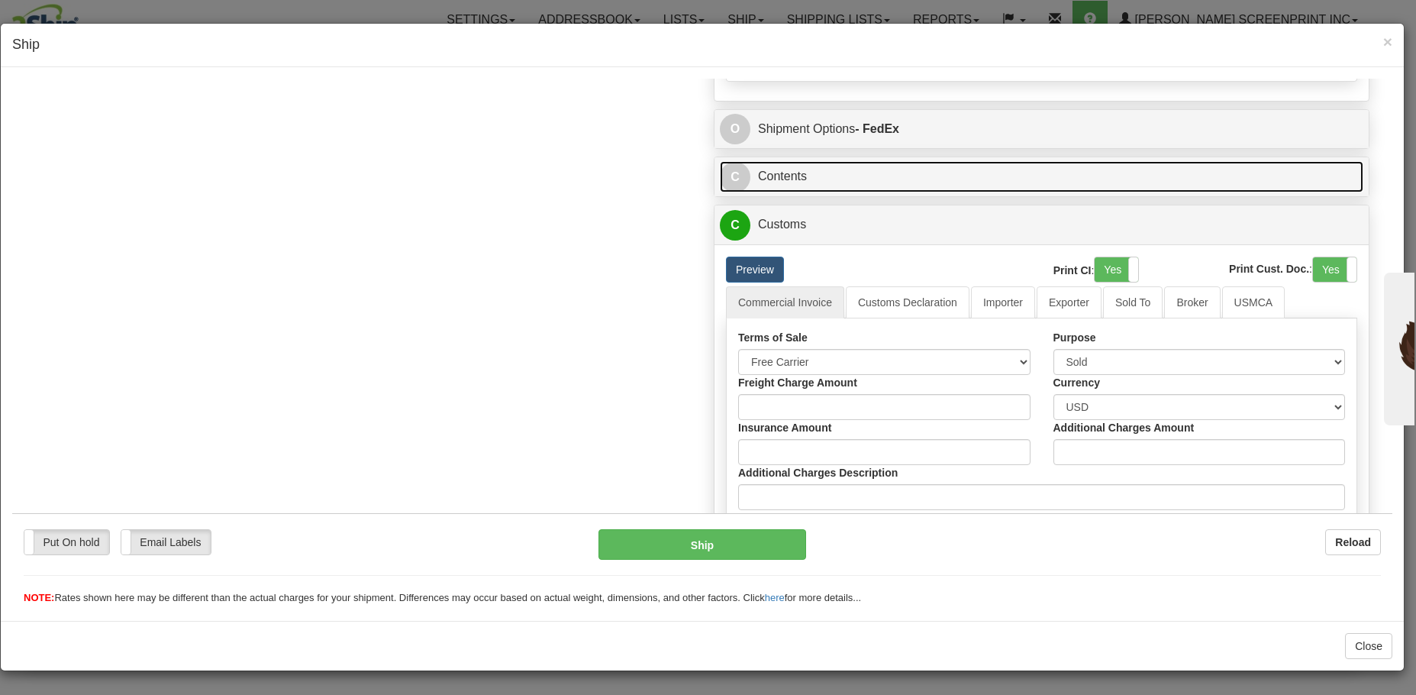
click at [860, 167] on link "C Contents" at bounding box center [1041, 175] width 643 height 31
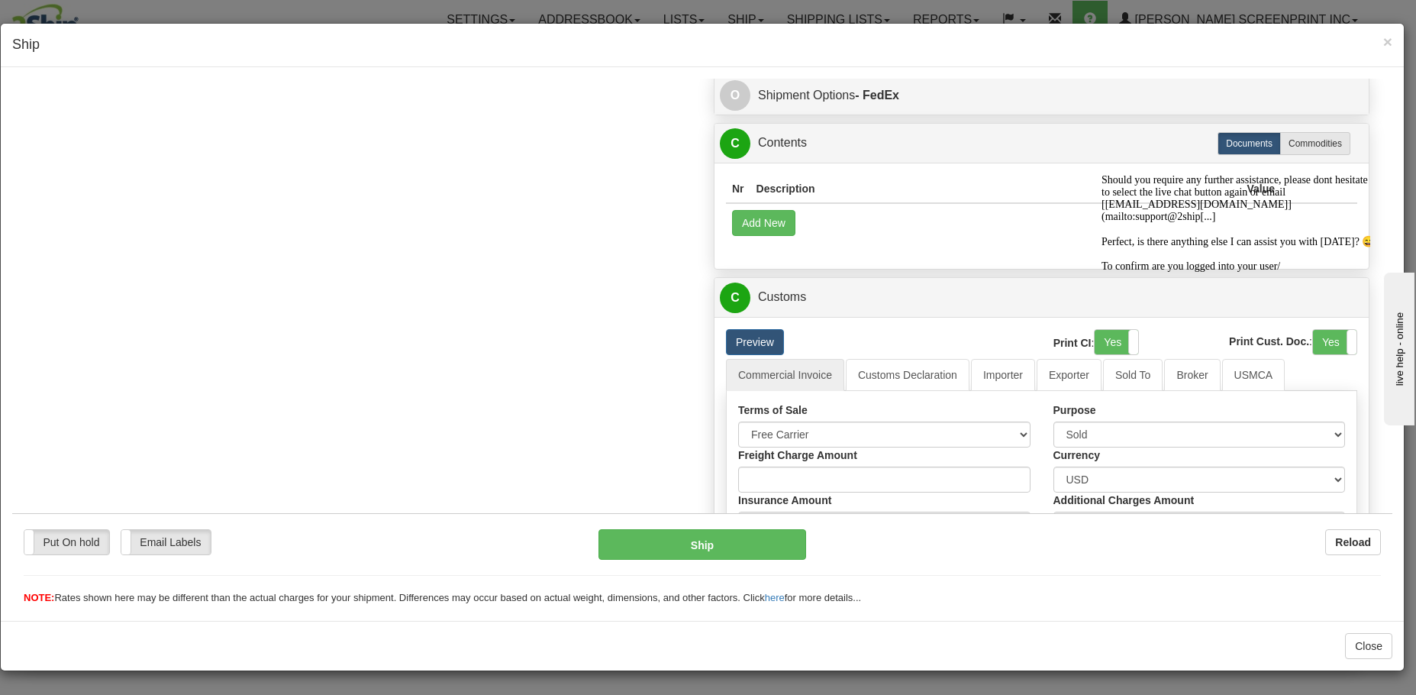
scroll to position [791, 0]
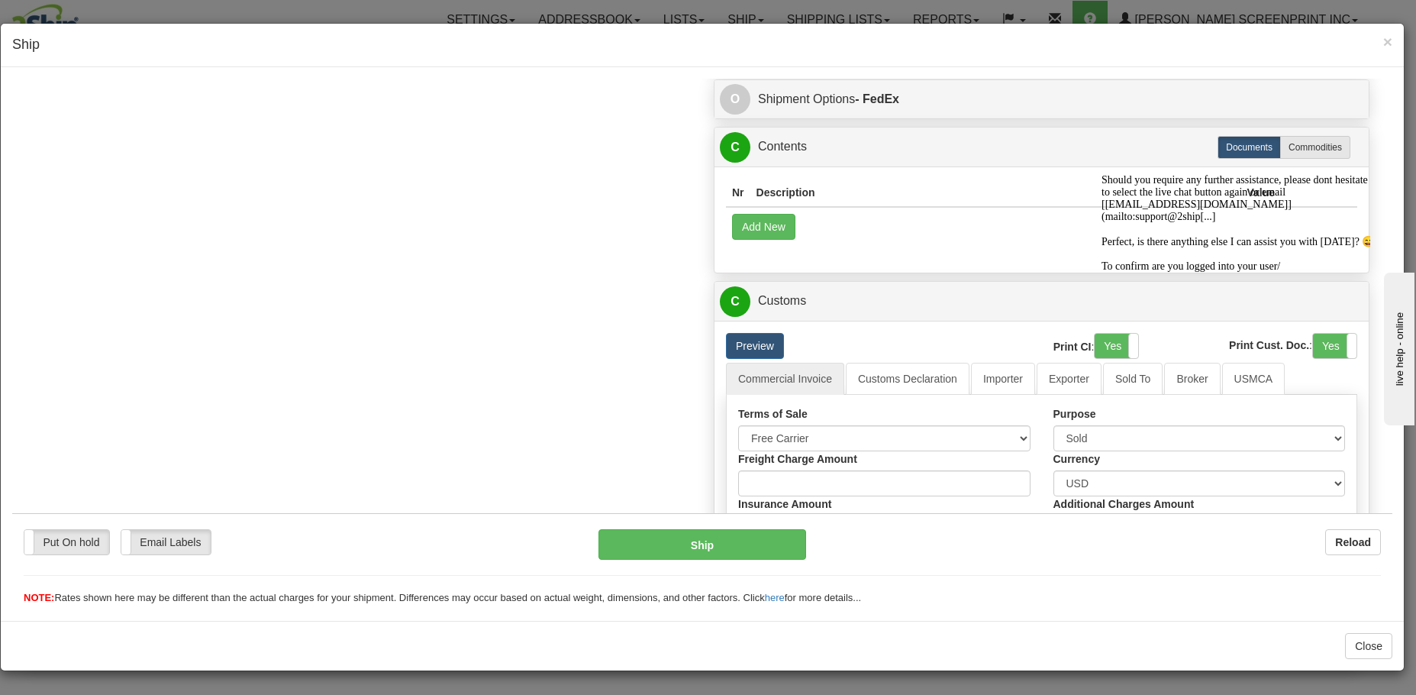
click at [1101, 174] on icon "Chat attention grabber" at bounding box center [1101, 174] width 0 height 0
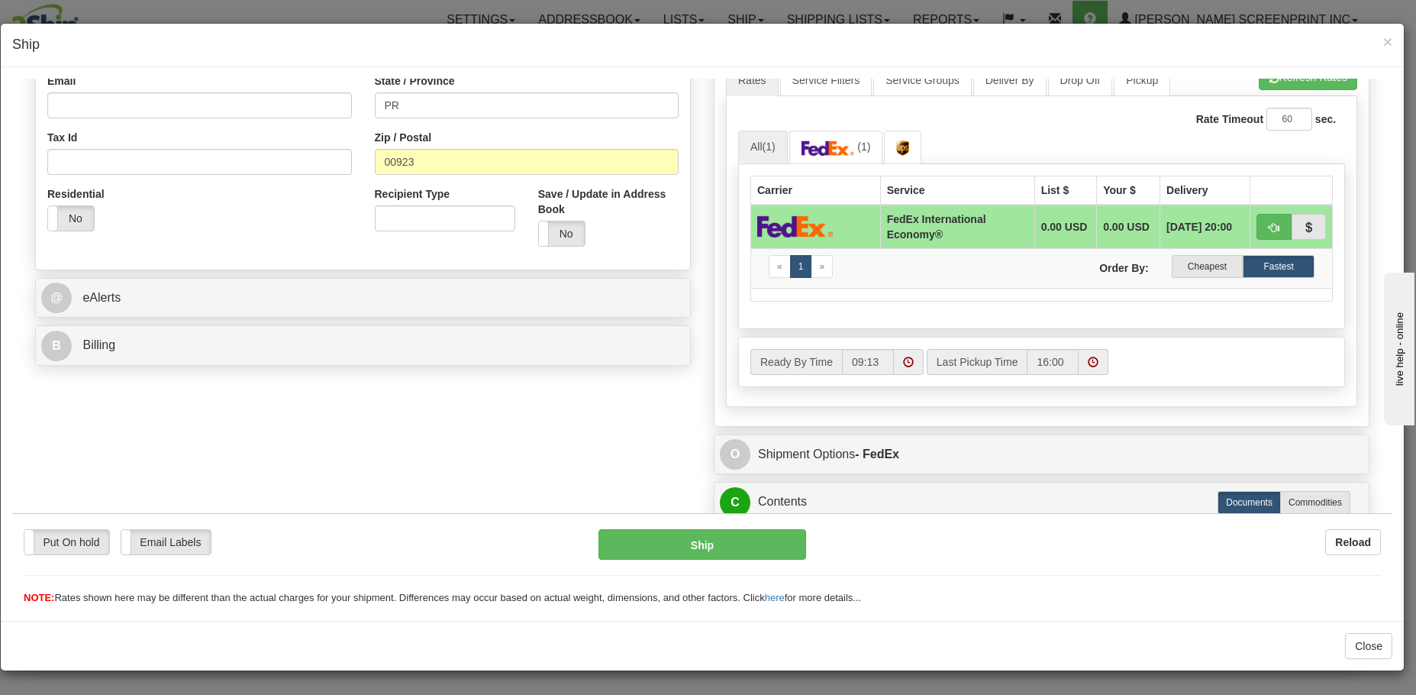
scroll to position [410, 0]
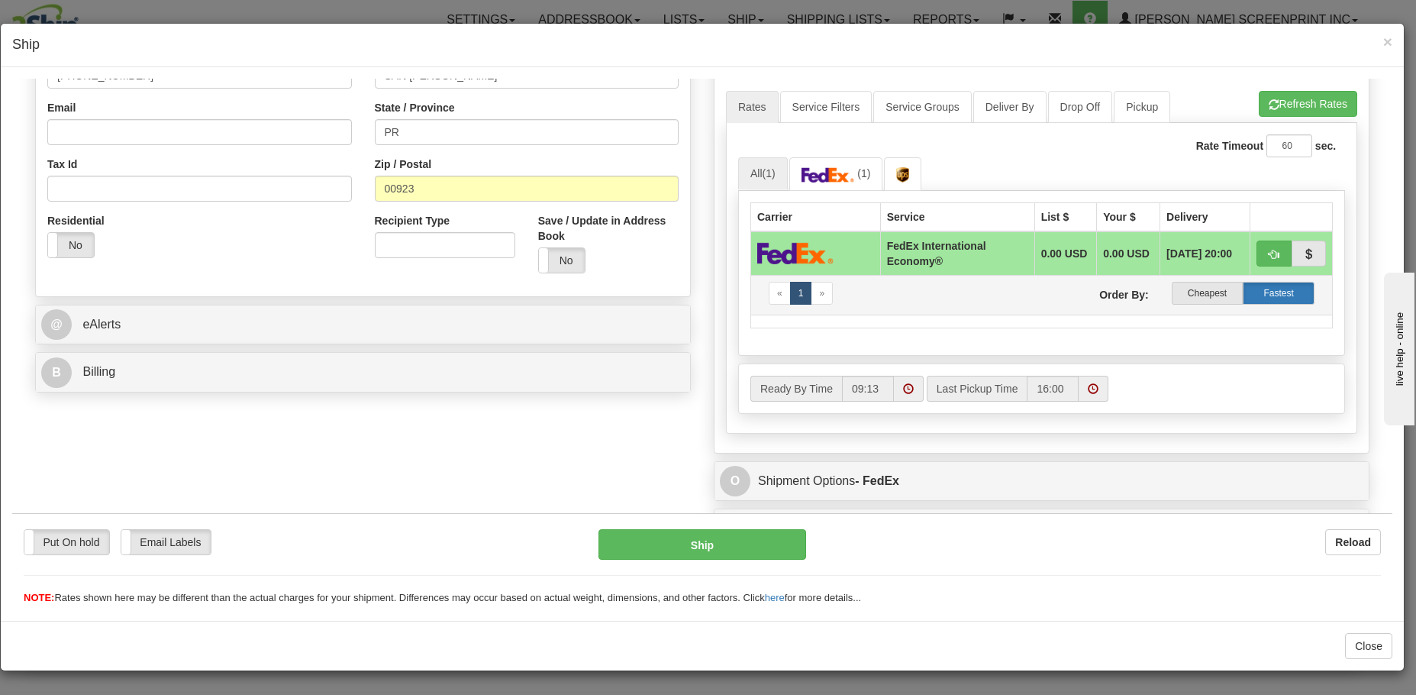
click at [1279, 295] on label "Fastest" at bounding box center [1279, 292] width 72 height 23
click at [725, 540] on button "Ship" at bounding box center [701, 543] width 207 height 31
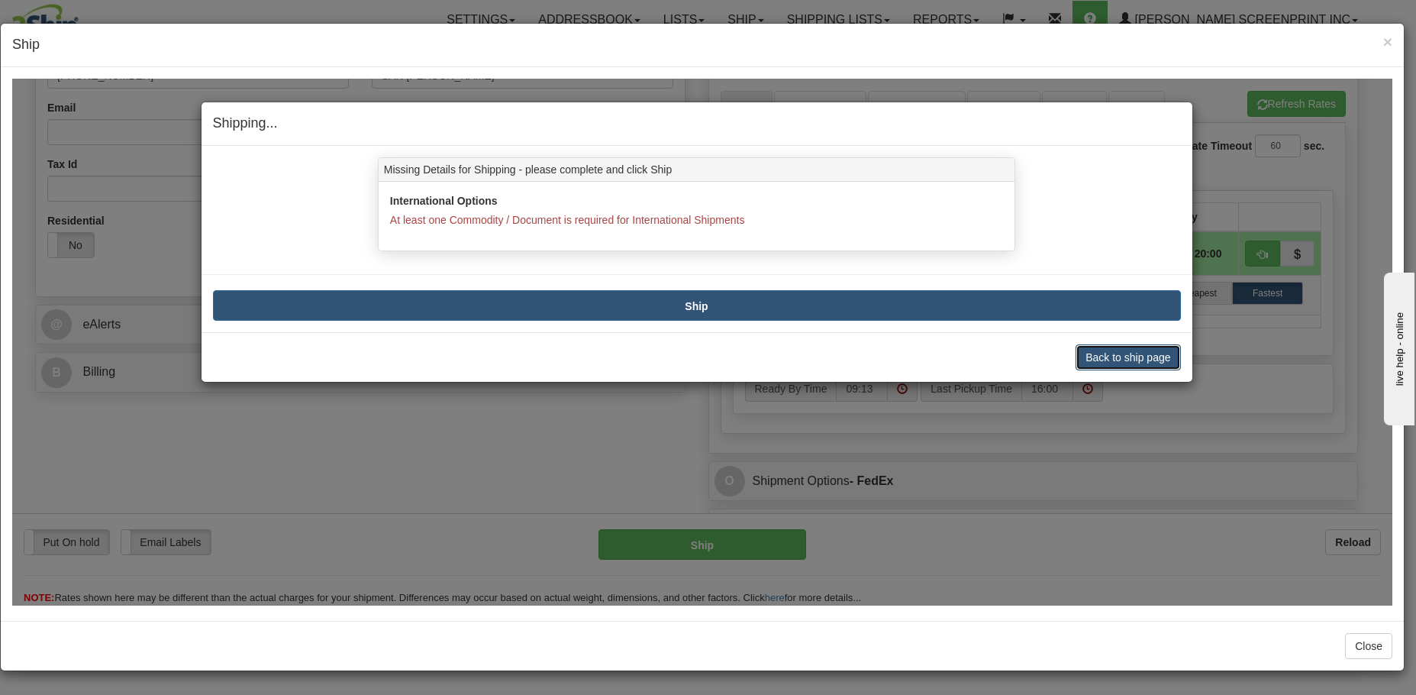
click at [1118, 362] on button "Back to ship page" at bounding box center [1127, 356] width 105 height 26
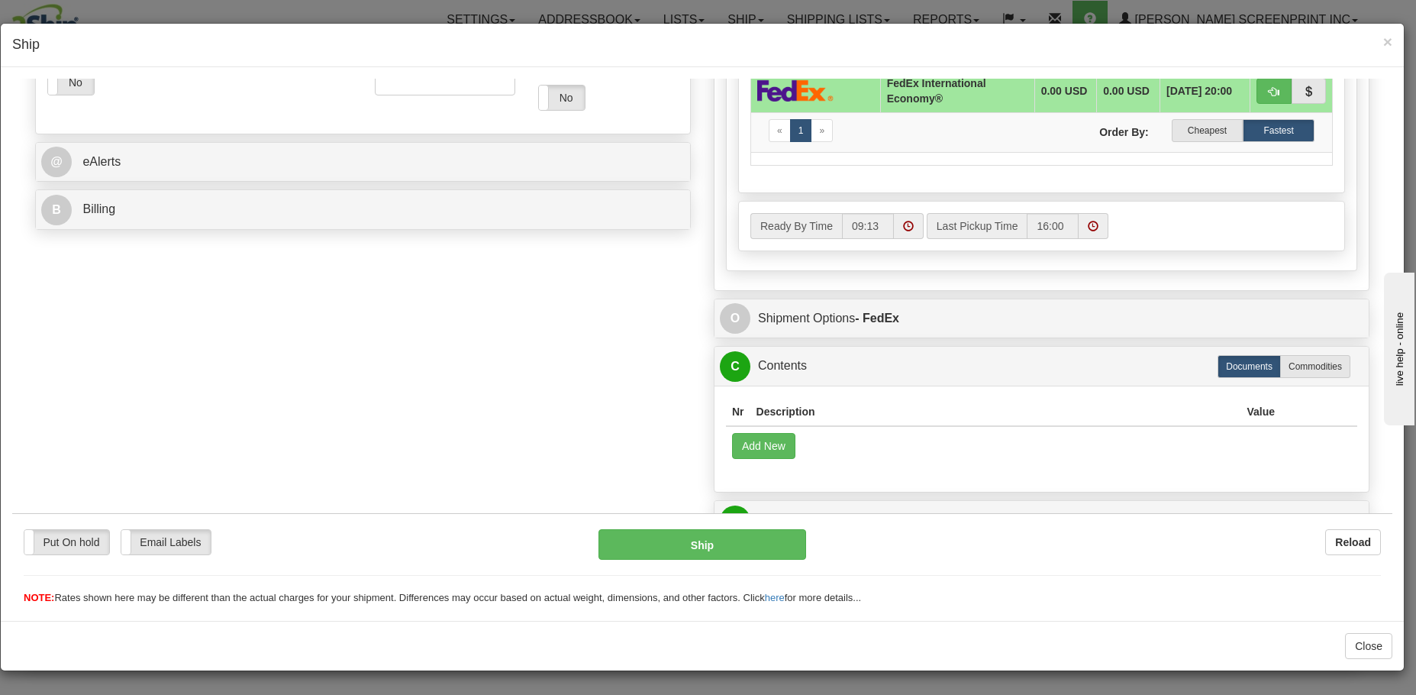
scroll to position [639, 0]
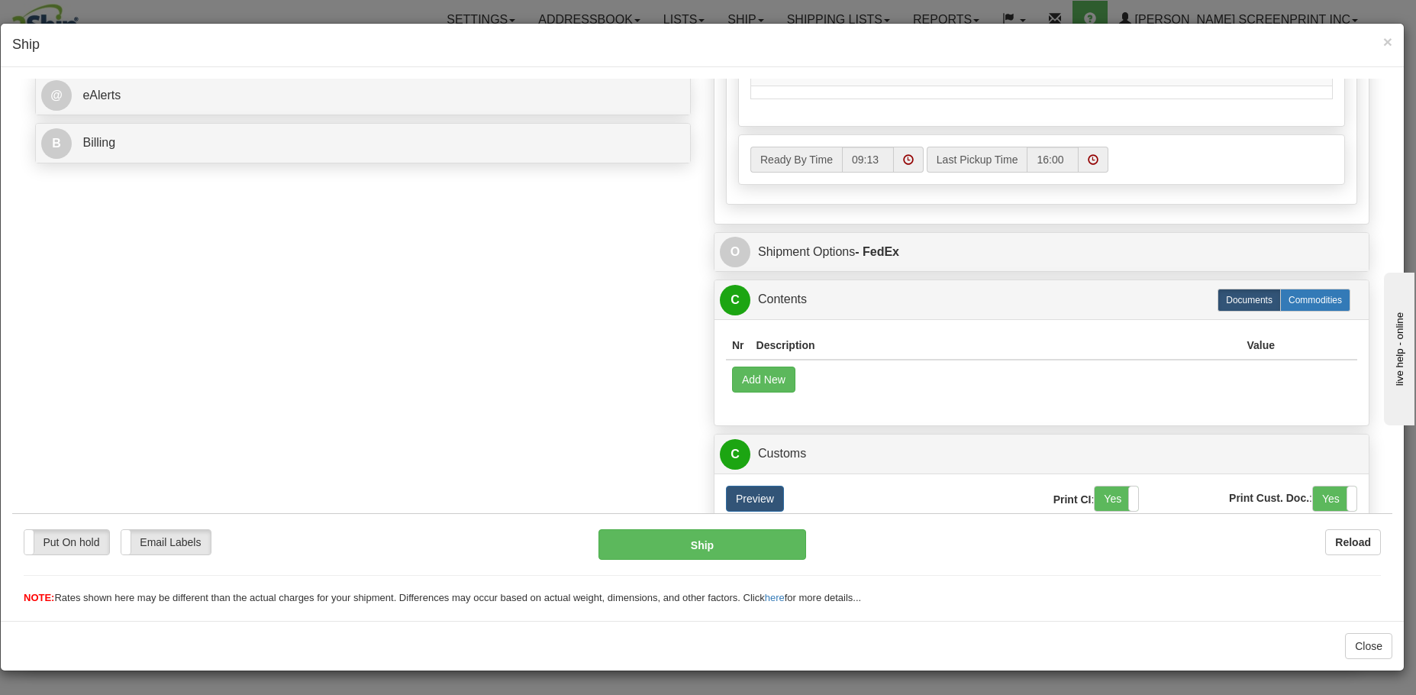
click at [1280, 308] on label "Commodities" at bounding box center [1315, 299] width 70 height 23
radio input "true"
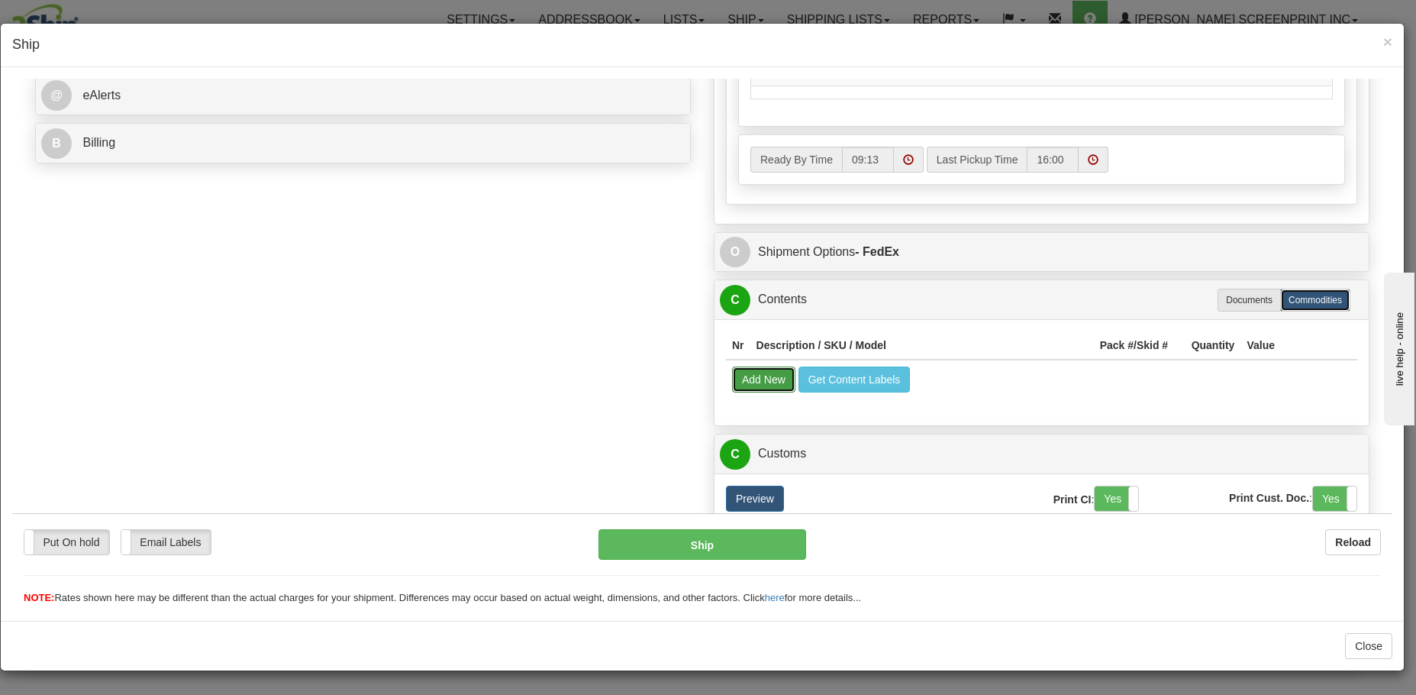
click at [756, 385] on button "Add New" at bounding box center [763, 379] width 63 height 26
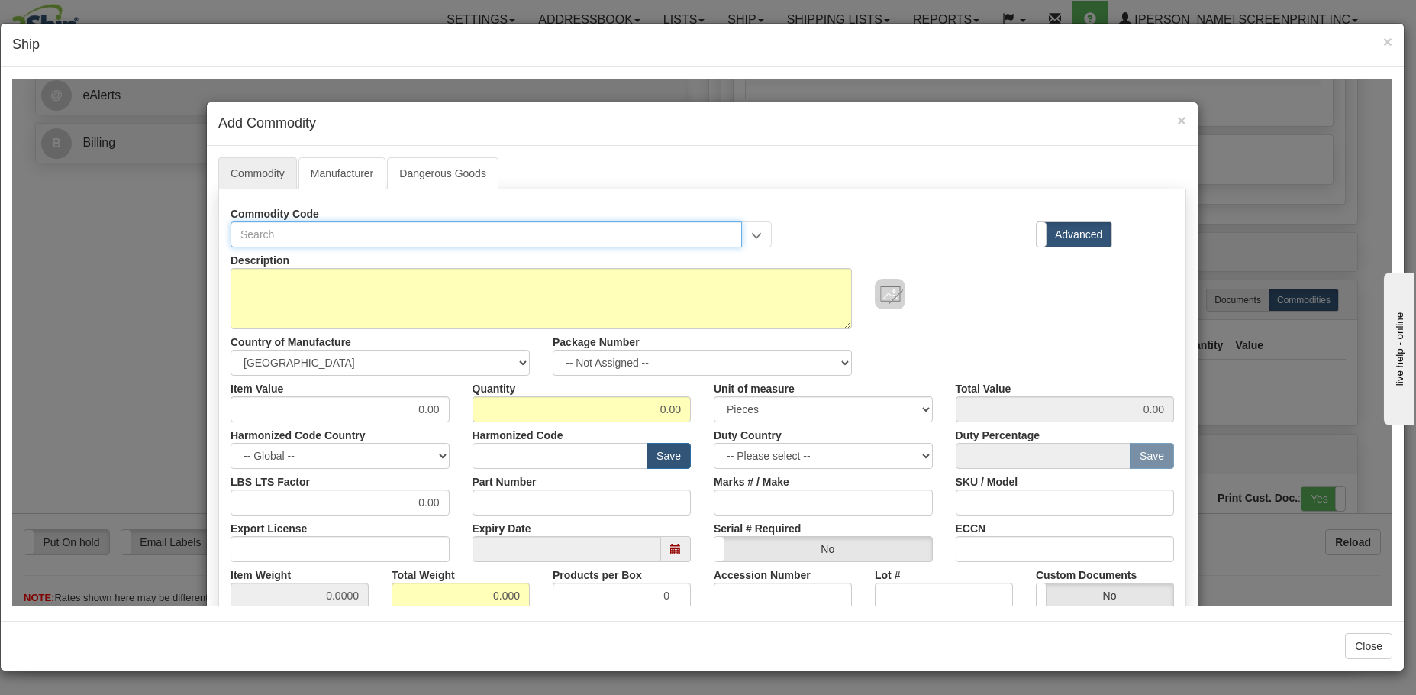
click at [479, 222] on input "text" at bounding box center [485, 234] width 511 height 26
type input "3942"
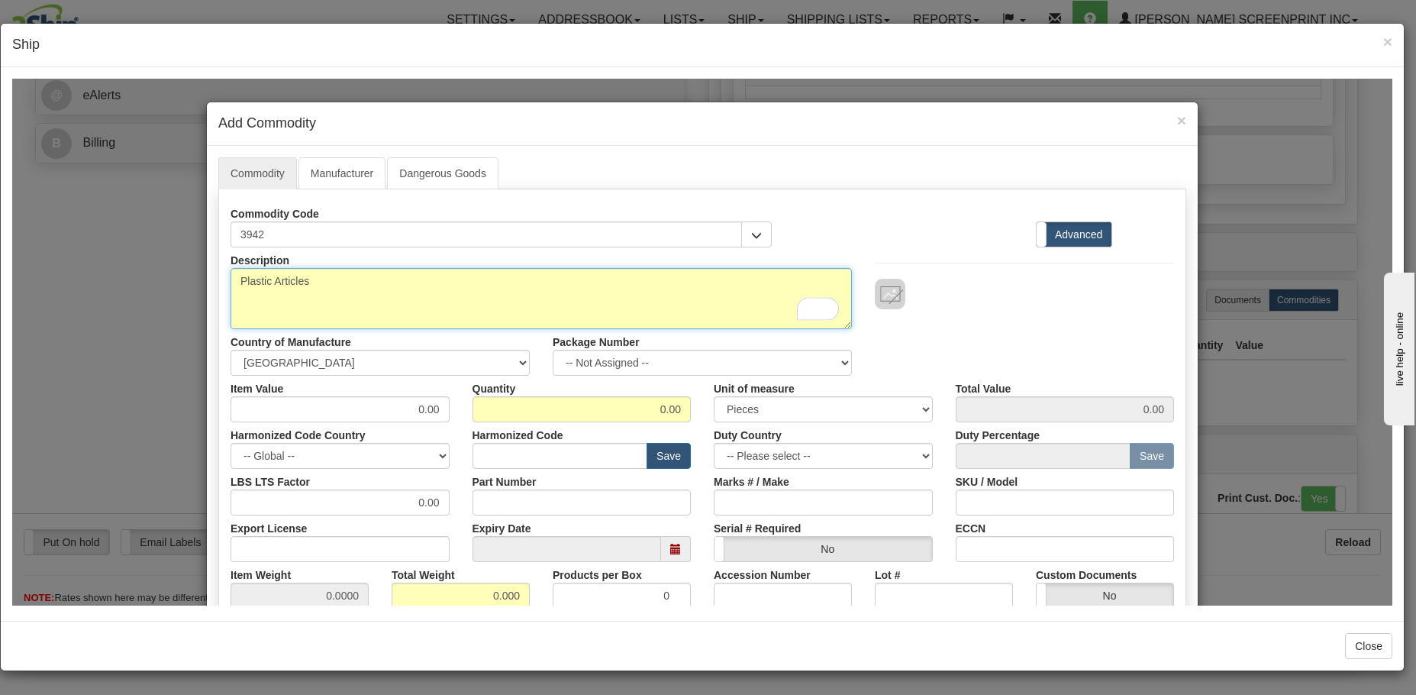
type textarea "Plastic Articles"
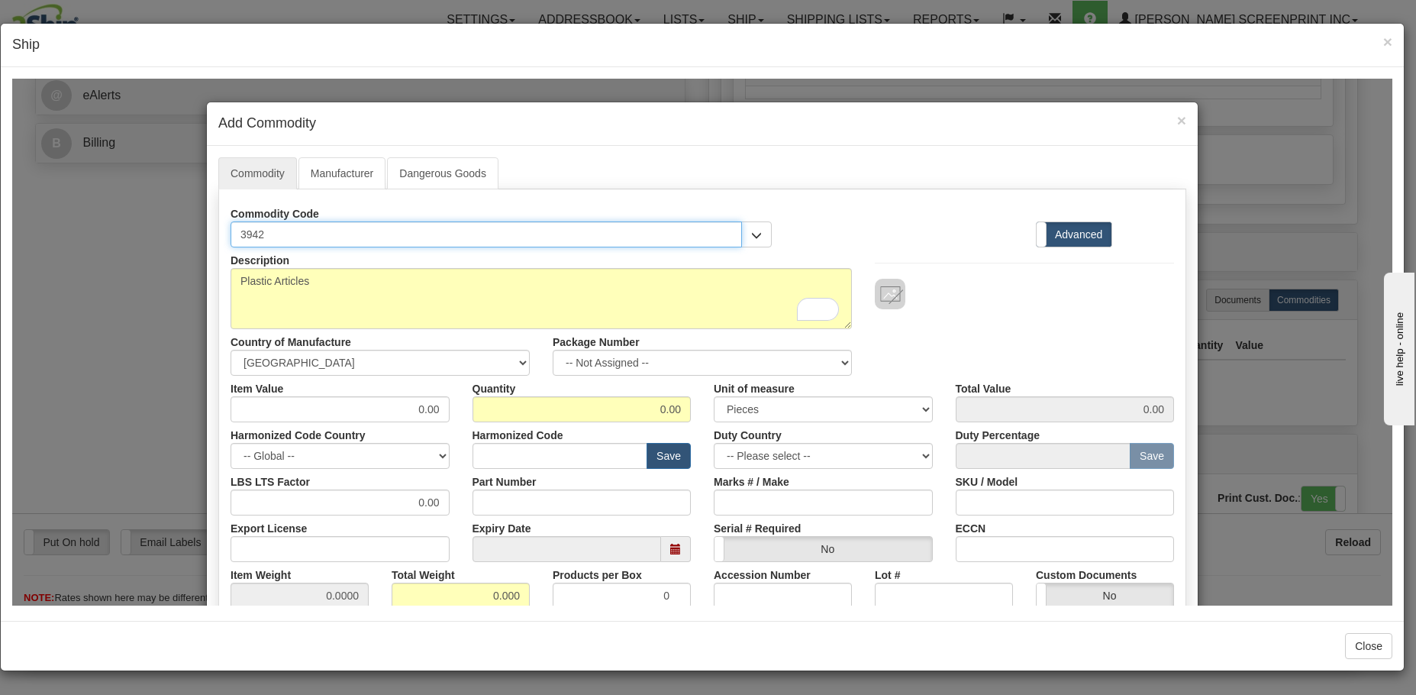
drag, startPoint x: 275, startPoint y: 227, endPoint x: 203, endPoint y: 230, distance: 71.8
click at [207, 230] on div "Commodity Manufacturer Dangerous Goods Commodity Code 3942 Standard Advanced" at bounding box center [702, 547] width 991 height 804
type input "3926"
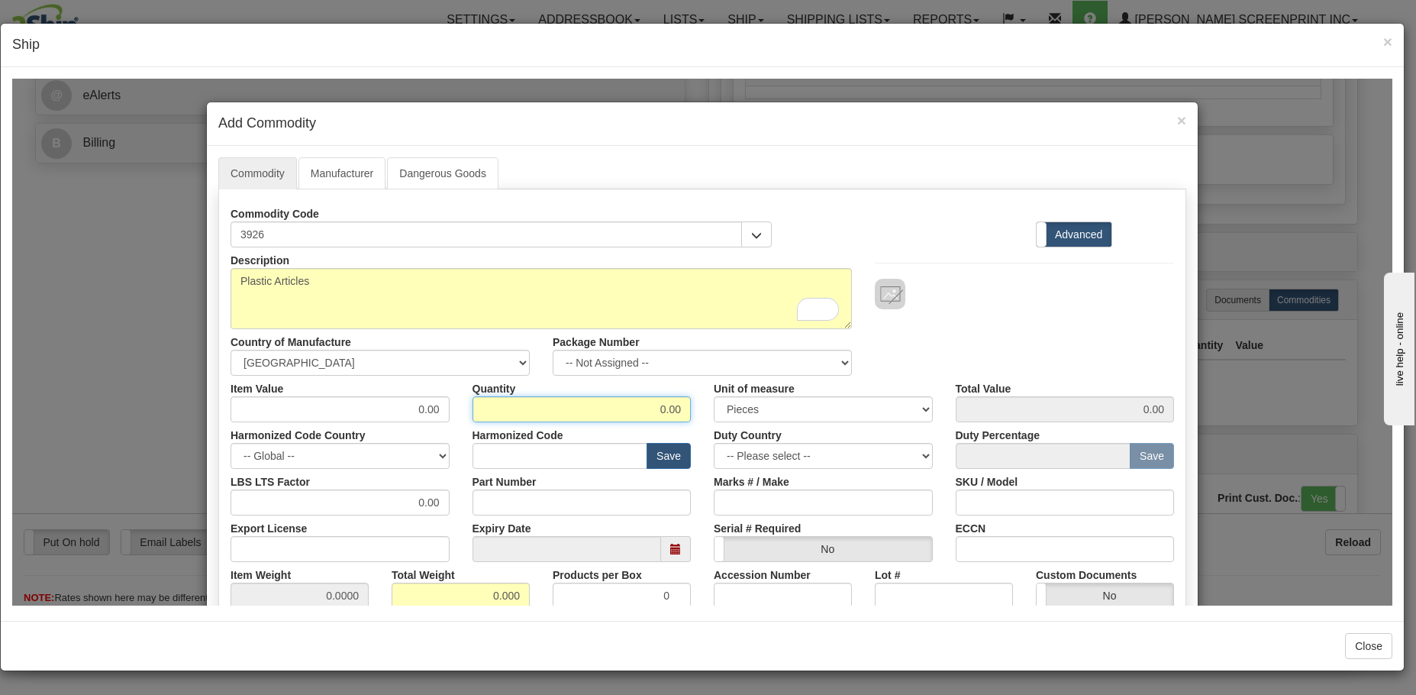
drag, startPoint x: 575, startPoint y: 402, endPoint x: 695, endPoint y: 402, distance: 119.1
click at [695, 402] on div "Quantity 0.00" at bounding box center [582, 398] width 242 height 47
click at [666, 401] on input "1" at bounding box center [581, 408] width 219 height 26
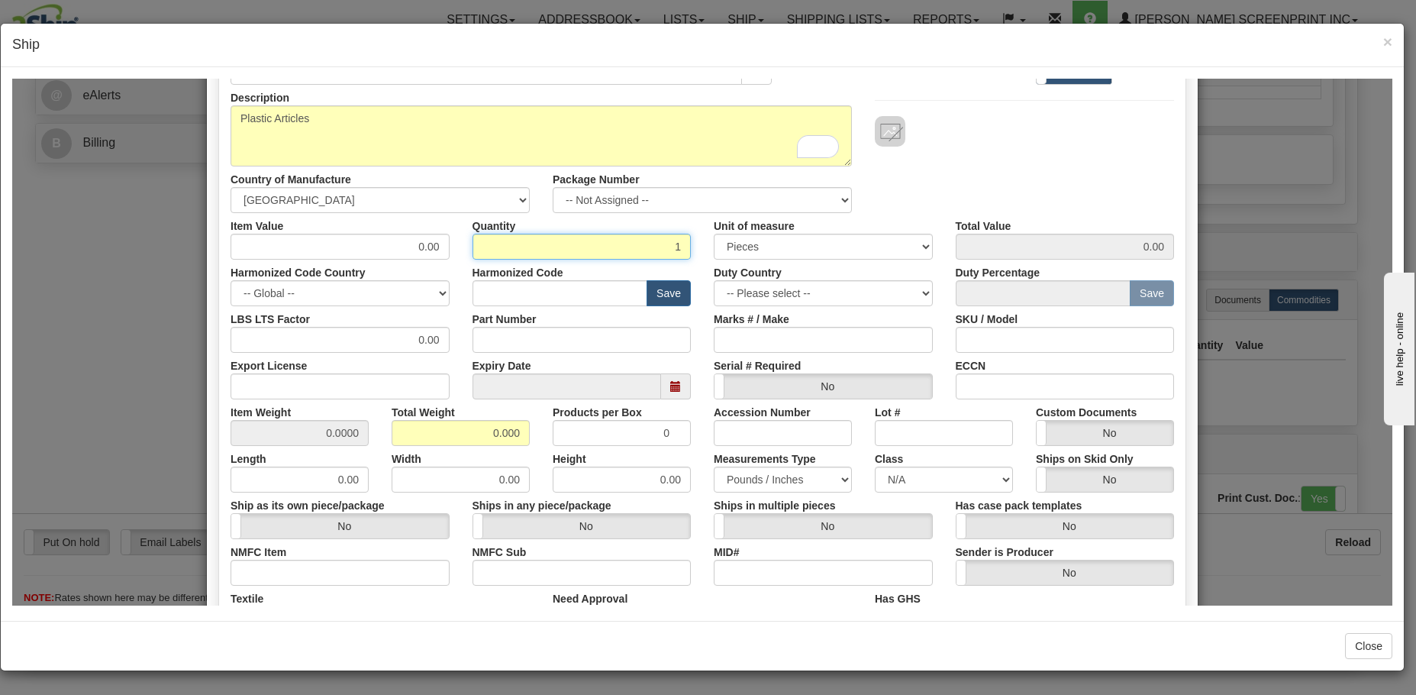
scroll to position [305, 0]
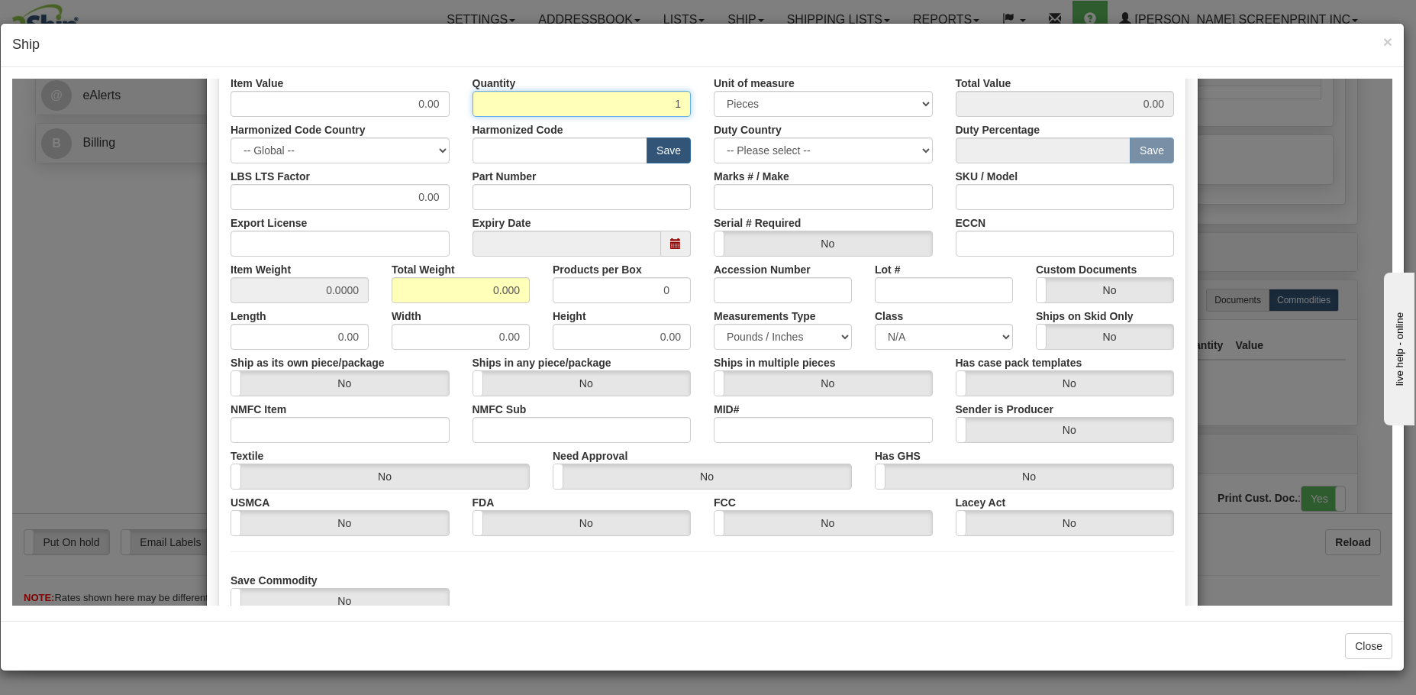
type input "1"
drag, startPoint x: 450, startPoint y: 289, endPoint x: 546, endPoint y: 280, distance: 97.3
click at [546, 280] on div "Item Weight 0.0000 Total Weight 0.000 Products per Box 0 Accession Number Lot #…" at bounding box center [702, 279] width 966 height 47
type input "7"
type input "7.0000"
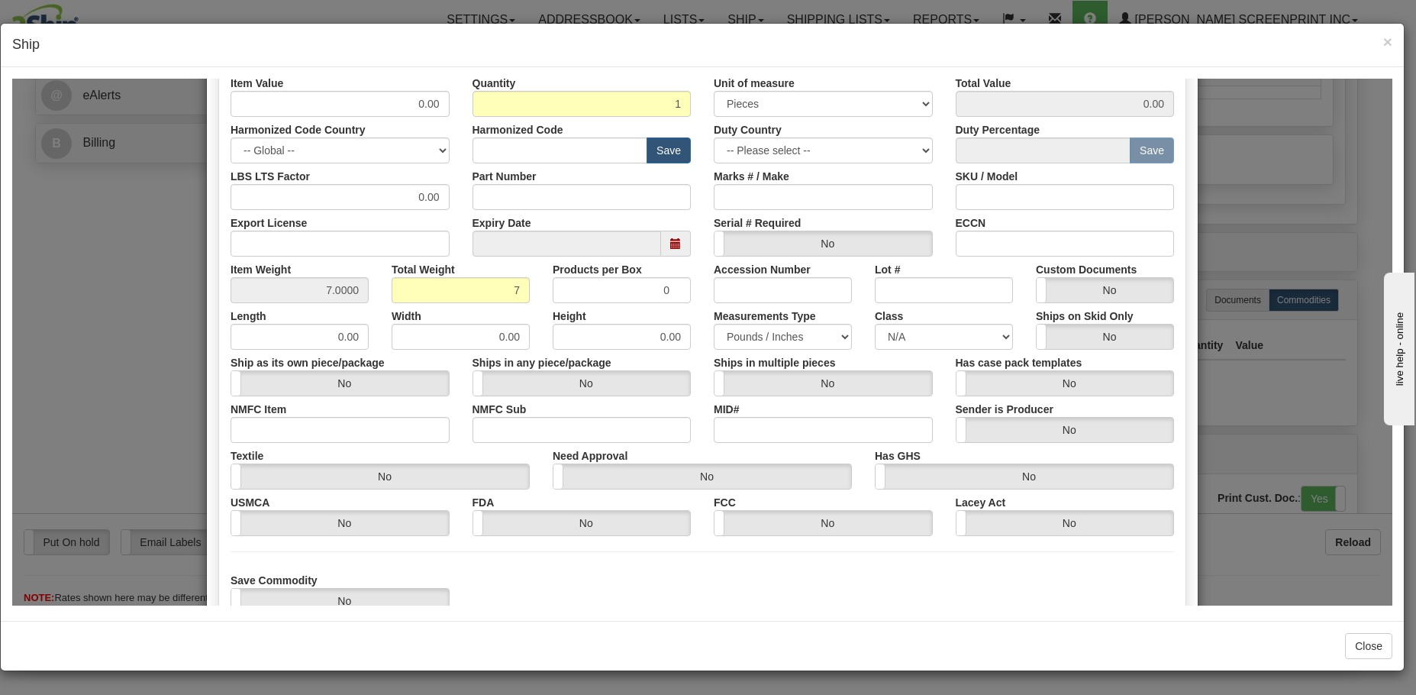
click at [794, 578] on div "Save Commodity Yes No" at bounding box center [702, 589] width 966 height 47
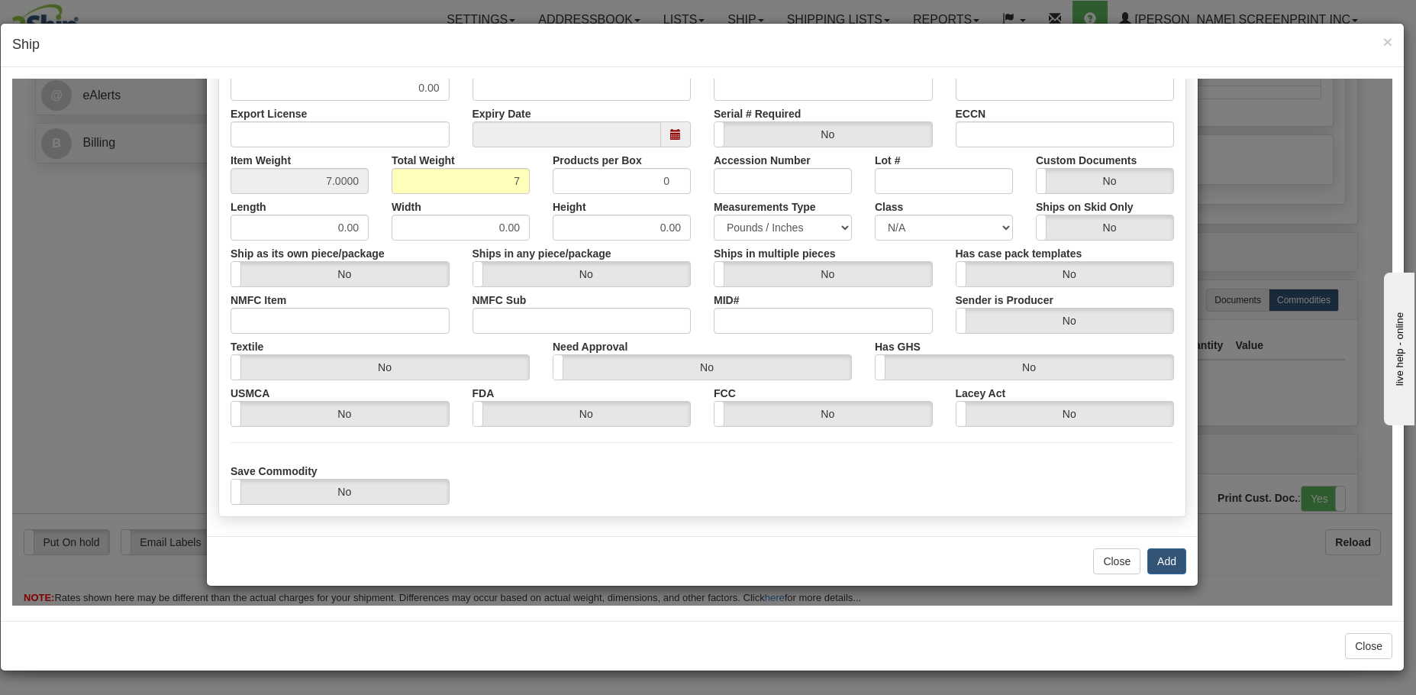
scroll to position [418, 0]
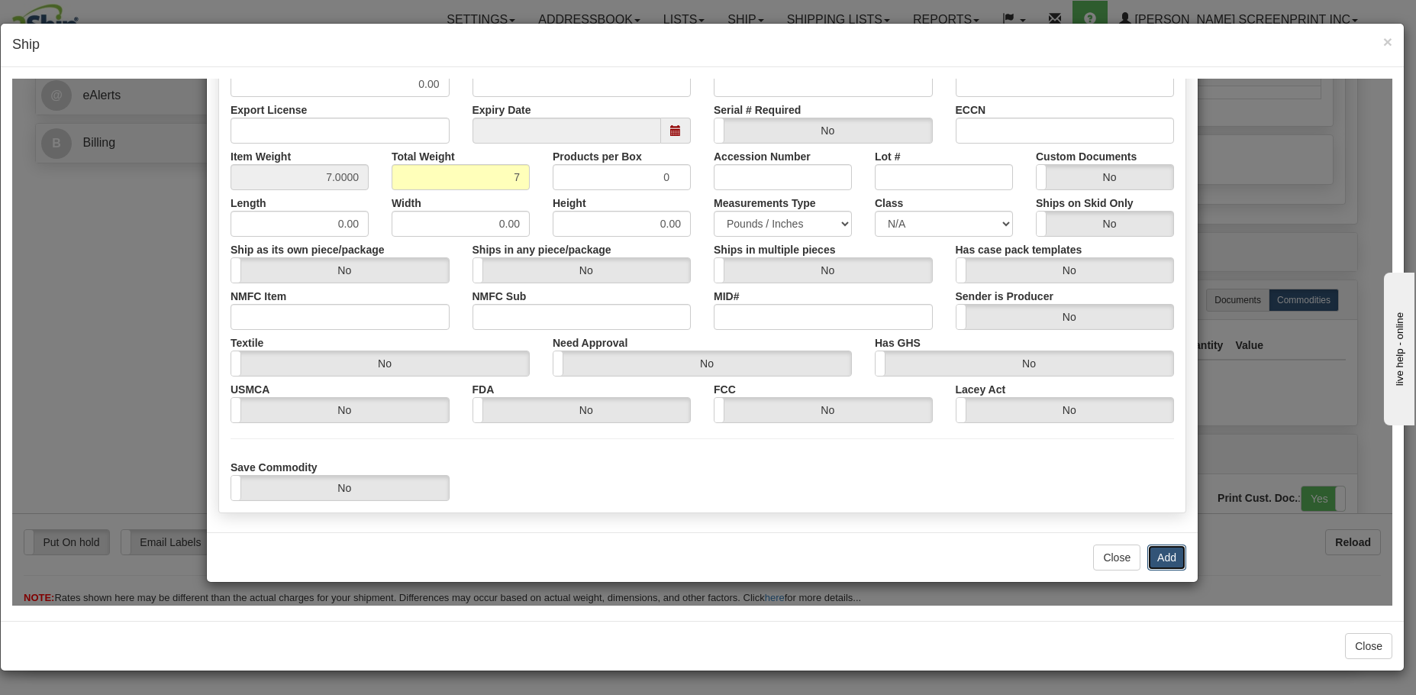
click at [1167, 557] on button "Add" at bounding box center [1166, 556] width 39 height 26
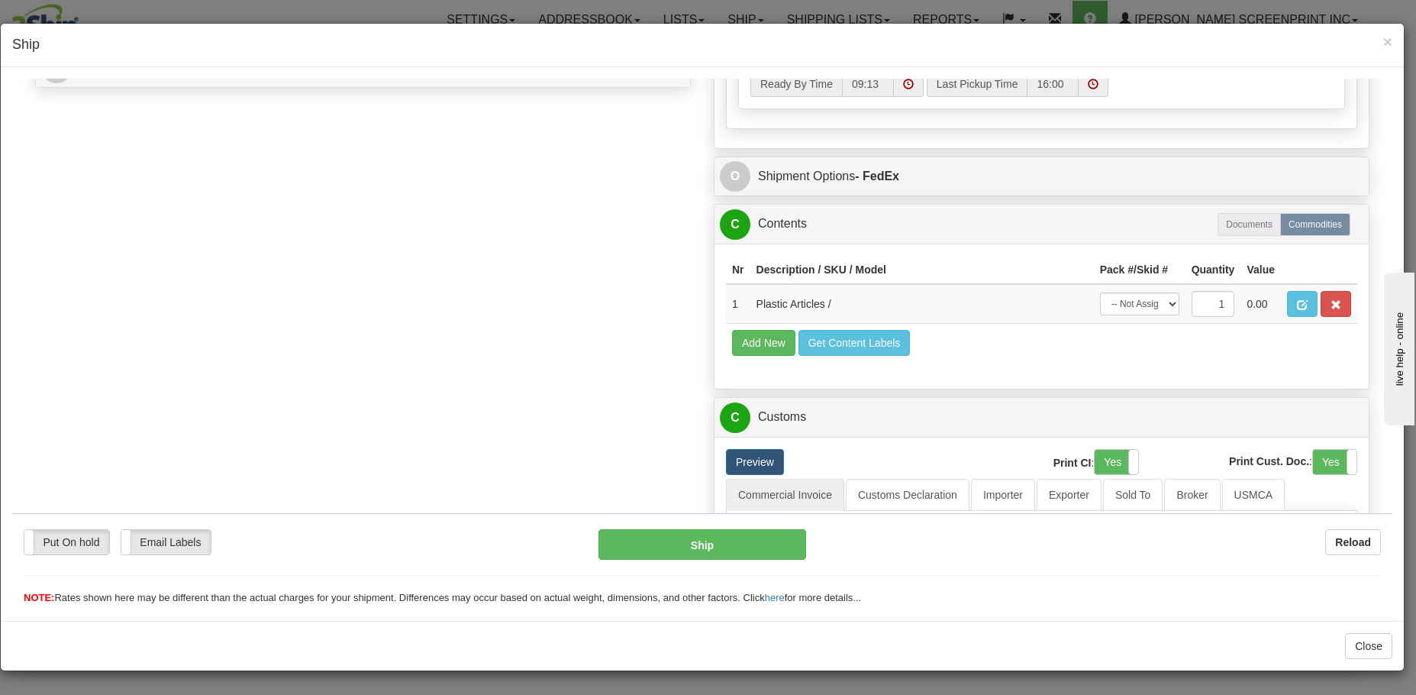
scroll to position [715, 0]
click at [728, 543] on button "Ship" at bounding box center [701, 543] width 207 height 31
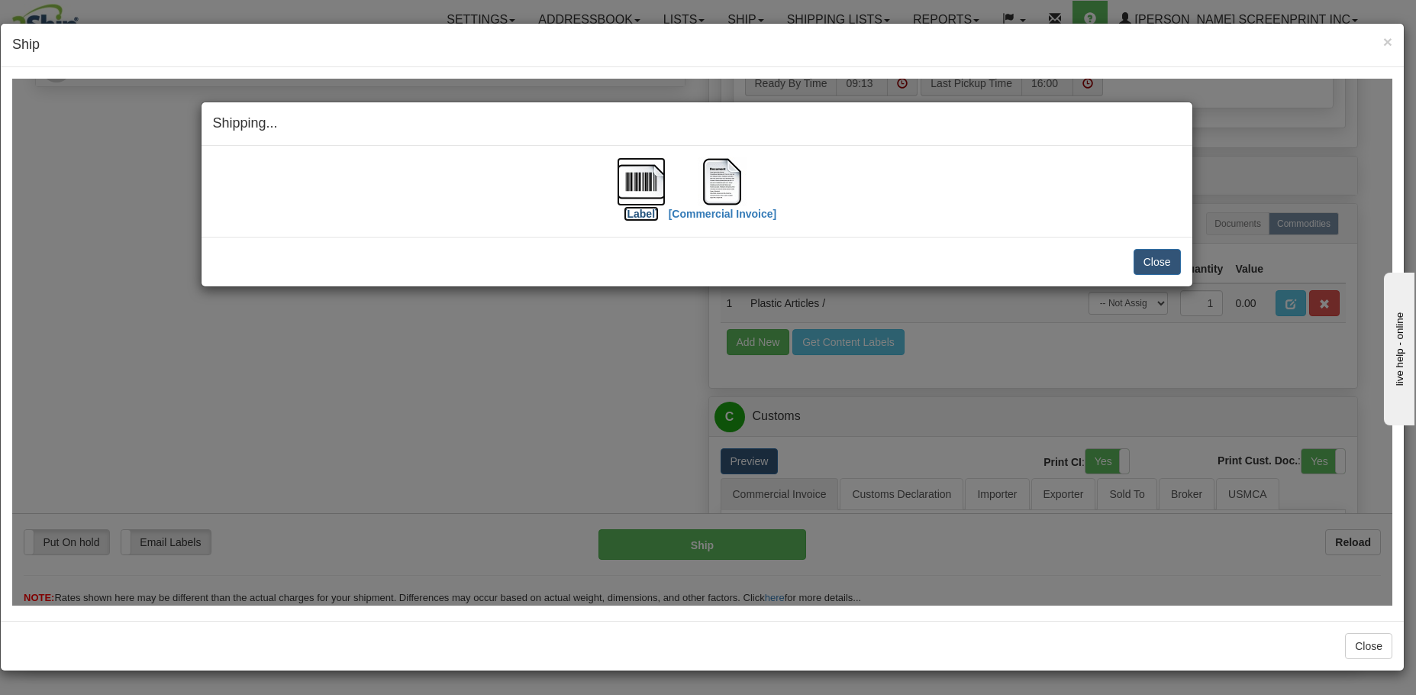
click at [647, 198] on img at bounding box center [641, 180] width 49 height 49
click at [727, 202] on img at bounding box center [722, 180] width 49 height 49
click at [1149, 264] on button "Close" at bounding box center [1156, 261] width 47 height 26
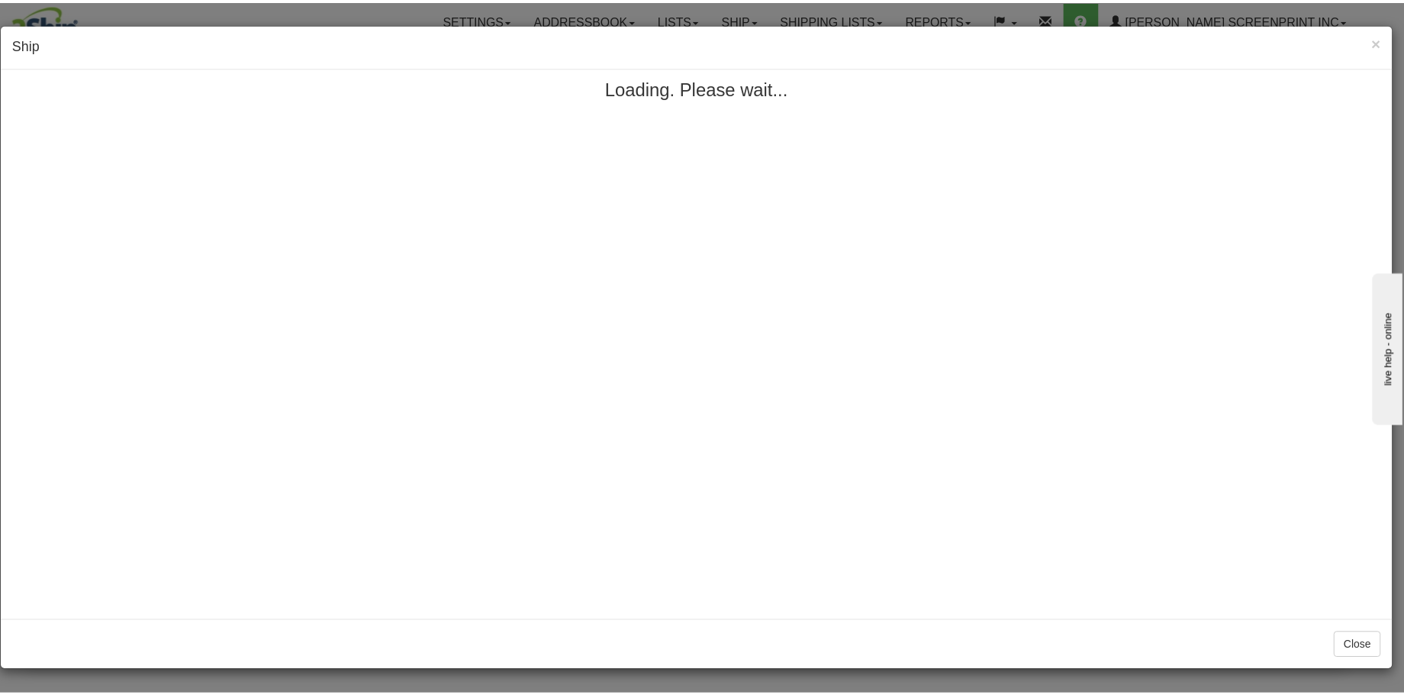
scroll to position [0, 0]
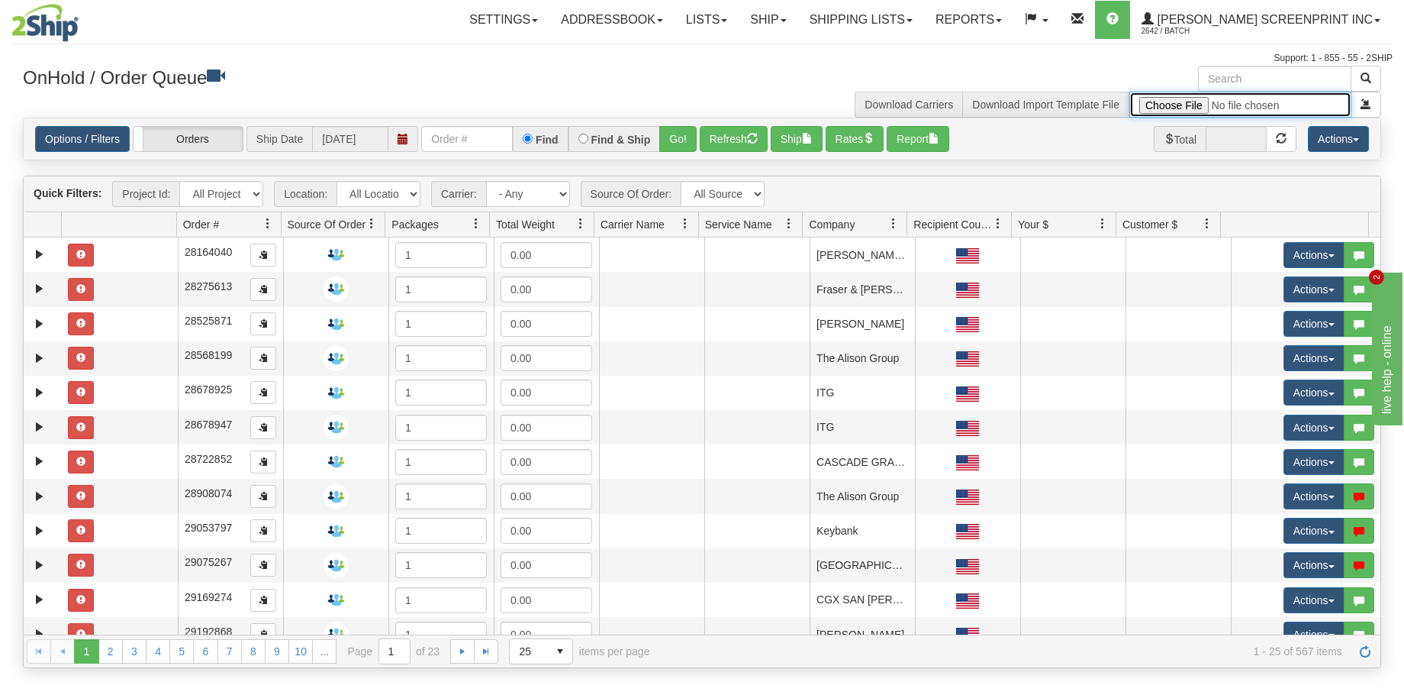
click at [1188, 101] on input "file" at bounding box center [1241, 105] width 222 height 26
type input "C:\fakepath\2509-034 3839-1 FOR 2SHIP.xlsx"
click at [1370, 104] on span "submit" at bounding box center [1366, 103] width 11 height 11
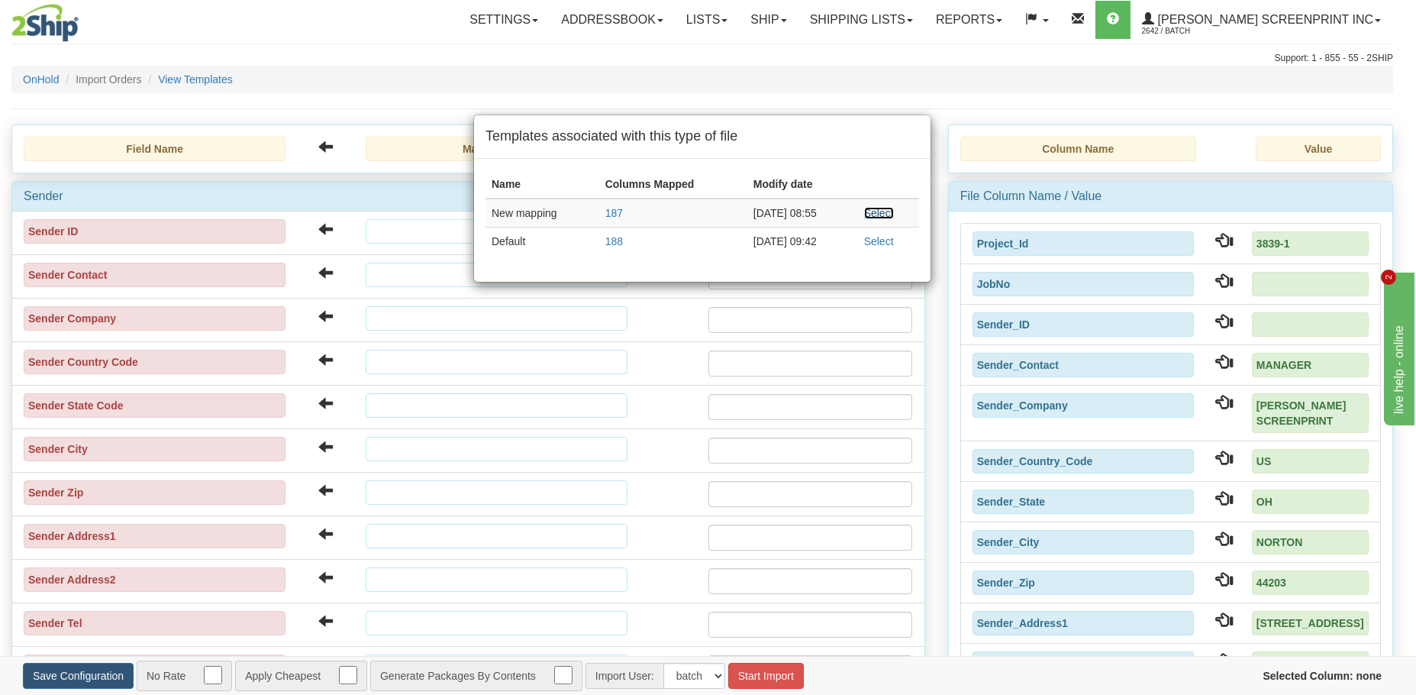
click at [888, 213] on link "Select" at bounding box center [879, 213] width 30 height 12
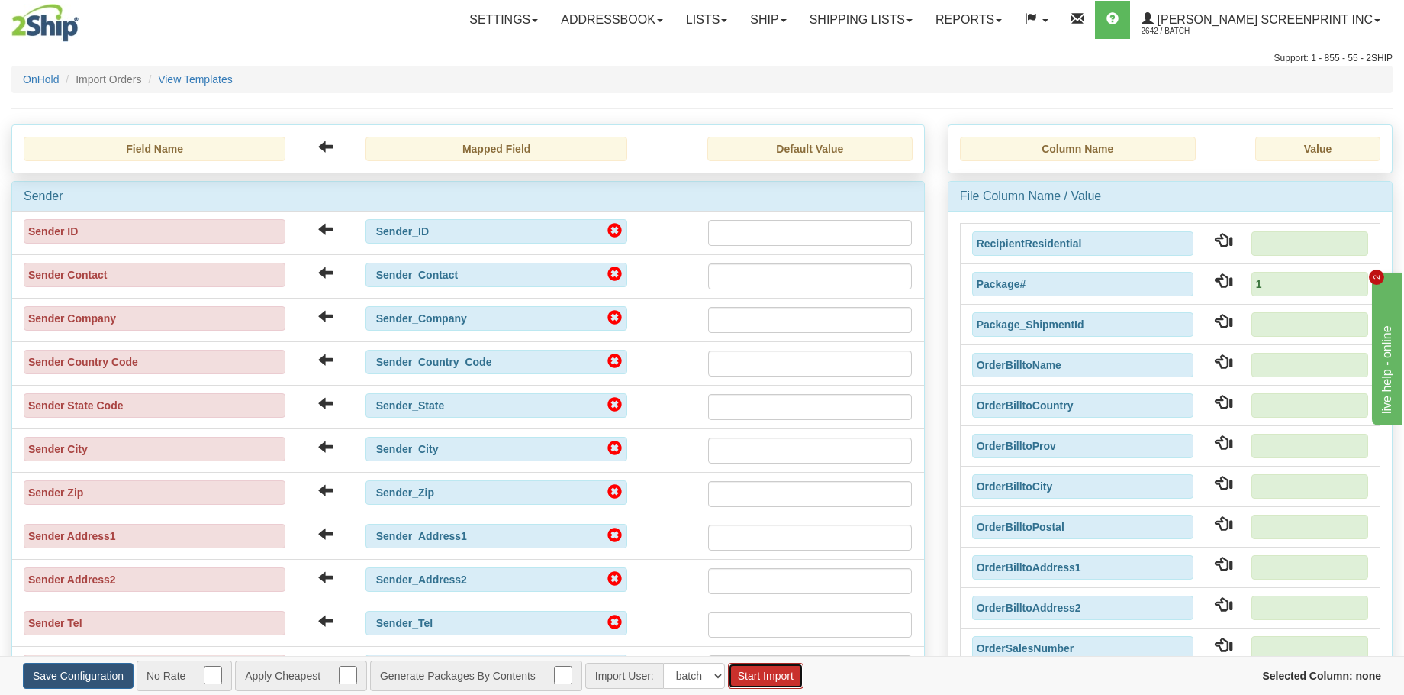
click at [756, 681] on button "Start Import" at bounding box center [766, 675] width 76 height 26
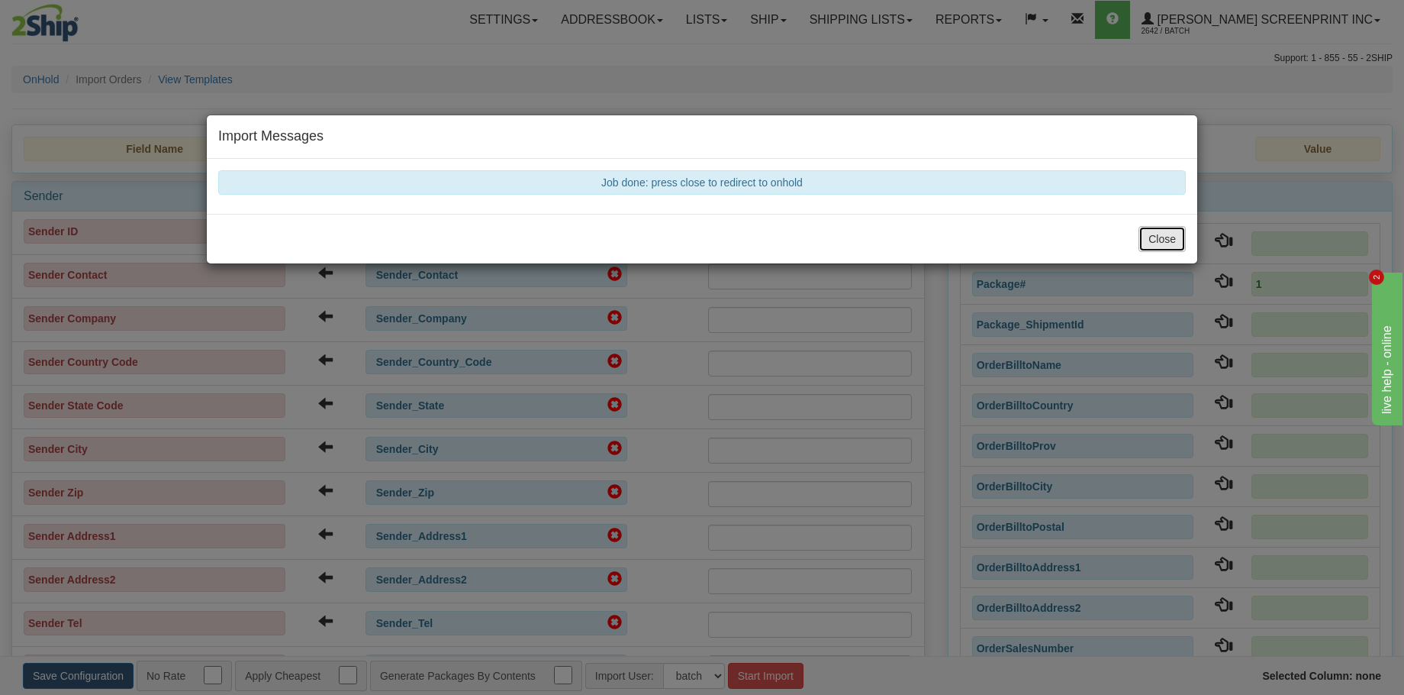
click at [1166, 240] on button "Close" at bounding box center [1162, 239] width 47 height 26
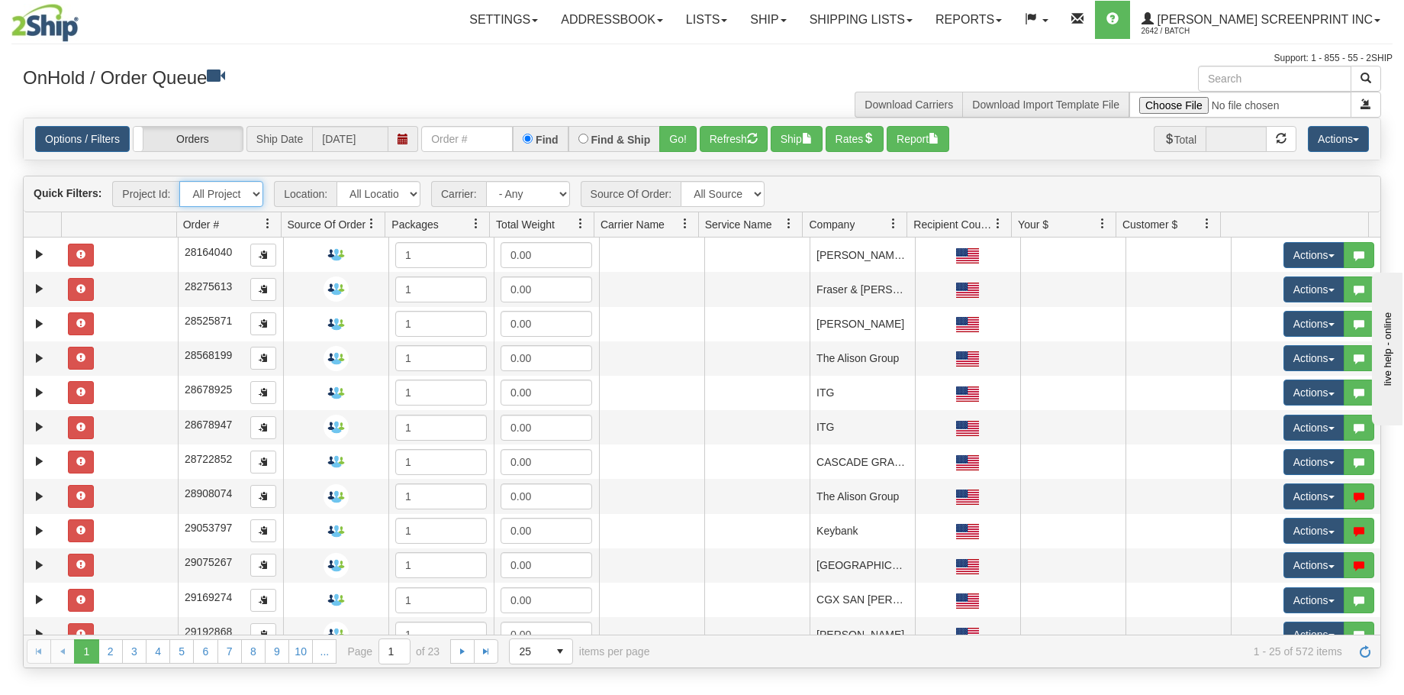
click at [259, 189] on select "All Projects 3839-1 Imagine ShipRequests [DATE] ShipRequests [DATE] ShipRequest…" at bounding box center [221, 194] width 84 height 26
select select "3839-1"
click at [179, 181] on select "All Projects 3839-1 Imagine ShipRequests [DATE] ShipRequests [DATE] ShipRequest…" at bounding box center [221, 194] width 84 height 26
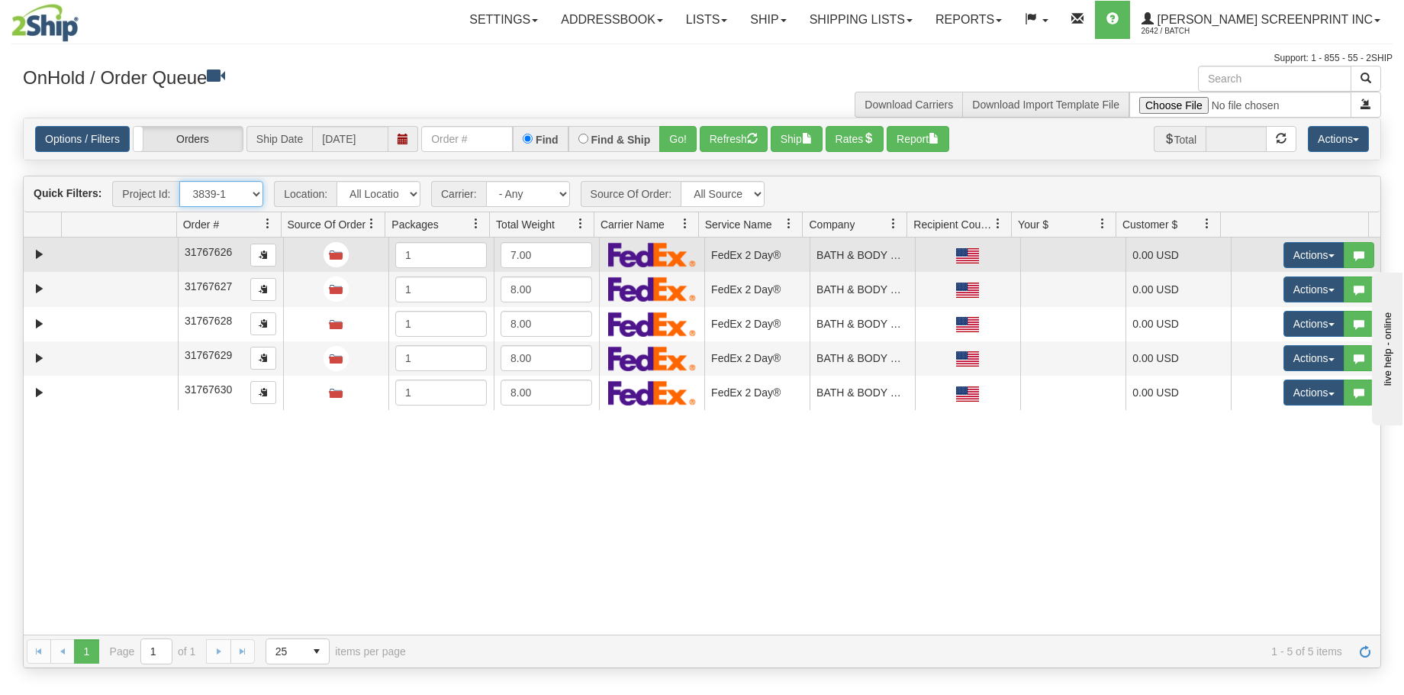
click at [121, 262] on td at bounding box center [120, 254] width 116 height 34
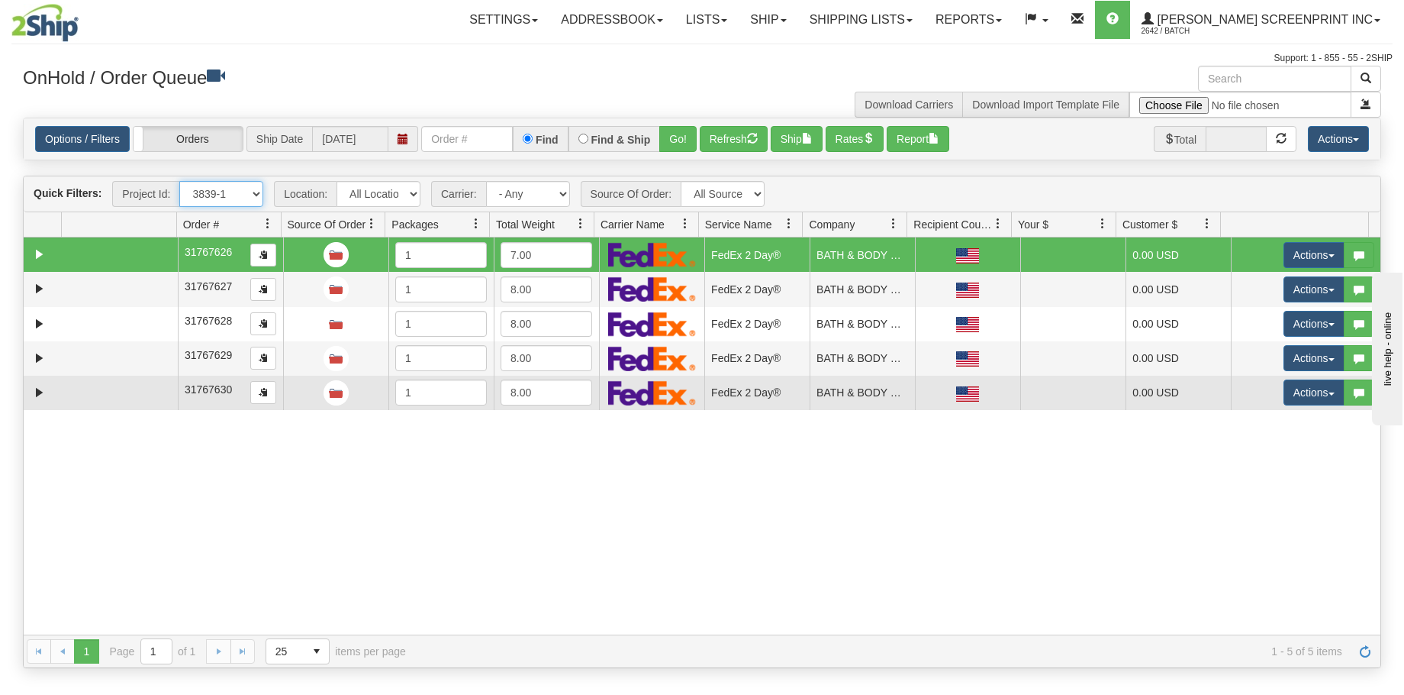
click at [132, 385] on td at bounding box center [120, 393] width 116 height 34
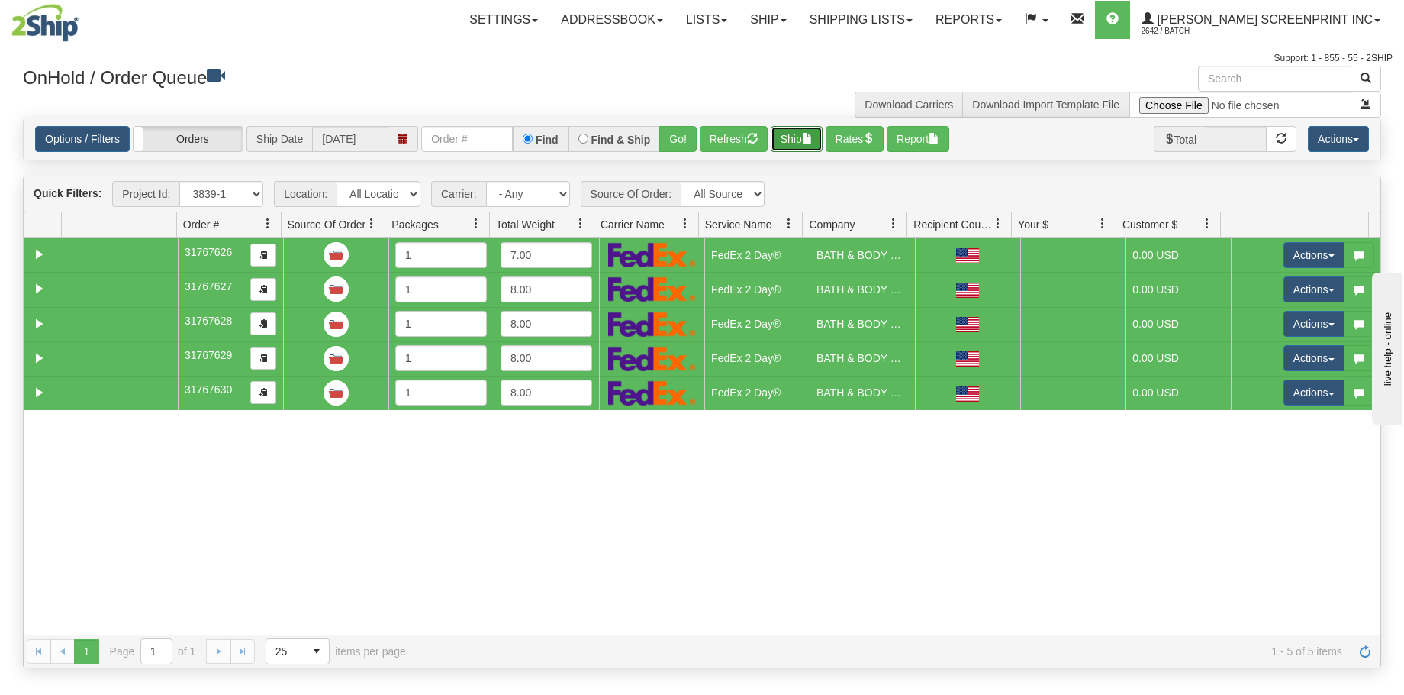
click at [794, 141] on button "Ship" at bounding box center [797, 139] width 52 height 26
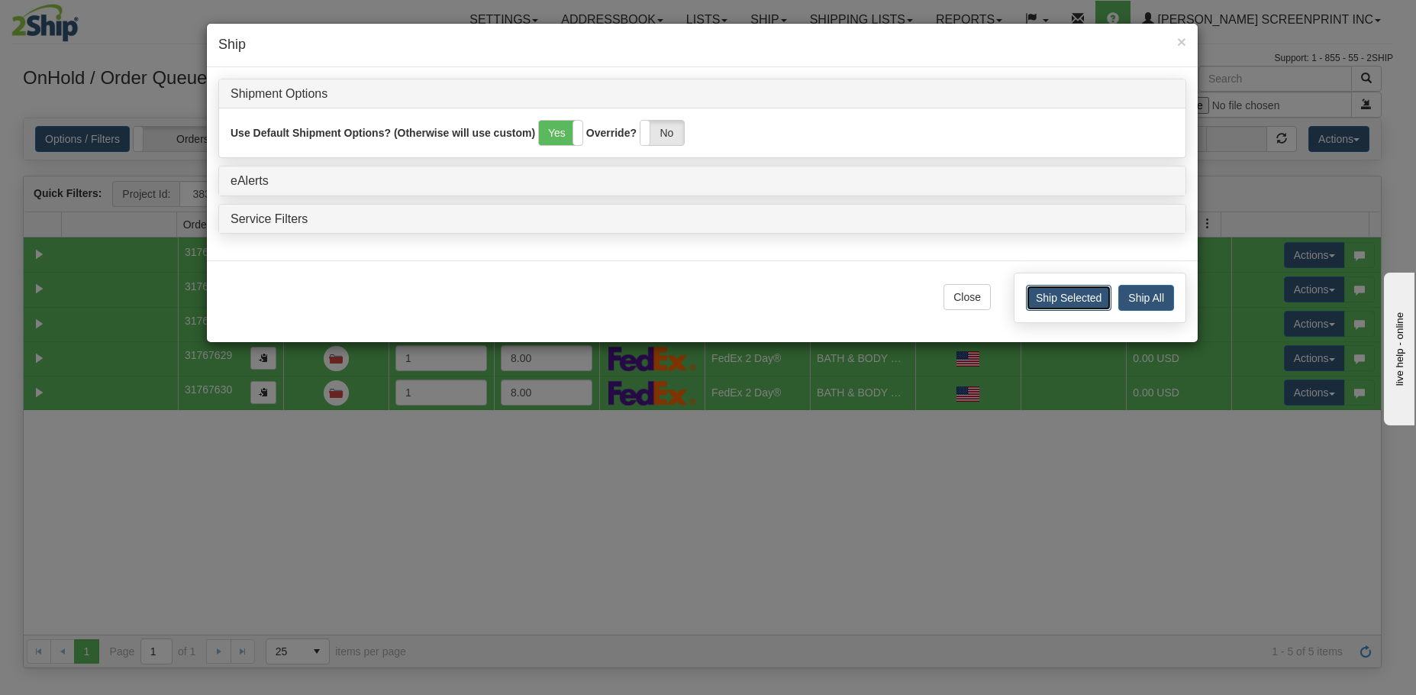
click at [1066, 293] on button "Ship Selected" at bounding box center [1068, 298] width 85 height 26
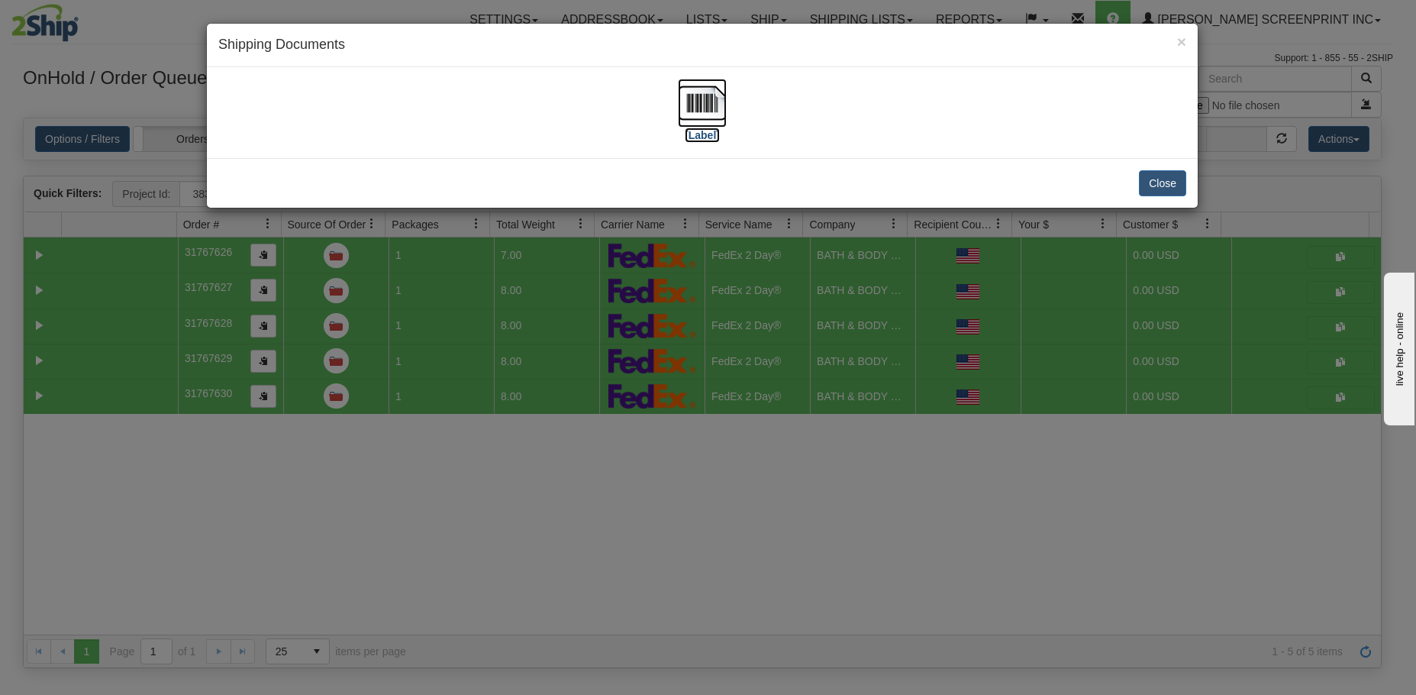
click at [684, 101] on img at bounding box center [702, 103] width 49 height 49
